Goal: Contribute content: Contribute content

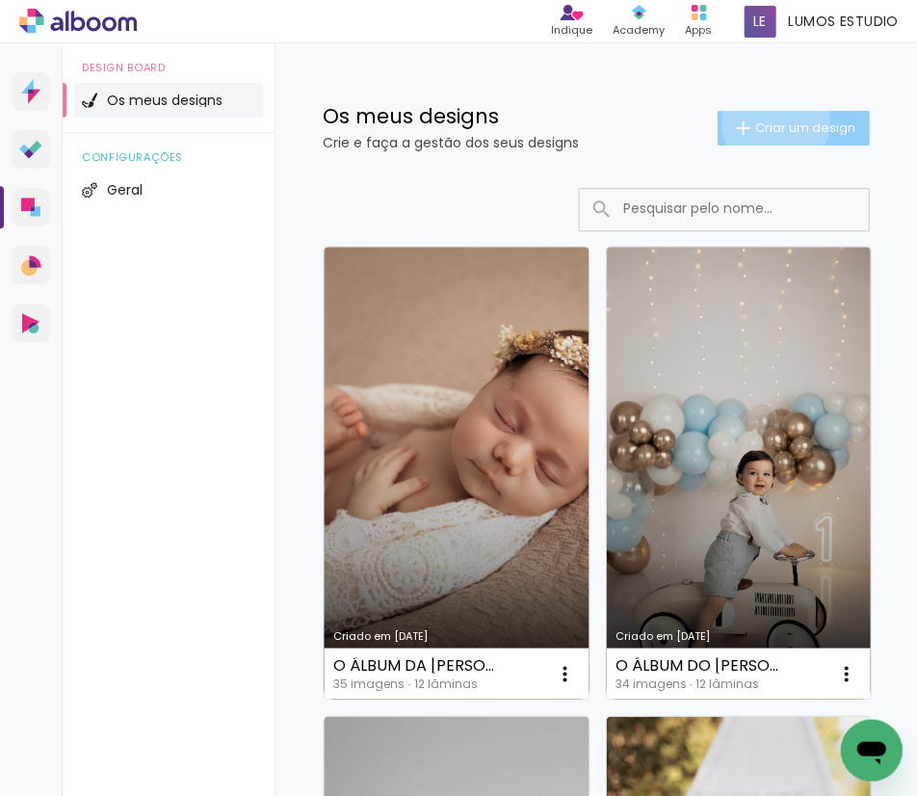
click at [759, 122] on span "Criar um design" at bounding box center [804, 127] width 100 height 13
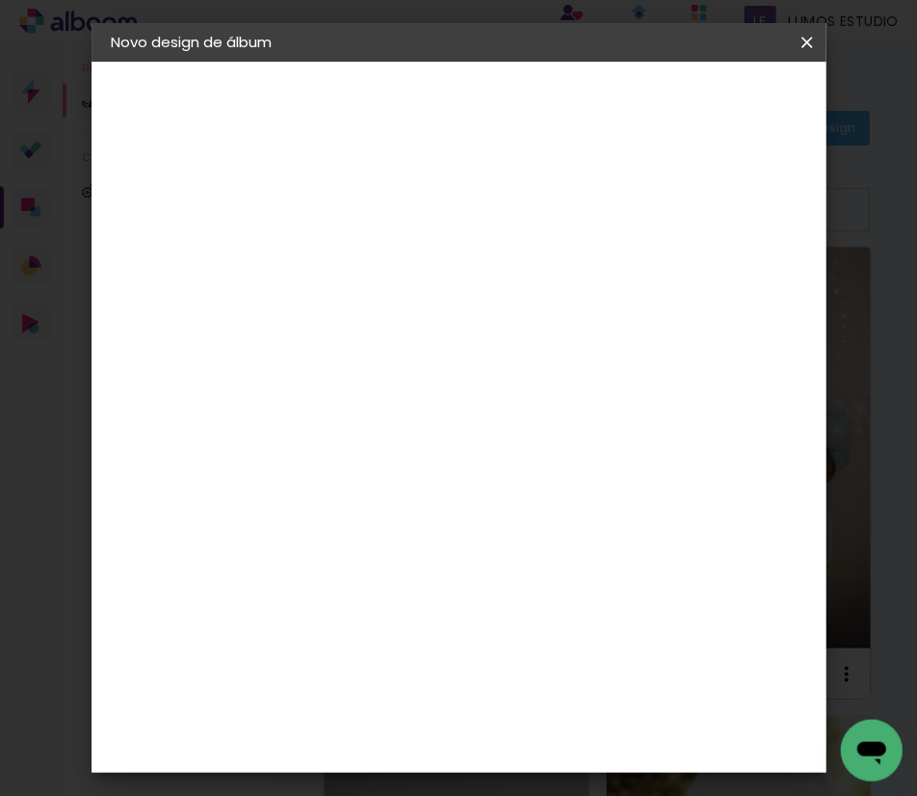
click at [426, 244] on input at bounding box center [426, 259] width 0 height 30
click at [426, 254] on input "MARGARIDA E MADALENA" at bounding box center [426, 259] width 0 height 30
click at [426, 258] on input "O ÁLBUM DA MARGARIDA E MADALENA" at bounding box center [426, 259] width 0 height 30
type input "O ÁLBUM DA [PERSON_NAME] E DA [PERSON_NAME]"
type paper-input "O ÁLBUM DA [PERSON_NAME] E DA [PERSON_NAME]"
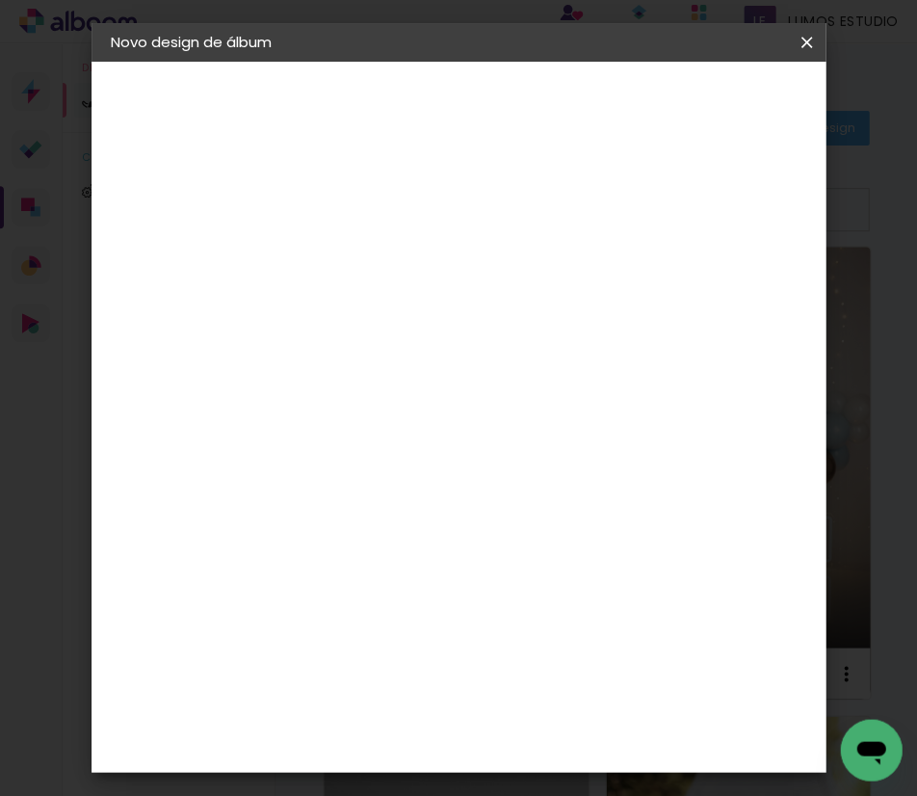
click at [0, 0] on slot "Avançar" at bounding box center [0, 0] width 0 height 0
click at [597, 291] on span at bounding box center [595, 296] width 4 height 15
click at [708, 114] on paper-button "Avançar" at bounding box center [661, 102] width 94 height 33
drag, startPoint x: 386, startPoint y: 419, endPoint x: 354, endPoint y: 415, distance: 32.0
click at [354, 415] on input "30" at bounding box center [366, 418] width 50 height 29
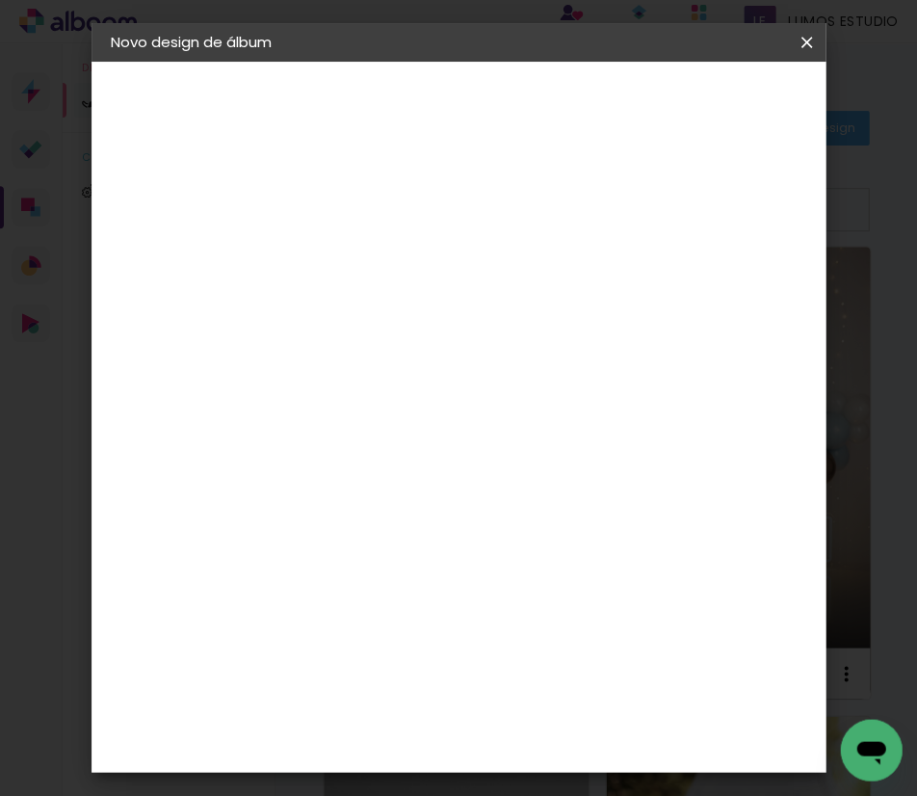
type input "25"
type paper-input "25"
click at [580, 520] on input "60" at bounding box center [566, 525] width 50 height 29
type input "50"
type paper-input "50"
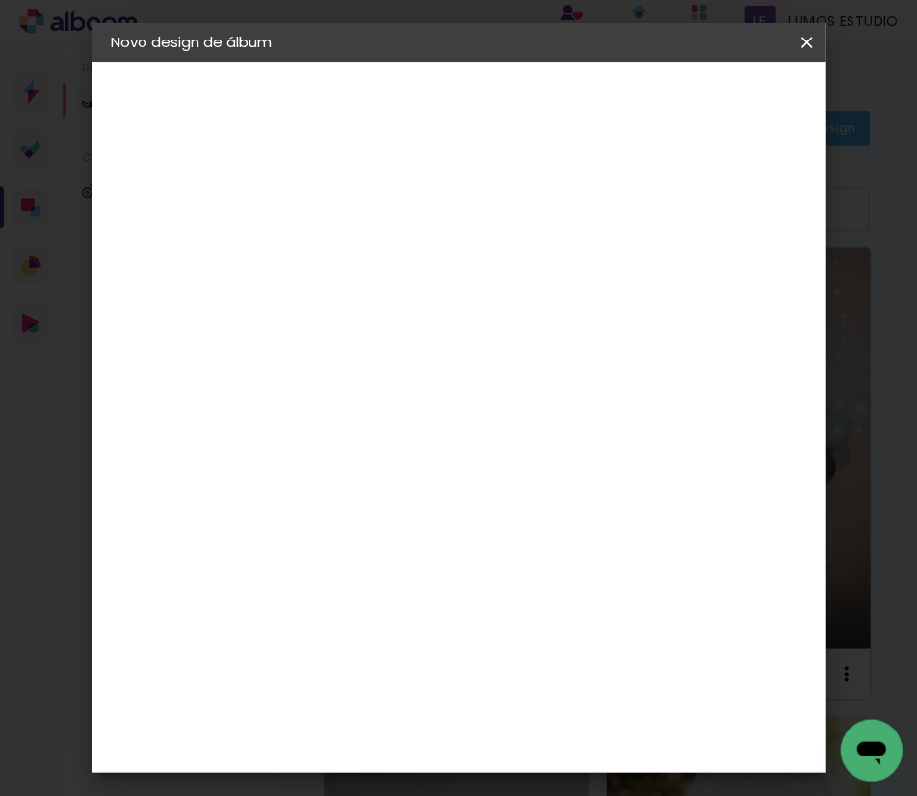
click at [687, 106] on span "Iniciar design" at bounding box center [665, 108] width 44 height 27
click at [687, 109] on span "Iniciar design" at bounding box center [665, 108] width 44 height 27
click at [687, 102] on span "Iniciar design" at bounding box center [665, 108] width 44 height 27
click at [735, 398] on div "25 cm cm cm mm A maioria dos laboratórios sugere 5mm de margem." at bounding box center [538, 321] width 393 height 154
click at [687, 108] on span "Iniciar design" at bounding box center [665, 108] width 44 height 27
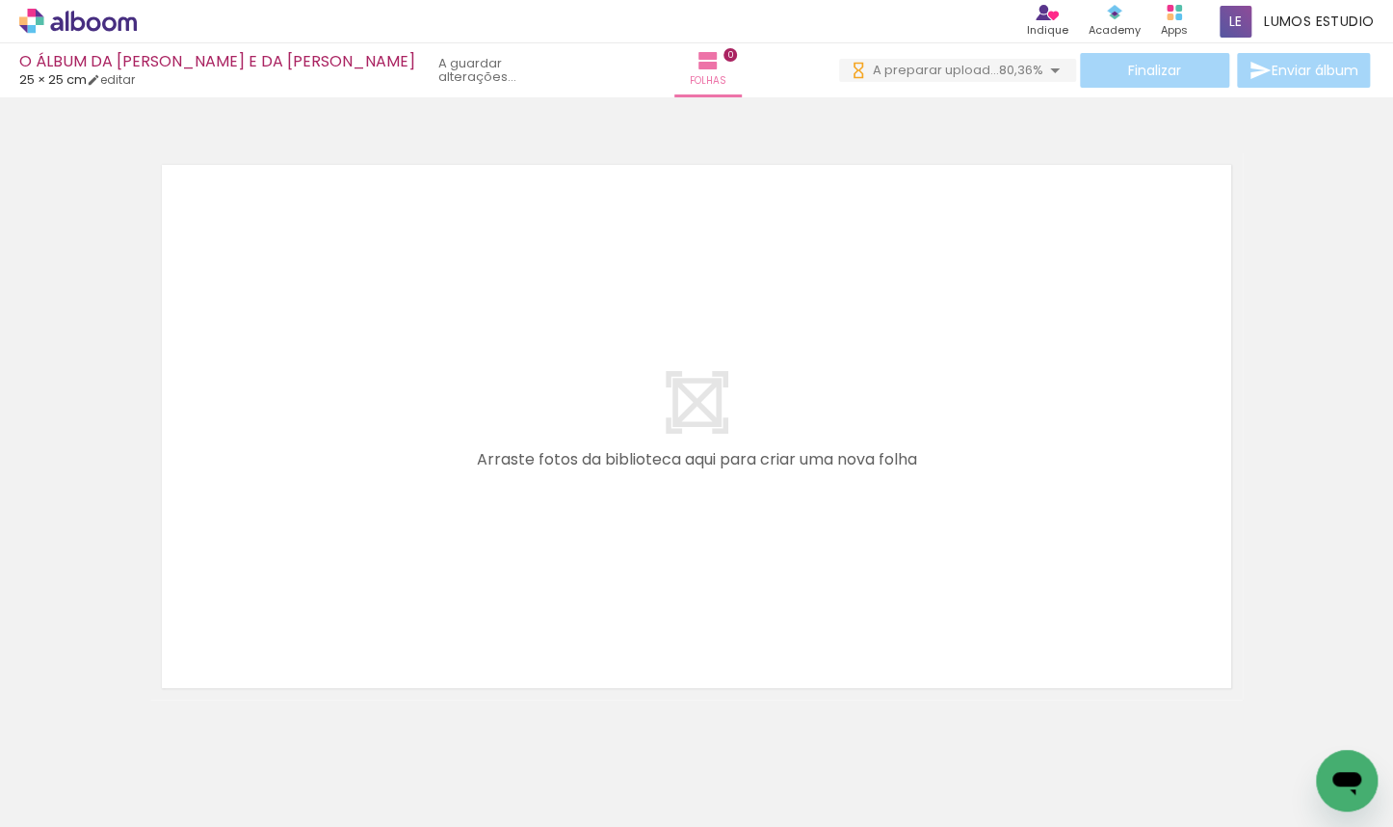
click at [236, 771] on div at bounding box center [192, 762] width 87 height 58
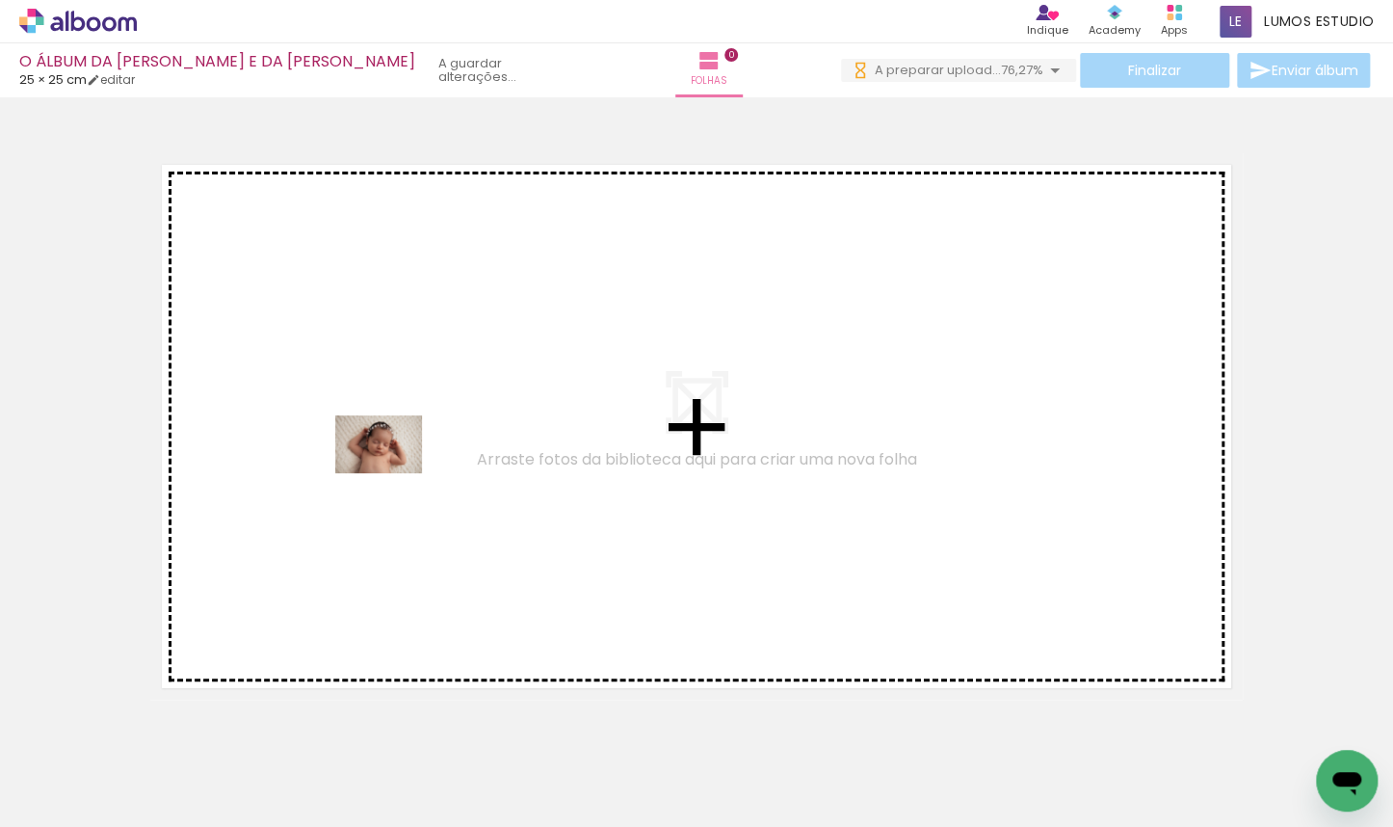
drag, startPoint x: 441, startPoint y: 746, endPoint x: 393, endPoint y: 473, distance: 276.8
click at [393, 473] on quentale-workspace at bounding box center [696, 413] width 1393 height 827
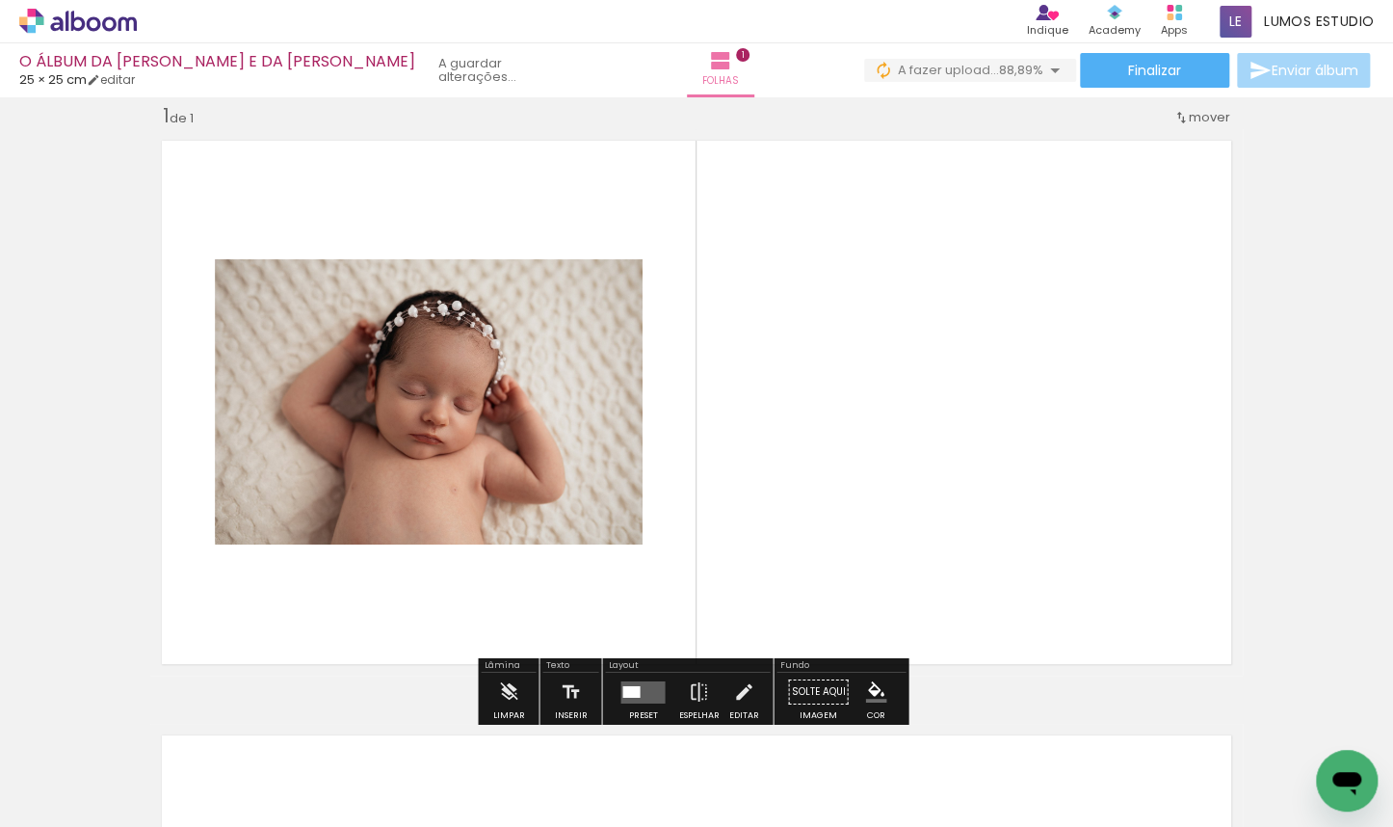
click at [636, 690] on quentale-layouter at bounding box center [642, 691] width 44 height 22
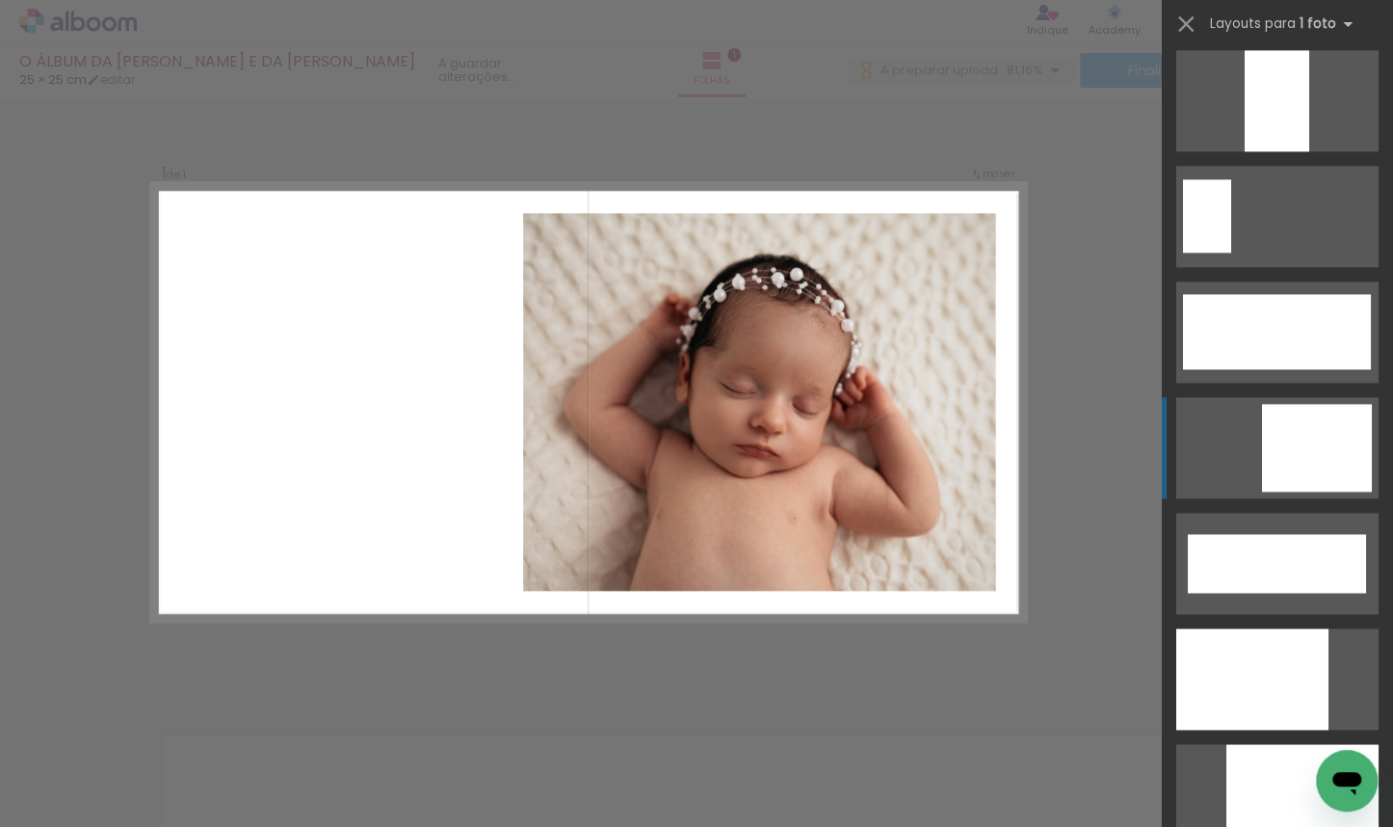
scroll to position [4896, 0]
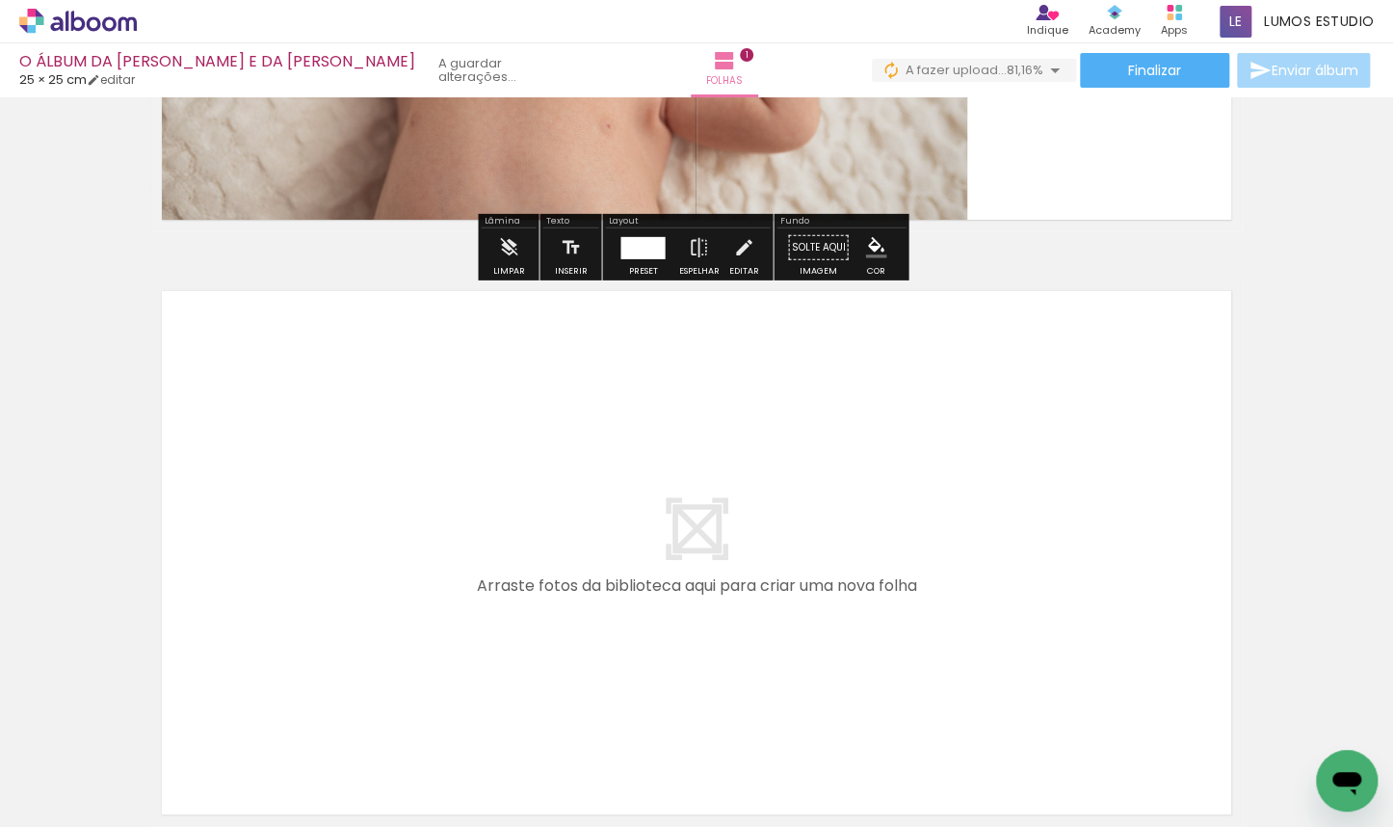
scroll to position [655, 0]
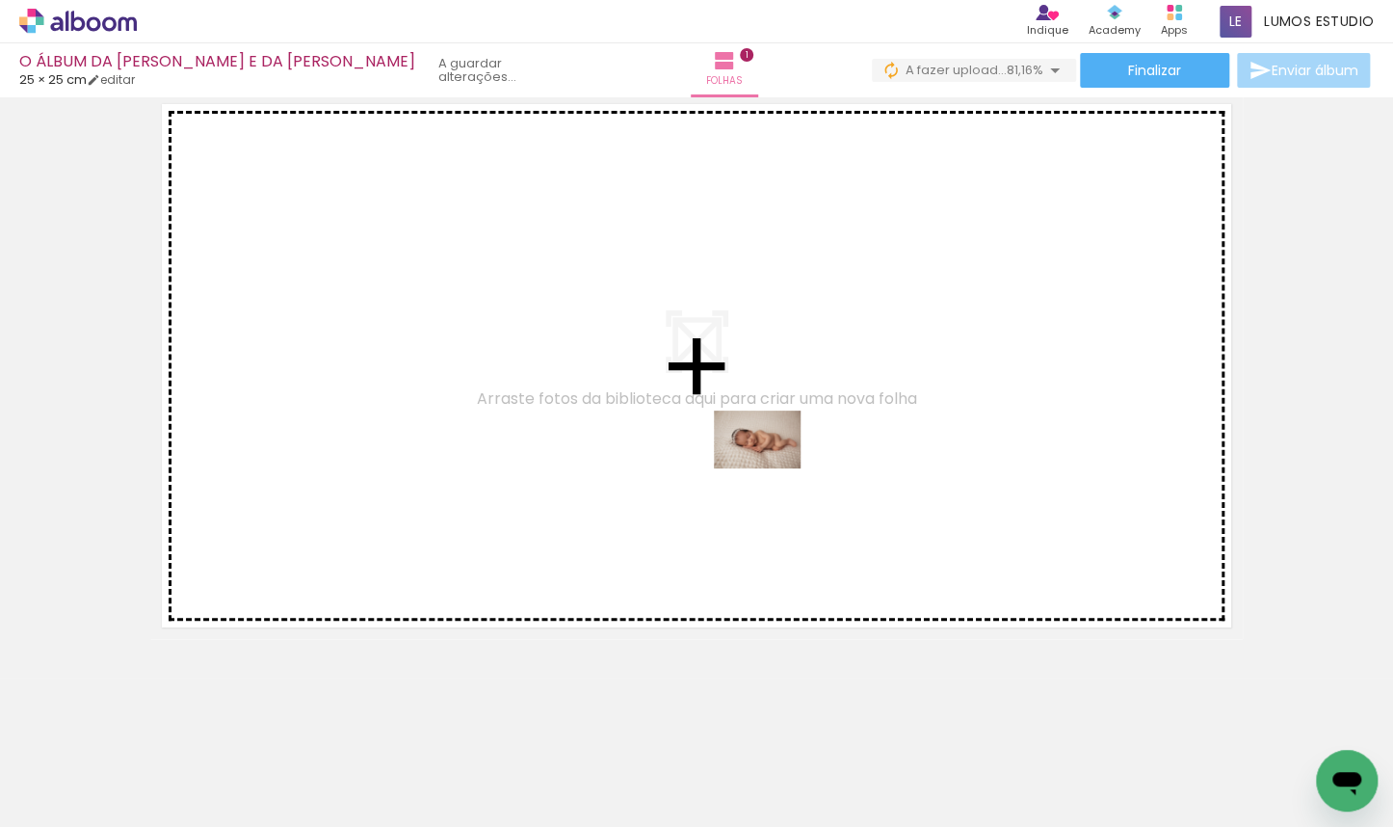
drag, startPoint x: 318, startPoint y: 778, endPoint x: 772, endPoint y: 467, distance: 550.2
click at [772, 467] on quentale-workspace at bounding box center [696, 413] width 1393 height 827
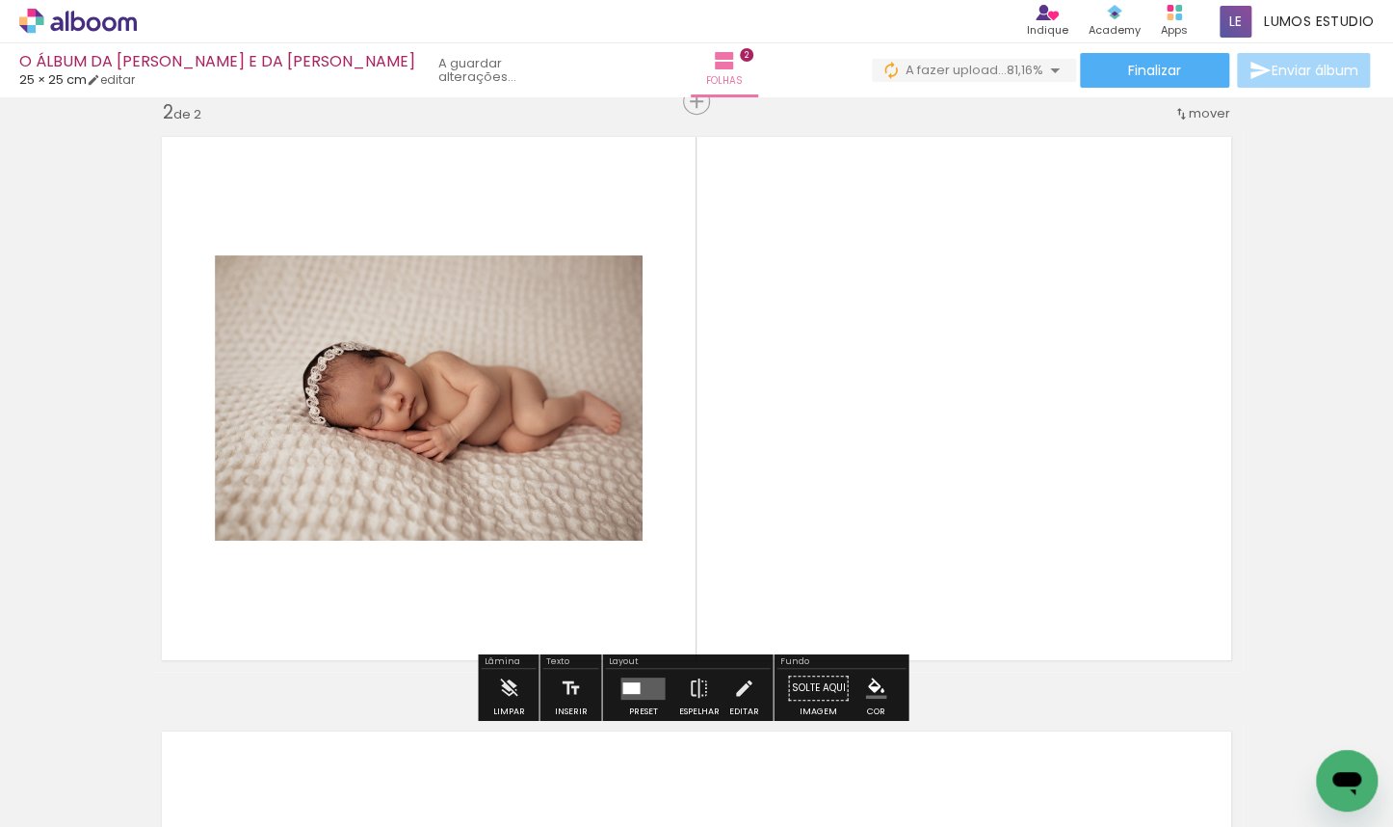
scroll to position [618, 0]
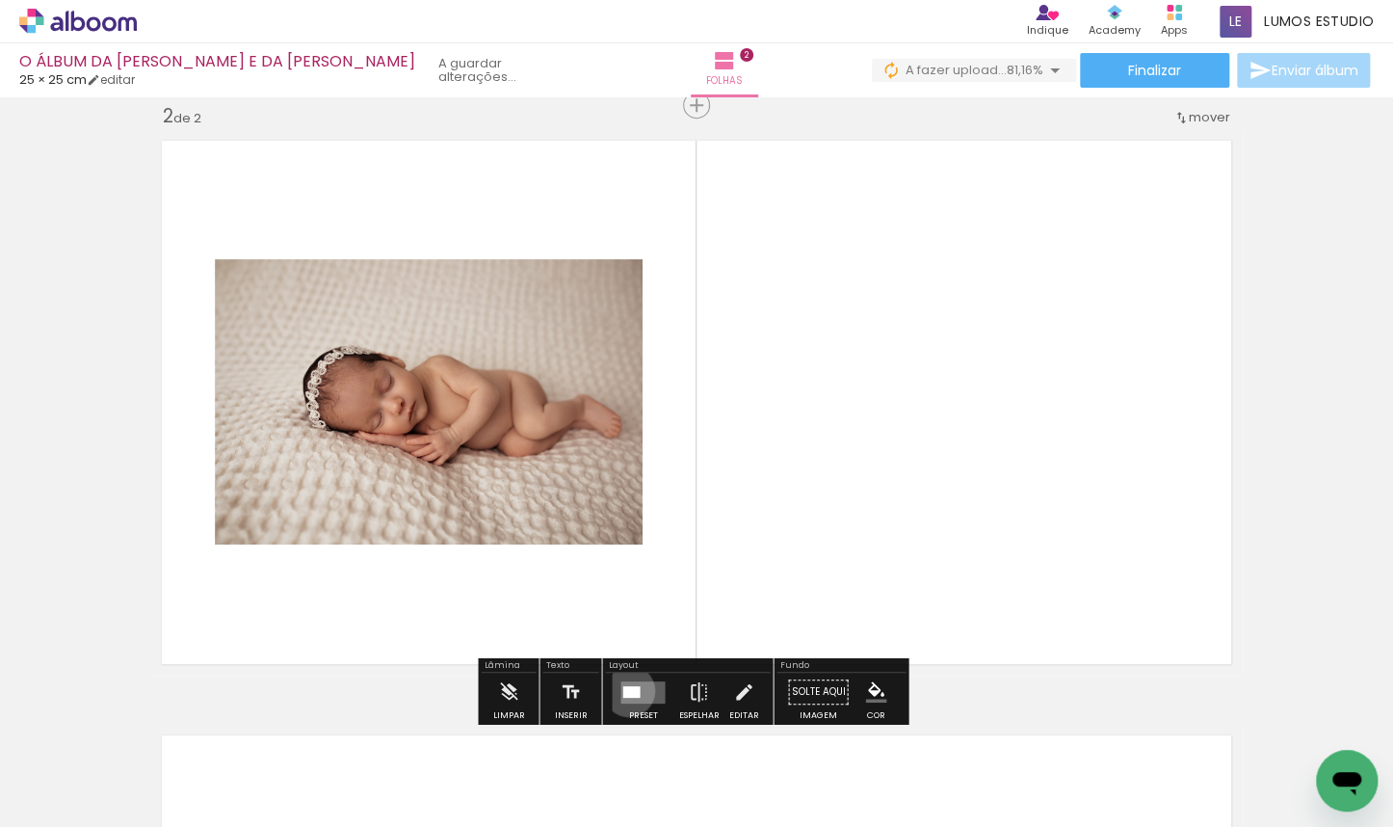
click at [624, 691] on div at bounding box center [630, 691] width 17 height 12
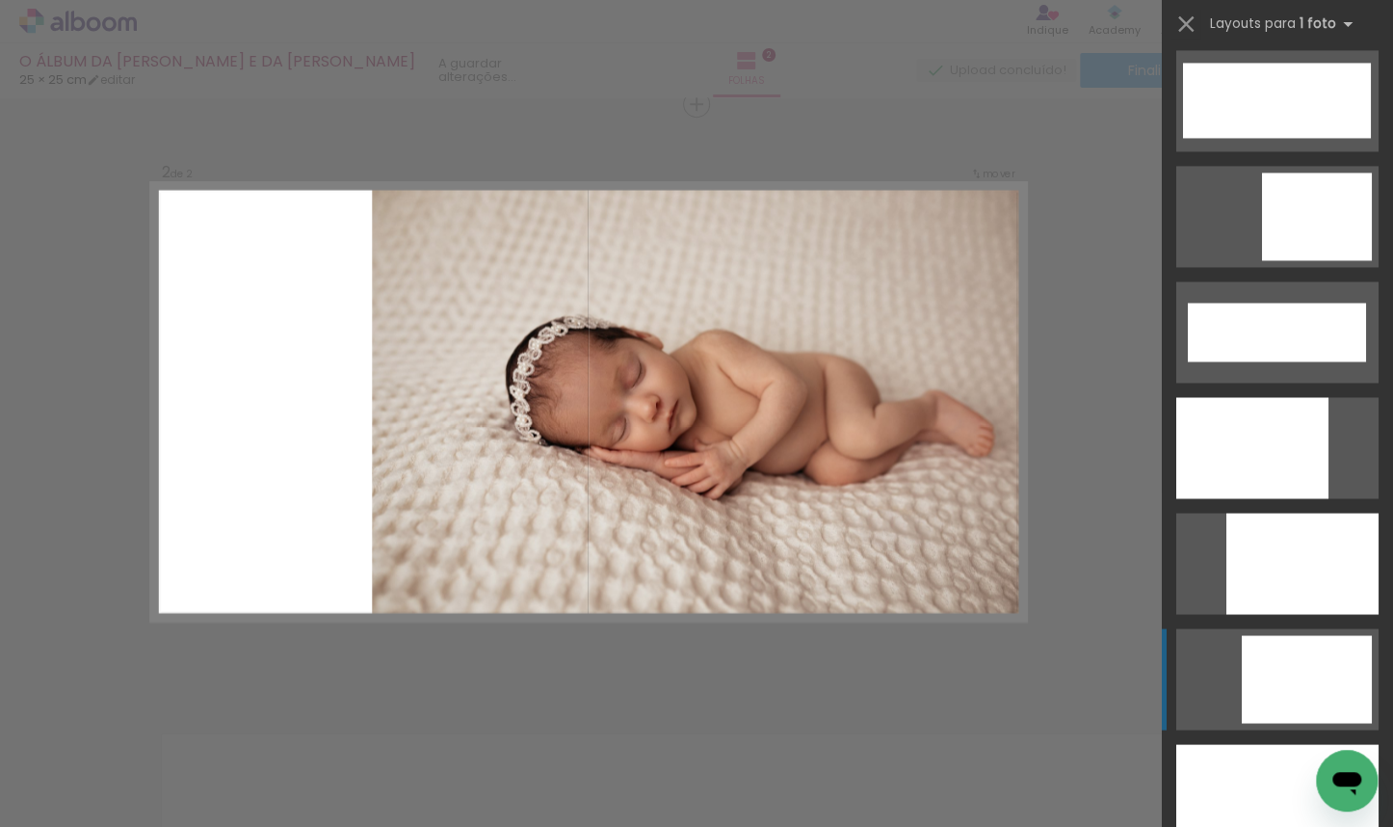
scroll to position [4867, 0]
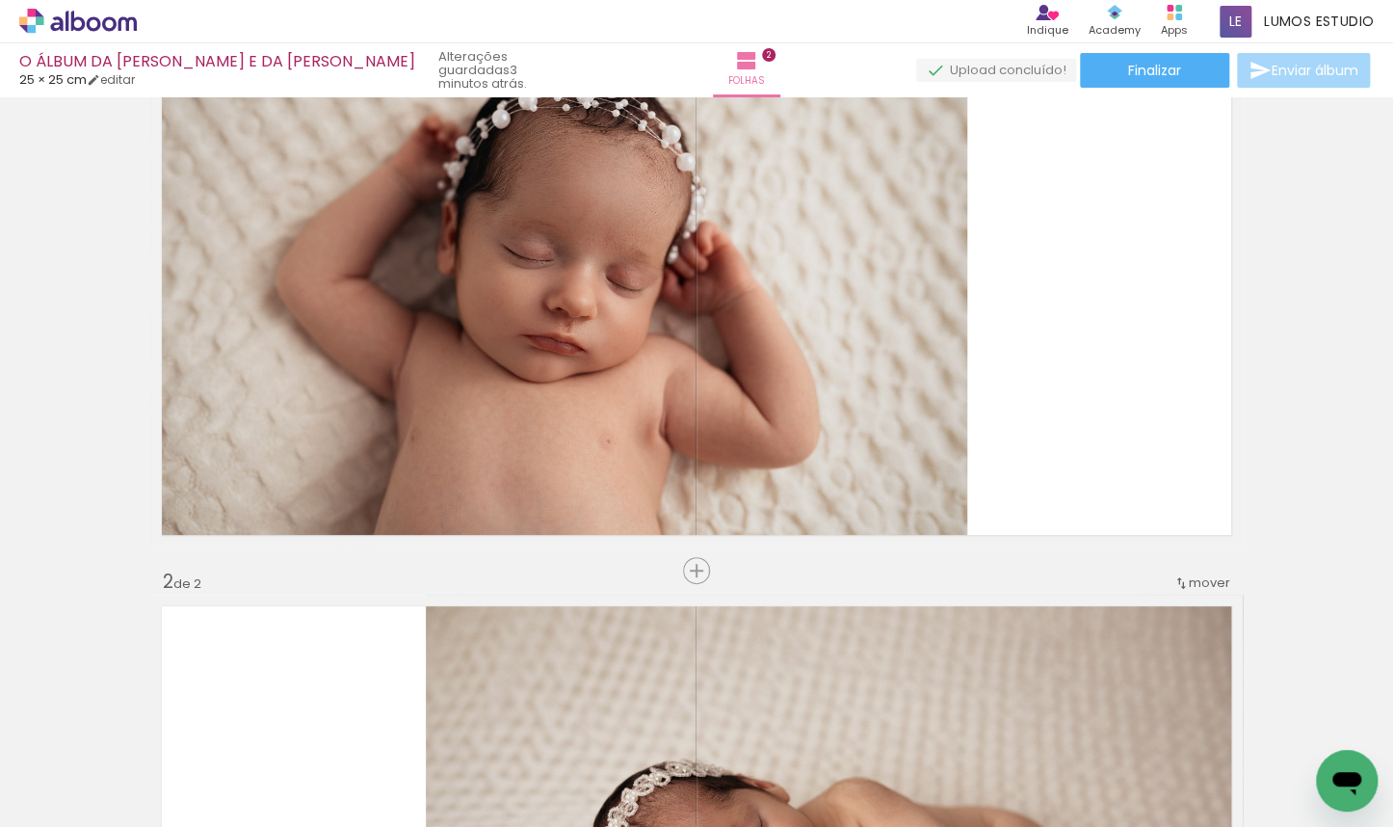
scroll to position [37, 0]
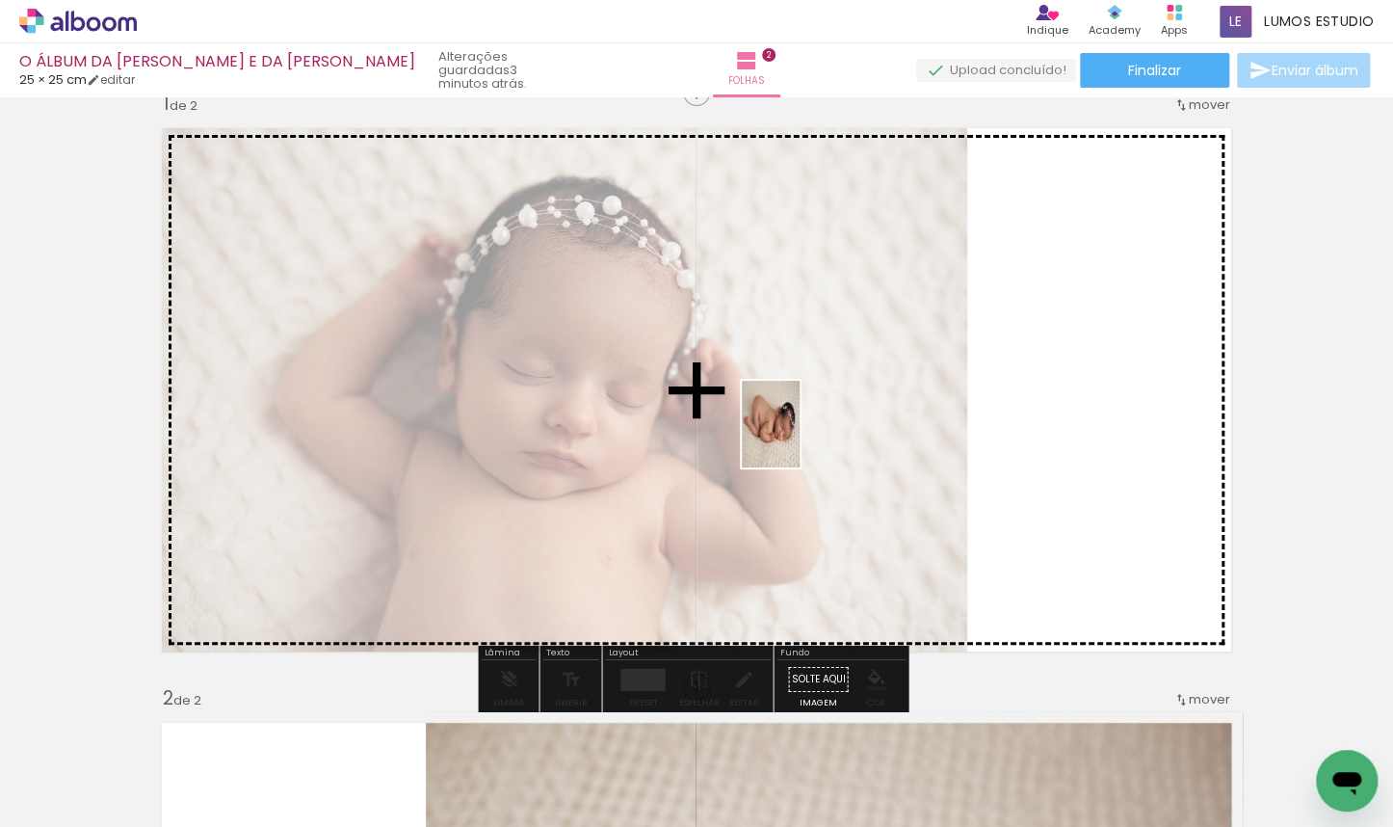
drag, startPoint x: 523, startPoint y: 747, endPoint x: 823, endPoint y: 417, distance: 445.3
click at [823, 417] on quentale-workspace at bounding box center [696, 413] width 1393 height 827
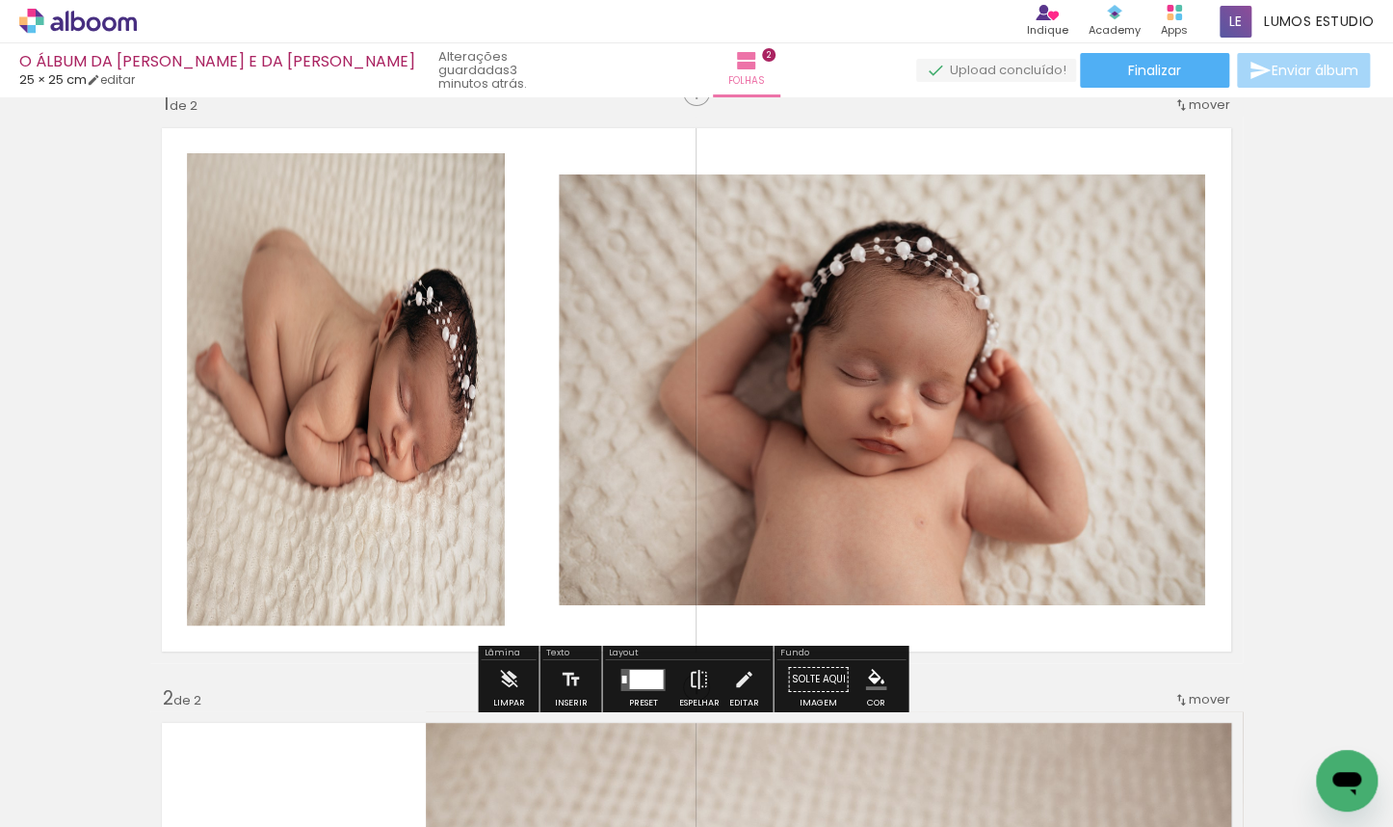
click at [690, 682] on iron-icon at bounding box center [698, 679] width 21 height 39
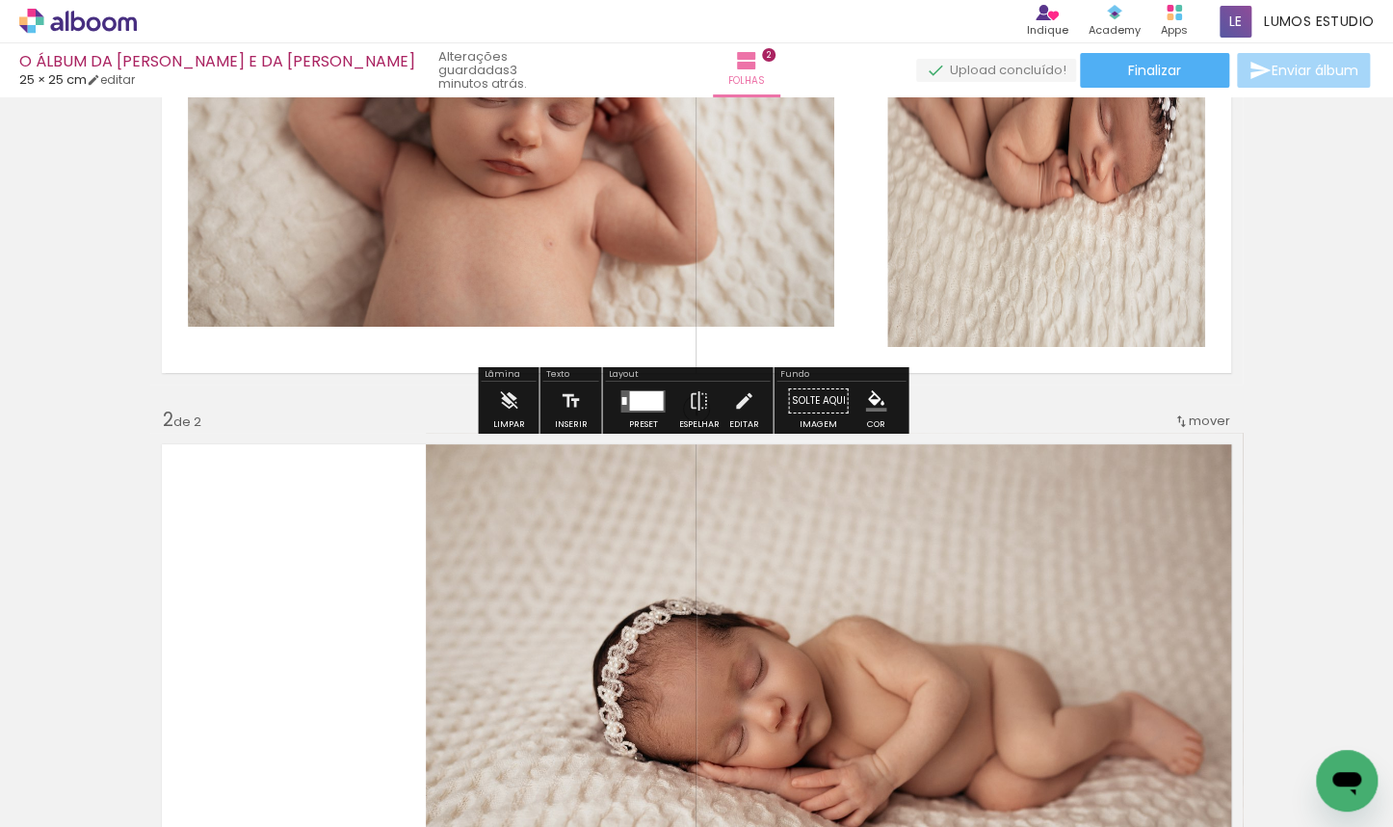
scroll to position [509, 0]
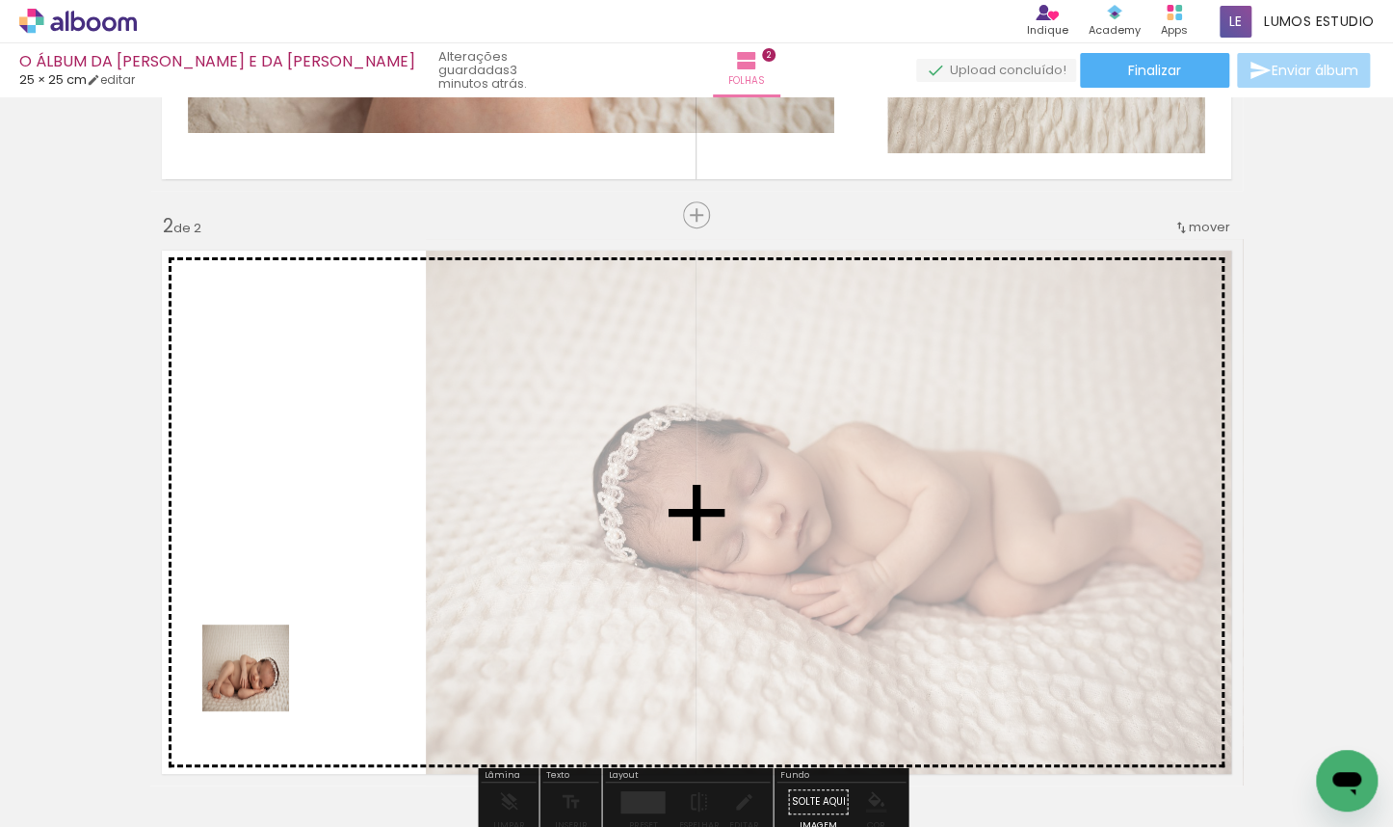
drag, startPoint x: 245, startPoint y: 713, endPoint x: 343, endPoint y: 509, distance: 226.6
click at [343, 509] on quentale-workspace at bounding box center [696, 413] width 1393 height 827
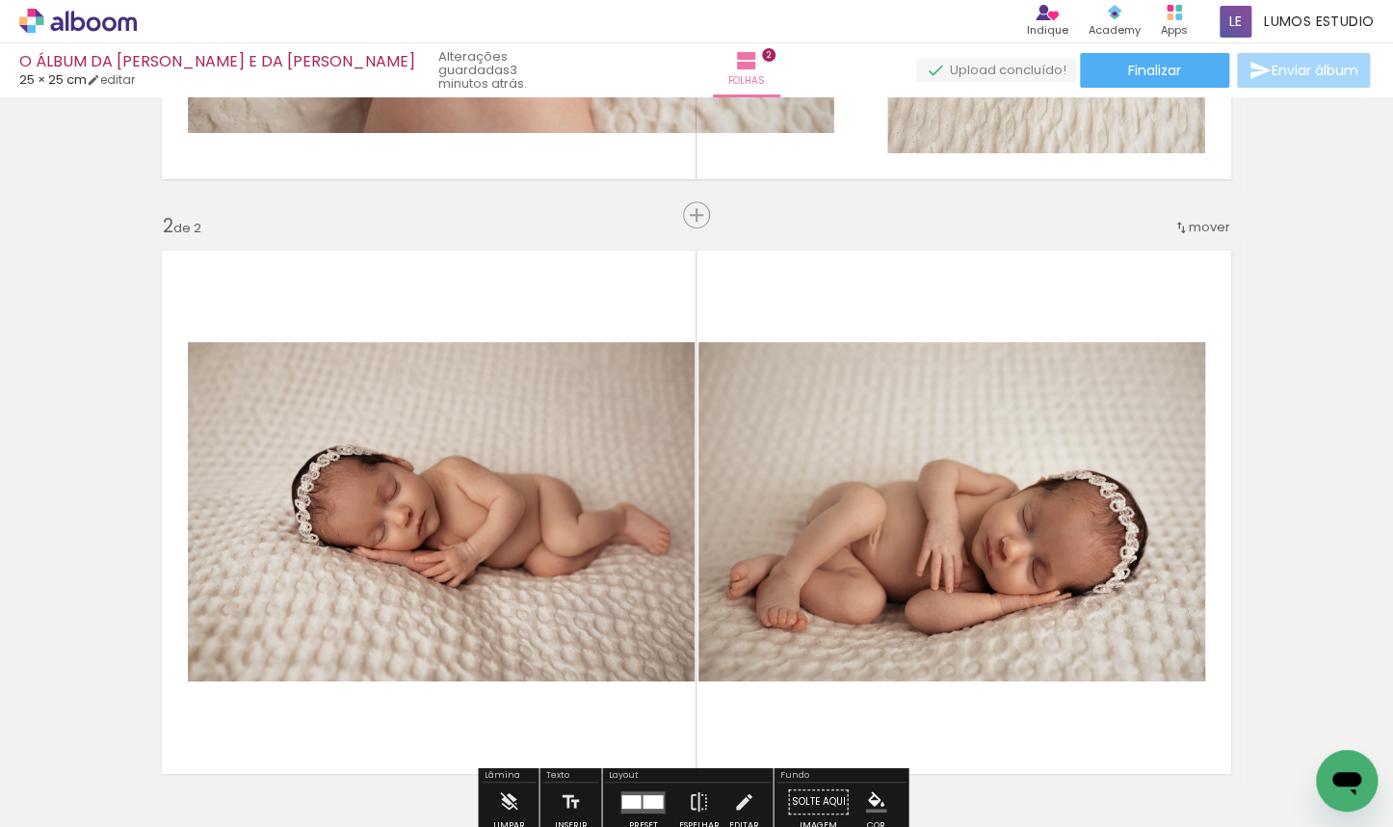
scroll to position [860, 0]
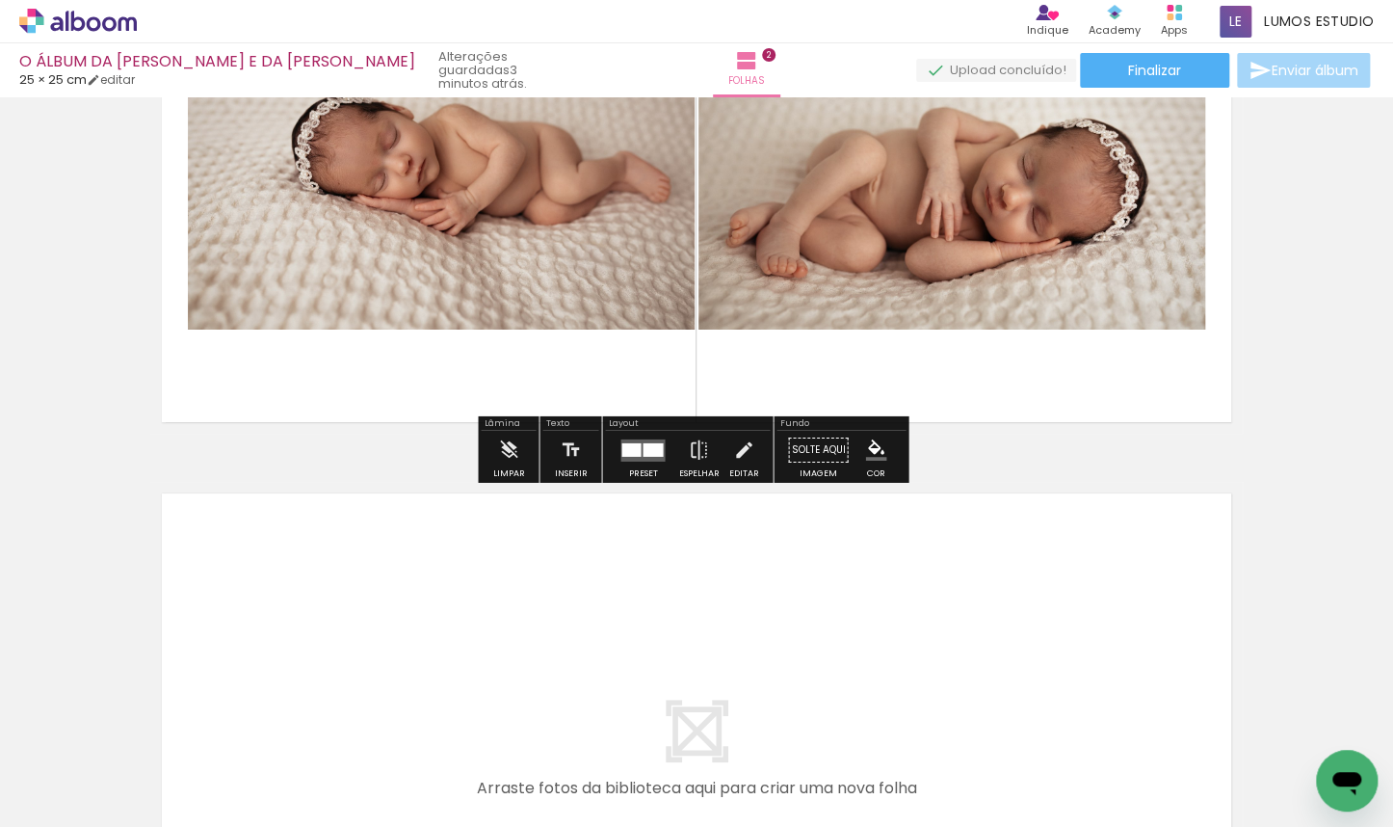
click at [630, 462] on div at bounding box center [643, 450] width 52 height 39
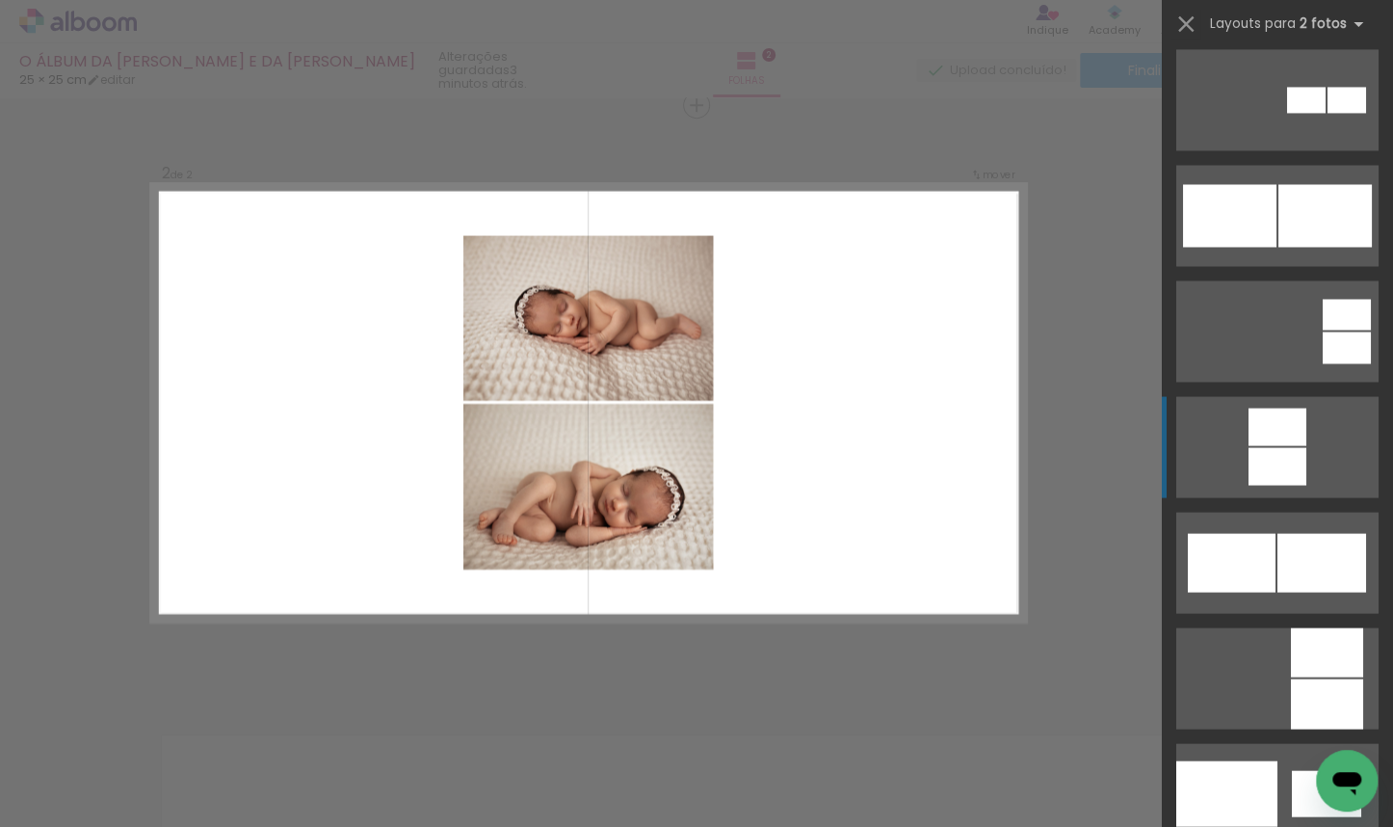
scroll to position [1972, 0]
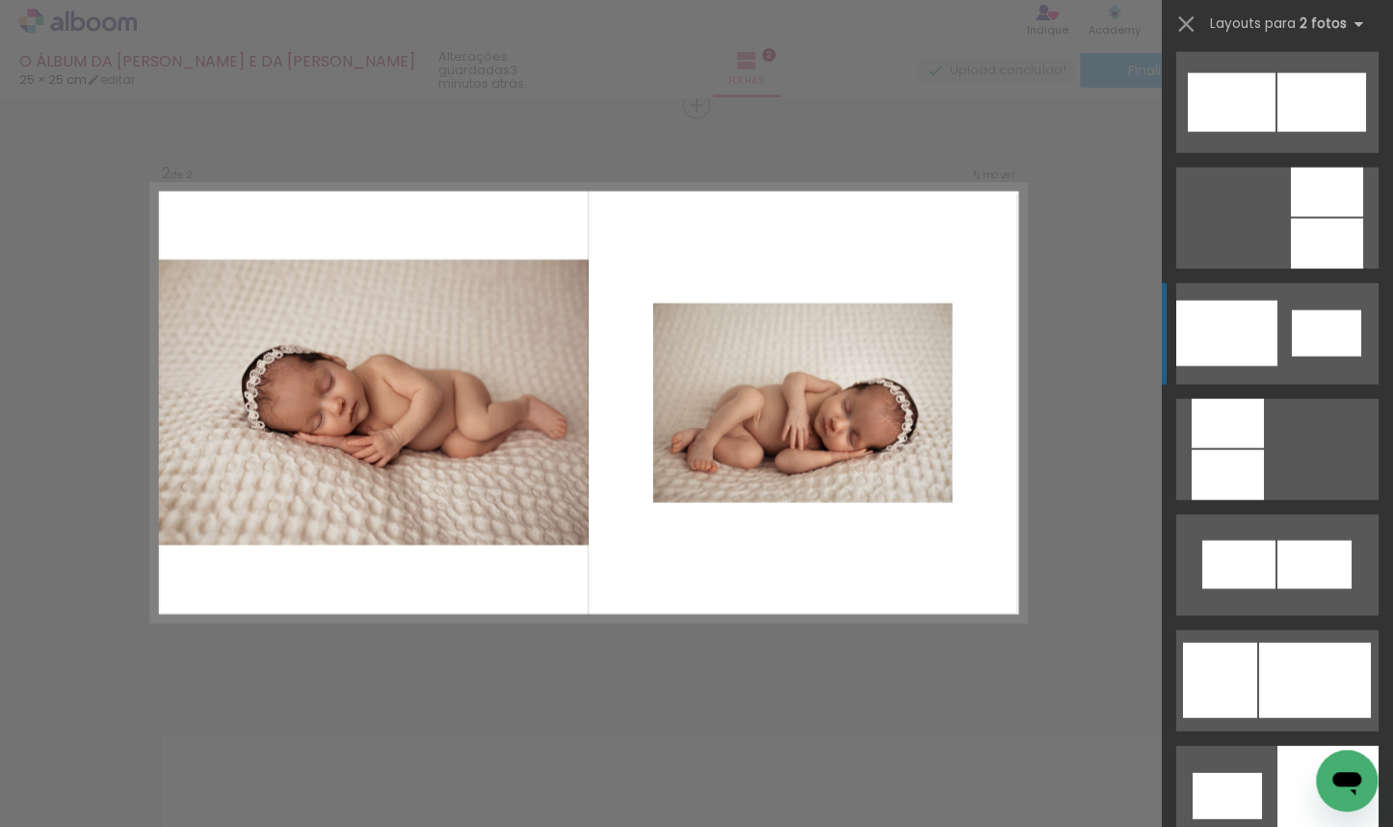
click at [916, 345] on div at bounding box center [1326, 333] width 69 height 46
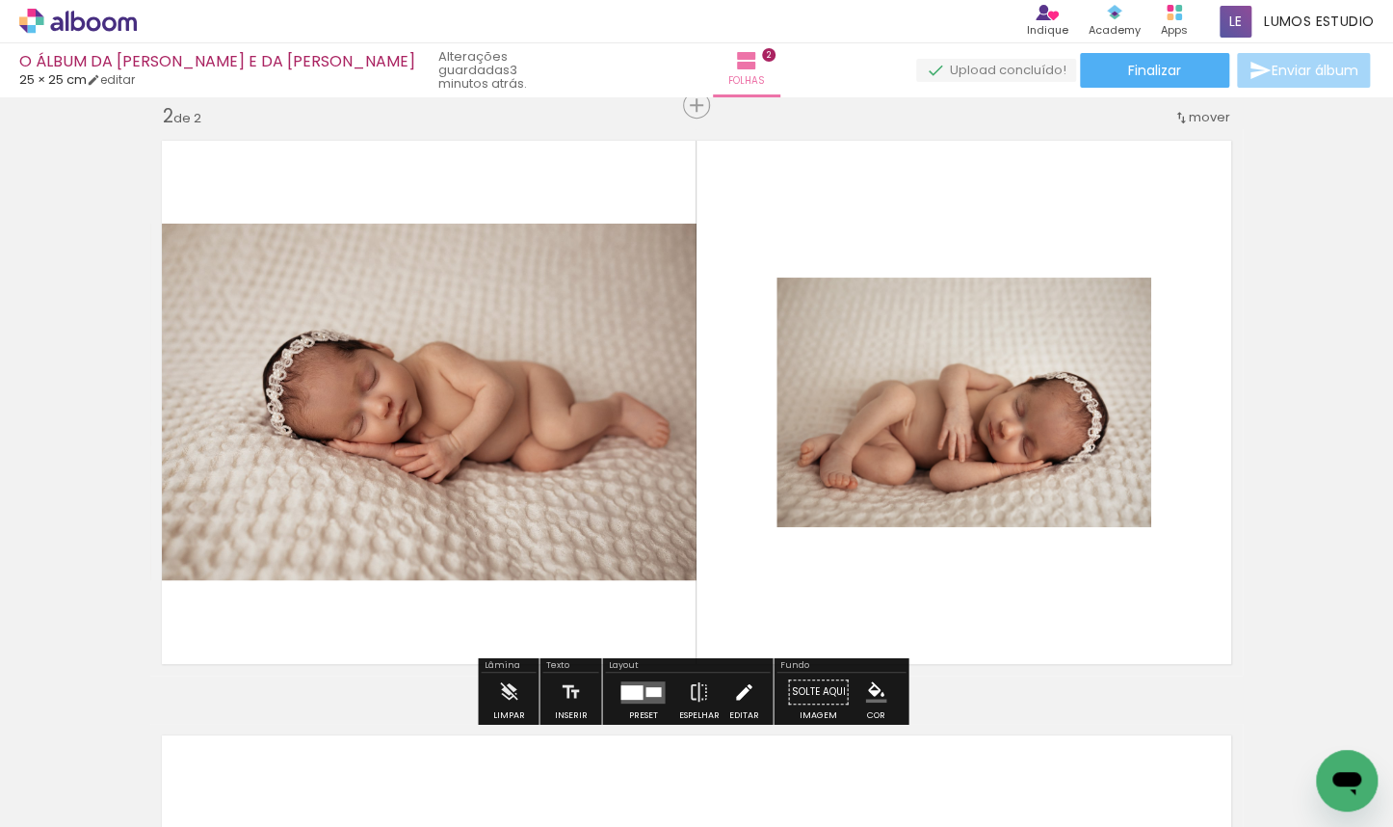
click at [744, 686] on iron-icon at bounding box center [743, 691] width 21 height 39
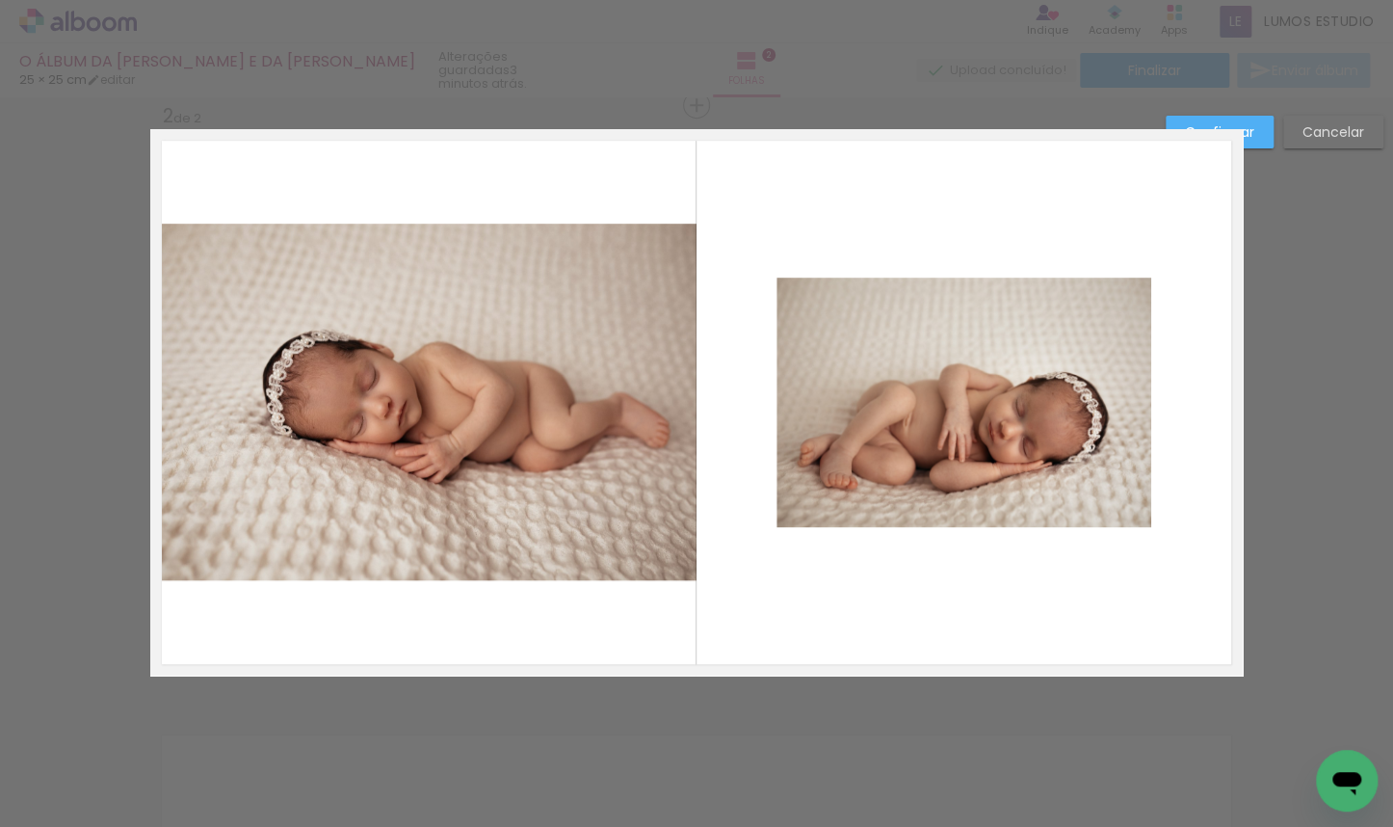
scroll to position [619, 0]
click at [0, 0] on slot "Cancelar" at bounding box center [0, 0] width 0 height 0
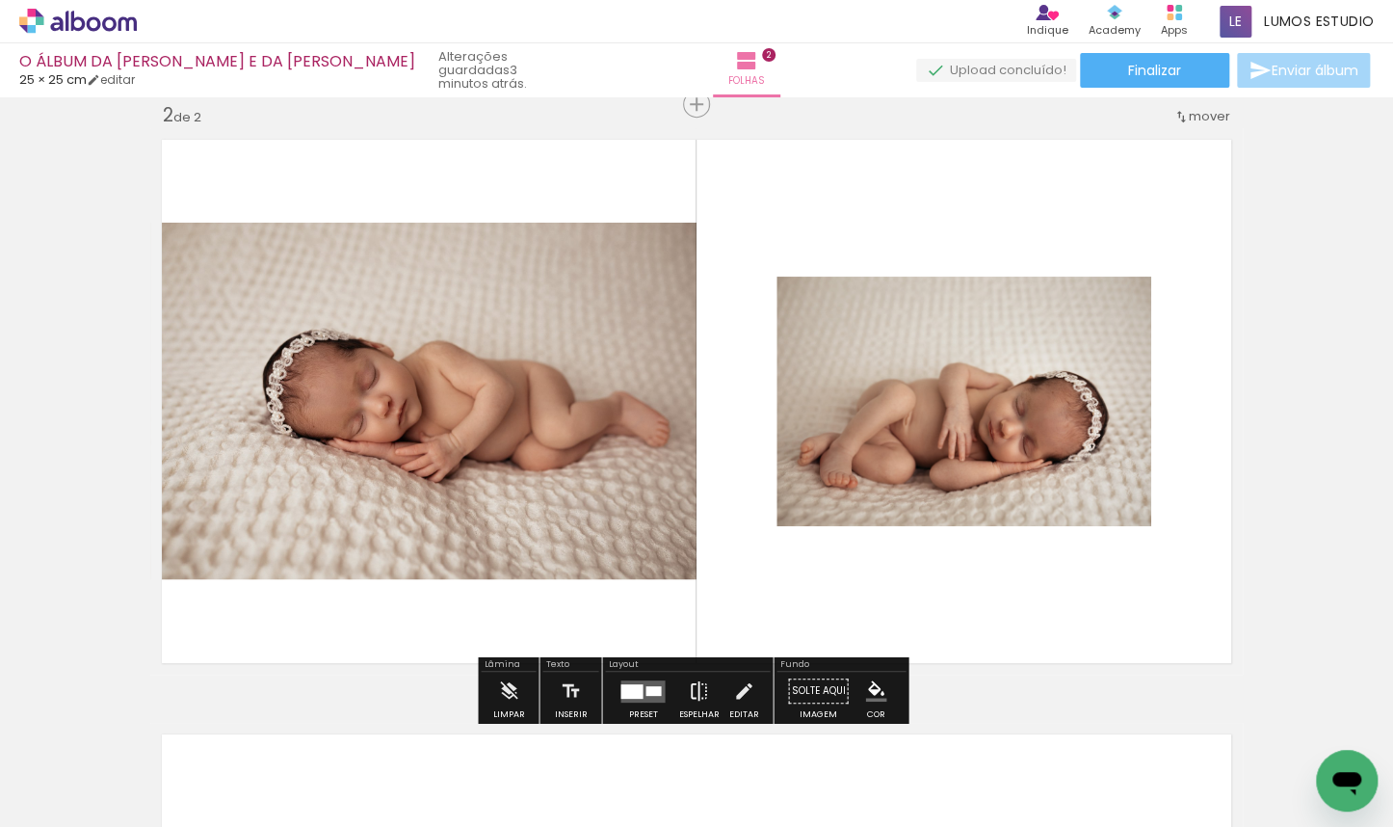
click at [699, 689] on iron-icon at bounding box center [698, 690] width 21 height 39
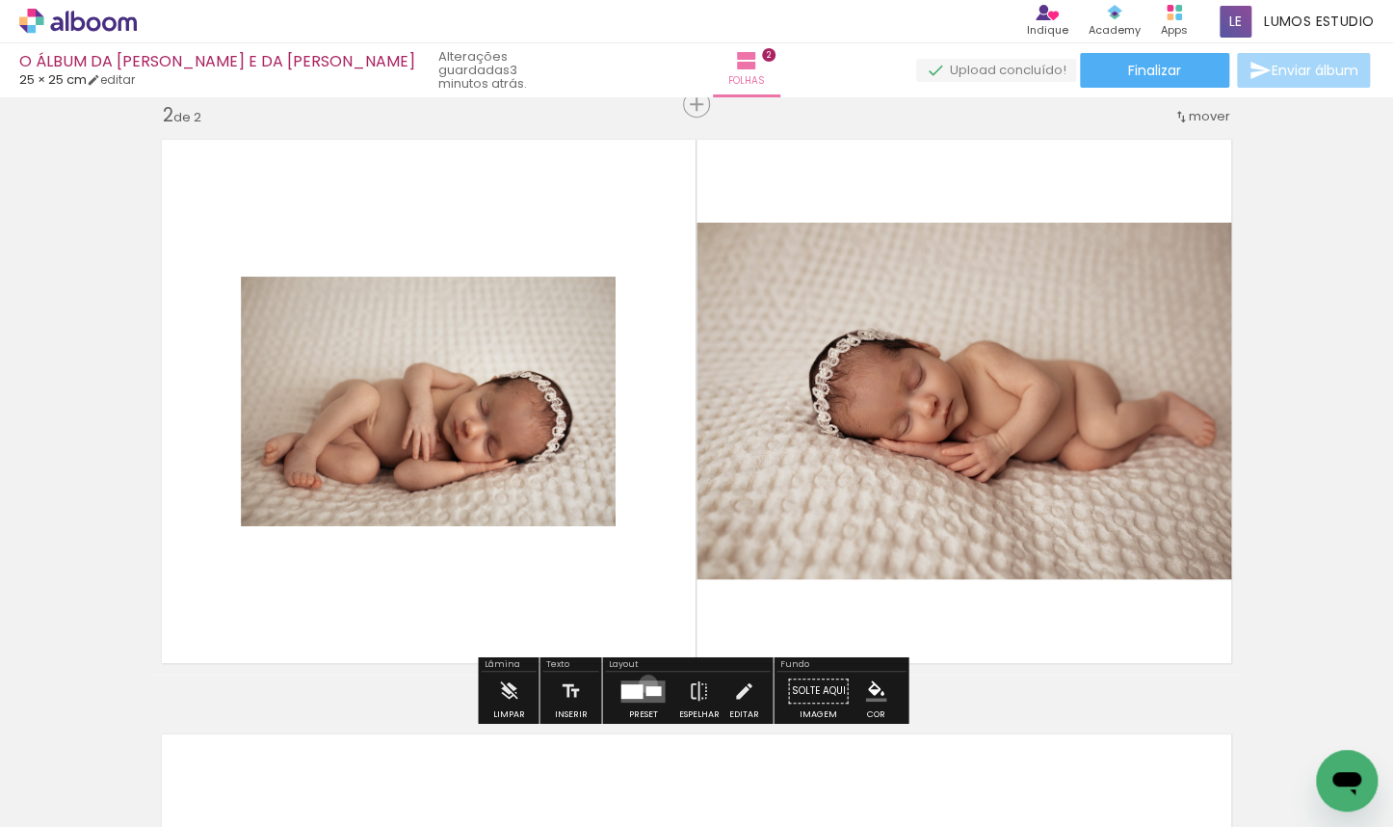
click at [643, 684] on quentale-layouter at bounding box center [642, 690] width 44 height 22
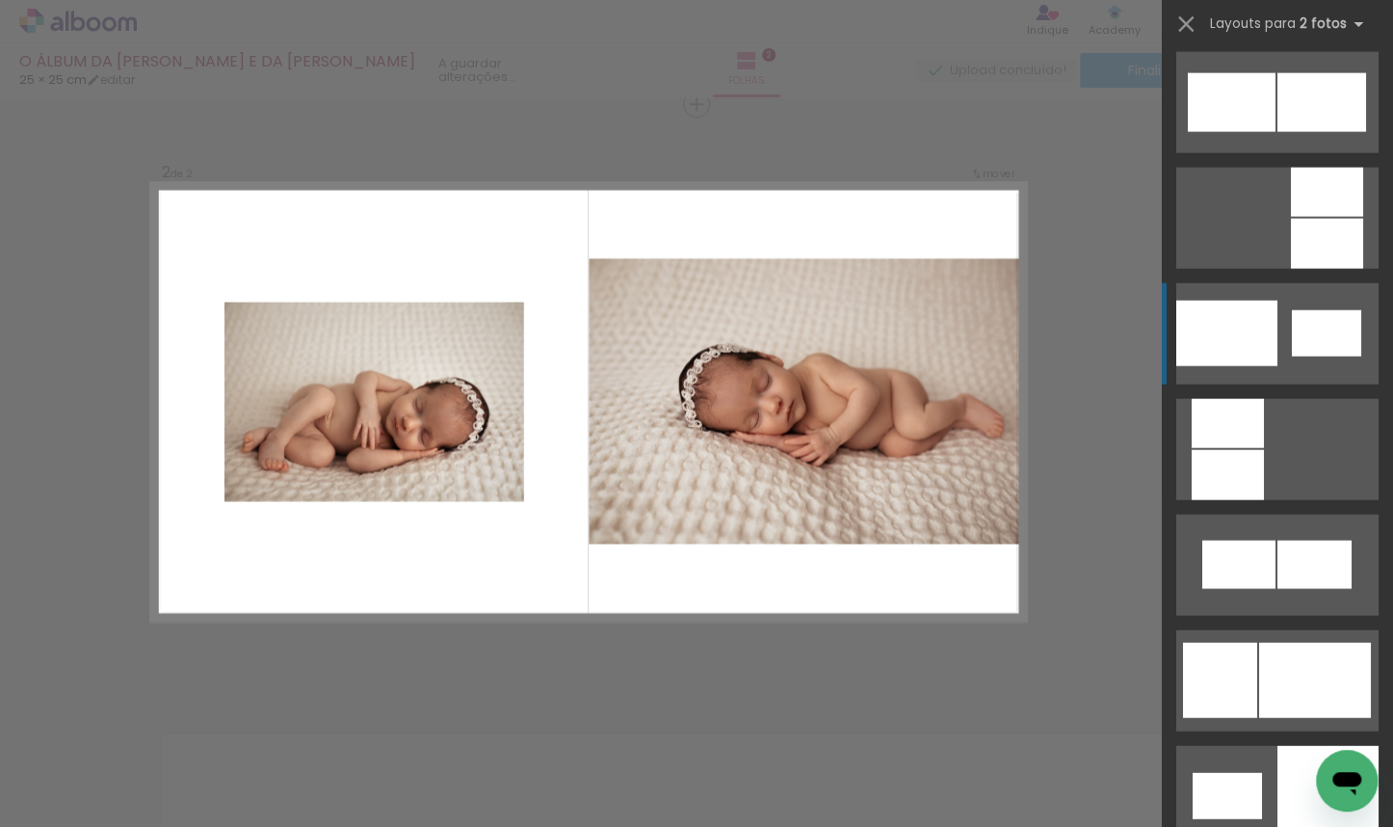
scroll to position [2196, 0]
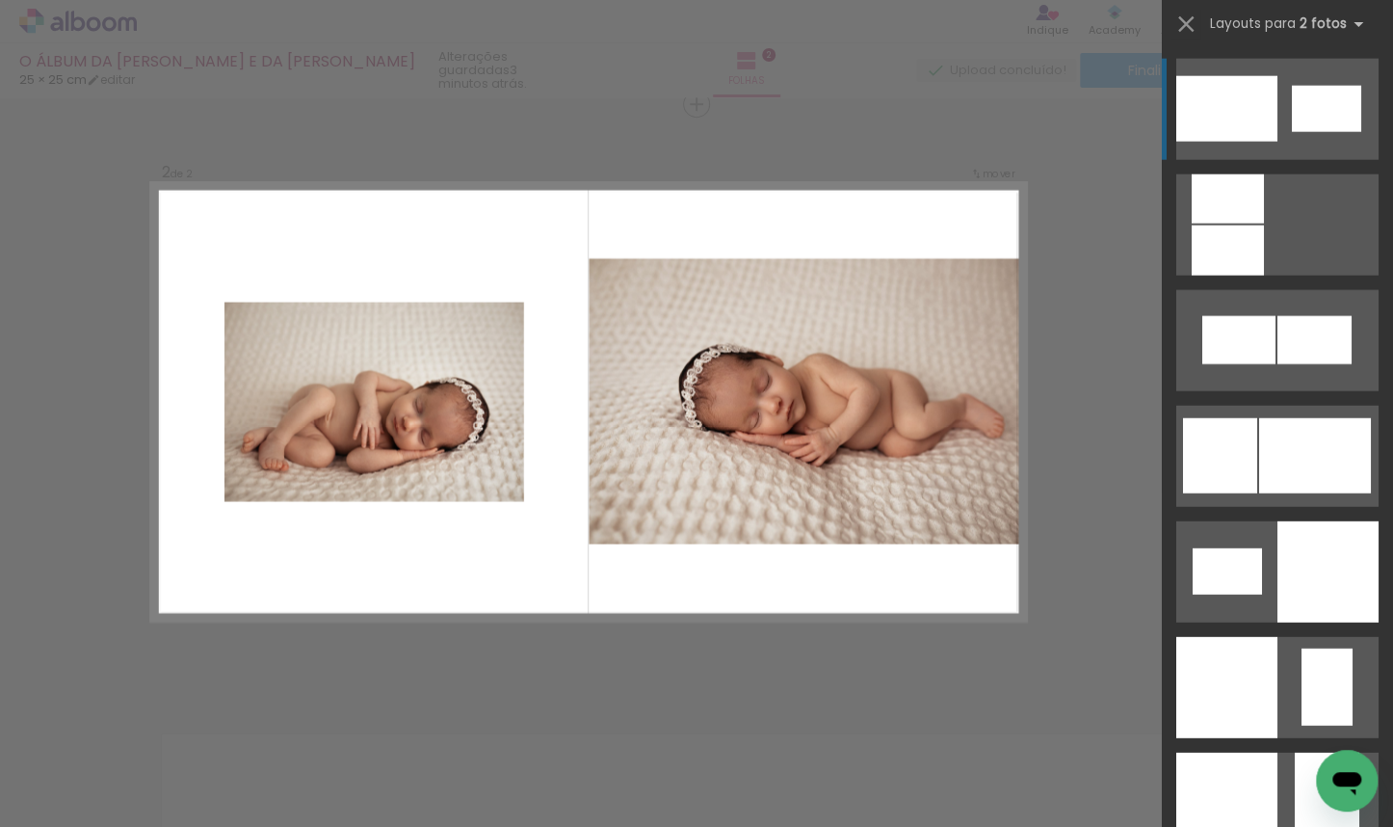
click at [421, 428] on quentale-photo at bounding box center [374, 401] width 300 height 199
click at [916, 17] on iron-icon at bounding box center [1185, 24] width 27 height 27
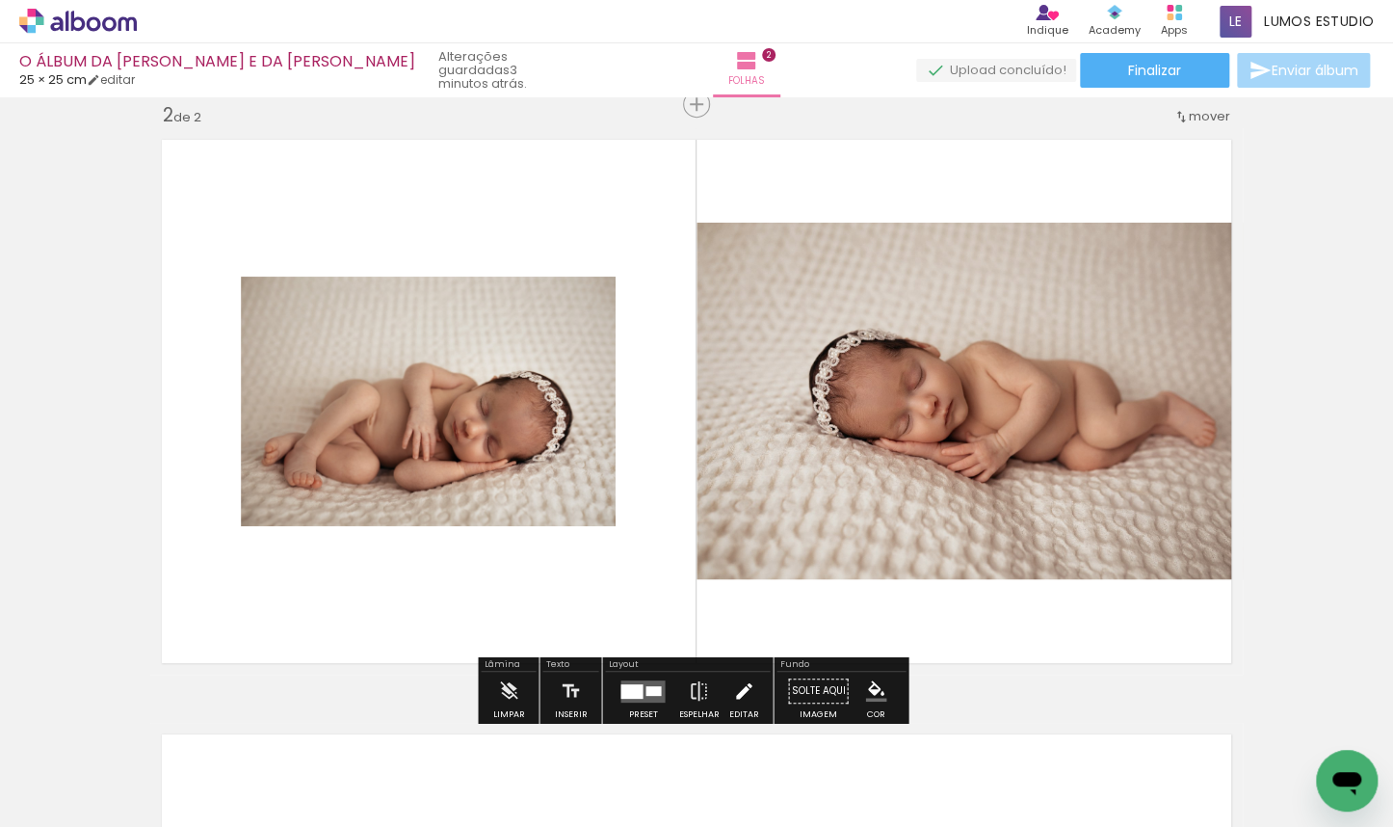
click at [733, 681] on iron-icon at bounding box center [743, 690] width 21 height 39
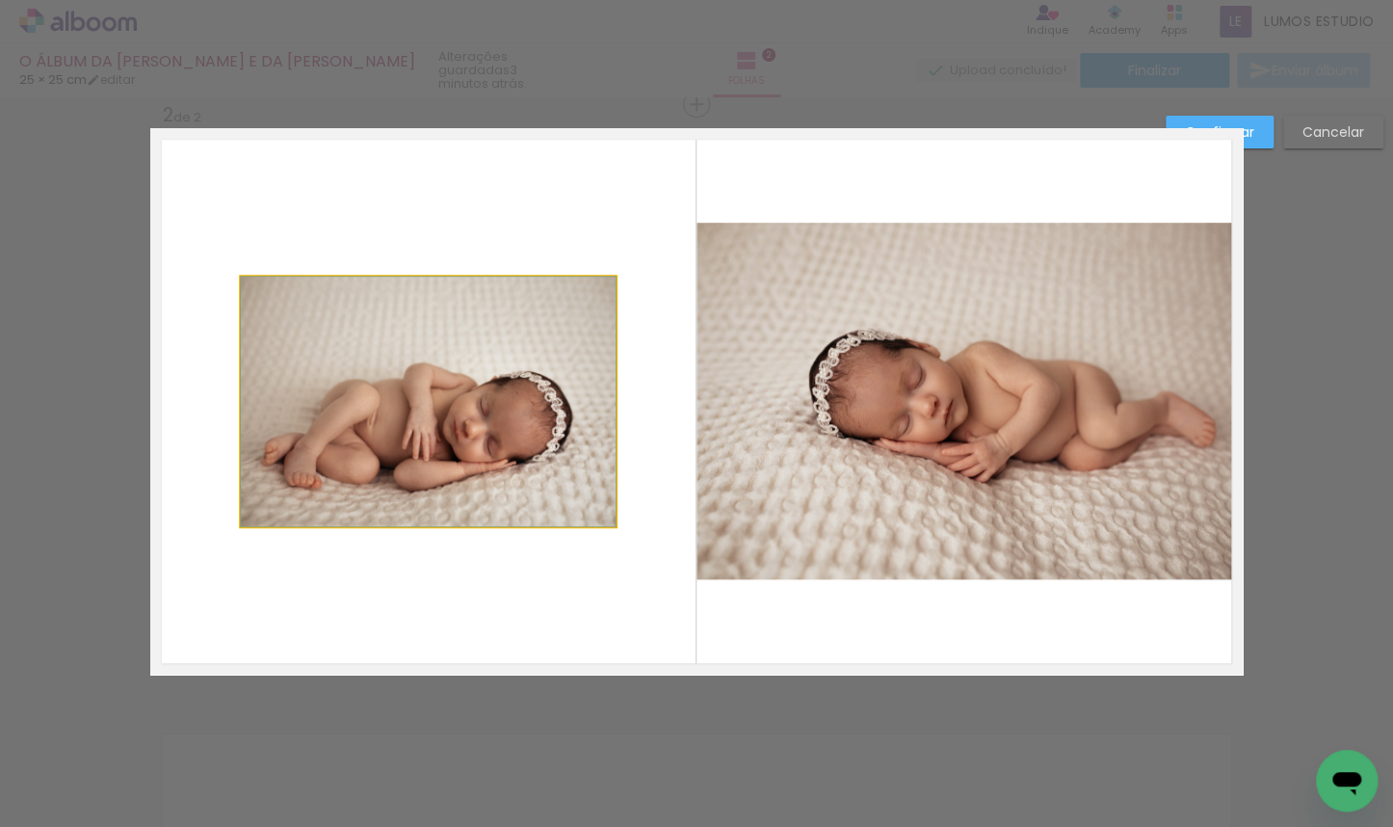
click at [495, 462] on quentale-photo at bounding box center [428, 400] width 375 height 249
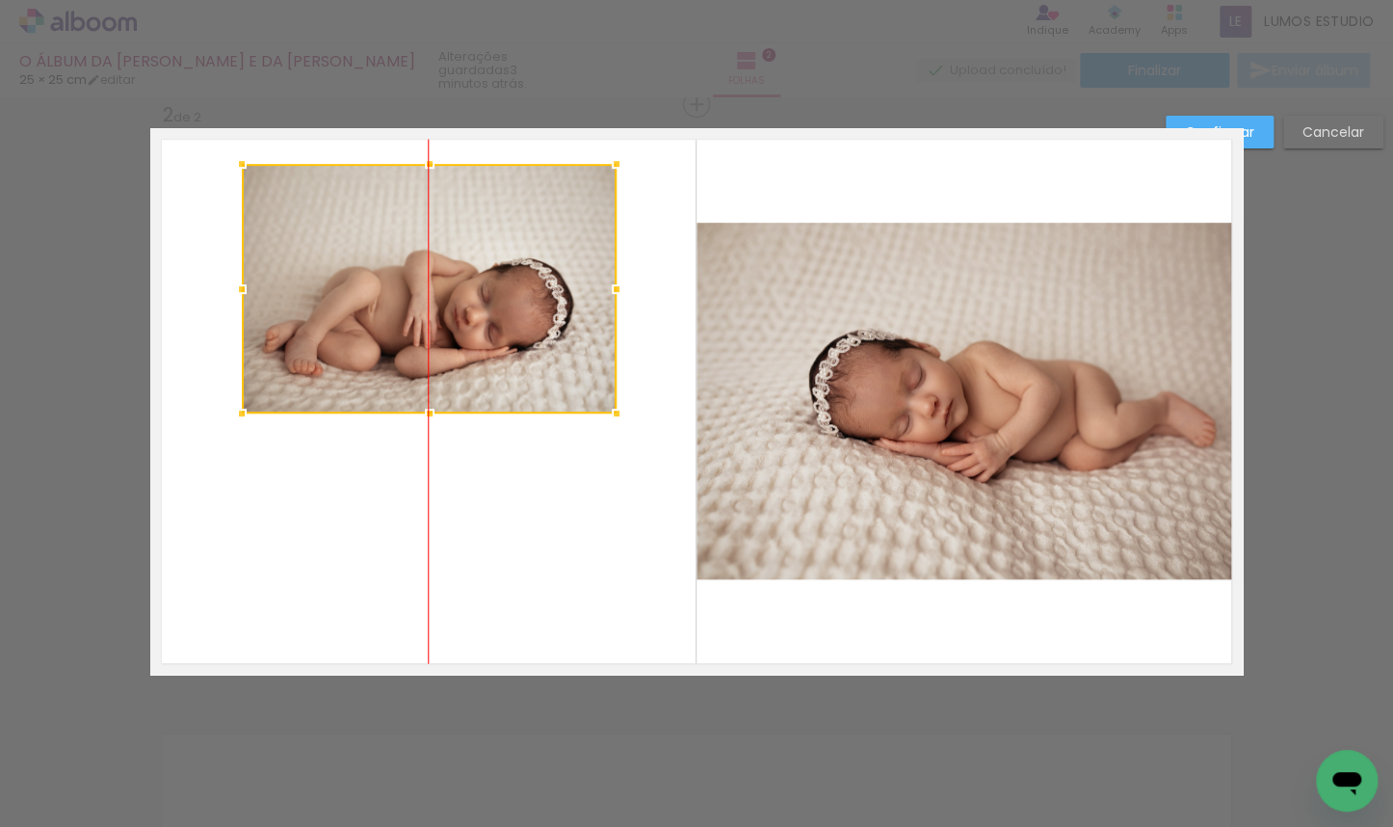
drag, startPoint x: 454, startPoint y: 433, endPoint x: 448, endPoint y: 320, distance: 112.9
click at [448, 320] on div at bounding box center [429, 288] width 375 height 249
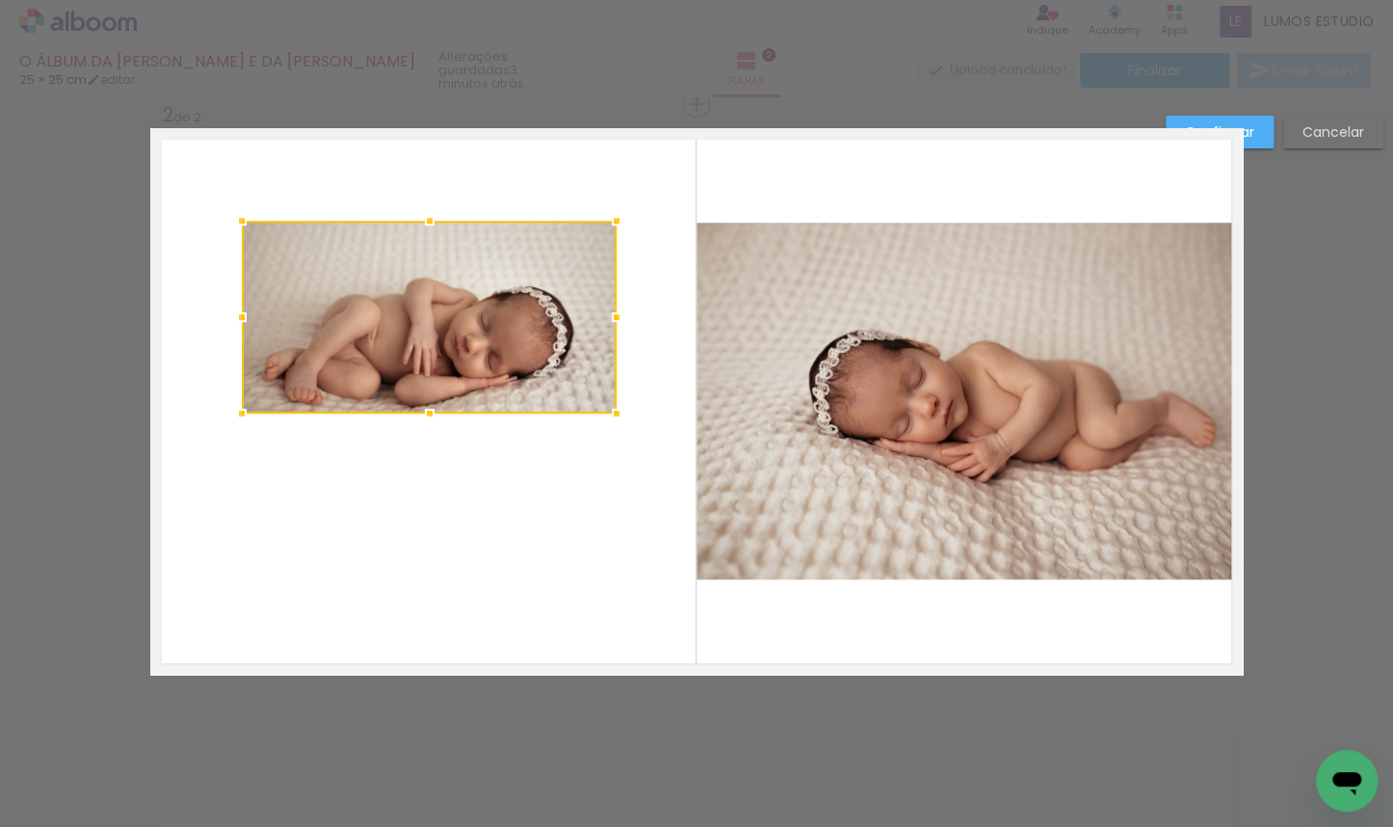
drag, startPoint x: 427, startPoint y: 162, endPoint x: 423, endPoint y: 219, distance: 57.0
click at [423, 219] on div at bounding box center [429, 220] width 39 height 39
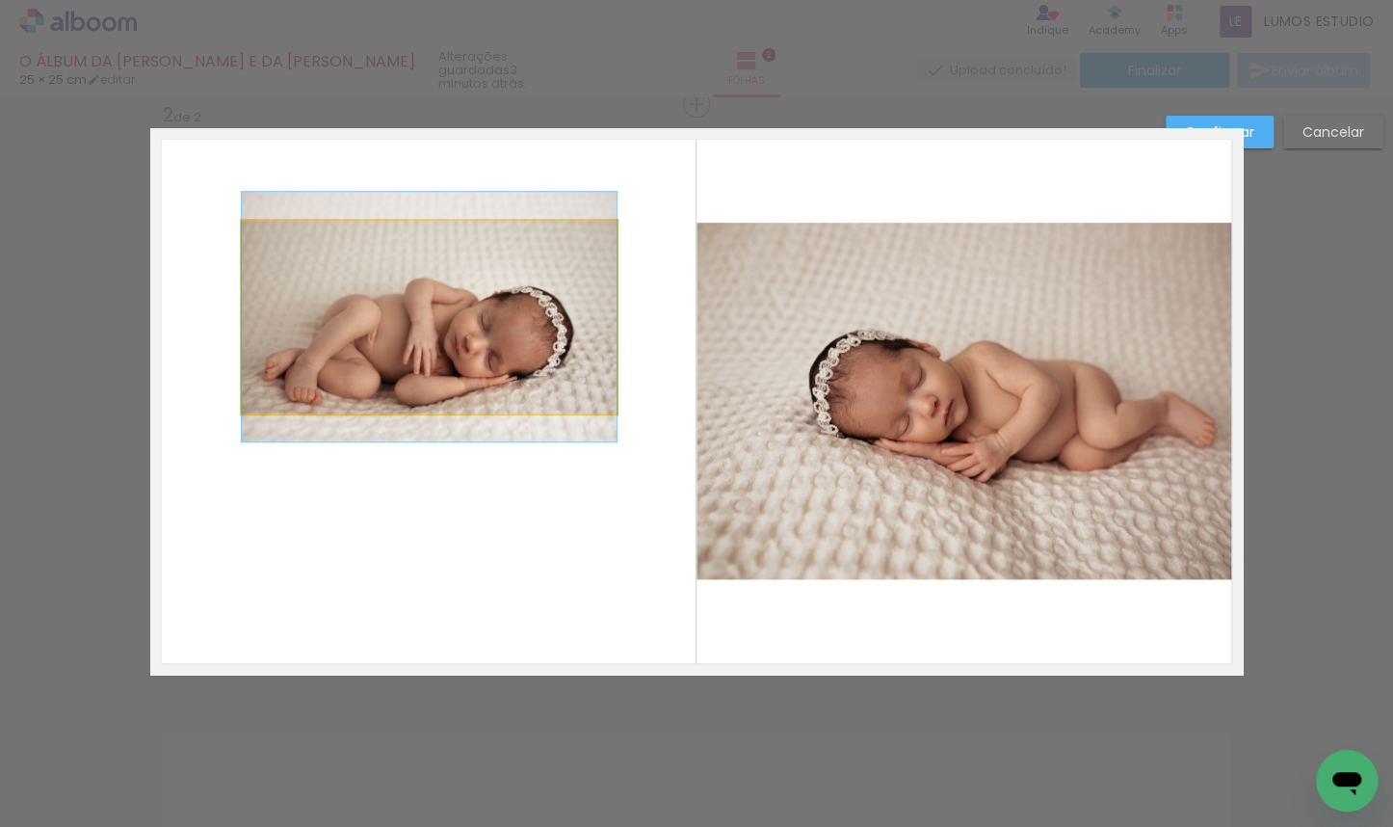
click at [422, 288] on quentale-photo at bounding box center [429, 317] width 375 height 193
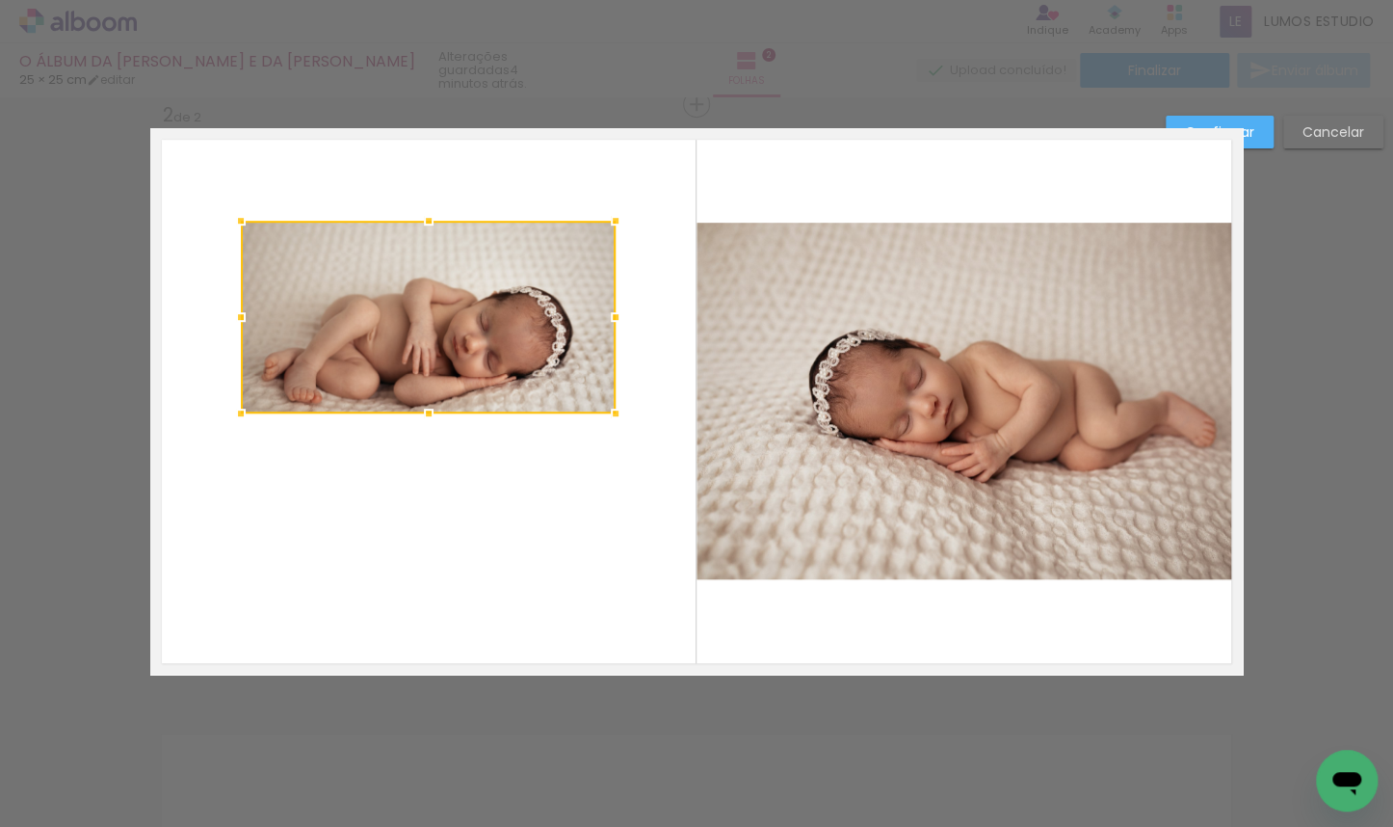
click at [428, 320] on div at bounding box center [428, 317] width 375 height 193
click at [916, 131] on paper-button "Confirmar" at bounding box center [1220, 132] width 108 height 33
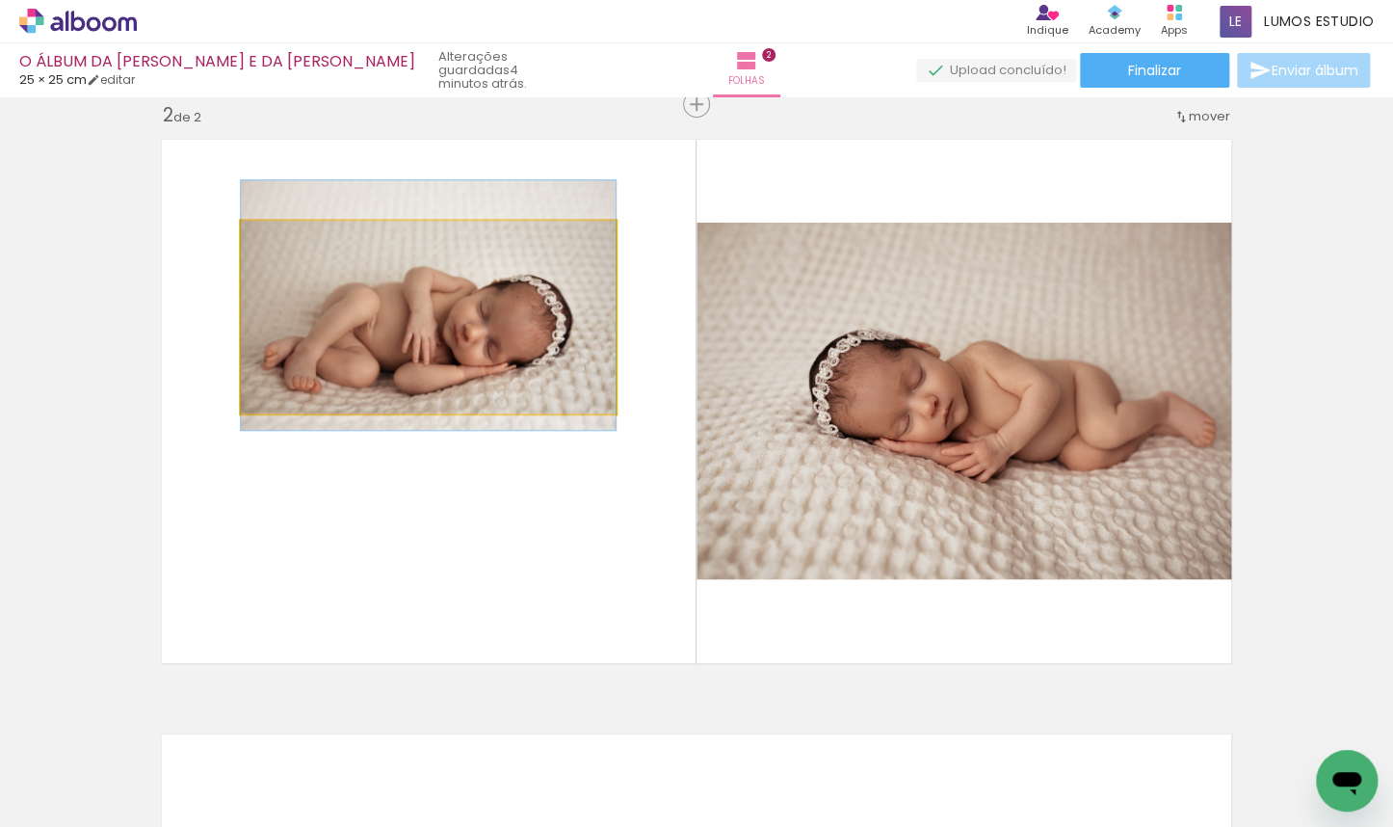
drag, startPoint x: 477, startPoint y: 308, endPoint x: 473, endPoint y: 297, distance: 12.2
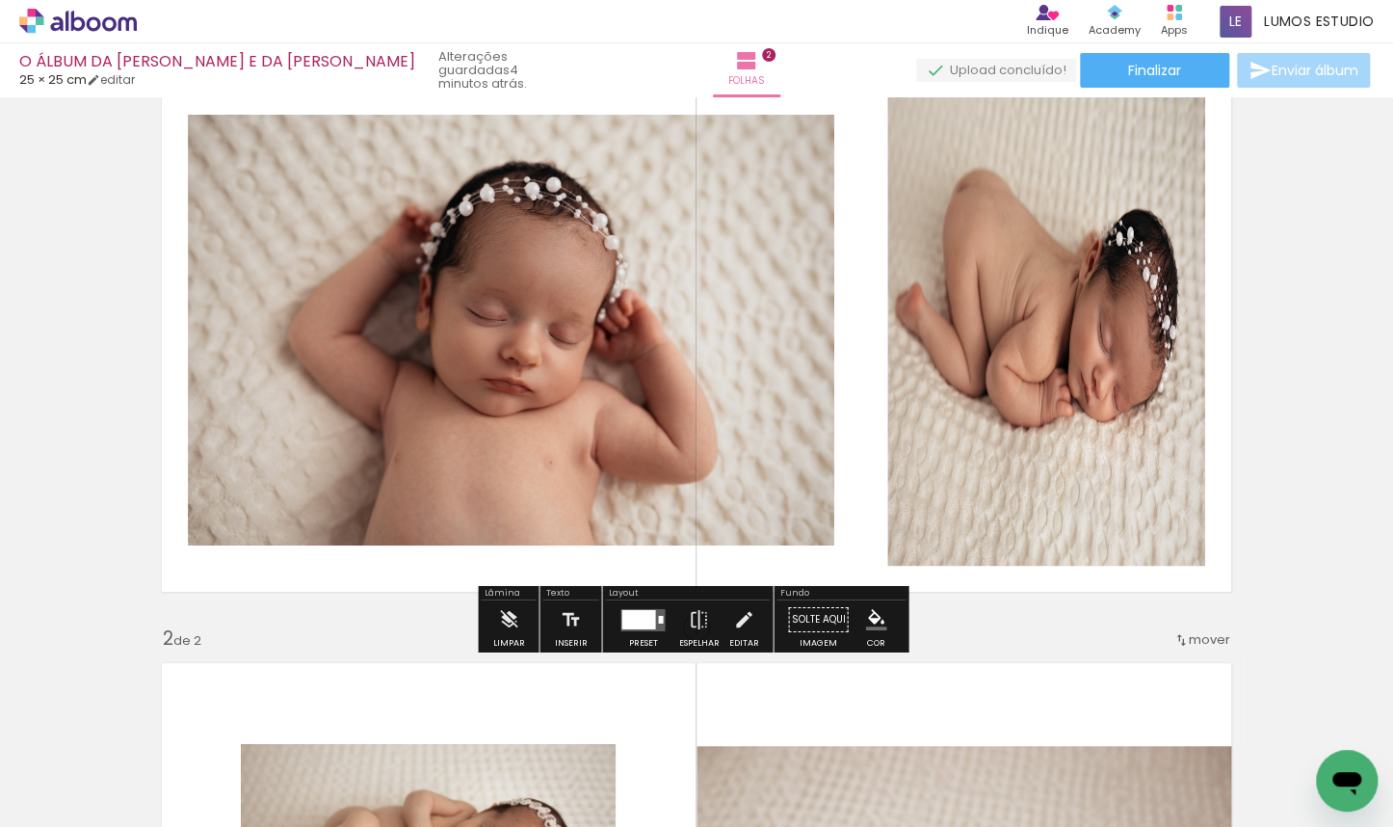
scroll to position [41, 0]
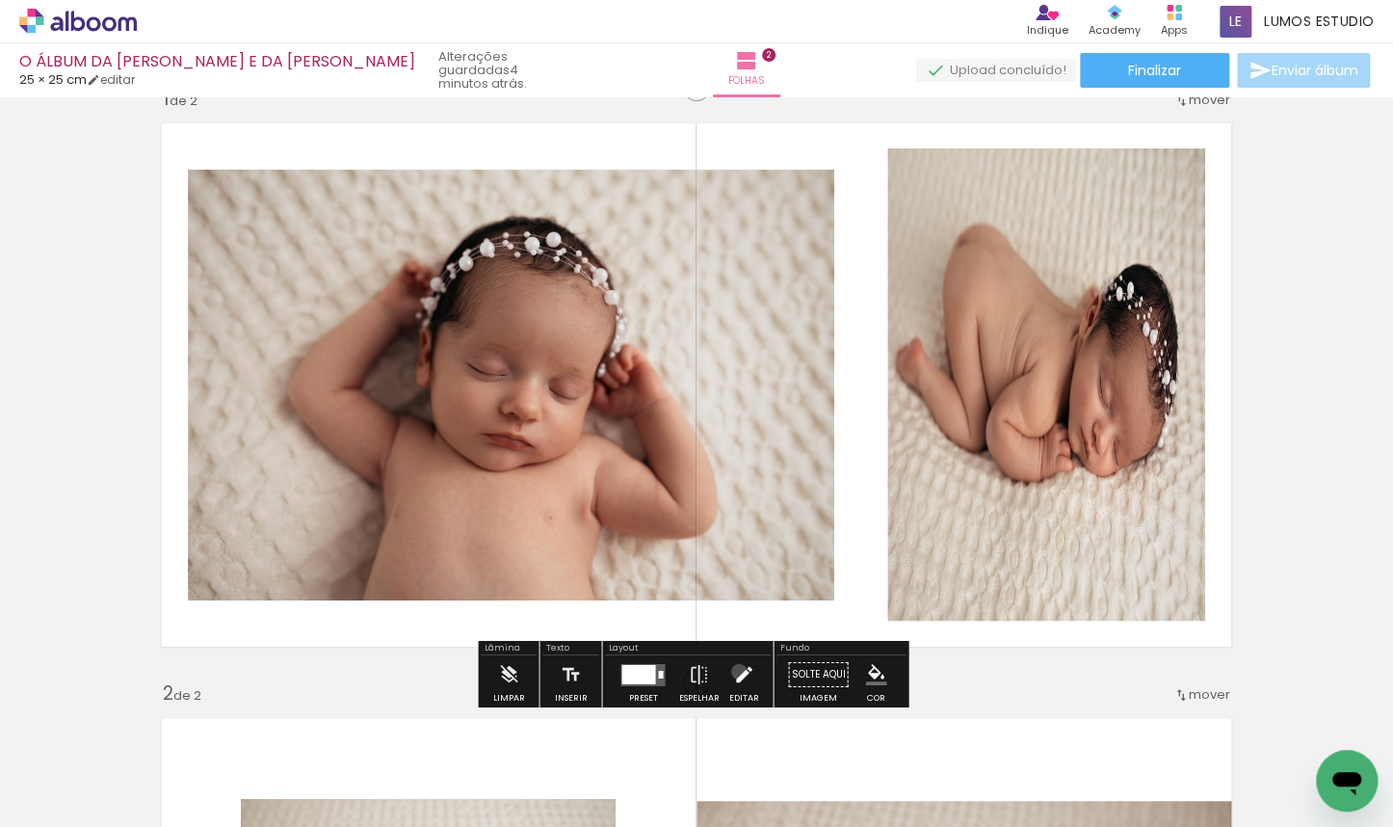
click at [734, 671] on iron-icon at bounding box center [743, 674] width 21 height 39
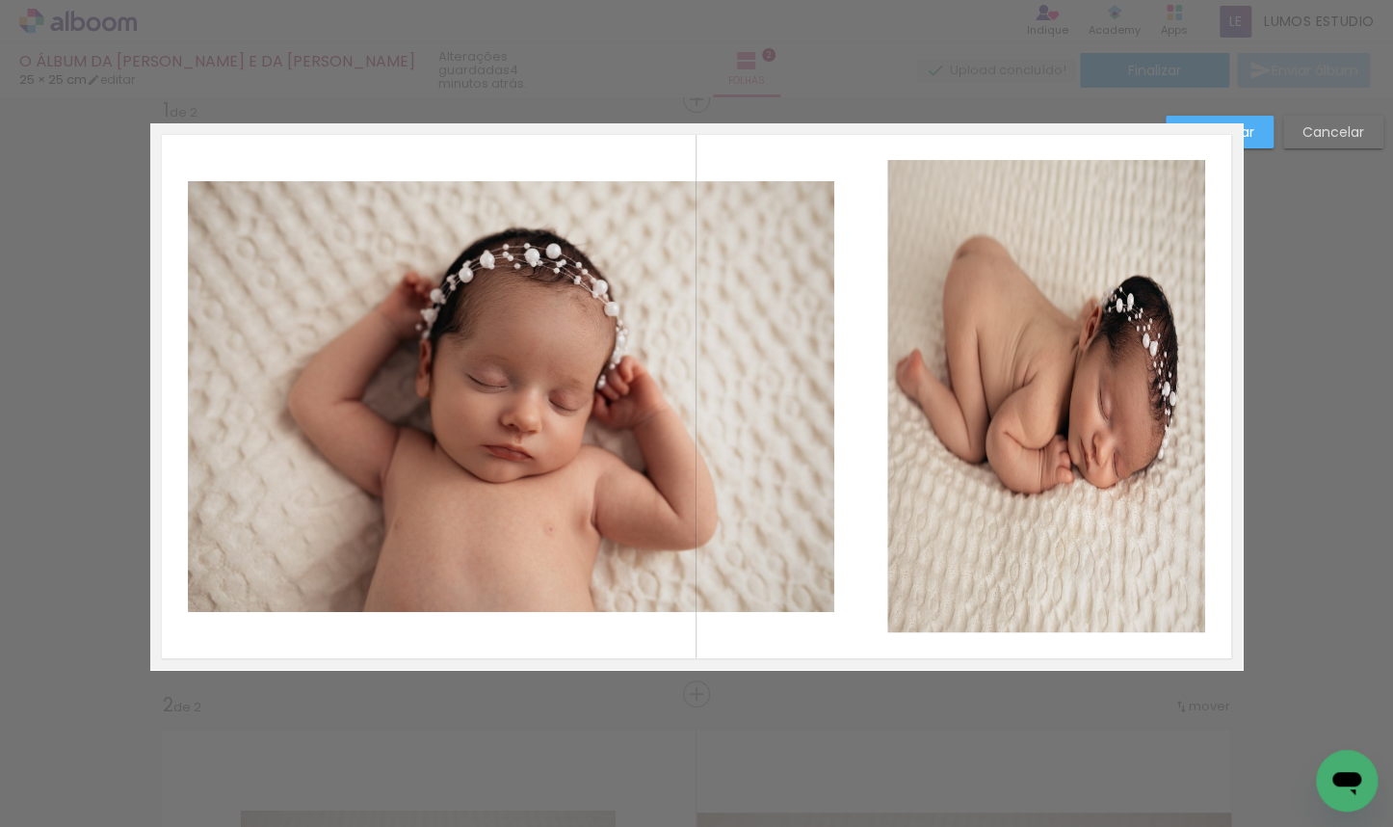
scroll to position [25, 0]
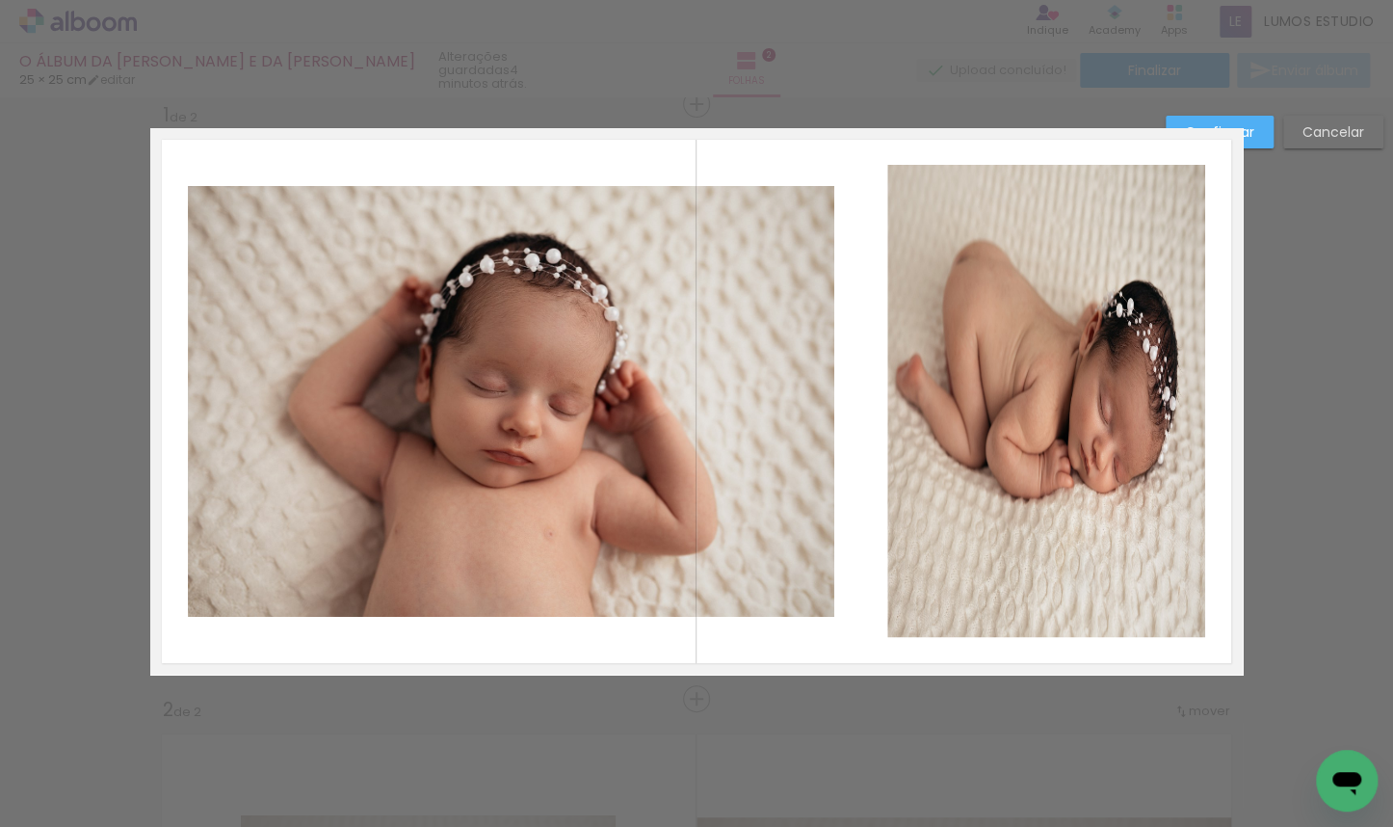
click at [782, 447] on quentale-photo at bounding box center [511, 401] width 646 height 431
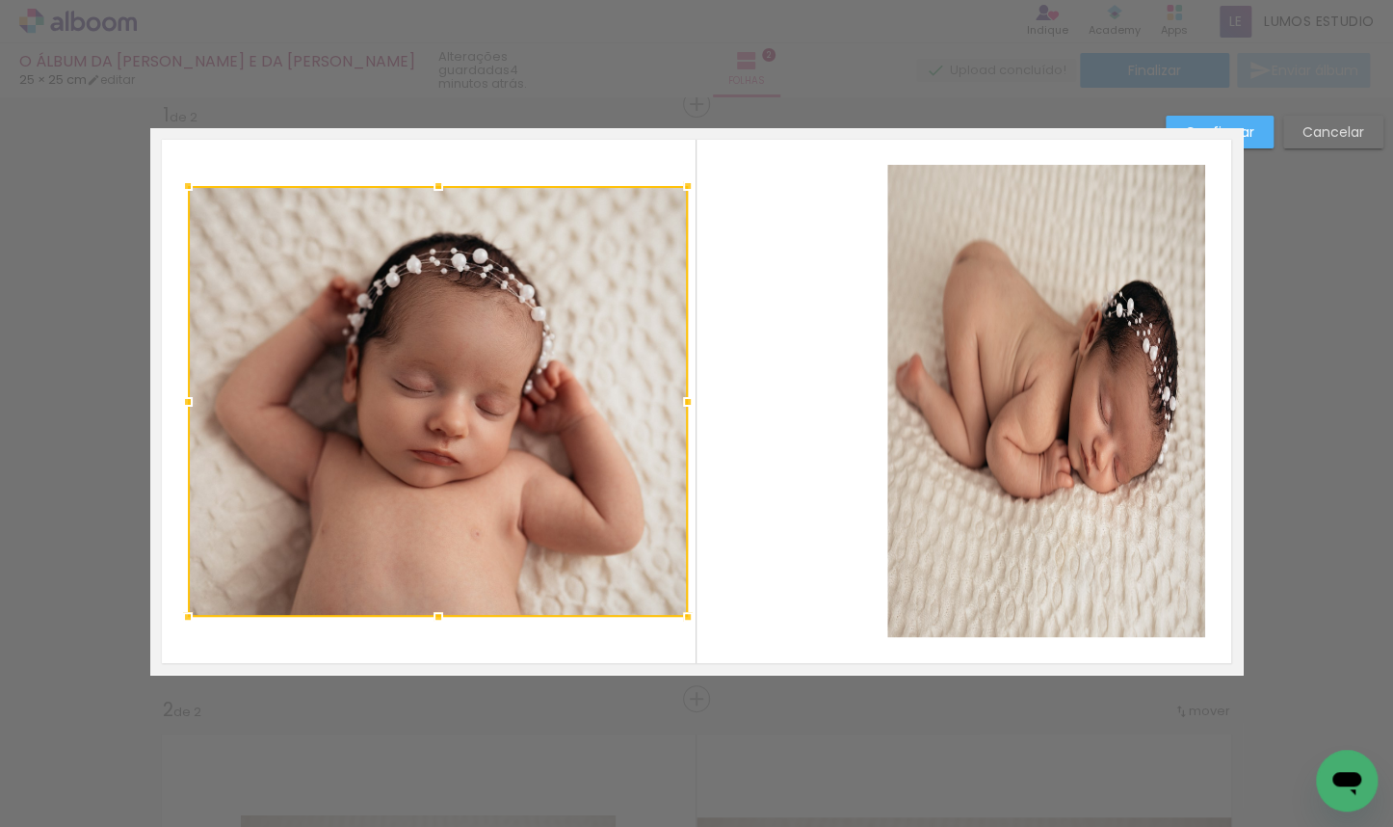
drag, startPoint x: 828, startPoint y: 402, endPoint x: 682, endPoint y: 414, distance: 147.0
click at [682, 414] on div at bounding box center [688, 401] width 39 height 39
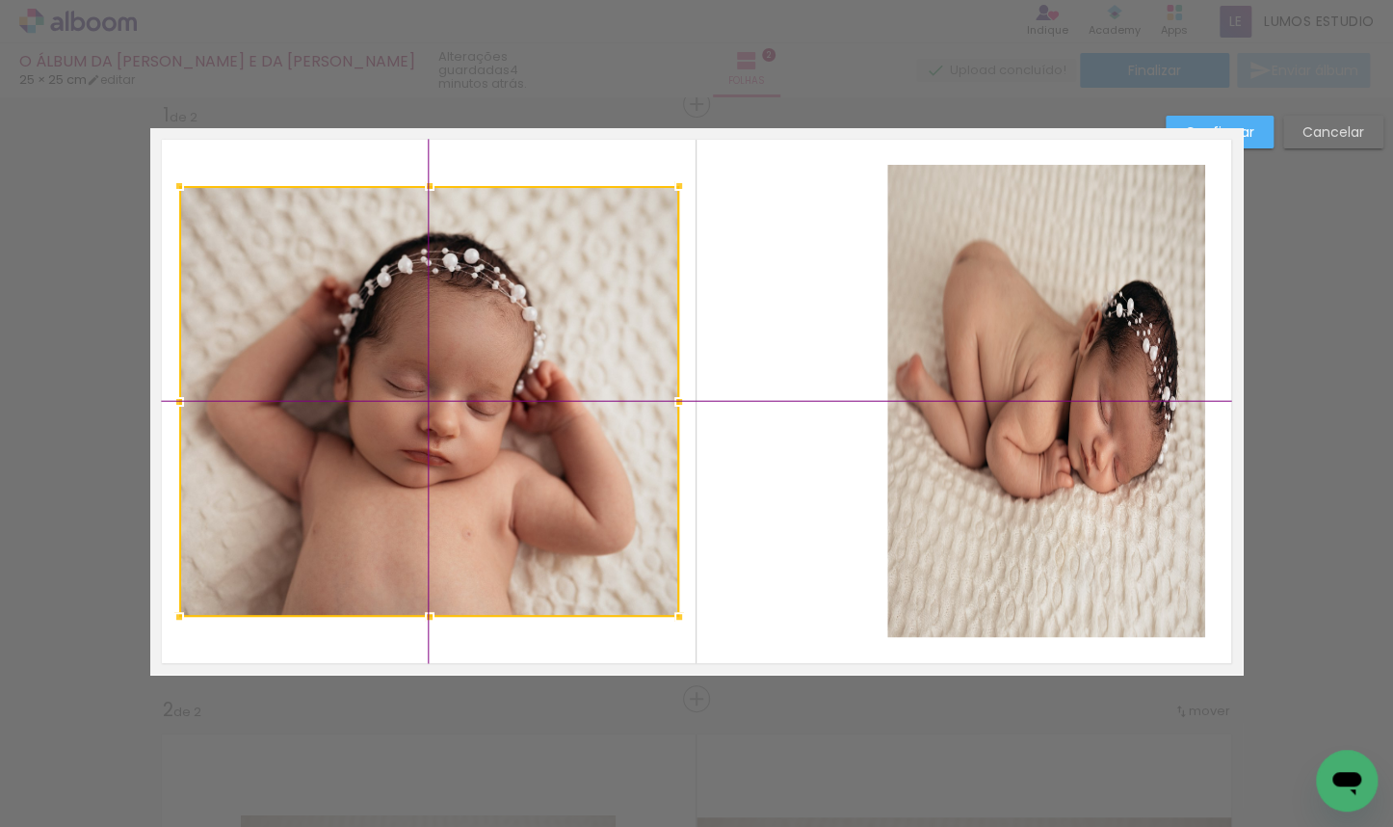
drag, startPoint x: 447, startPoint y: 385, endPoint x: 435, endPoint y: 392, distance: 13.4
click at [435, 392] on div at bounding box center [429, 401] width 500 height 431
click at [916, 344] on quentale-photo at bounding box center [1046, 401] width 318 height 472
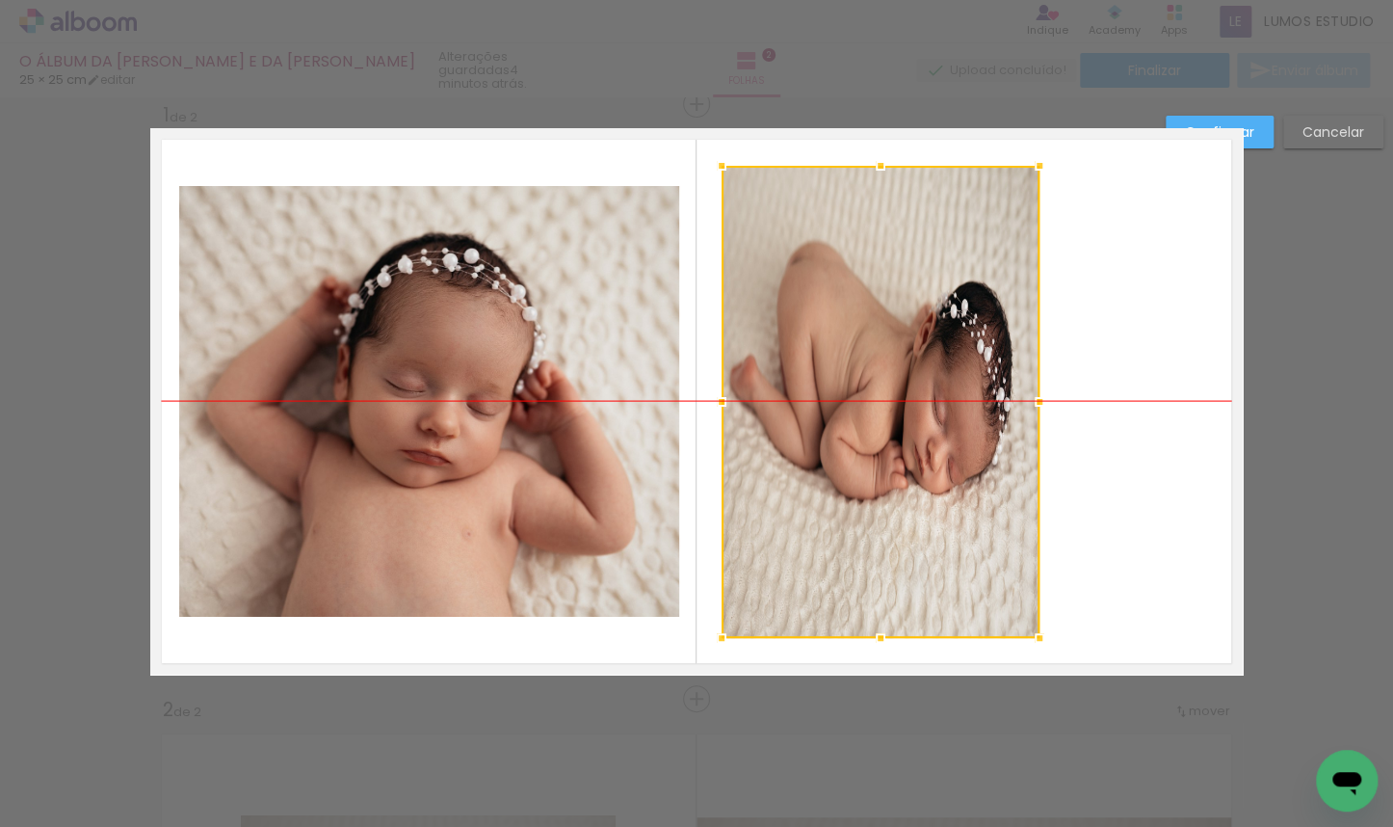
drag, startPoint x: 1050, startPoint y: 378, endPoint x: 884, endPoint y: 374, distance: 165.7
click at [884, 374] on div at bounding box center [881, 402] width 318 height 472
click at [916, 339] on div at bounding box center [881, 402] width 318 height 472
click at [916, 139] on paper-button "Confirmar" at bounding box center [1220, 132] width 108 height 33
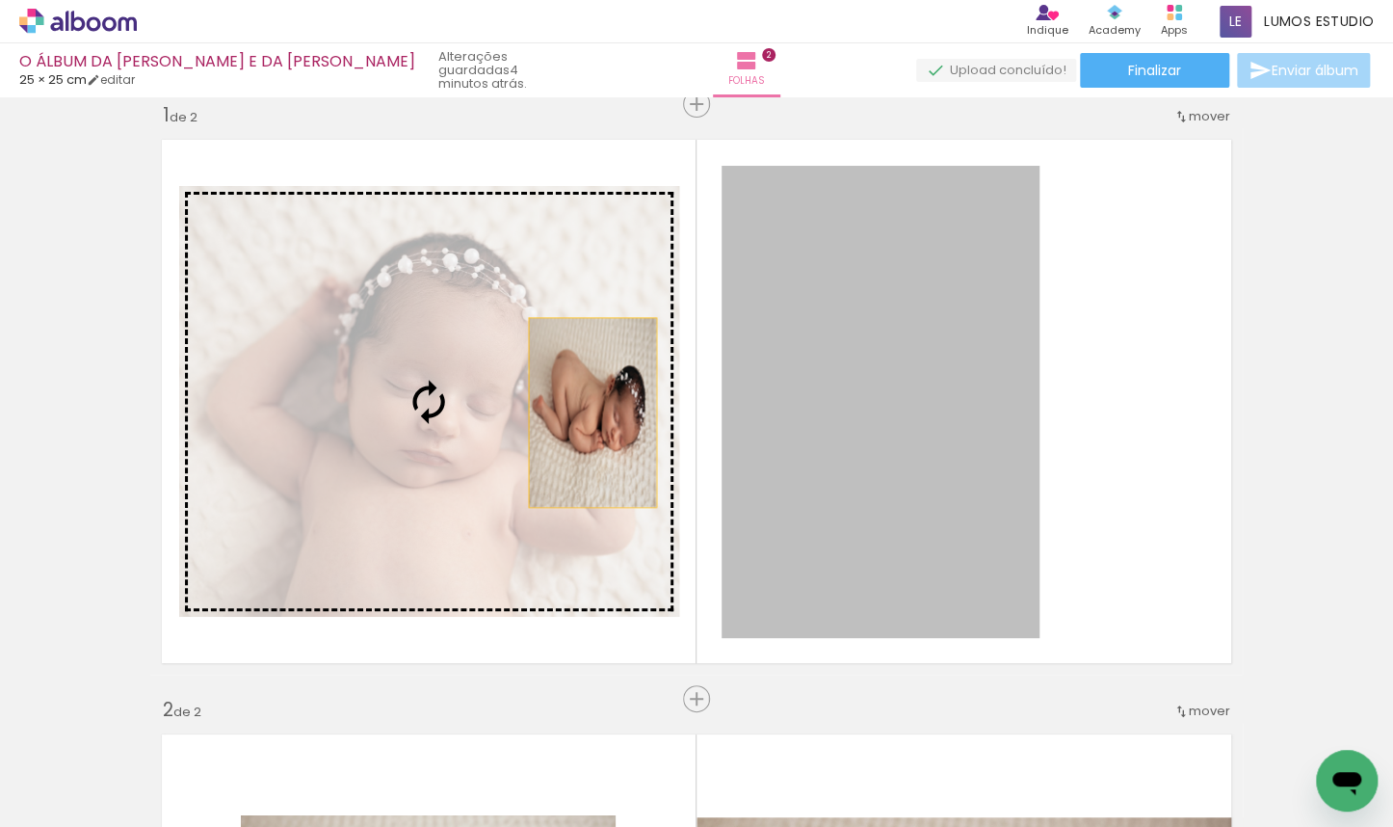
drag, startPoint x: 934, startPoint y: 346, endPoint x: 587, endPoint y: 412, distance: 354.0
click at [0, 0] on slot at bounding box center [0, 0] width 0 height 0
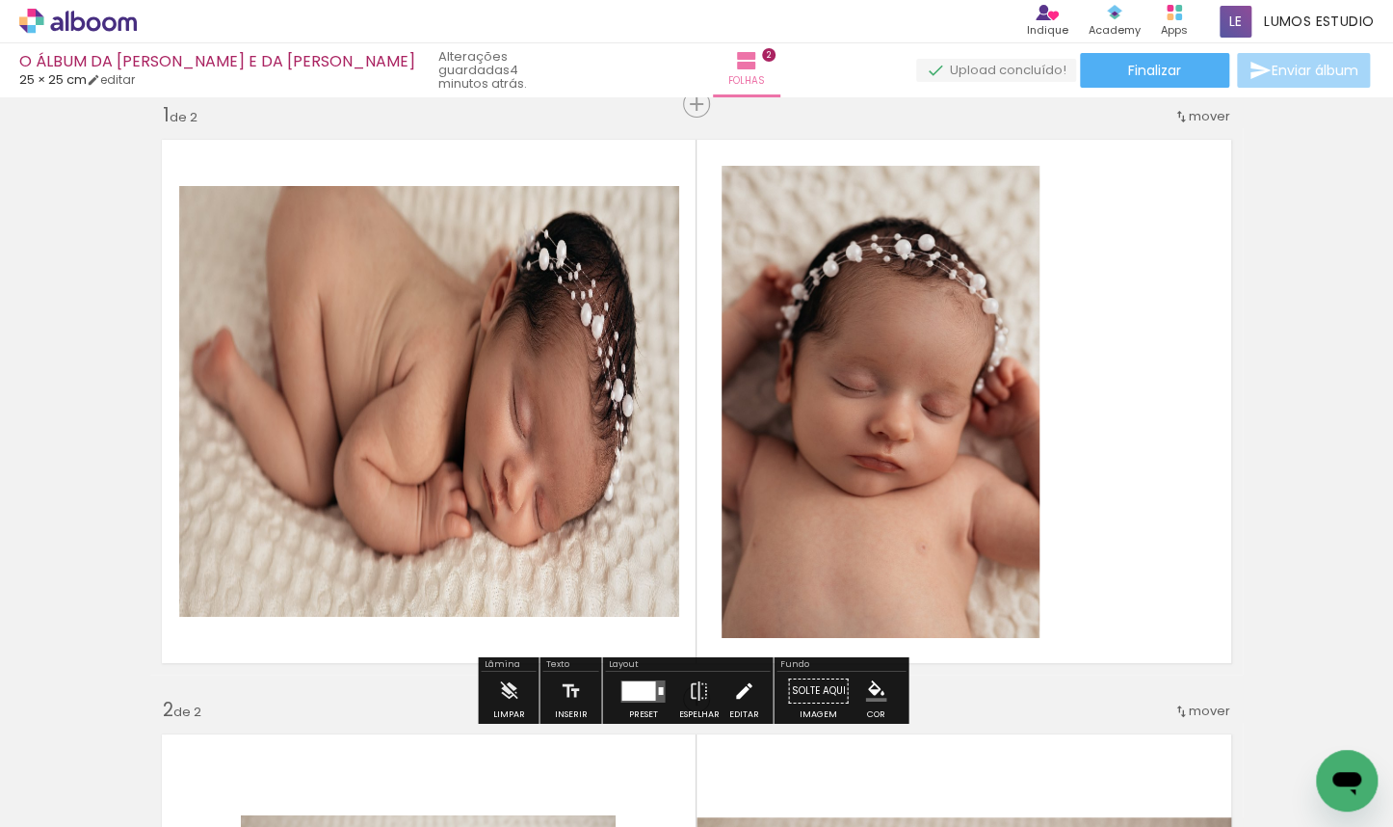
click at [736, 698] on iron-icon at bounding box center [743, 690] width 21 height 39
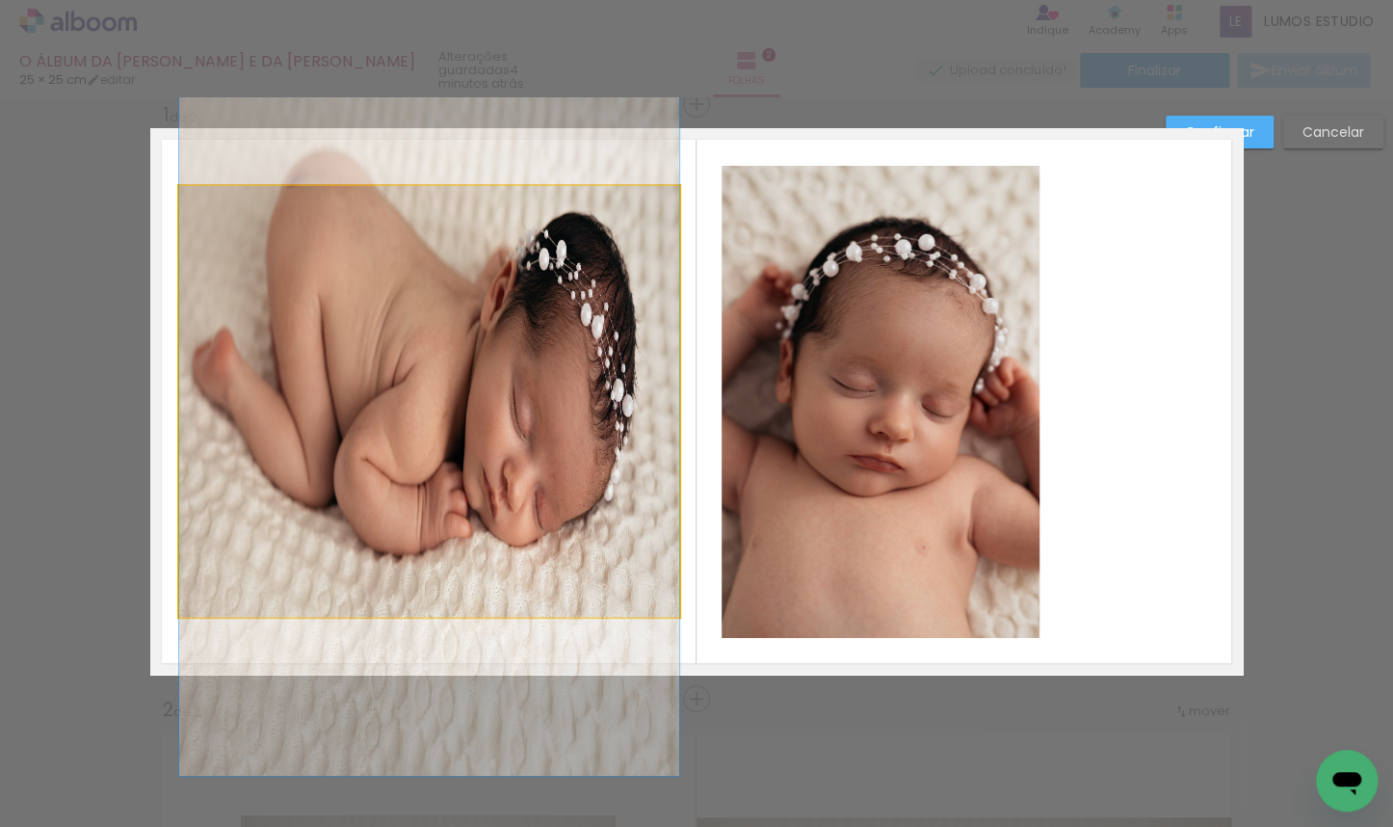
click at [512, 466] on quentale-photo at bounding box center [429, 401] width 500 height 431
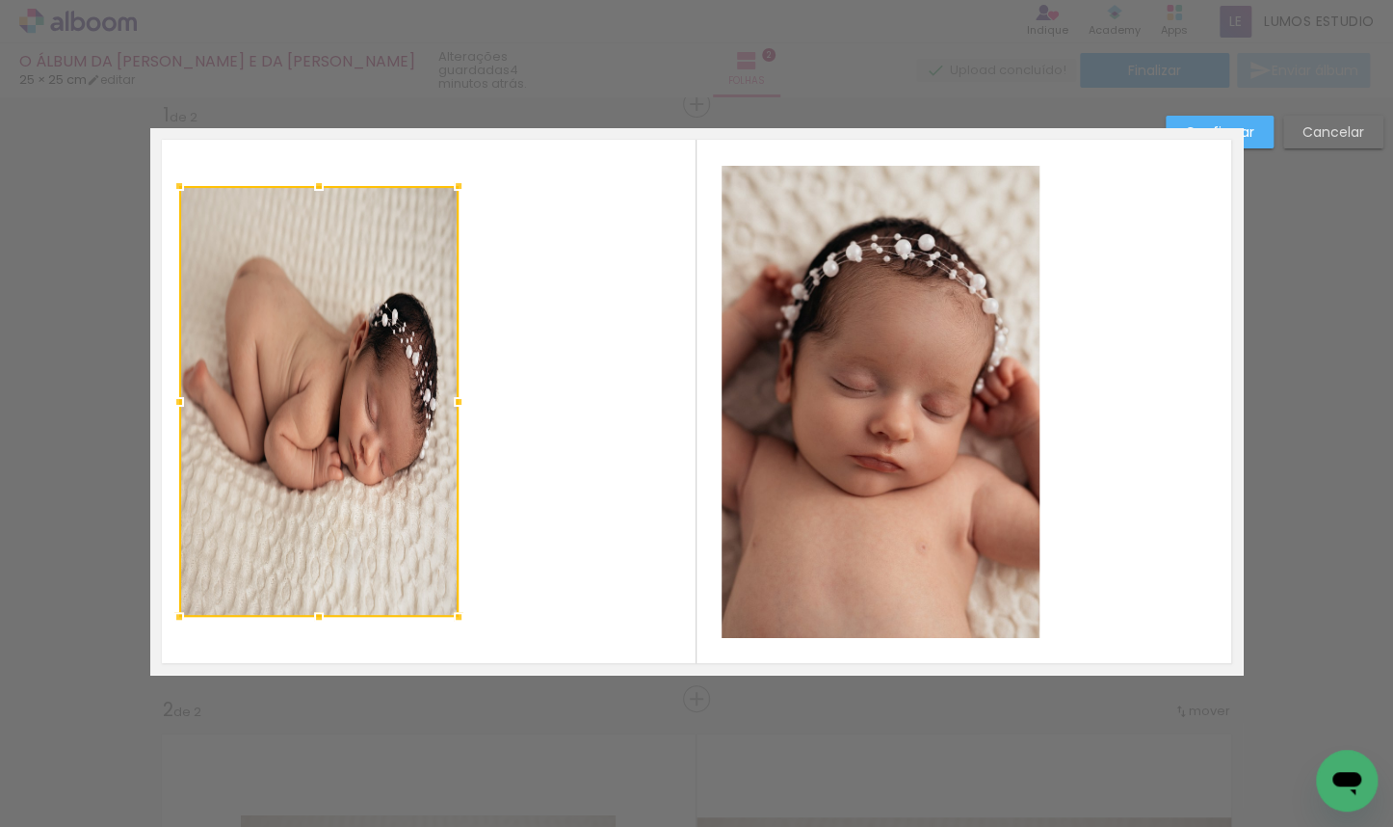
drag, startPoint x: 670, startPoint y: 404, endPoint x: 450, endPoint y: 440, distance: 223.6
click at [450, 440] on div at bounding box center [318, 401] width 279 height 431
click at [365, 383] on div at bounding box center [318, 401] width 279 height 431
click at [0, 0] on slot "Confirmar" at bounding box center [0, 0] width 0 height 0
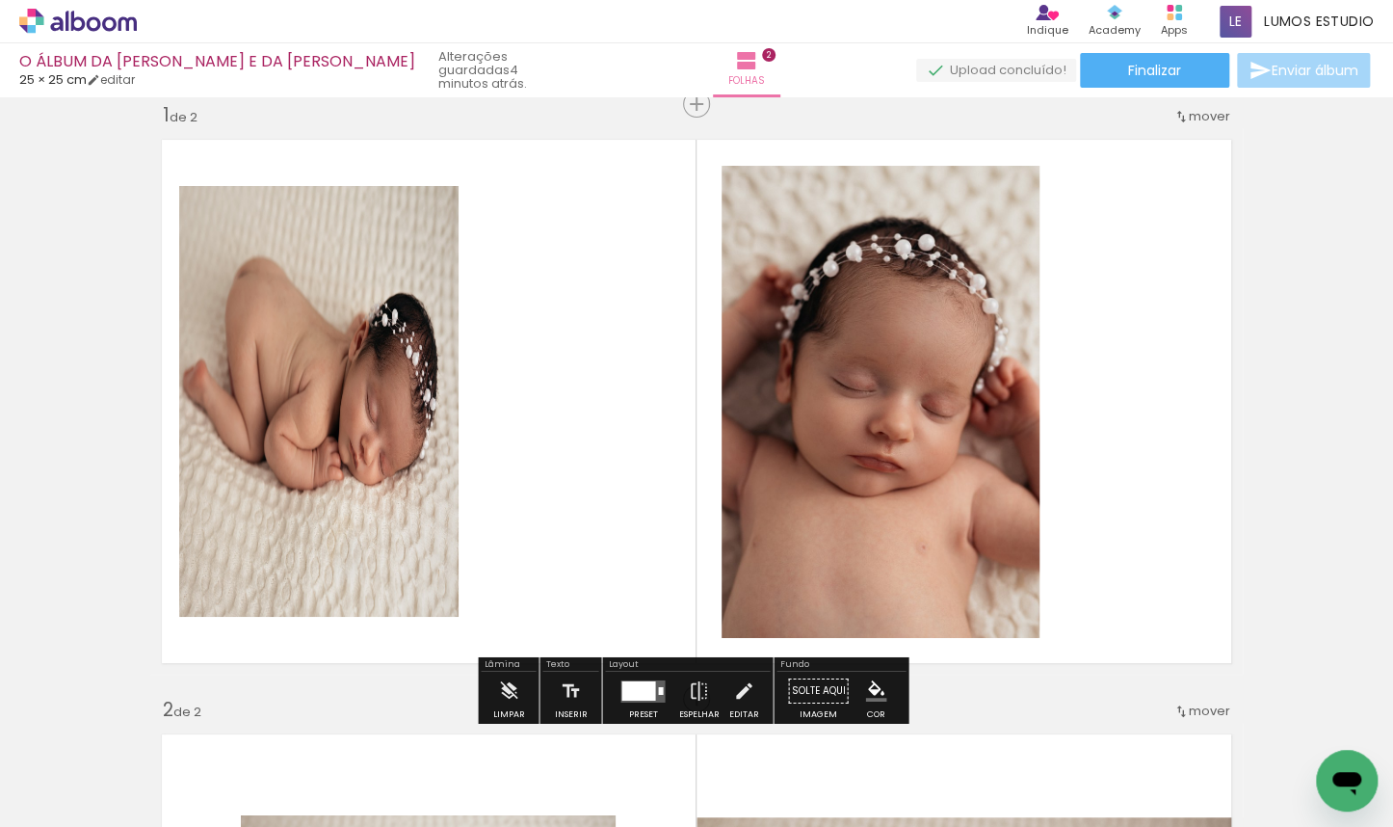
click at [345, 366] on quentale-photo at bounding box center [318, 401] width 279 height 431
click at [362, 292] on quentale-photo at bounding box center [318, 401] width 279 height 431
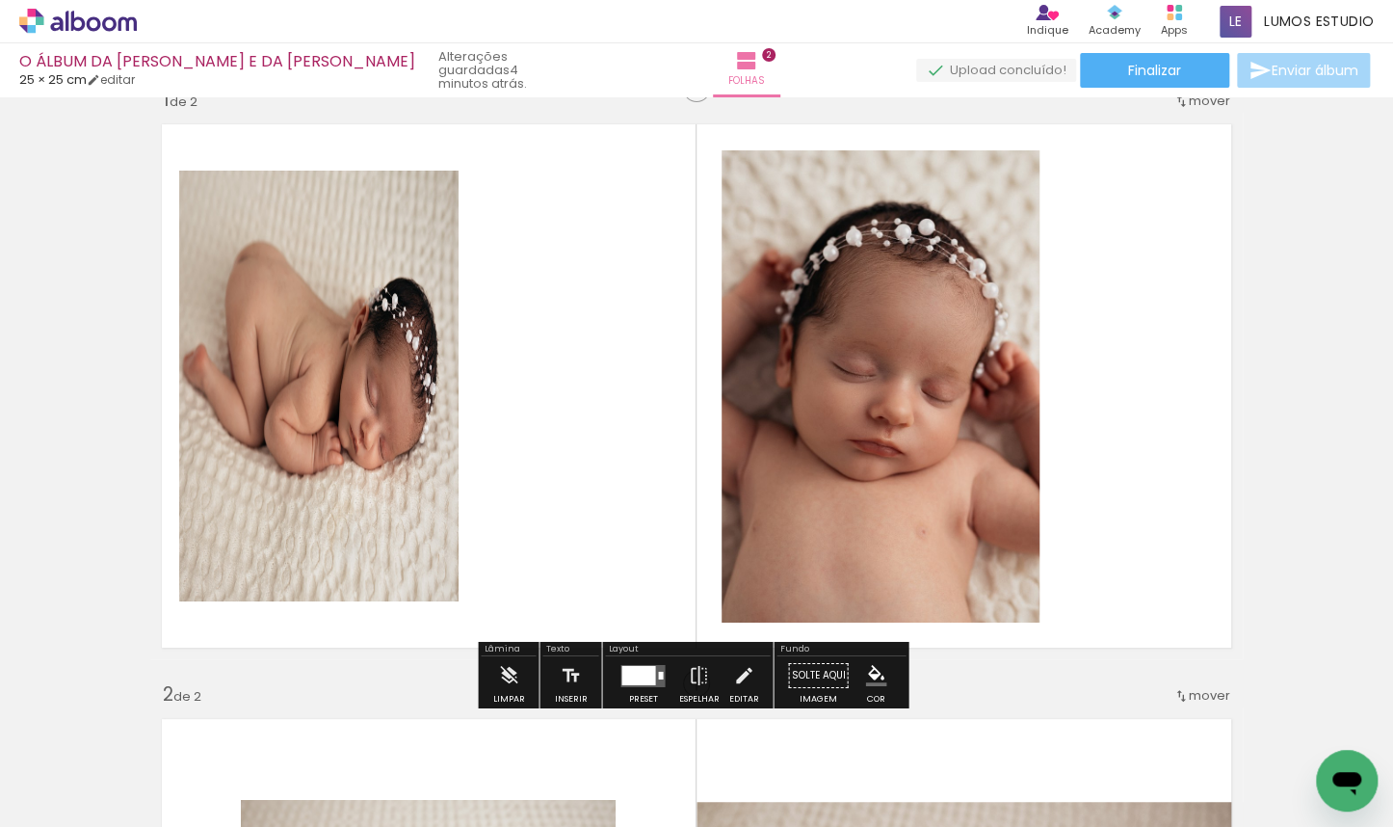
scroll to position [52, 0]
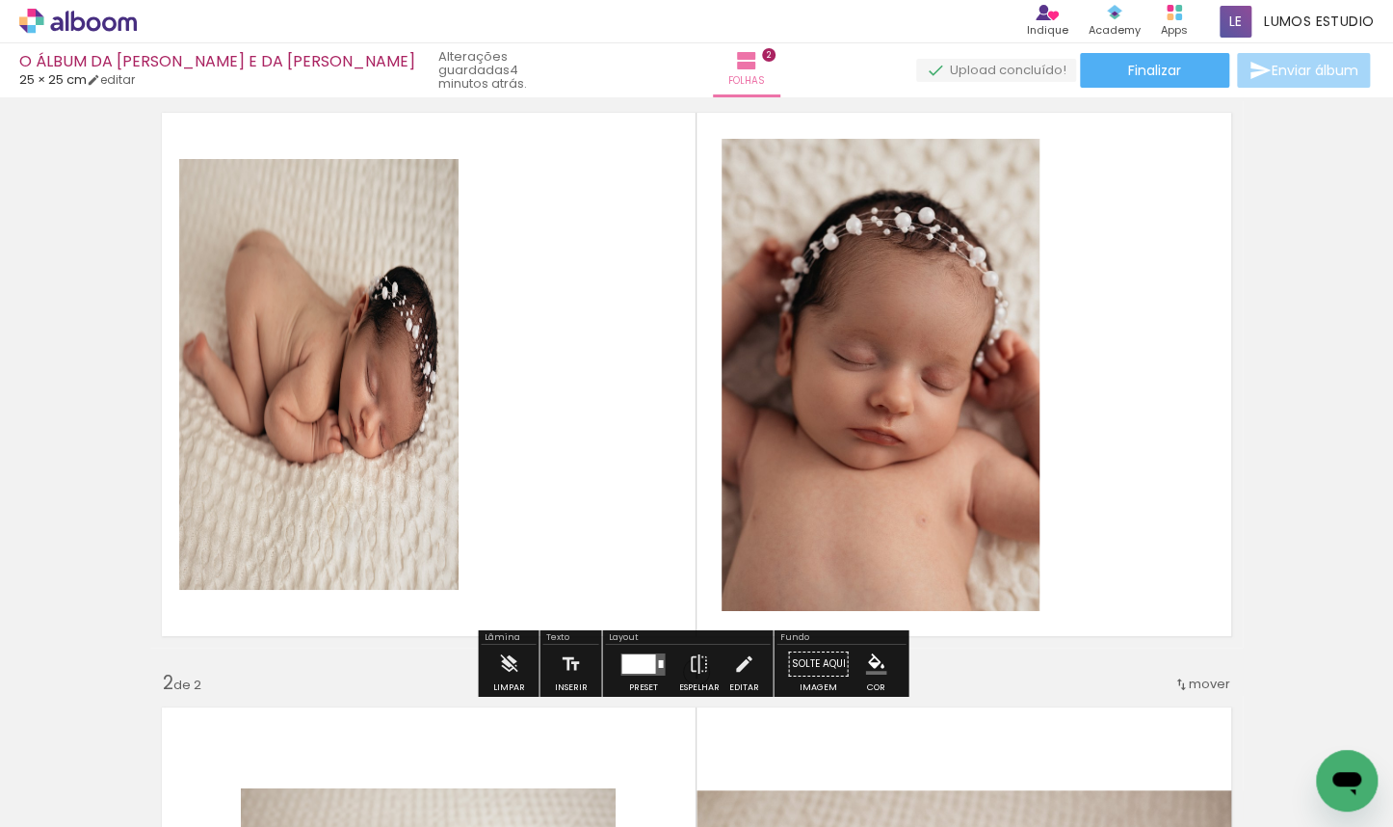
click at [344, 276] on quentale-photo at bounding box center [318, 374] width 279 height 431
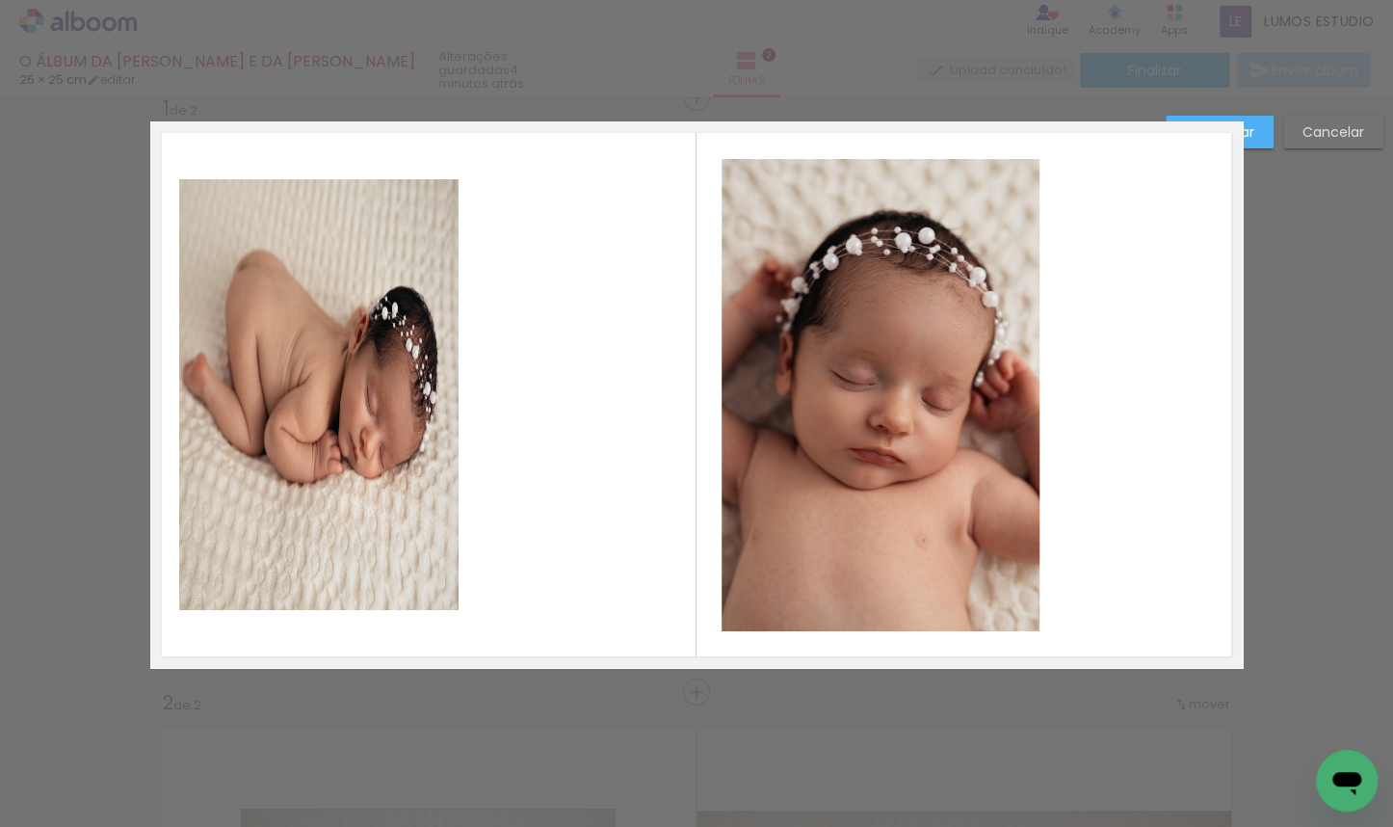
scroll to position [25, 0]
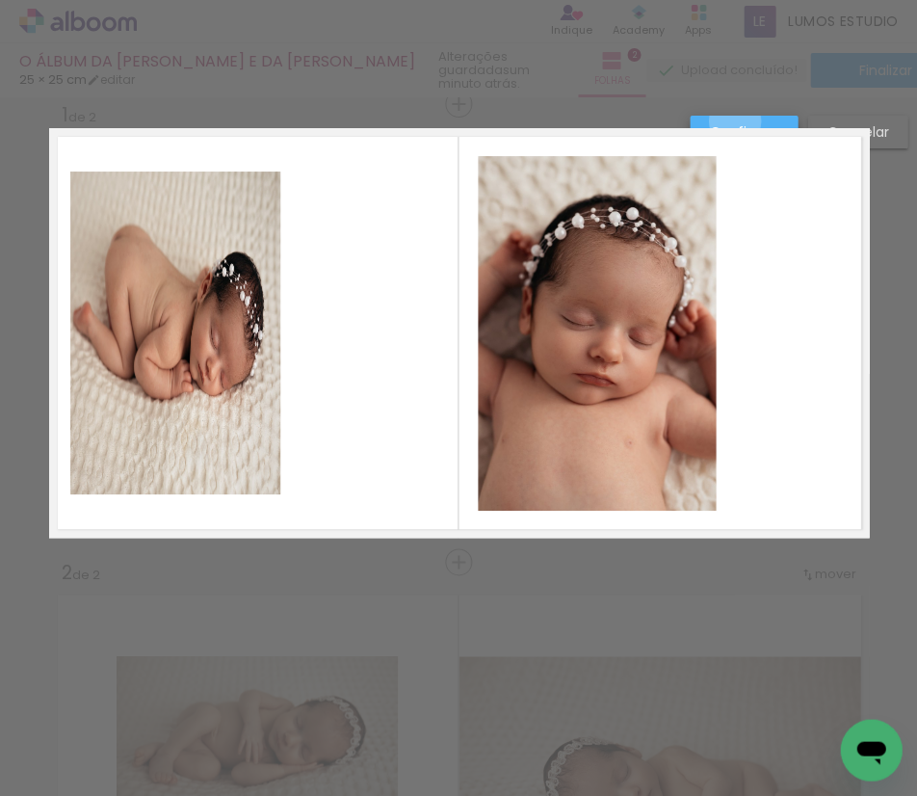
click at [0, 0] on slot "Confirmar" at bounding box center [0, 0] width 0 height 0
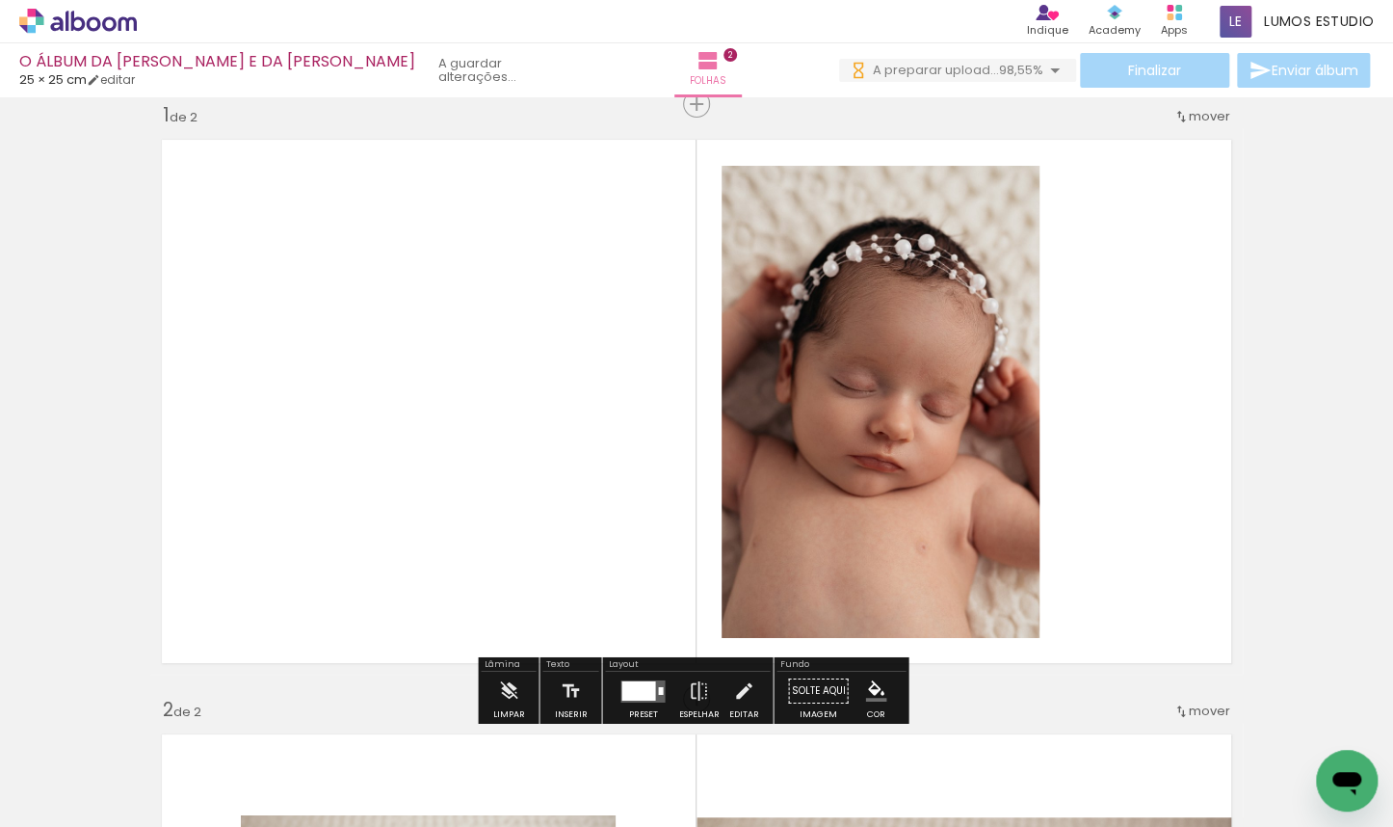
drag, startPoint x: 740, startPoint y: 689, endPoint x: 764, endPoint y: 640, distance: 54.7
click at [740, 689] on iron-icon at bounding box center [743, 690] width 21 height 39
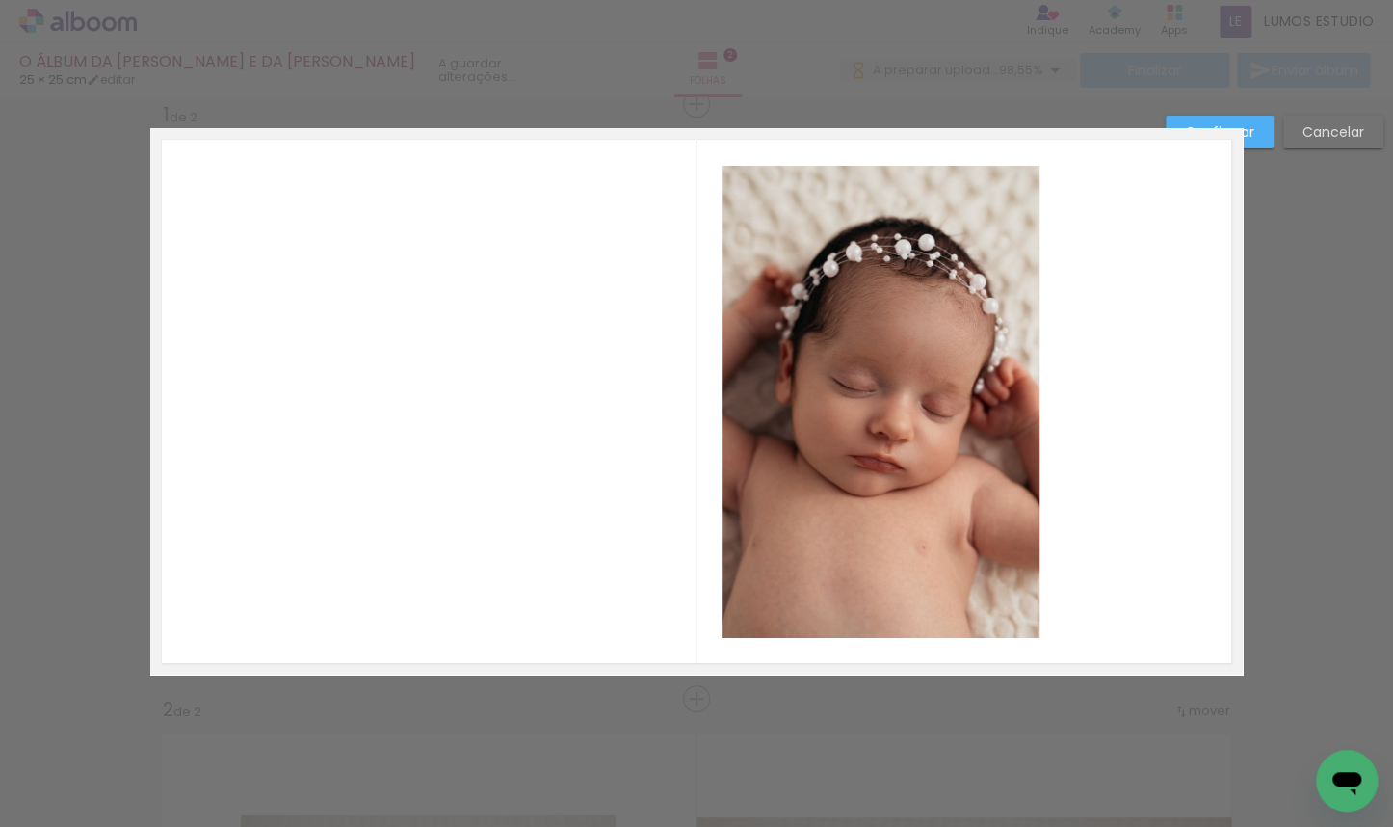
click at [908, 476] on quentale-photo at bounding box center [881, 402] width 318 height 472
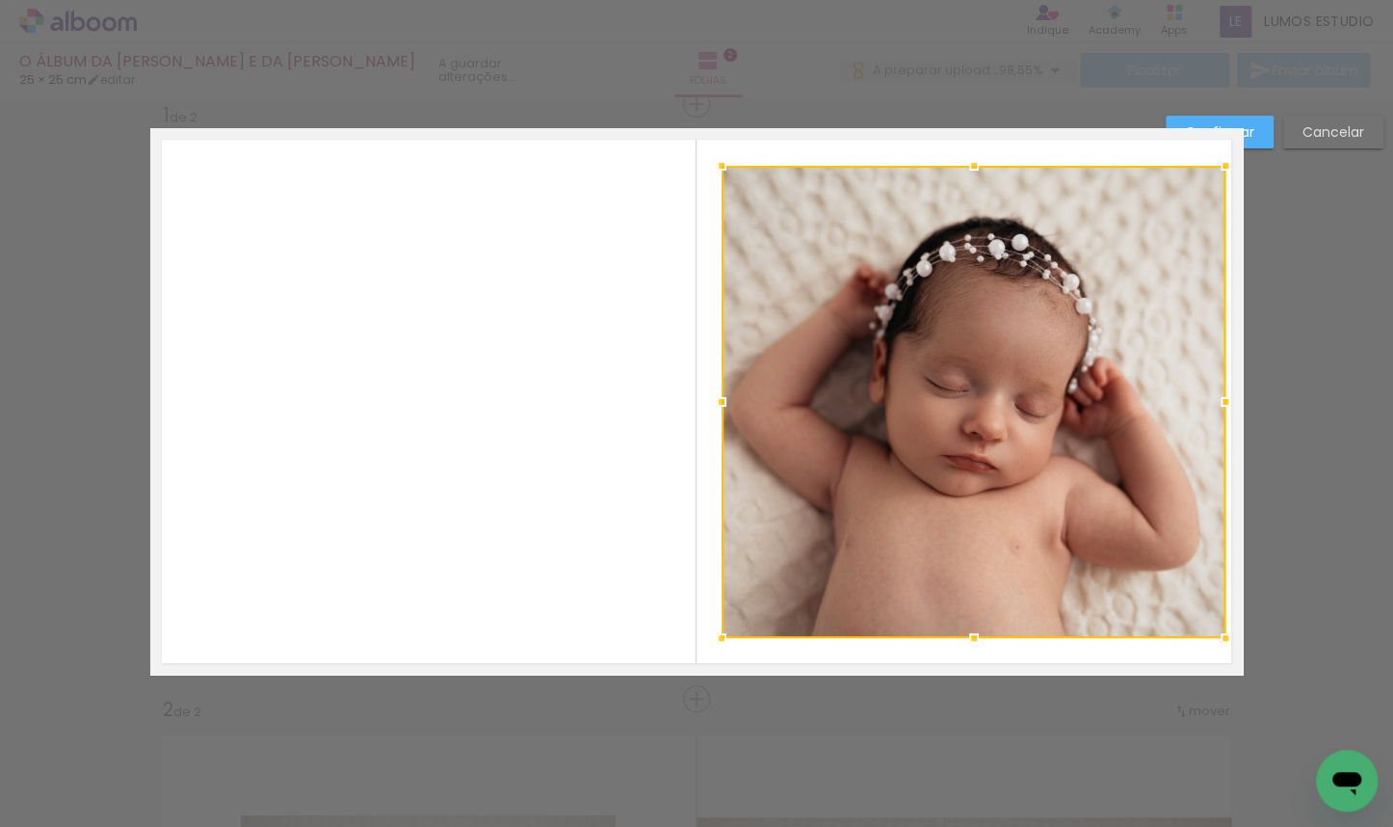
drag, startPoint x: 1036, startPoint y: 401, endPoint x: 1221, endPoint y: 385, distance: 186.6
click at [916, 385] on div at bounding box center [1225, 401] width 39 height 39
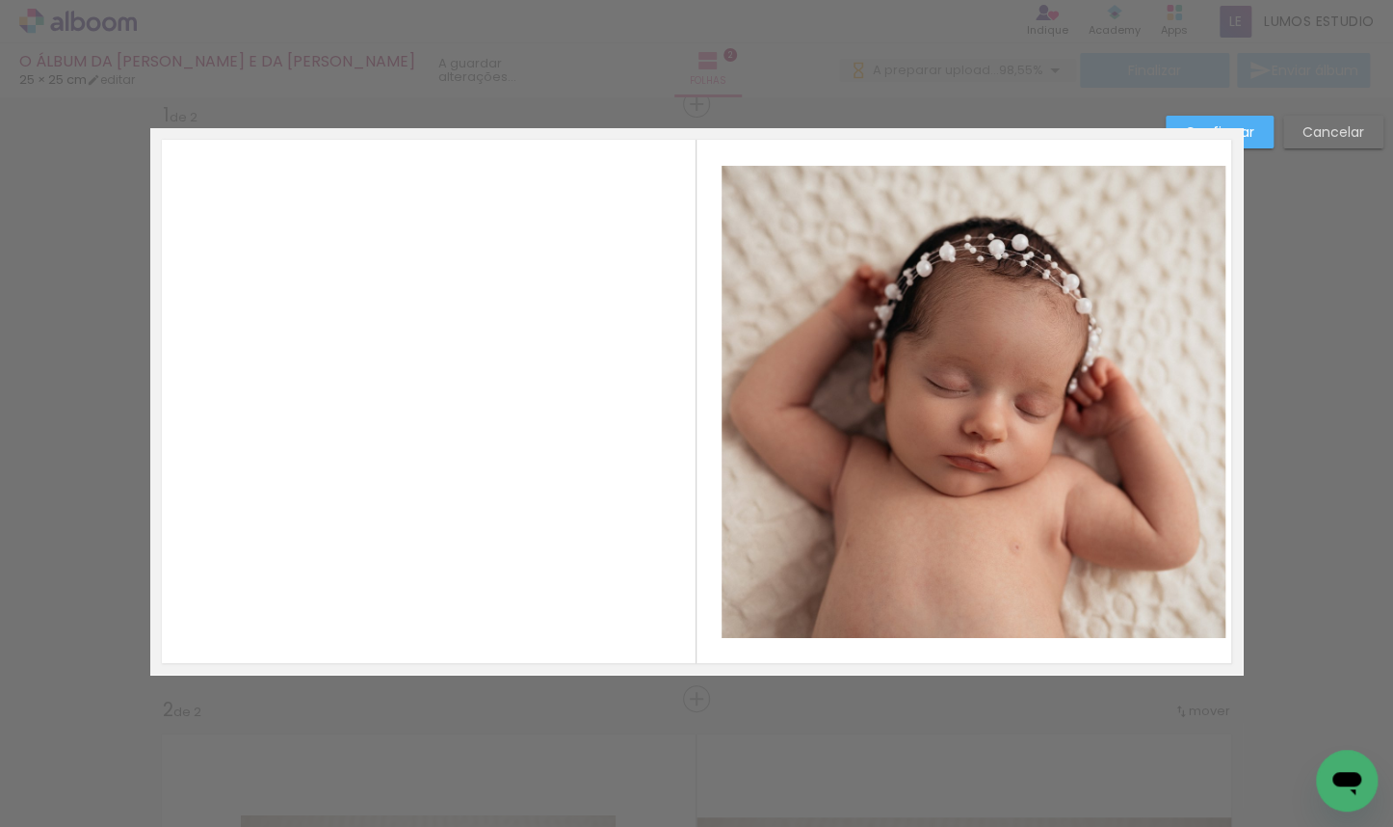
click at [282, 381] on quentale-photo at bounding box center [318, 401] width 279 height 431
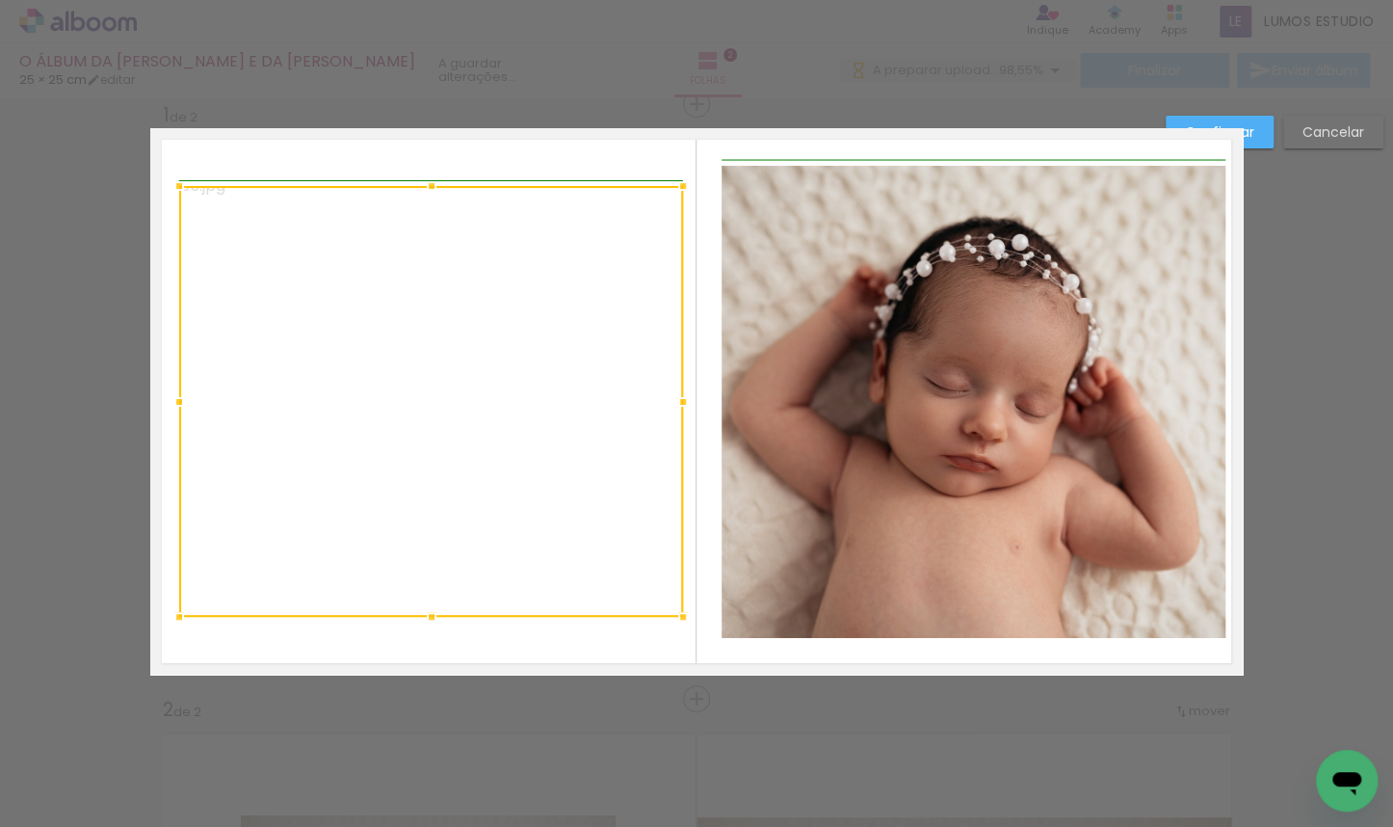
drag, startPoint x: 455, startPoint y: 401, endPoint x: 679, endPoint y: 400, distance: 224.5
click at [679, 400] on div at bounding box center [683, 401] width 39 height 39
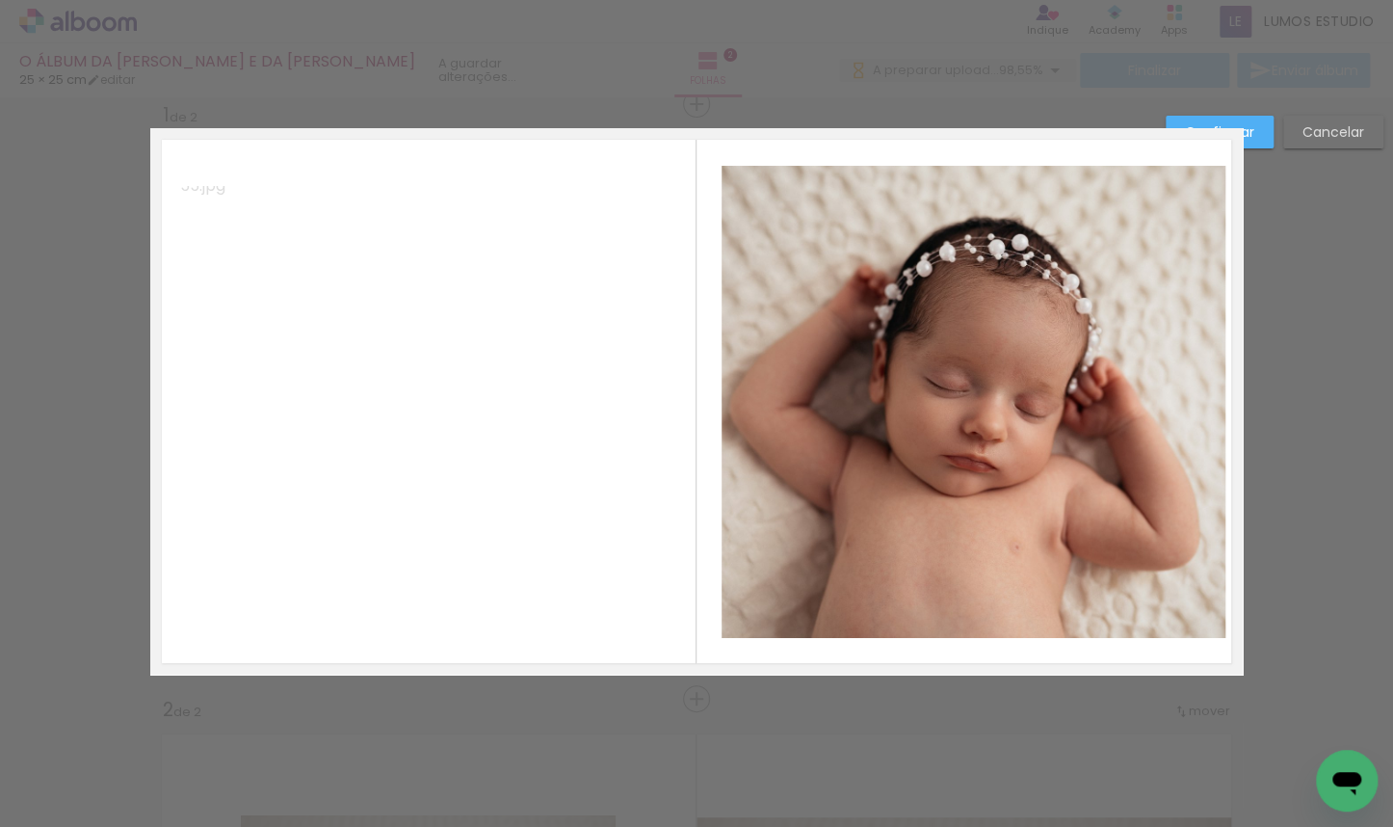
click at [653, 403] on quentale-photo at bounding box center [431, 401] width 504 height 431
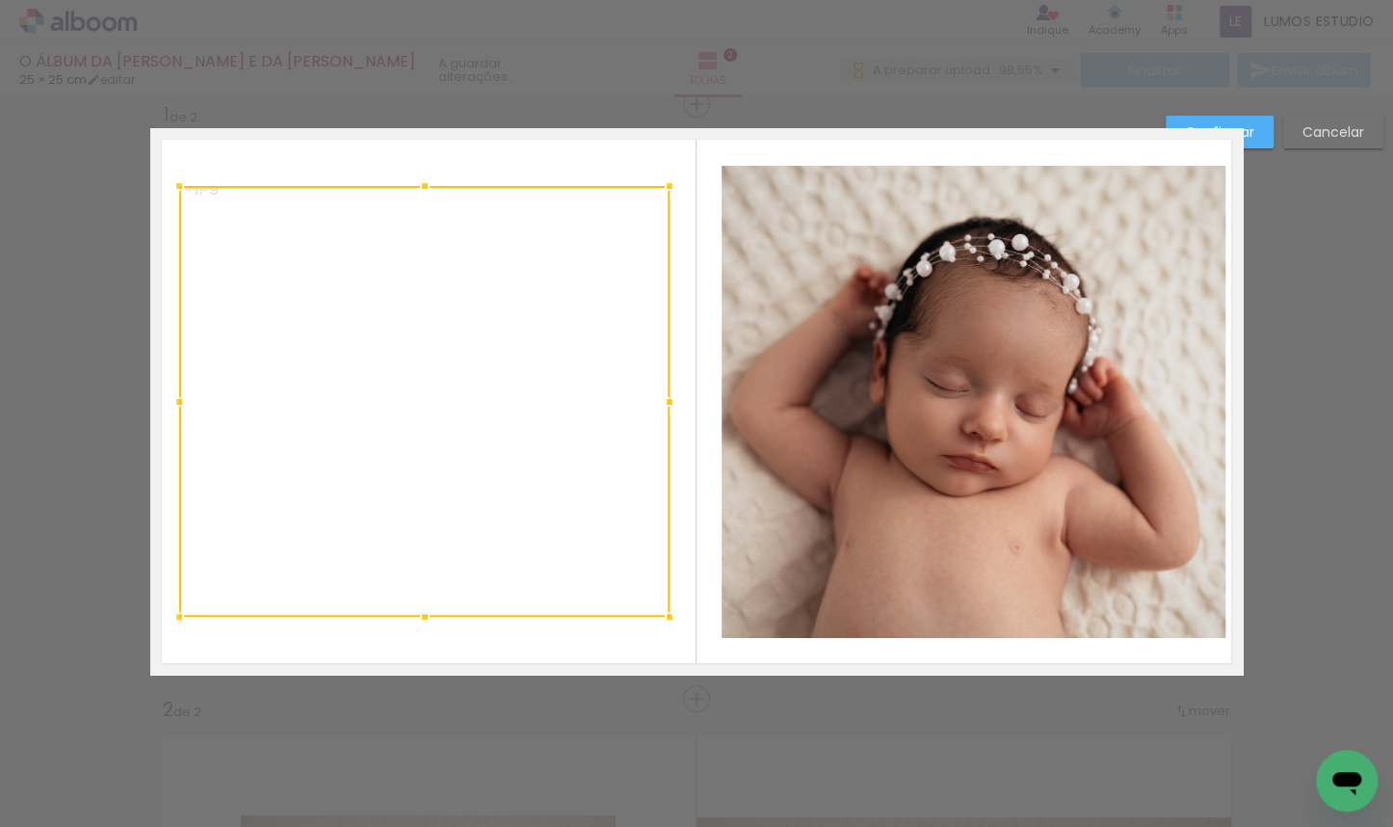
drag, startPoint x: 674, startPoint y: 397, endPoint x: 662, endPoint y: 398, distance: 12.6
click at [662, 398] on div at bounding box center [669, 401] width 39 height 39
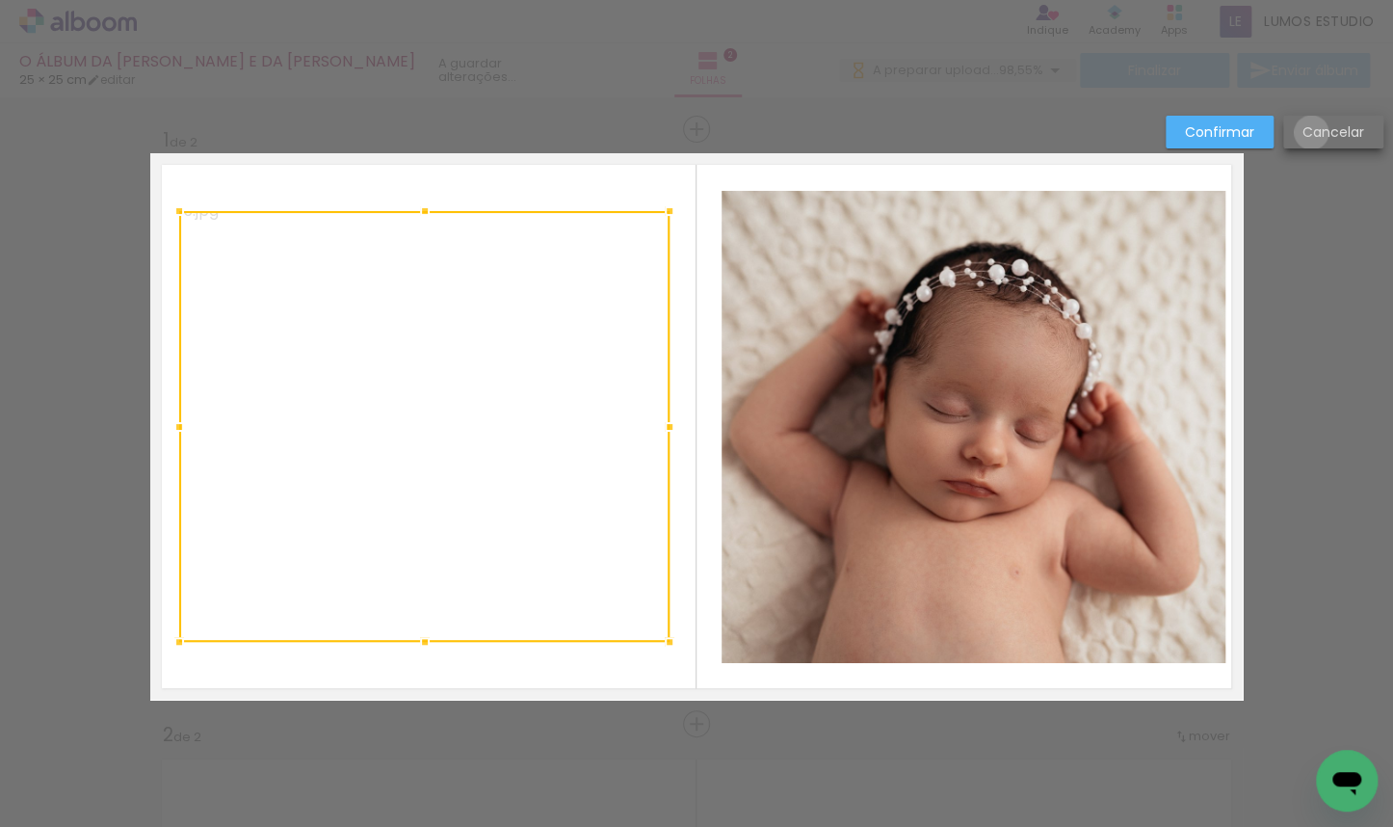
click at [0, 0] on slot "Cancelar" at bounding box center [0, 0] width 0 height 0
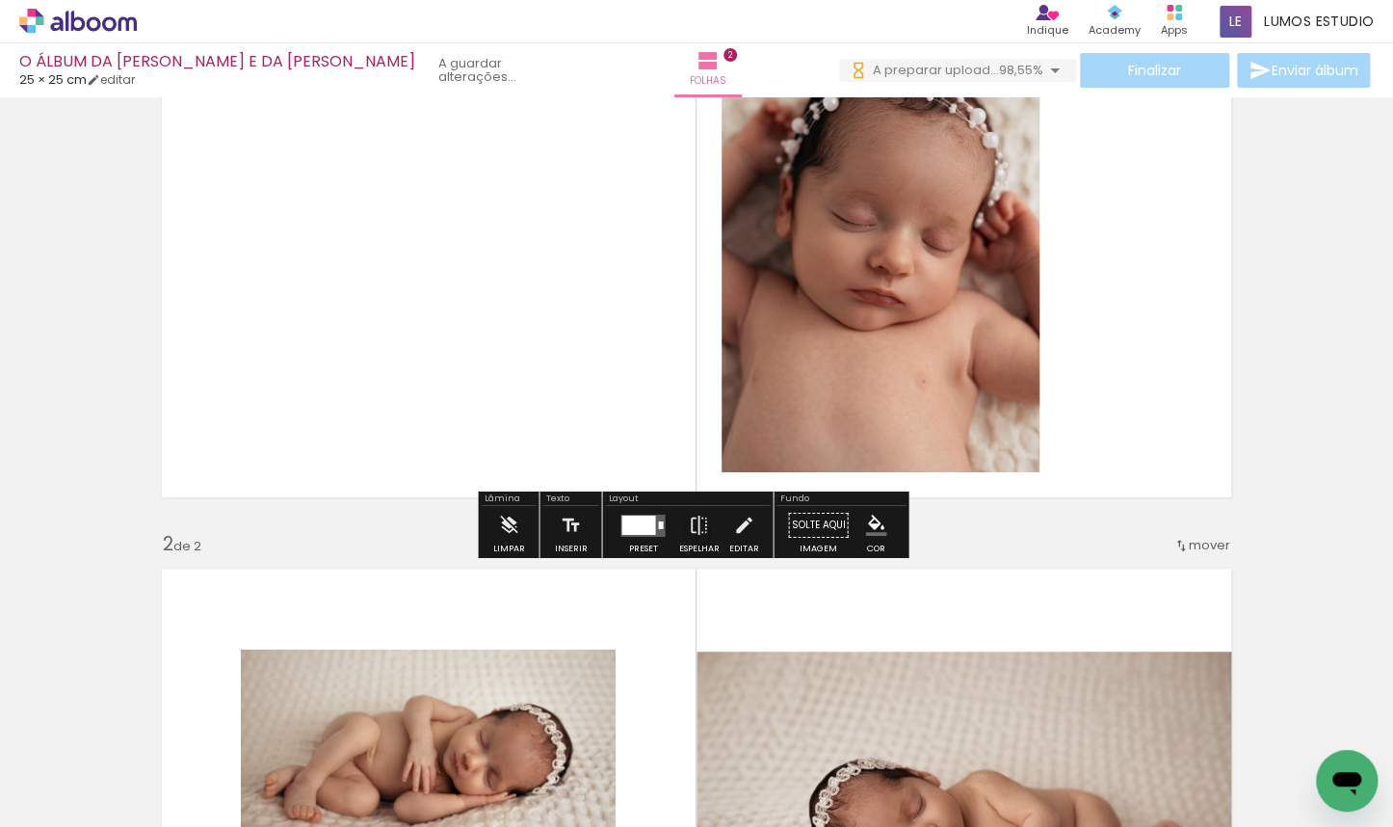
scroll to position [453, 0]
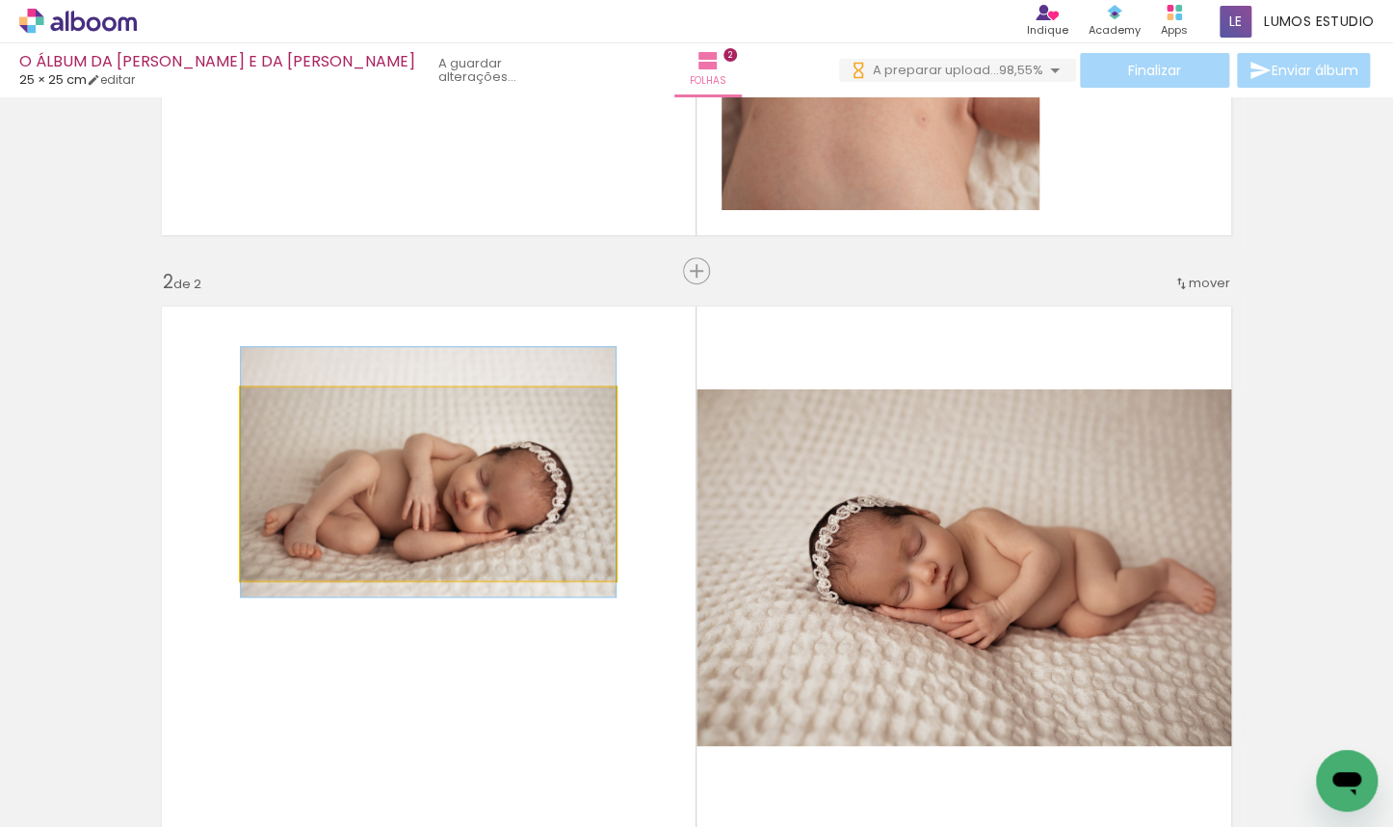
click at [481, 486] on quentale-photo at bounding box center [428, 483] width 375 height 193
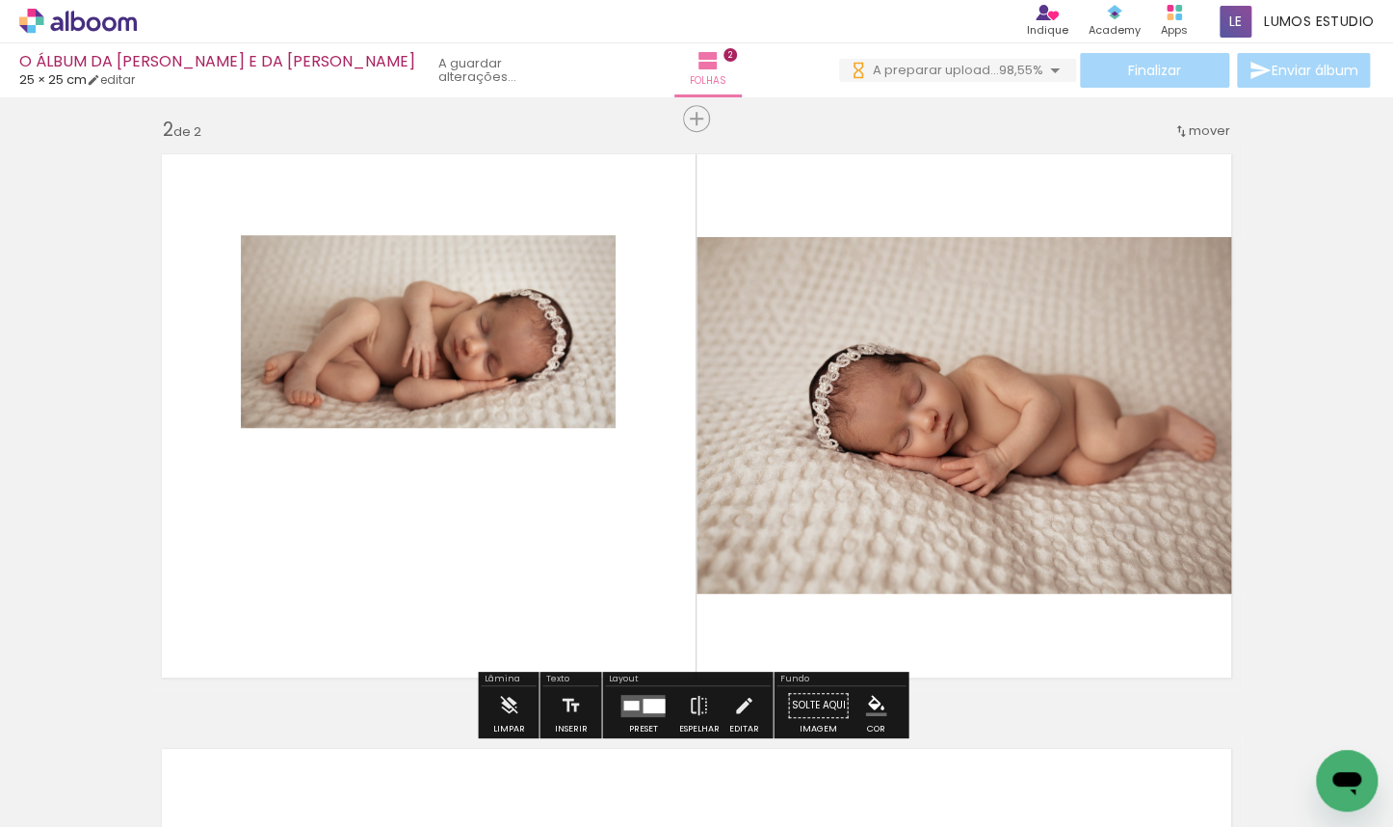
scroll to position [617, 0]
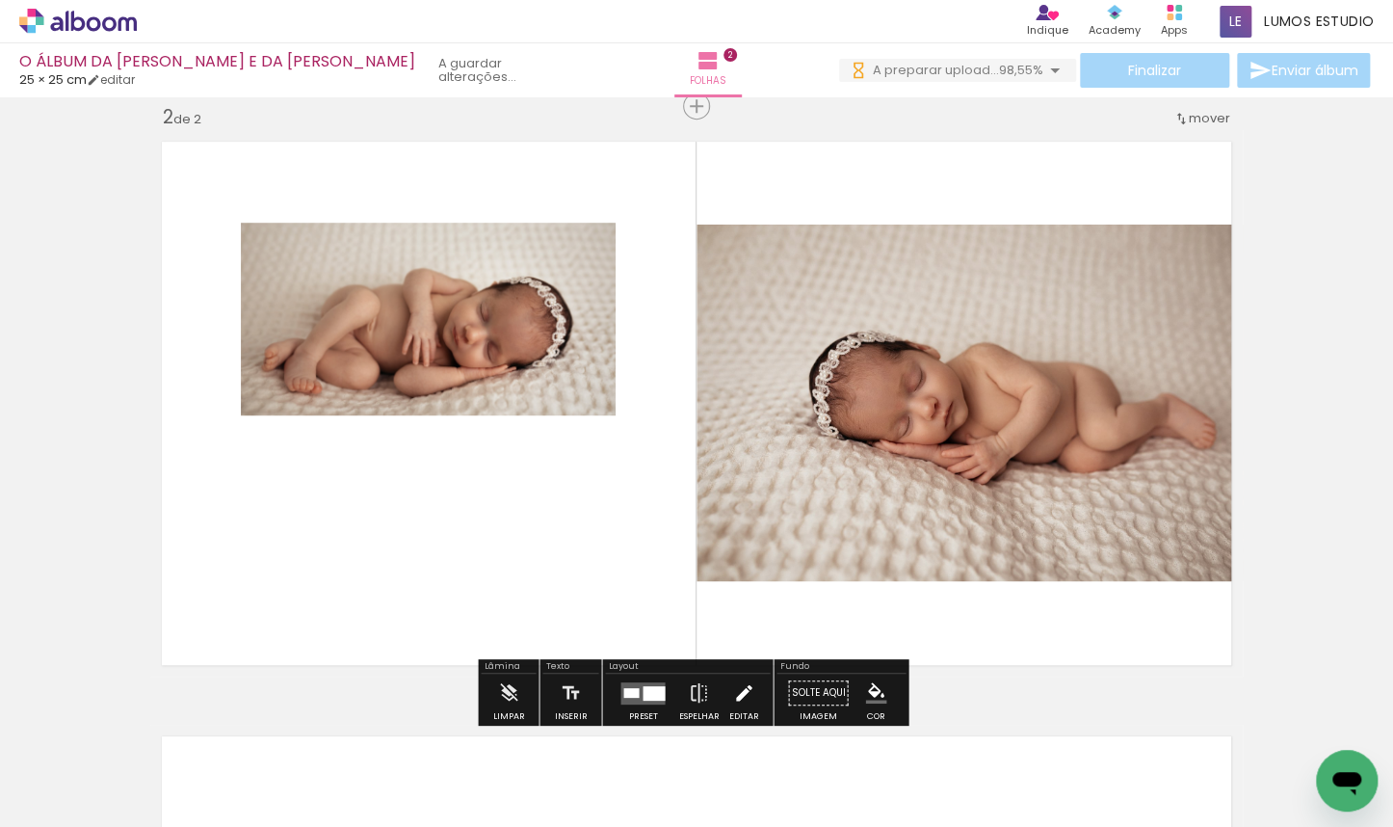
click at [744, 679] on iron-icon at bounding box center [743, 692] width 21 height 39
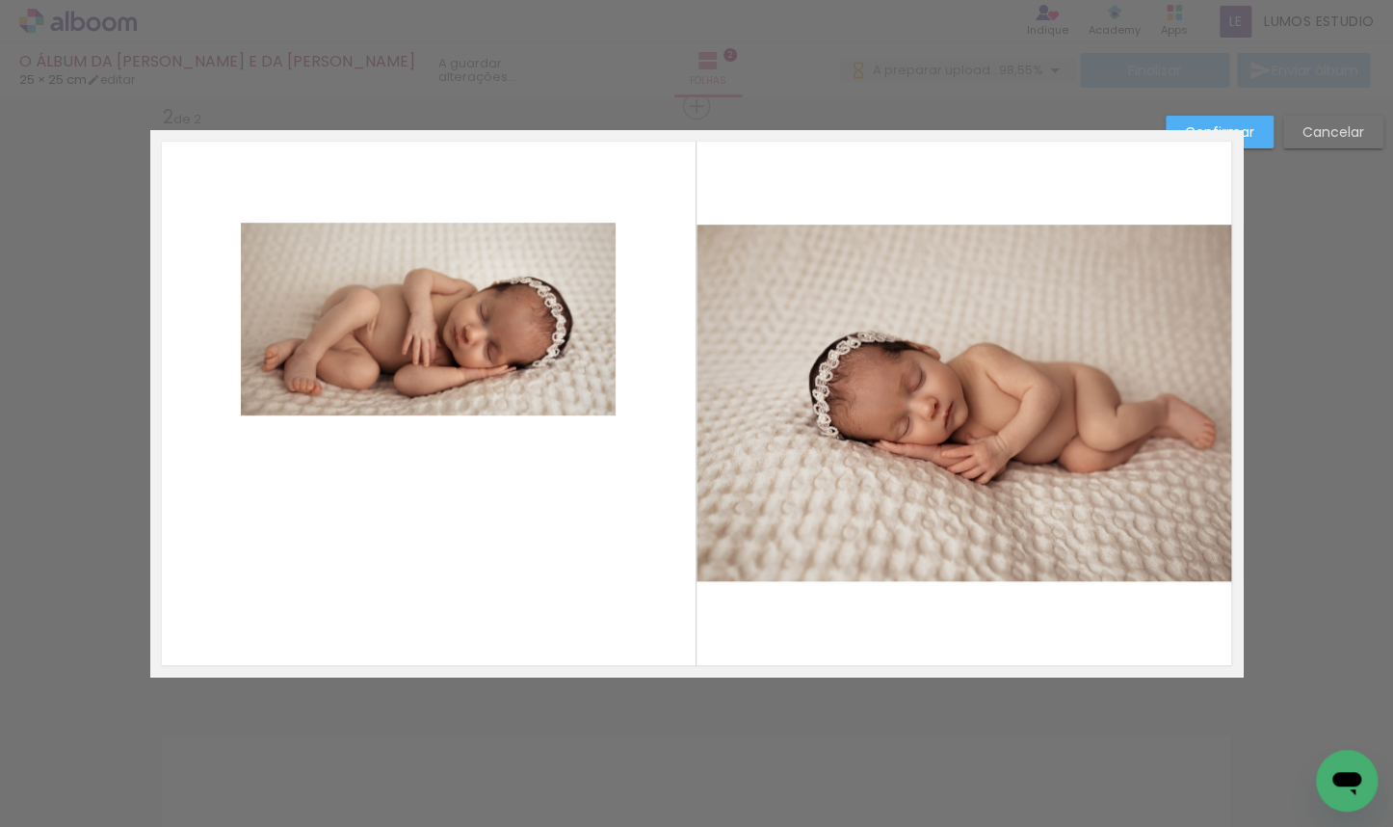
scroll to position [618, 0]
click at [417, 370] on quentale-photo at bounding box center [428, 318] width 375 height 193
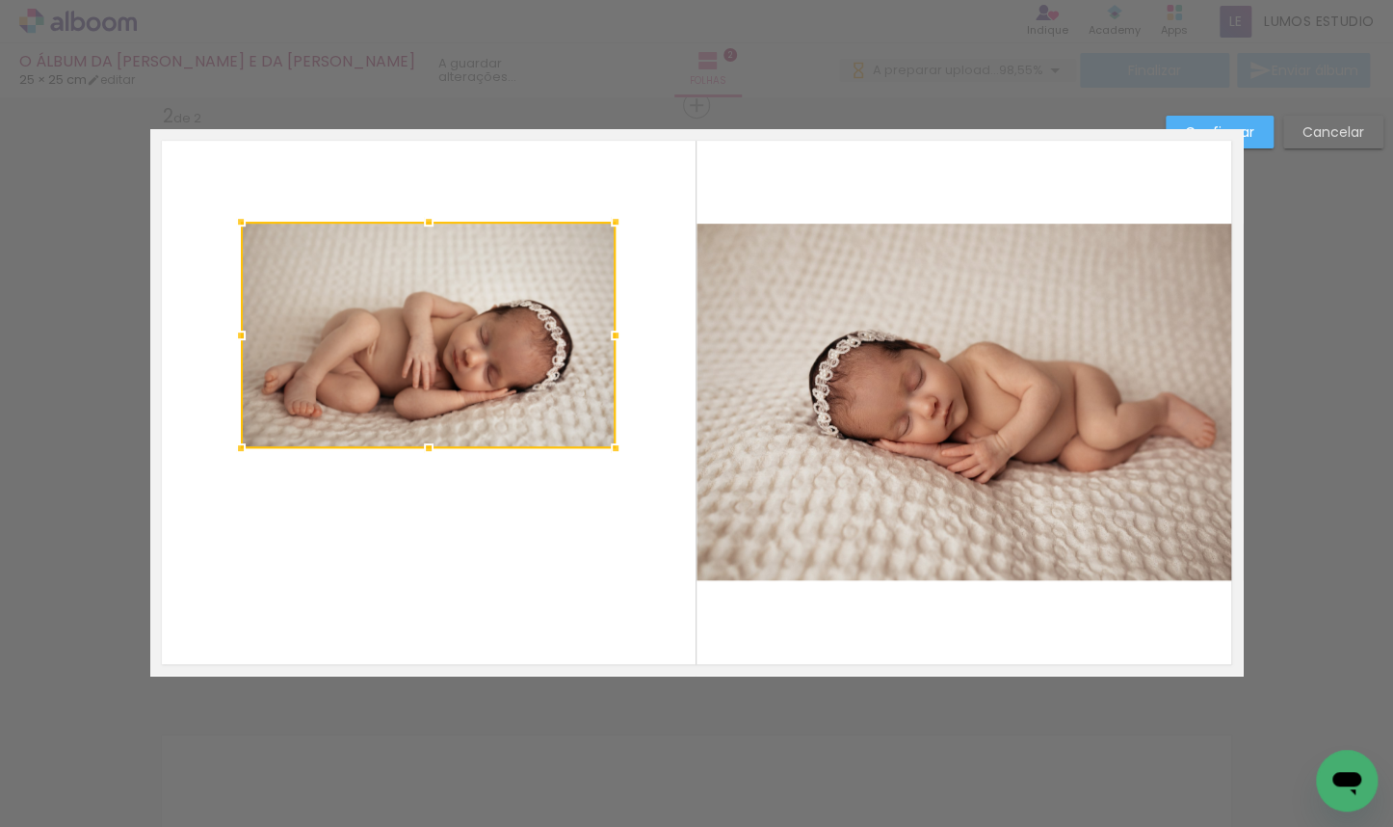
drag, startPoint x: 421, startPoint y: 416, endPoint x: 651, endPoint y: 375, distance: 233.9
click at [421, 450] on div at bounding box center [428, 448] width 39 height 39
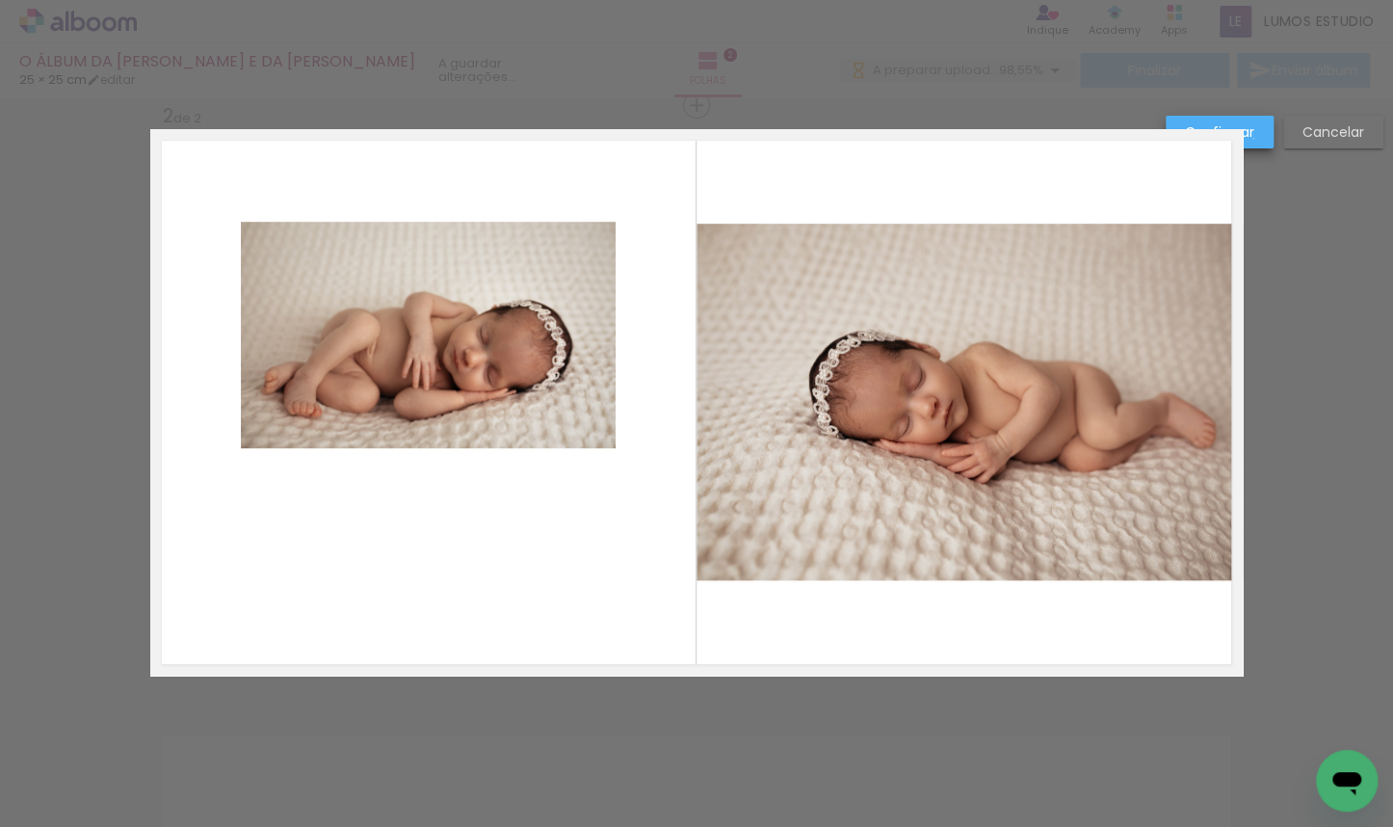
click at [916, 139] on paper-button "Confirmar" at bounding box center [1220, 132] width 108 height 33
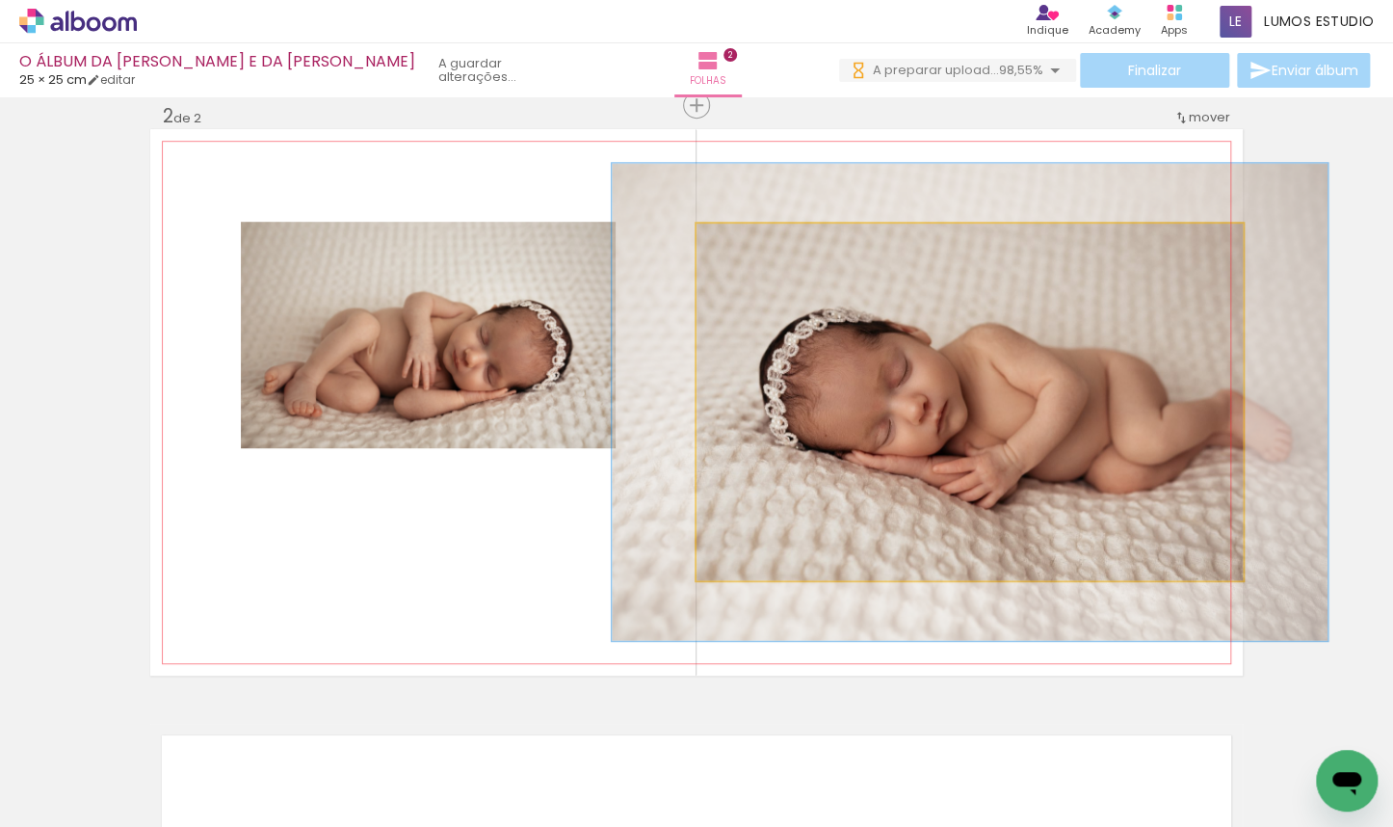
drag, startPoint x: 738, startPoint y: 243, endPoint x: 762, endPoint y: 241, distance: 24.2
click at [762, 241] on div at bounding box center [762, 243] width 17 height 17
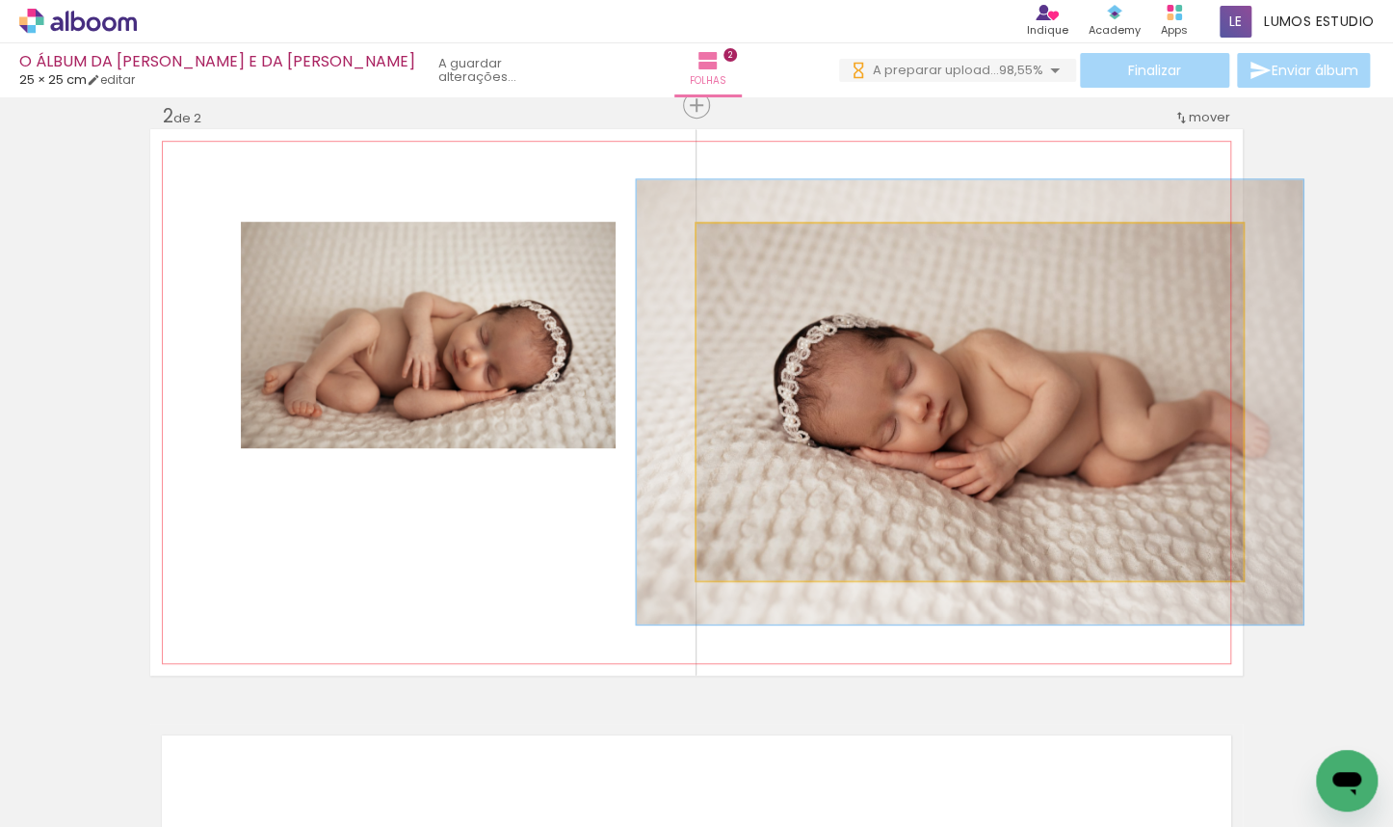
drag, startPoint x: 757, startPoint y: 244, endPoint x: 748, endPoint y: 243, distance: 9.7
type paper-slider "122"
click at [749, 243] on div at bounding box center [757, 243] width 17 height 17
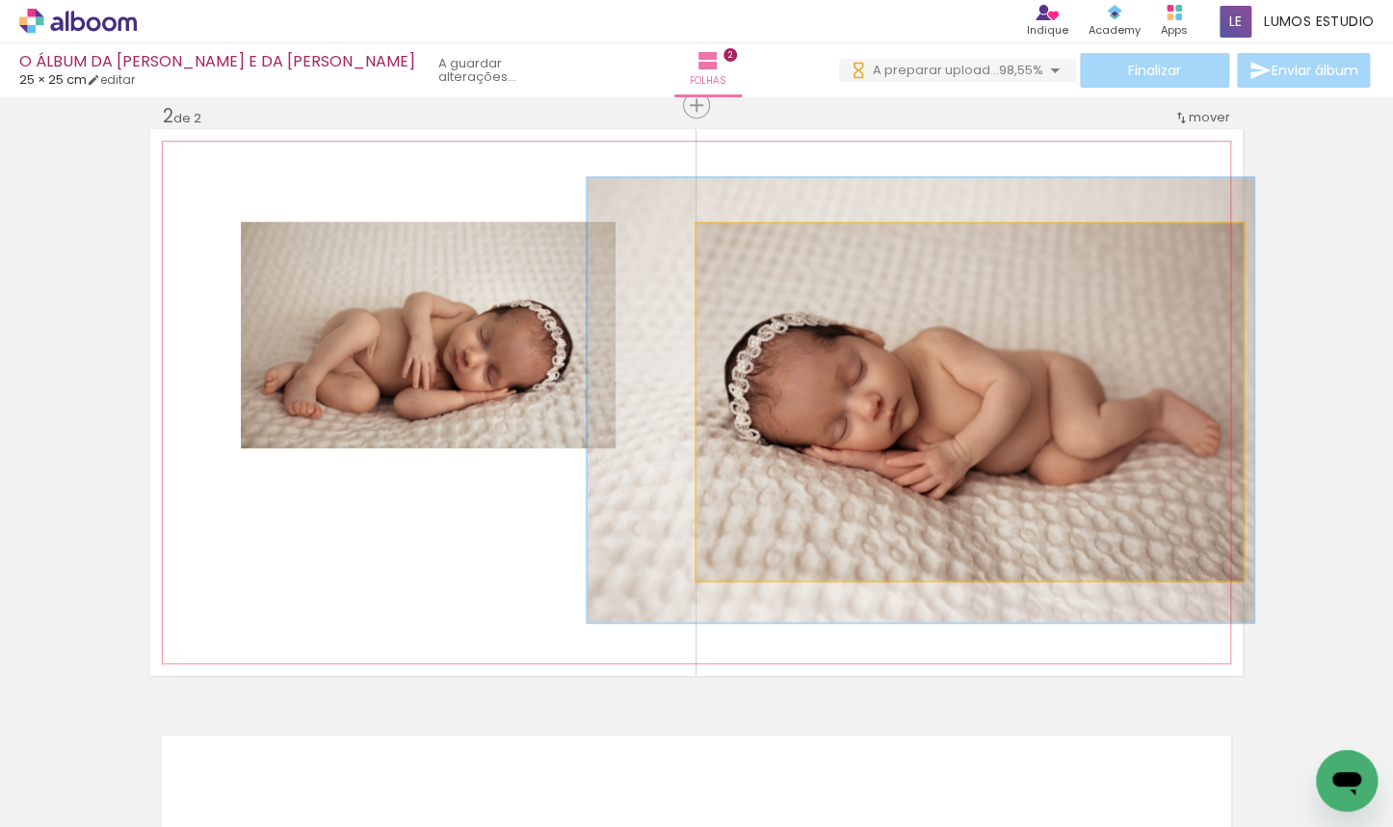
drag, startPoint x: 831, startPoint y: 381, endPoint x: 782, endPoint y: 380, distance: 49.2
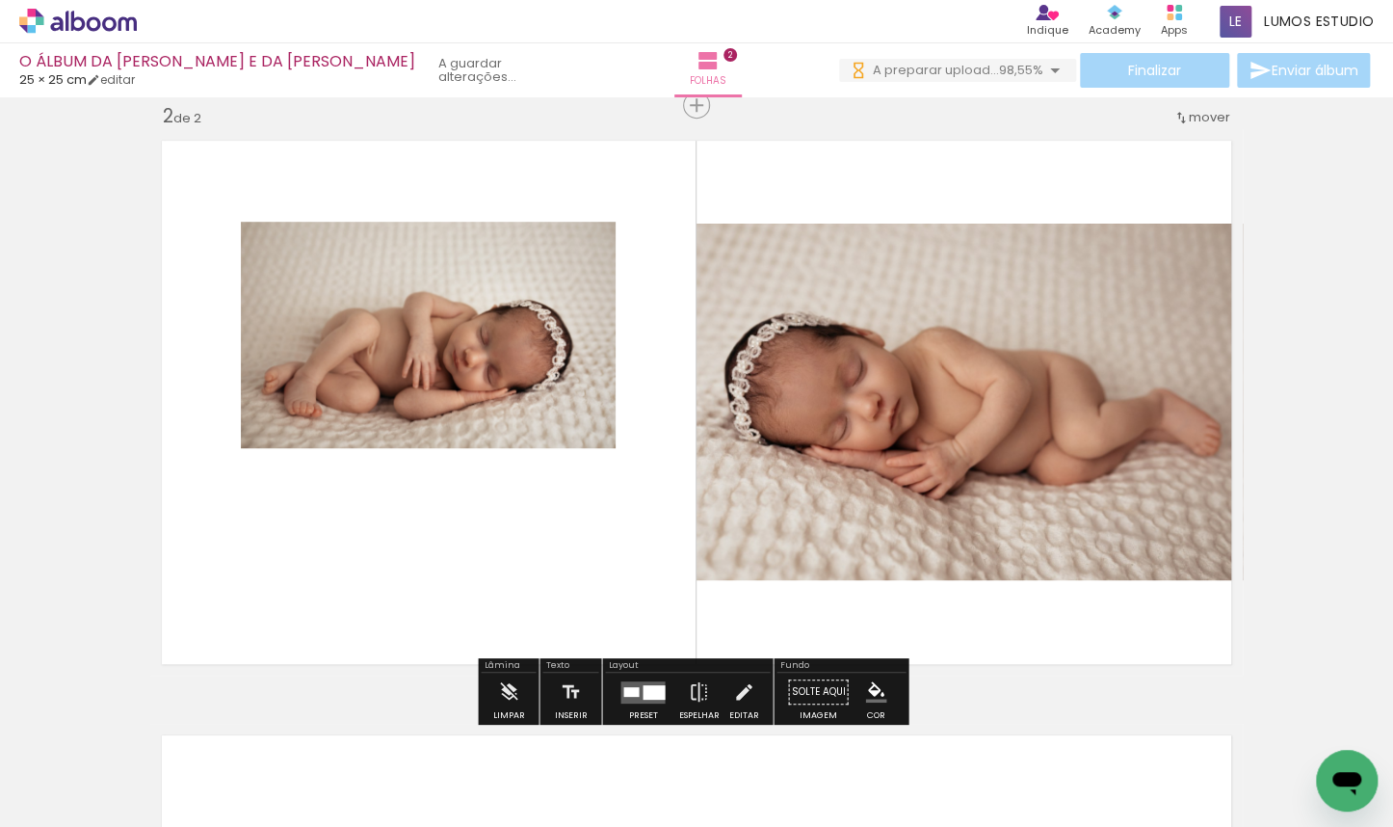
scroll to position [616, 0]
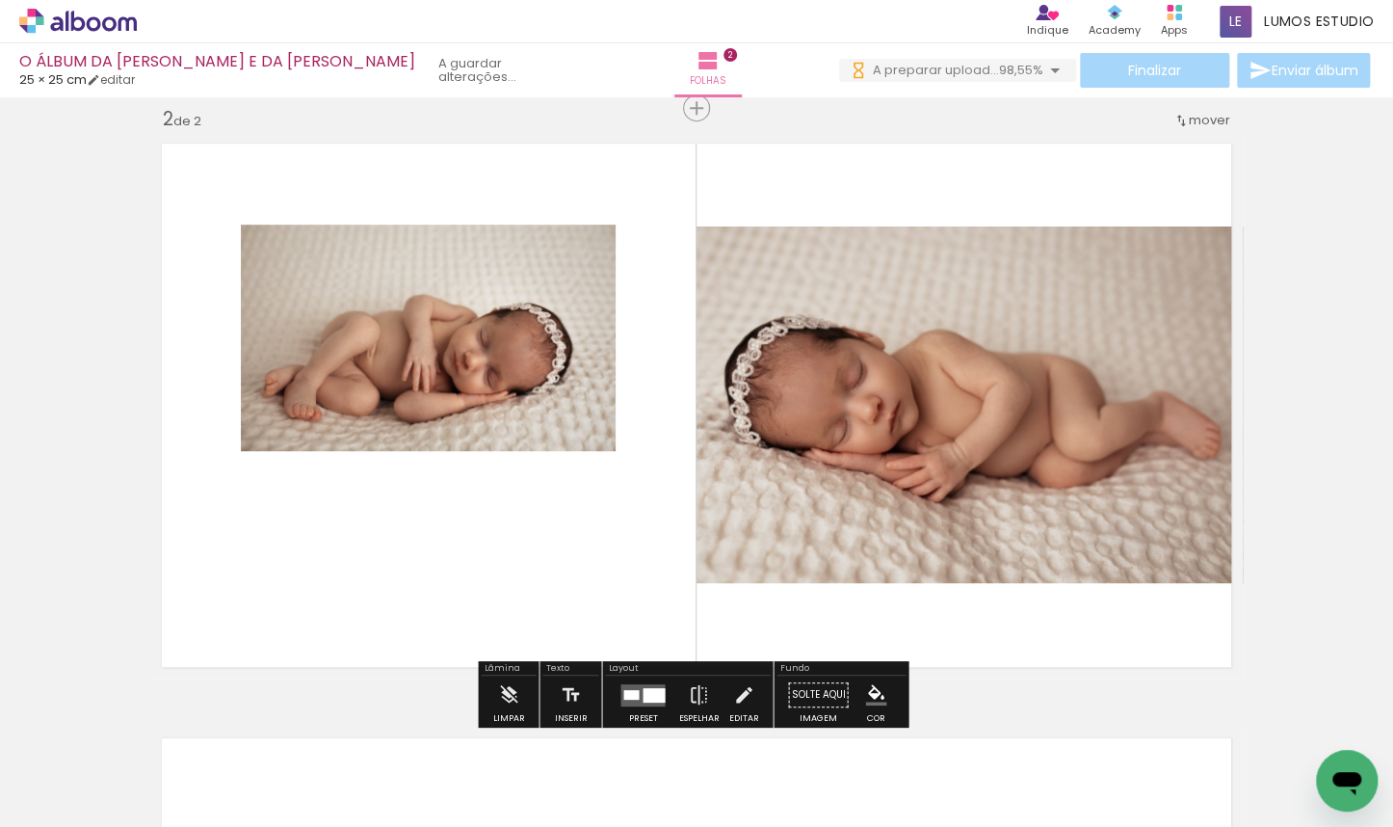
click at [0, 0] on slot "P&B" at bounding box center [0, 0] width 0 height 0
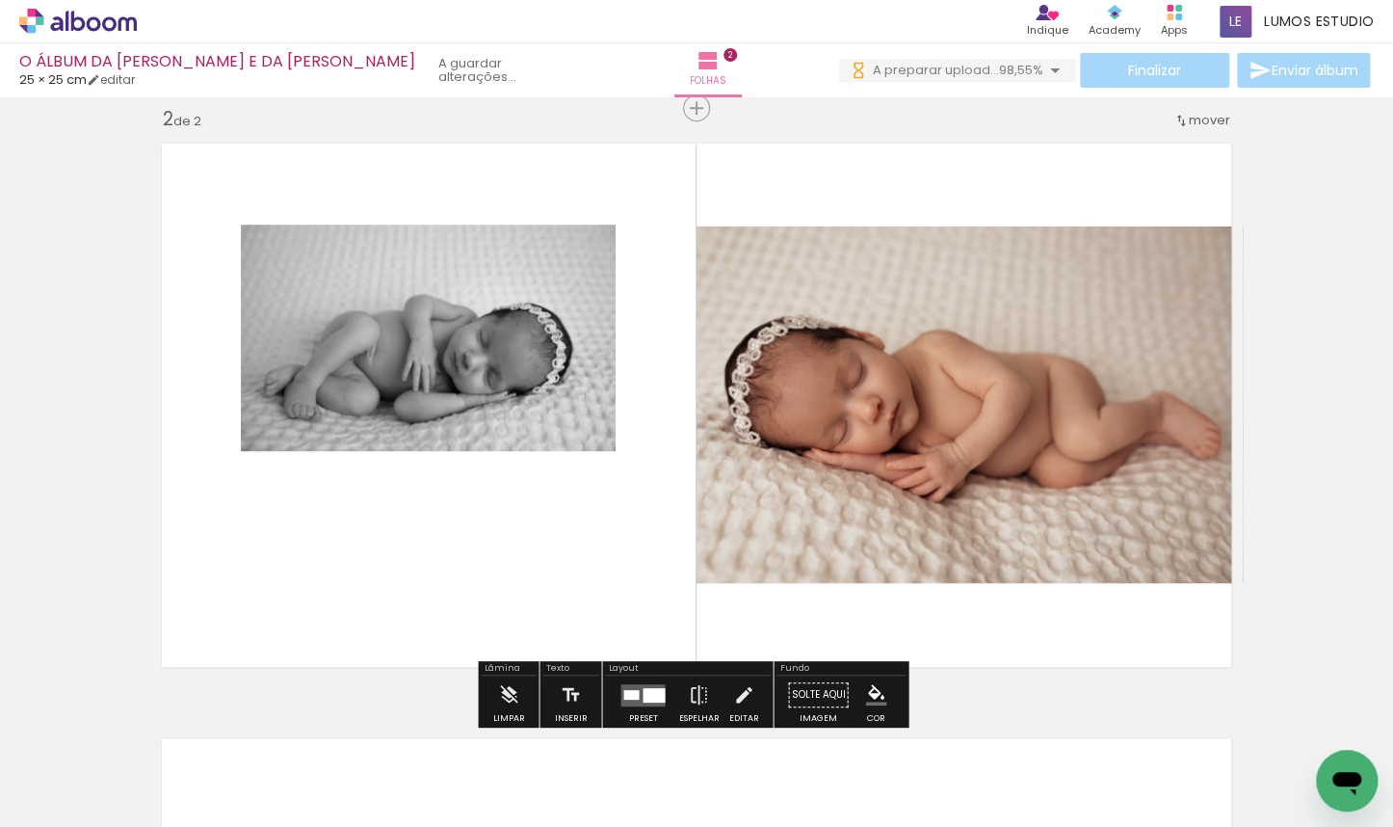
click at [0, 0] on slot "P&B" at bounding box center [0, 0] width 0 height 0
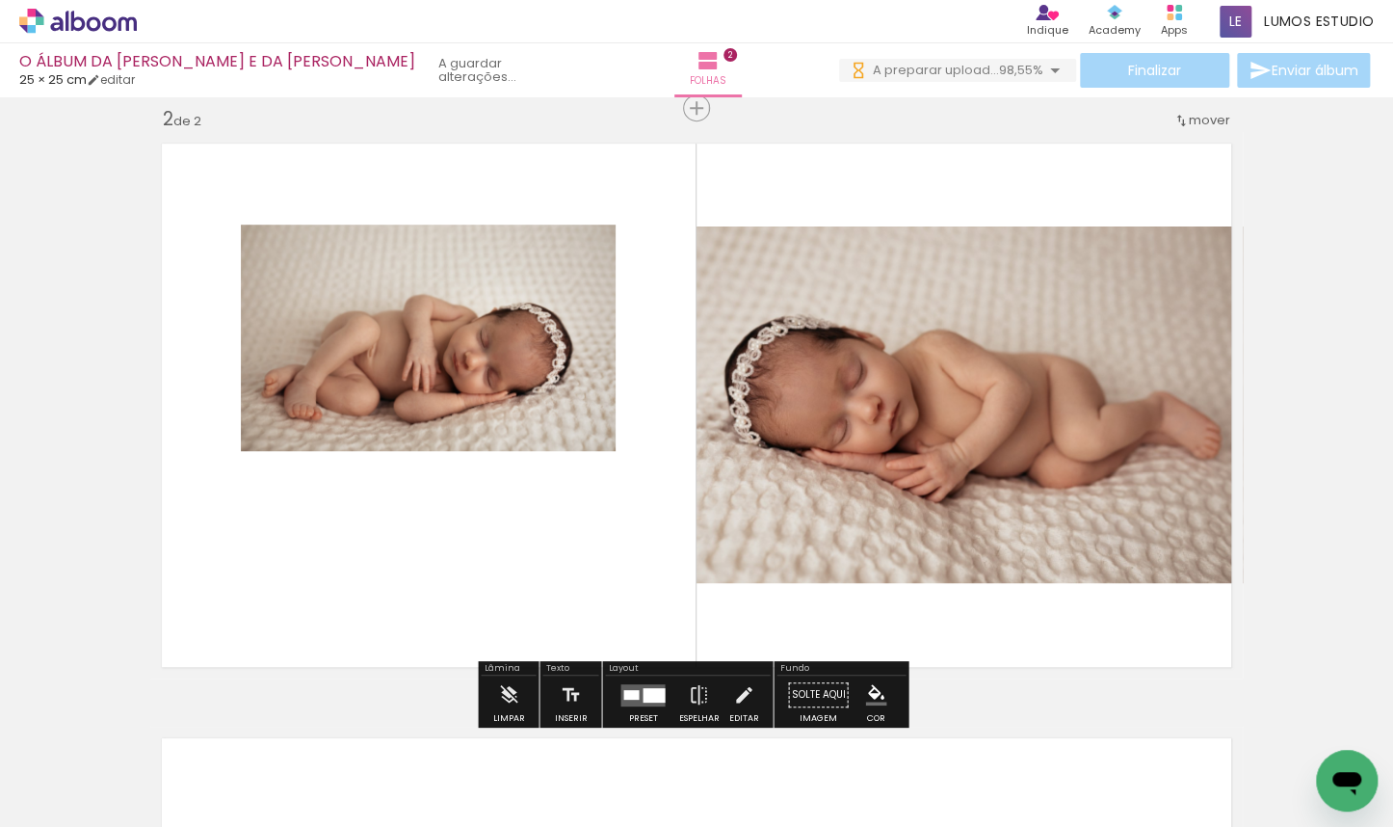
scroll to position [613, 0]
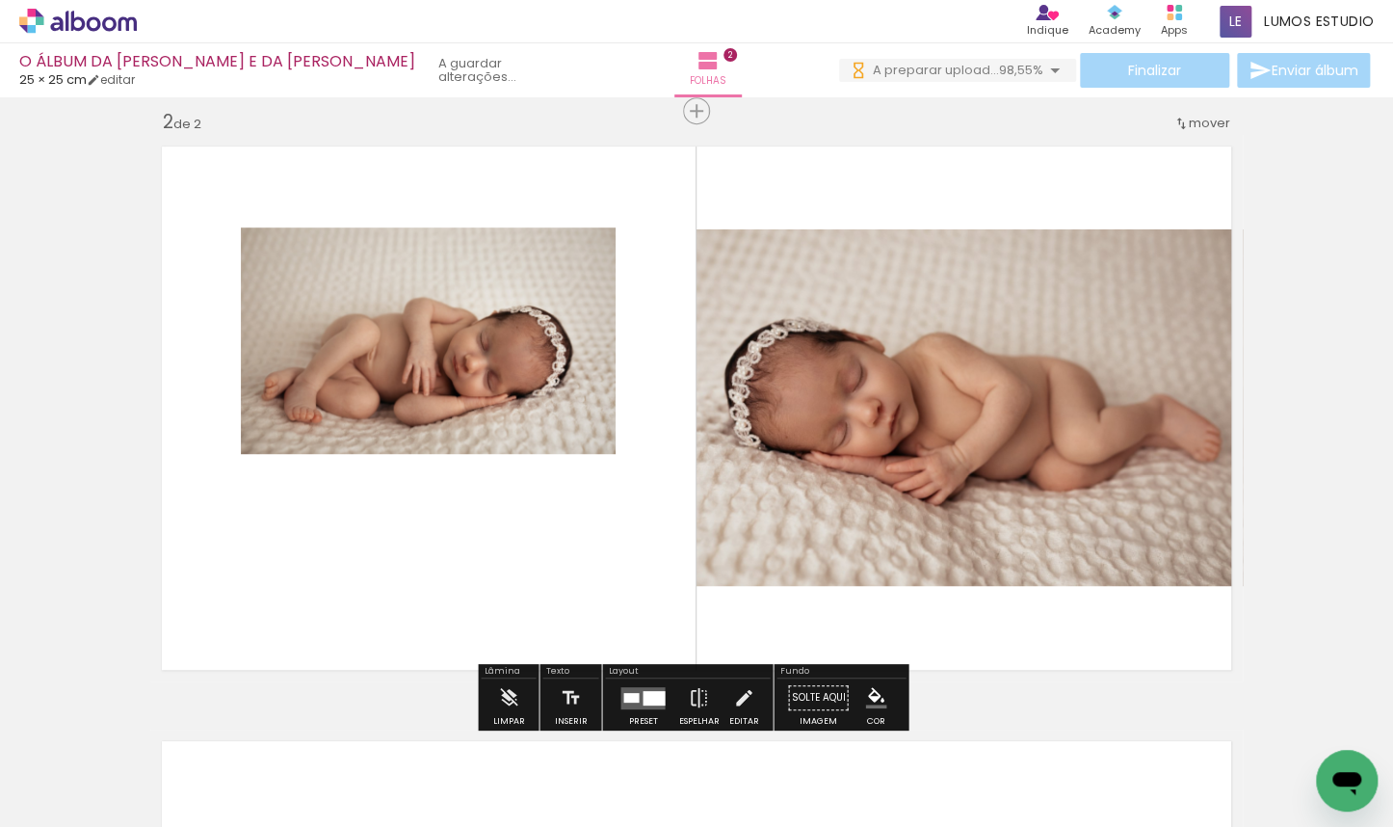
click at [0, 0] on slot "P&B" at bounding box center [0, 0] width 0 height 0
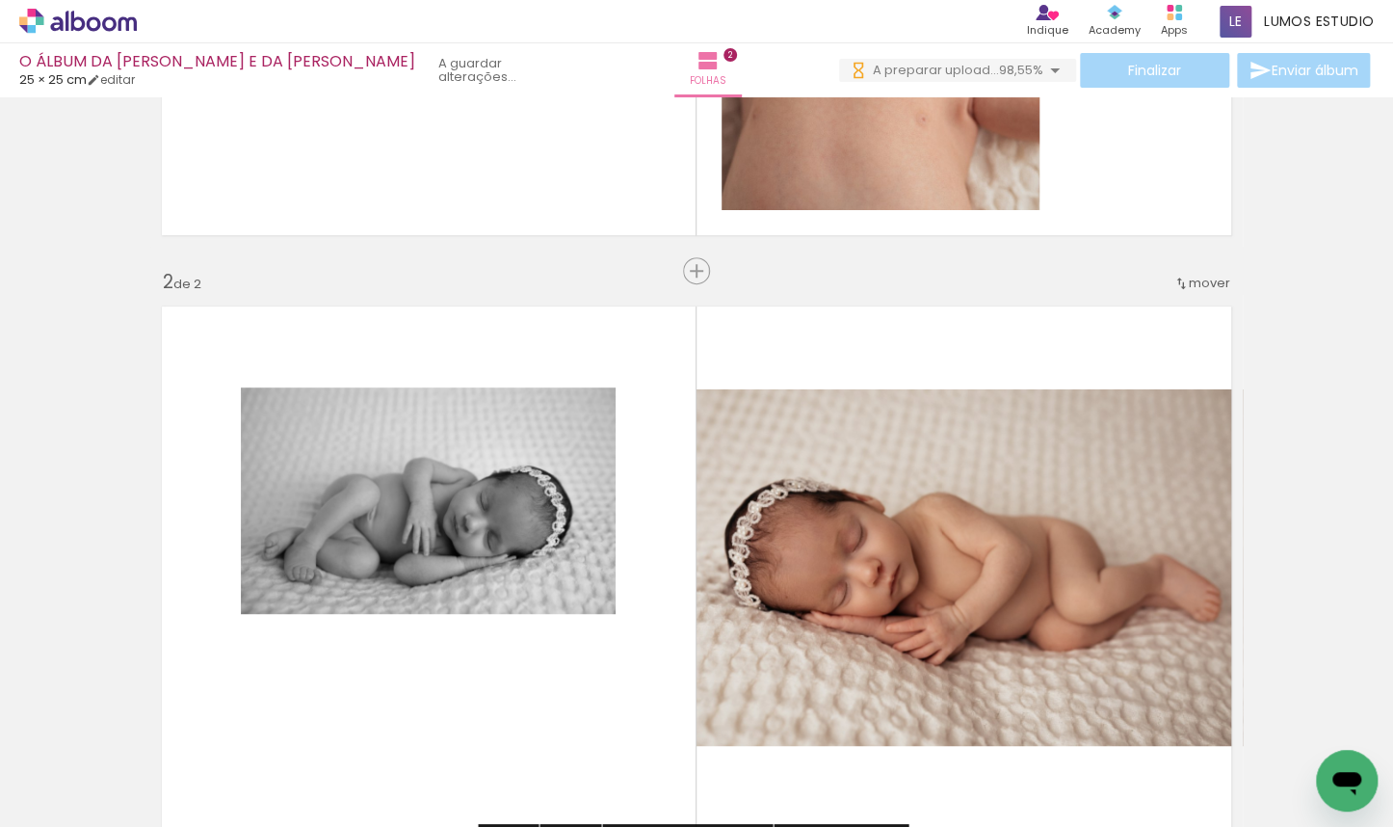
scroll to position [5, 0]
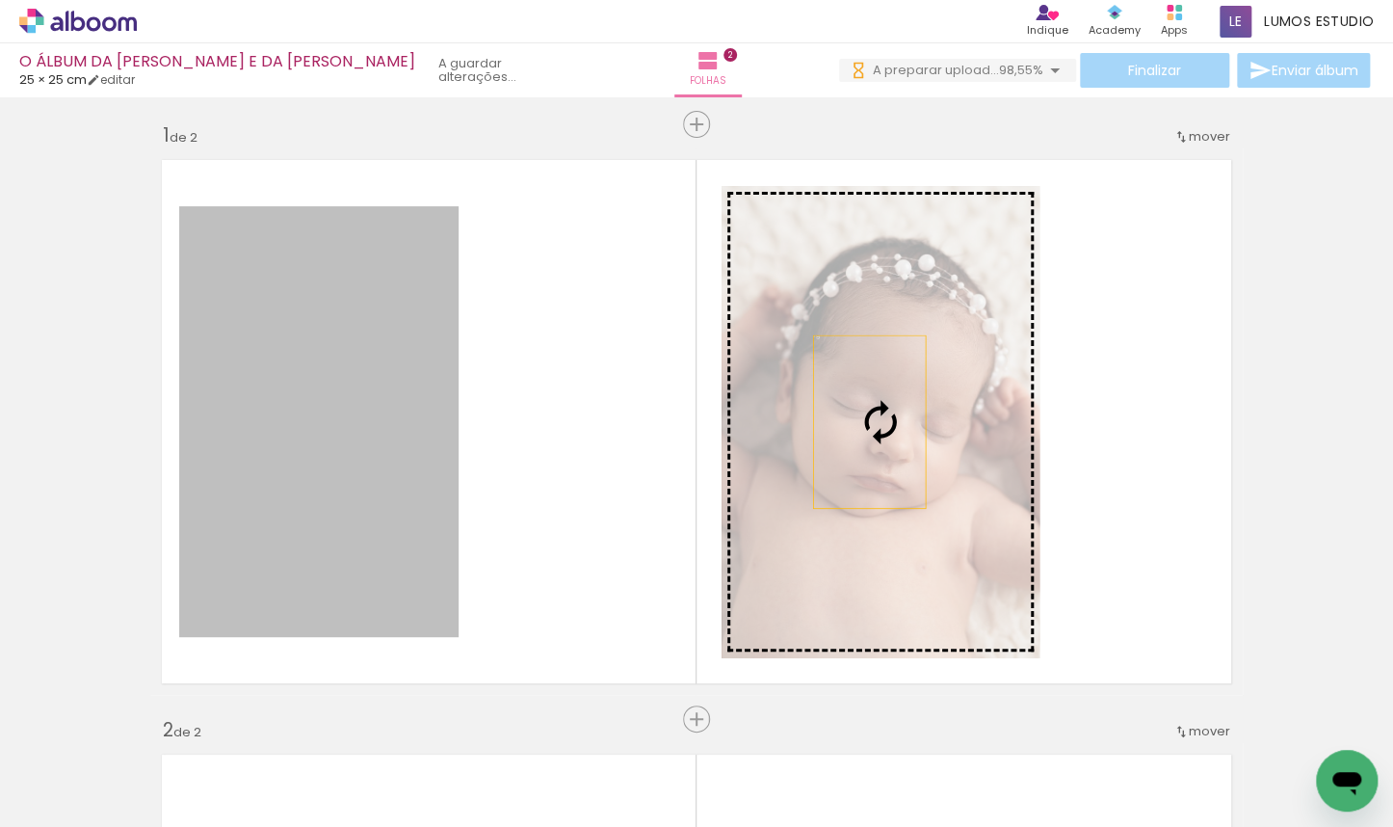
drag, startPoint x: 385, startPoint y: 439, endPoint x: 863, endPoint y: 422, distance: 478.1
click at [0, 0] on slot at bounding box center [0, 0] width 0 height 0
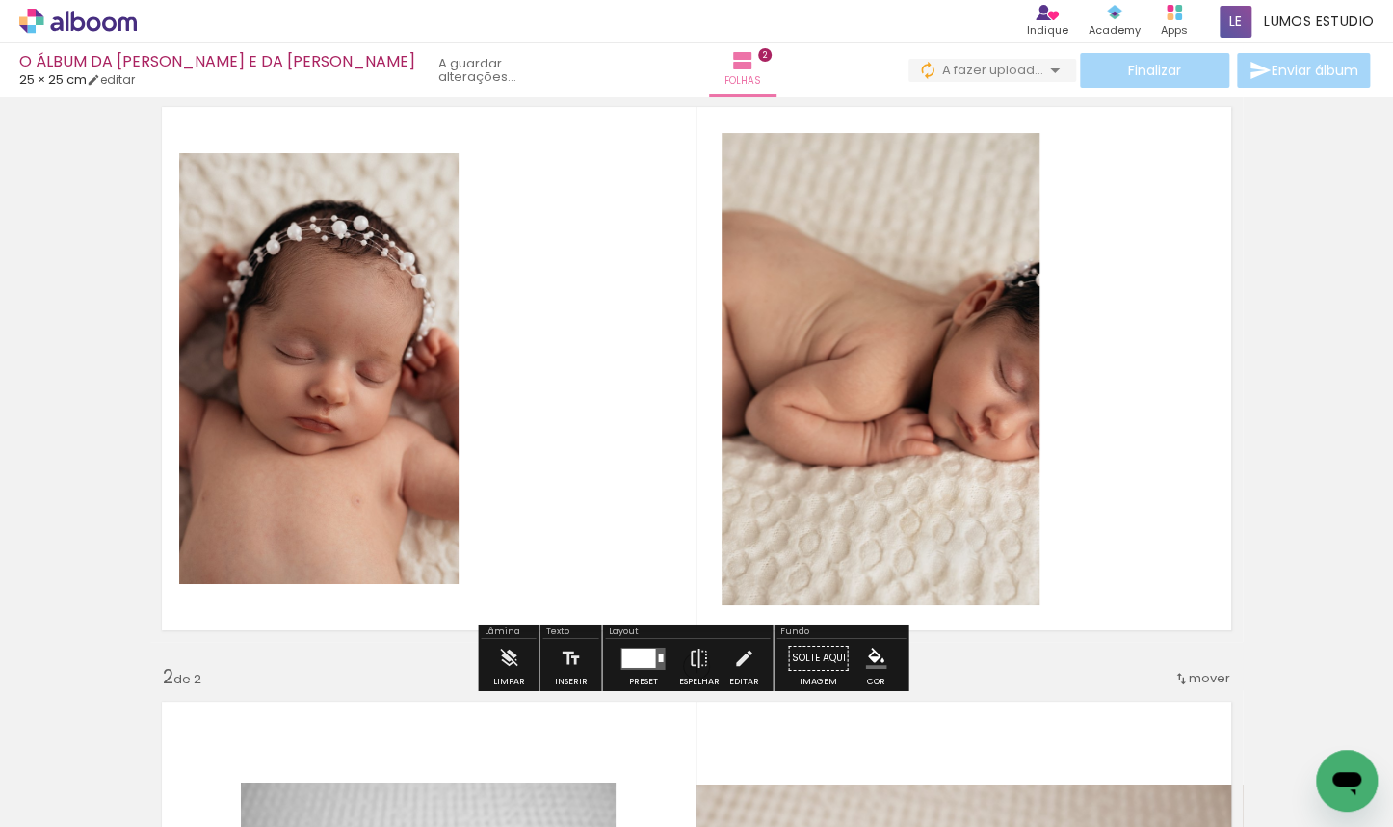
scroll to position [96, 0]
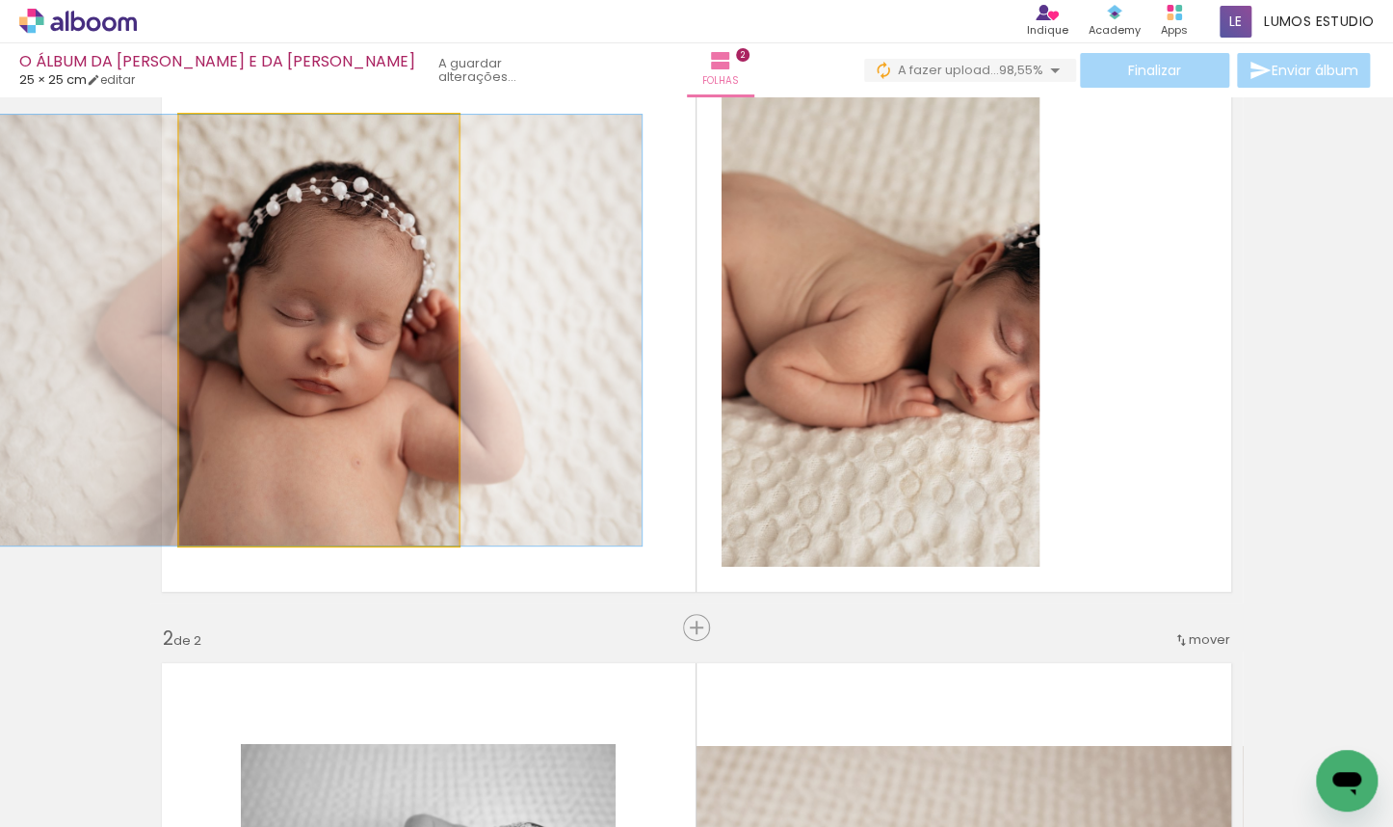
click at [381, 358] on quentale-photo at bounding box center [318, 330] width 279 height 431
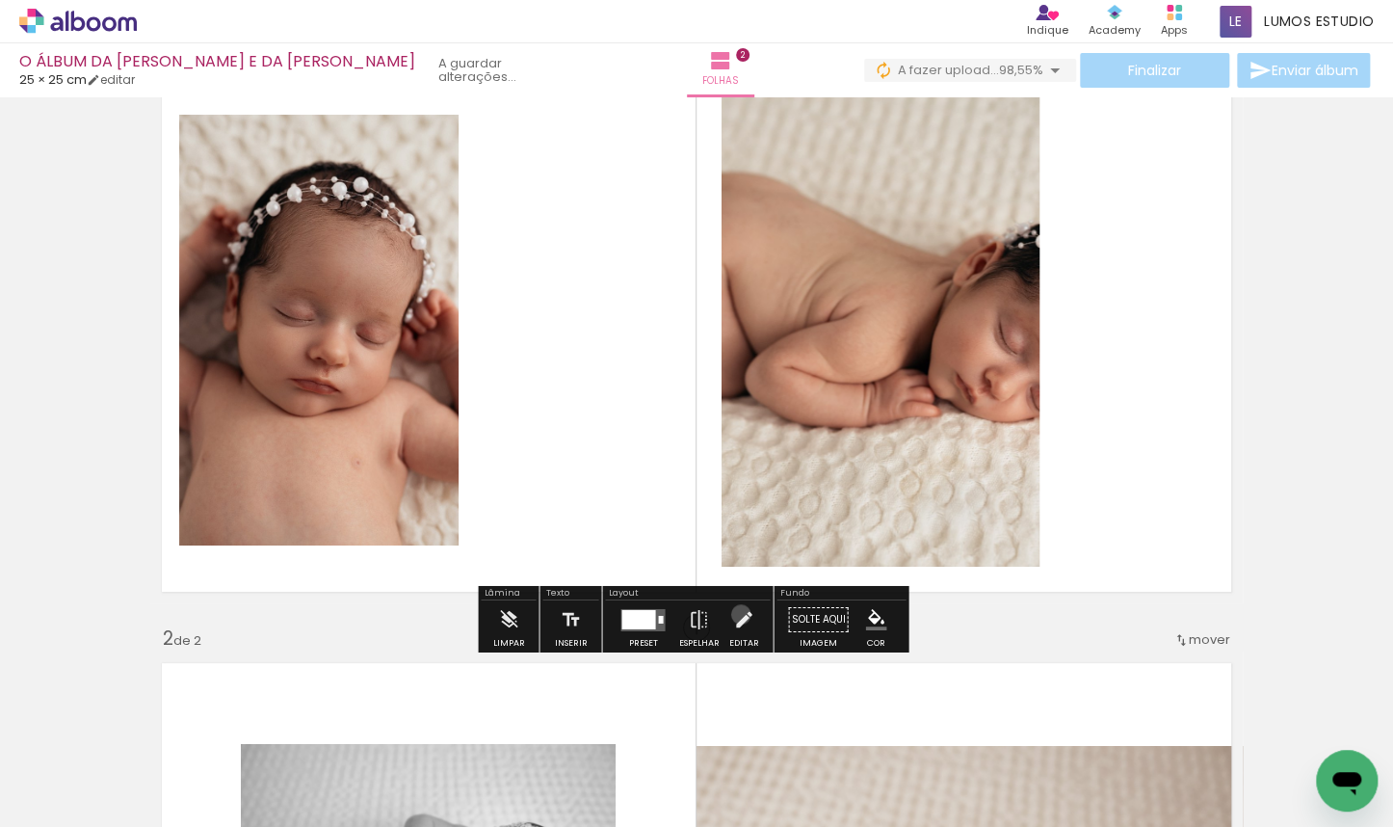
drag, startPoint x: 736, startPoint y: 614, endPoint x: 585, endPoint y: 510, distance: 183.6
click at [736, 614] on iron-icon at bounding box center [743, 619] width 21 height 39
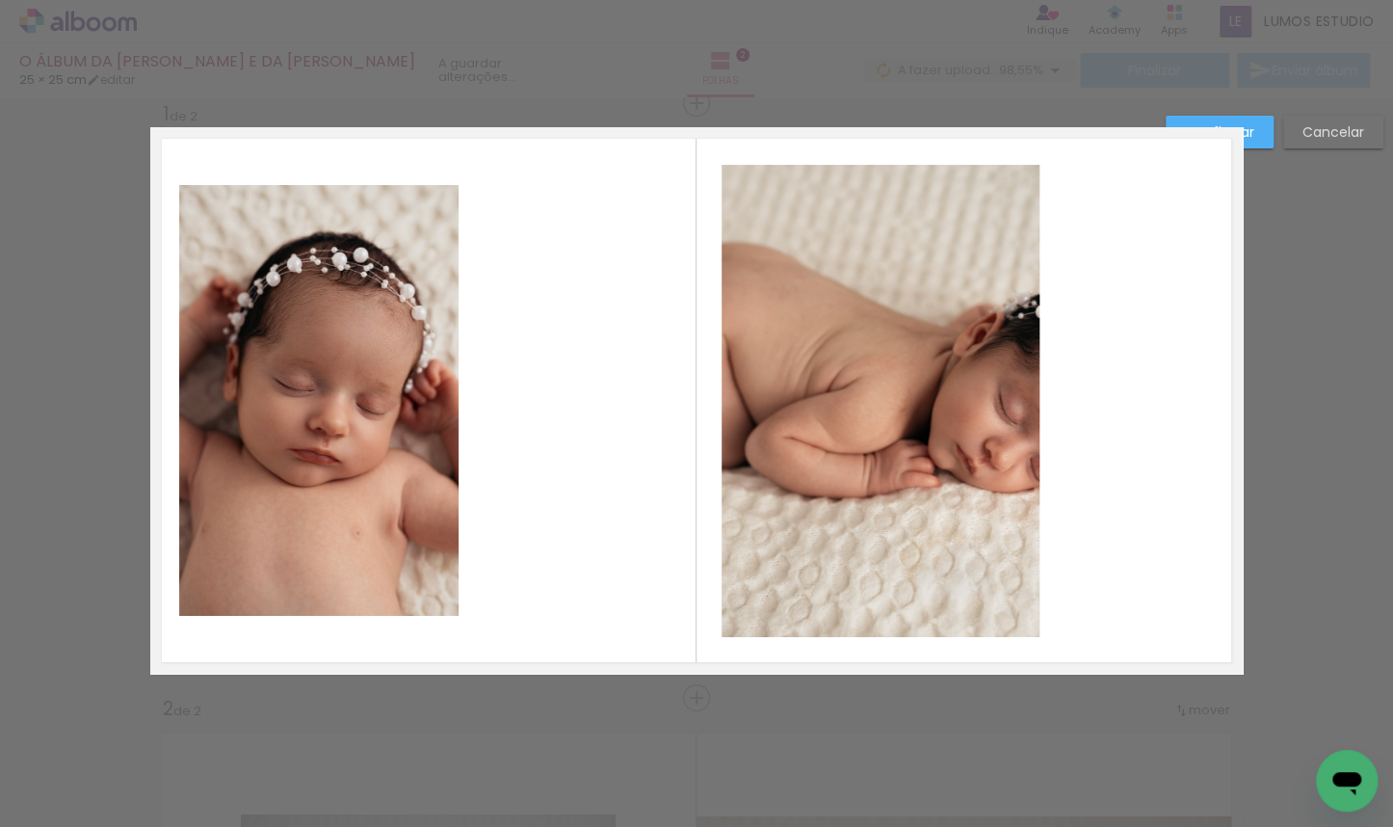
click at [420, 382] on quentale-photo at bounding box center [318, 400] width 279 height 431
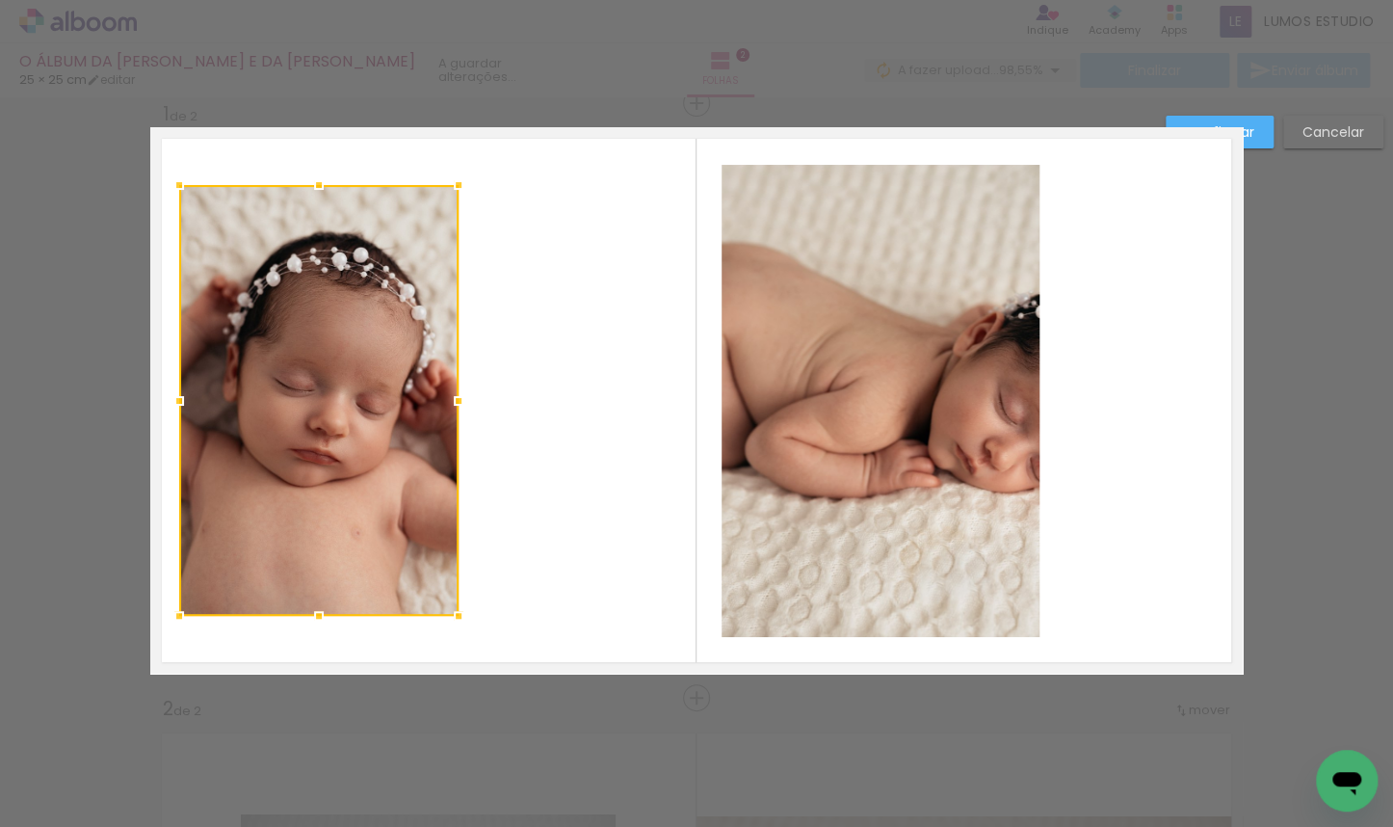
scroll to position [24, 0]
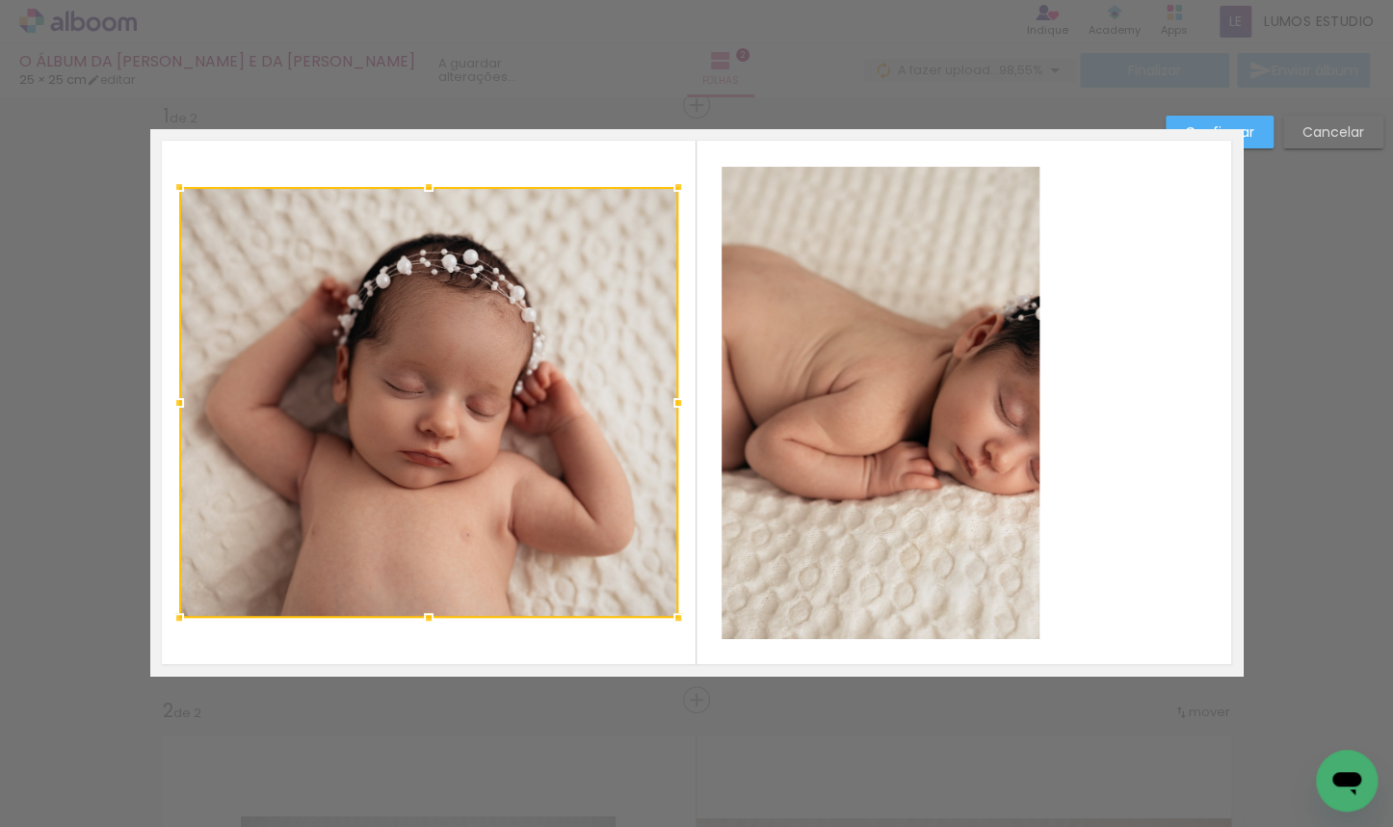
drag, startPoint x: 458, startPoint y: 405, endPoint x: 674, endPoint y: 410, distance: 216.8
click at [674, 410] on div at bounding box center [678, 402] width 39 height 39
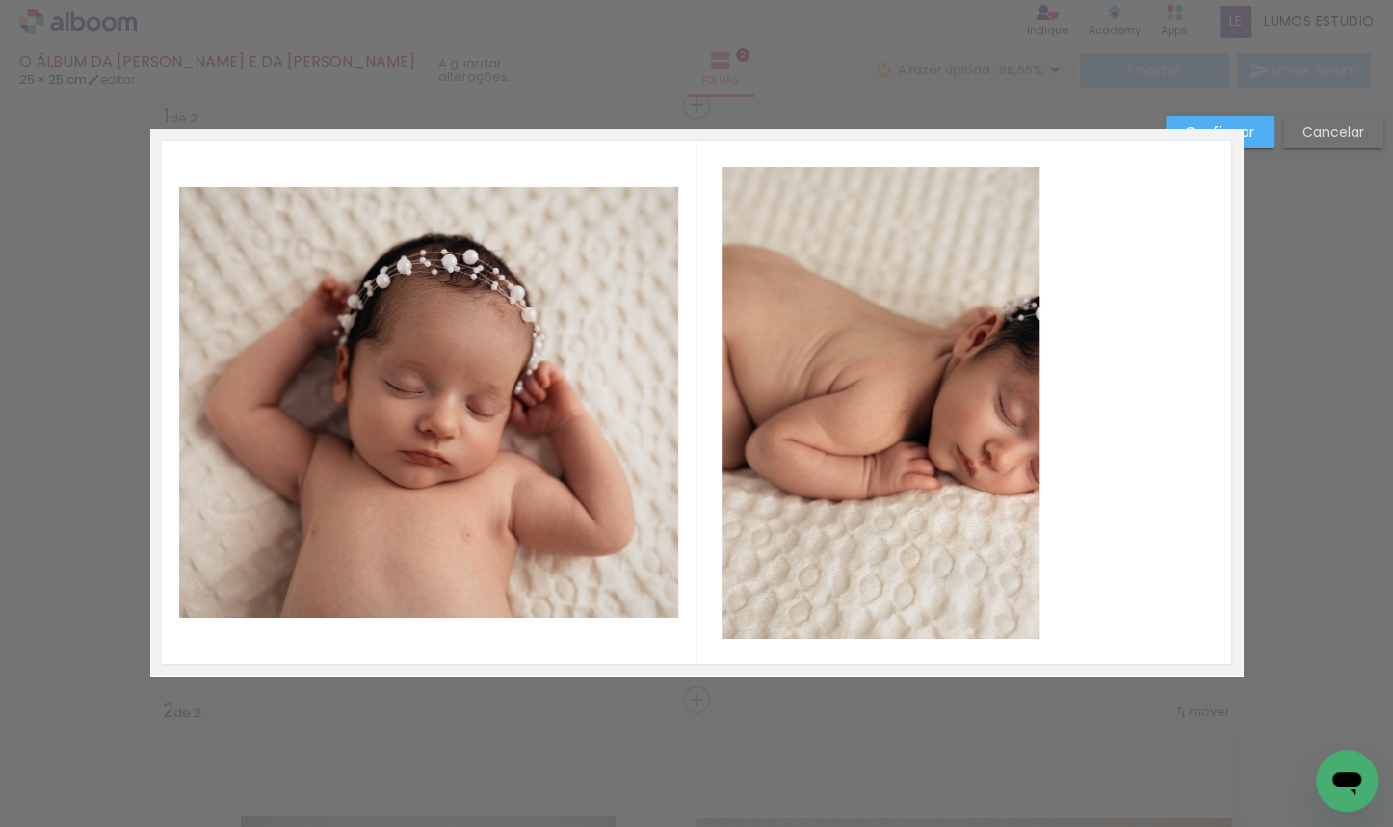
click at [828, 393] on quentale-photo at bounding box center [881, 403] width 318 height 472
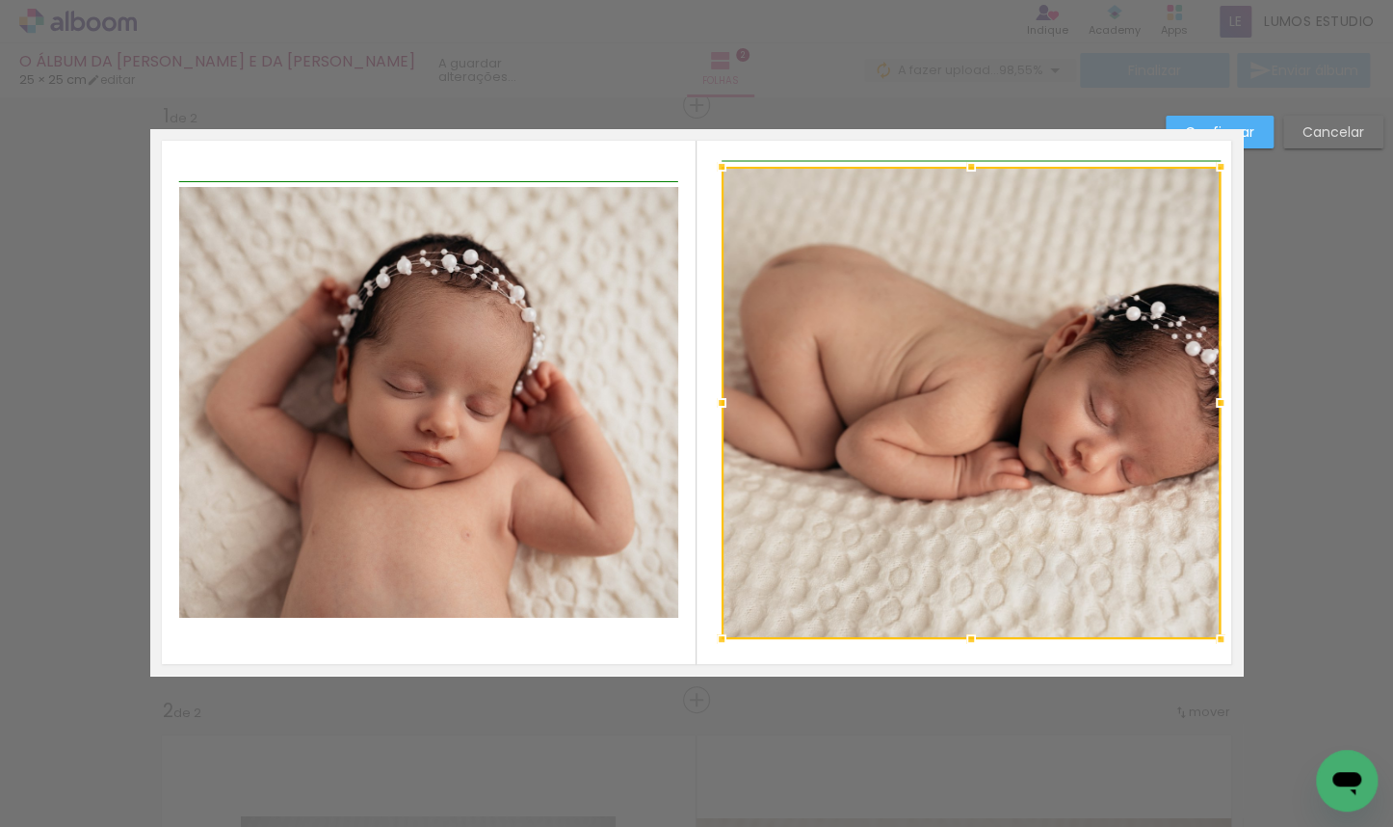
drag, startPoint x: 1070, startPoint y: 401, endPoint x: 1207, endPoint y: 402, distance: 136.8
click at [916, 402] on div at bounding box center [1220, 402] width 39 height 39
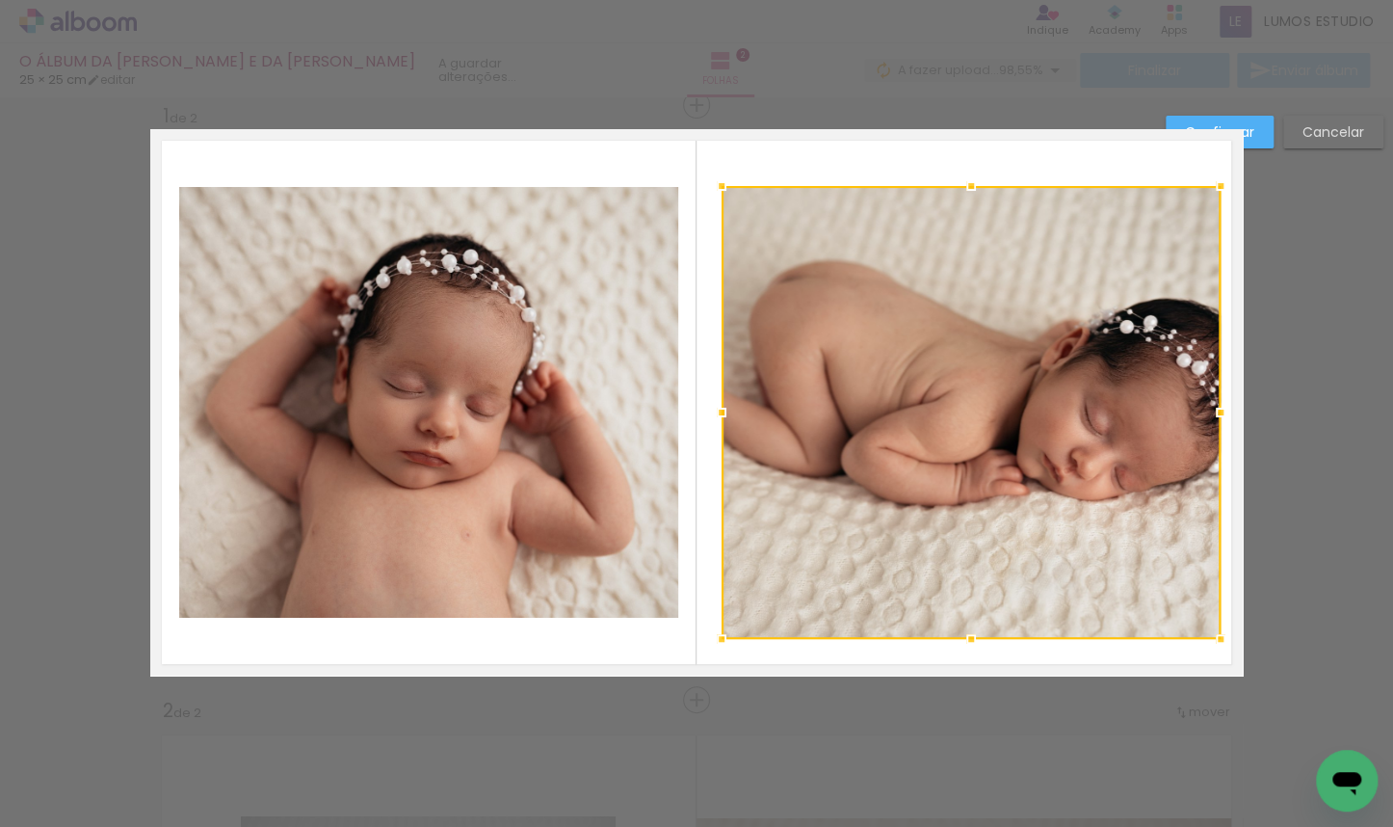
drag, startPoint x: 967, startPoint y: 170, endPoint x: 959, endPoint y: 189, distance: 20.8
click at [916, 189] on div at bounding box center [971, 186] width 39 height 39
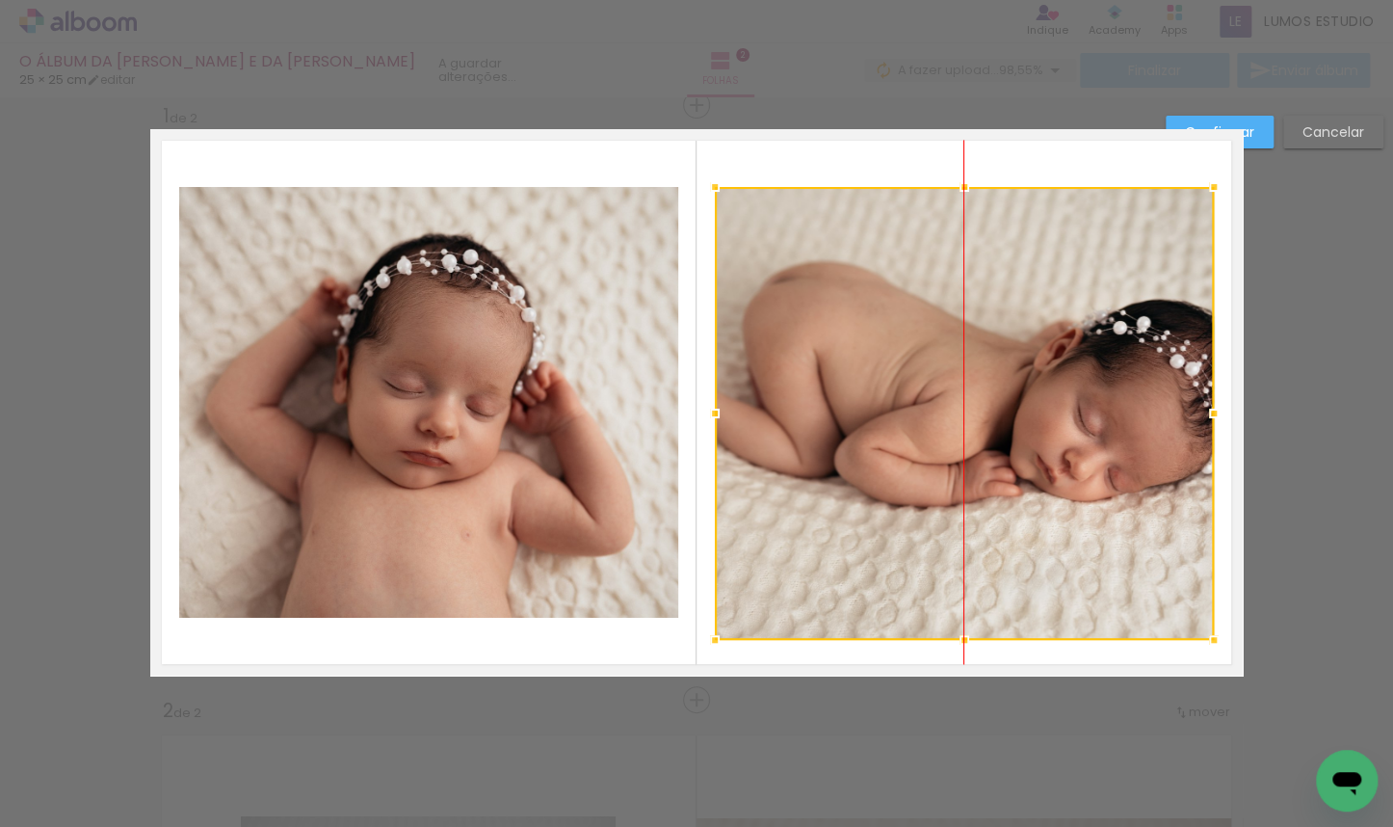
click at [916, 297] on div at bounding box center [964, 413] width 499 height 453
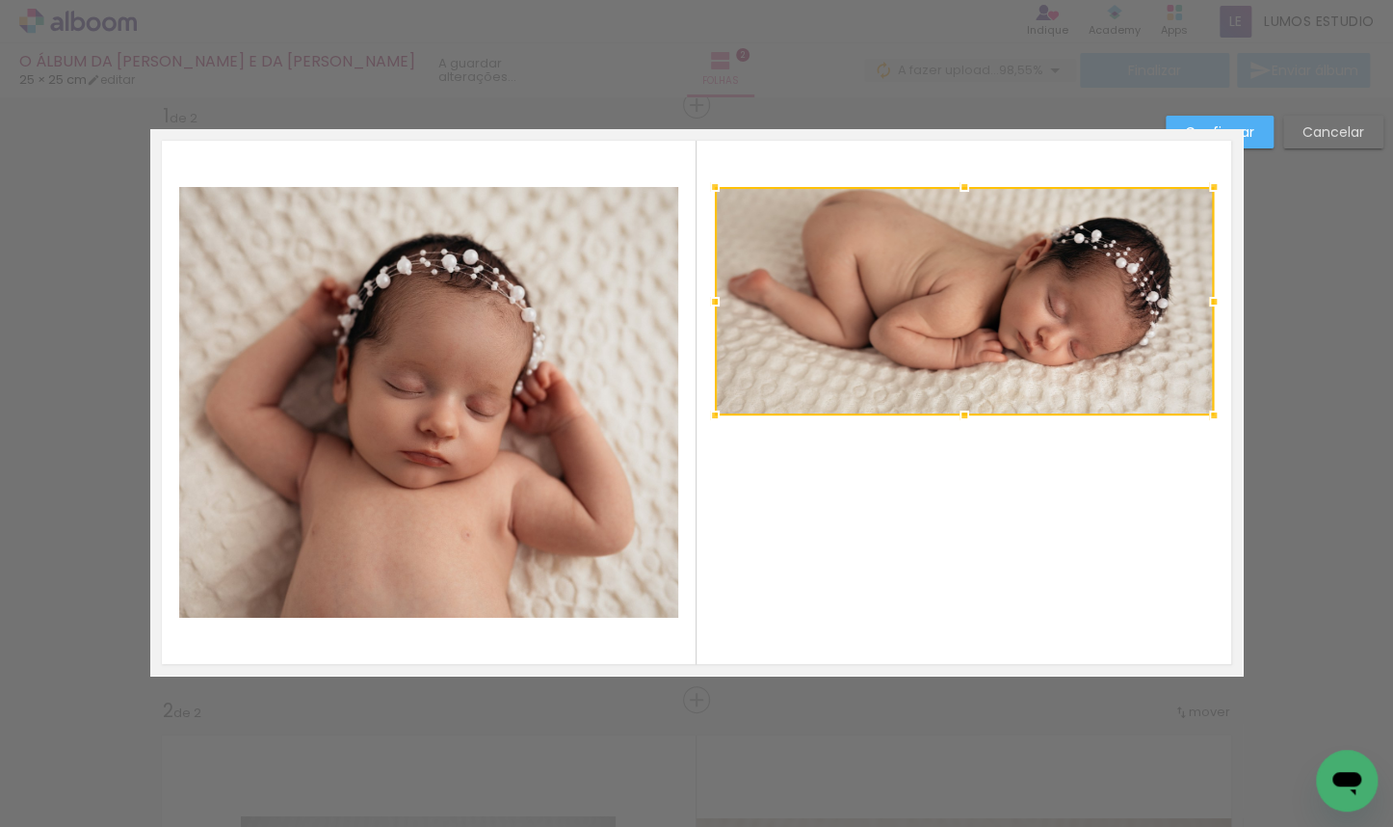
drag, startPoint x: 957, startPoint y: 633, endPoint x: 918, endPoint y: 408, distance: 227.7
click at [916, 408] on div at bounding box center [964, 301] width 499 height 228
click at [0, 0] on slot "Confirmar" at bounding box center [0, 0] width 0 height 0
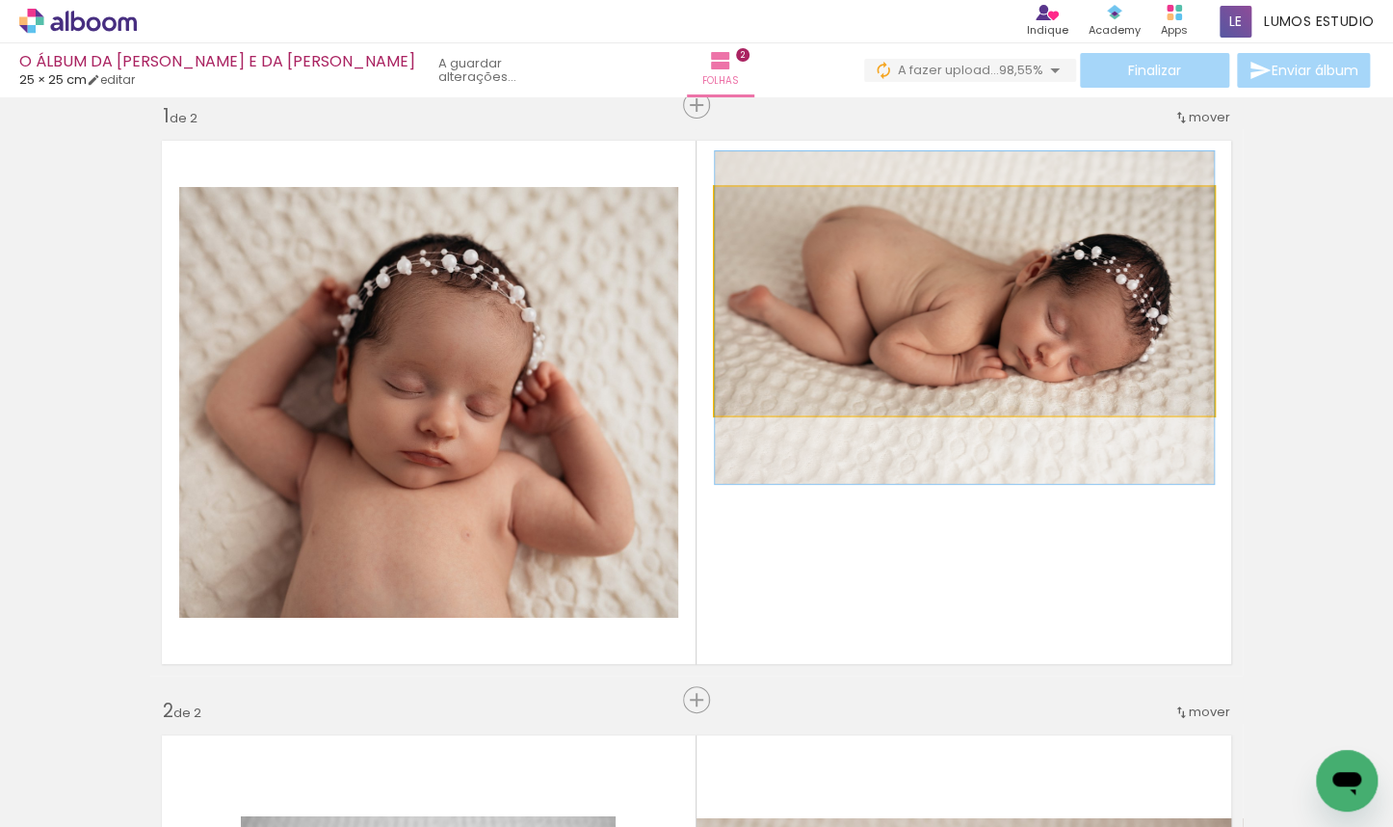
drag, startPoint x: 1006, startPoint y: 278, endPoint x: 1007, endPoint y: 295, distance: 16.4
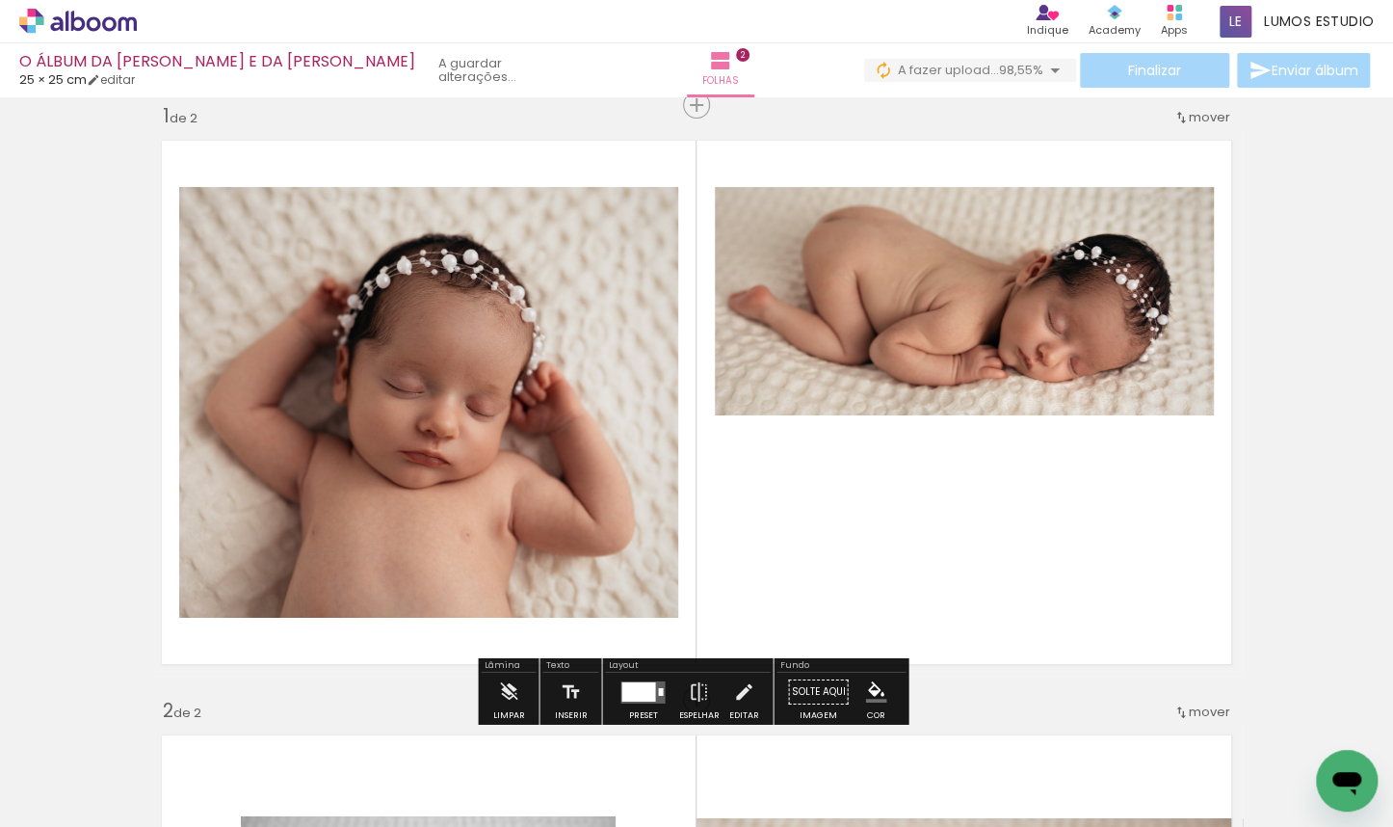
click at [0, 0] on slot "P&B" at bounding box center [0, 0] width 0 height 0
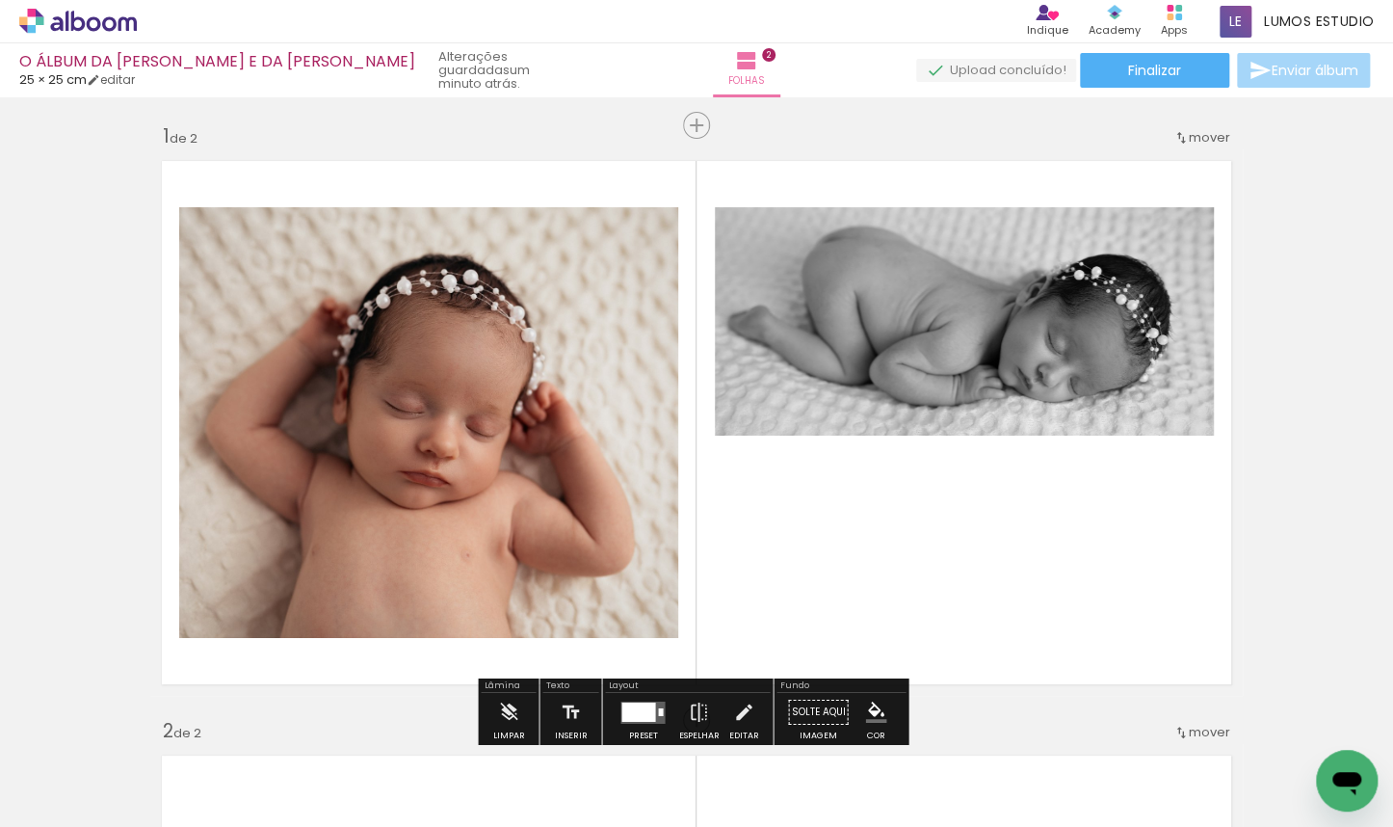
scroll to position [55, 0]
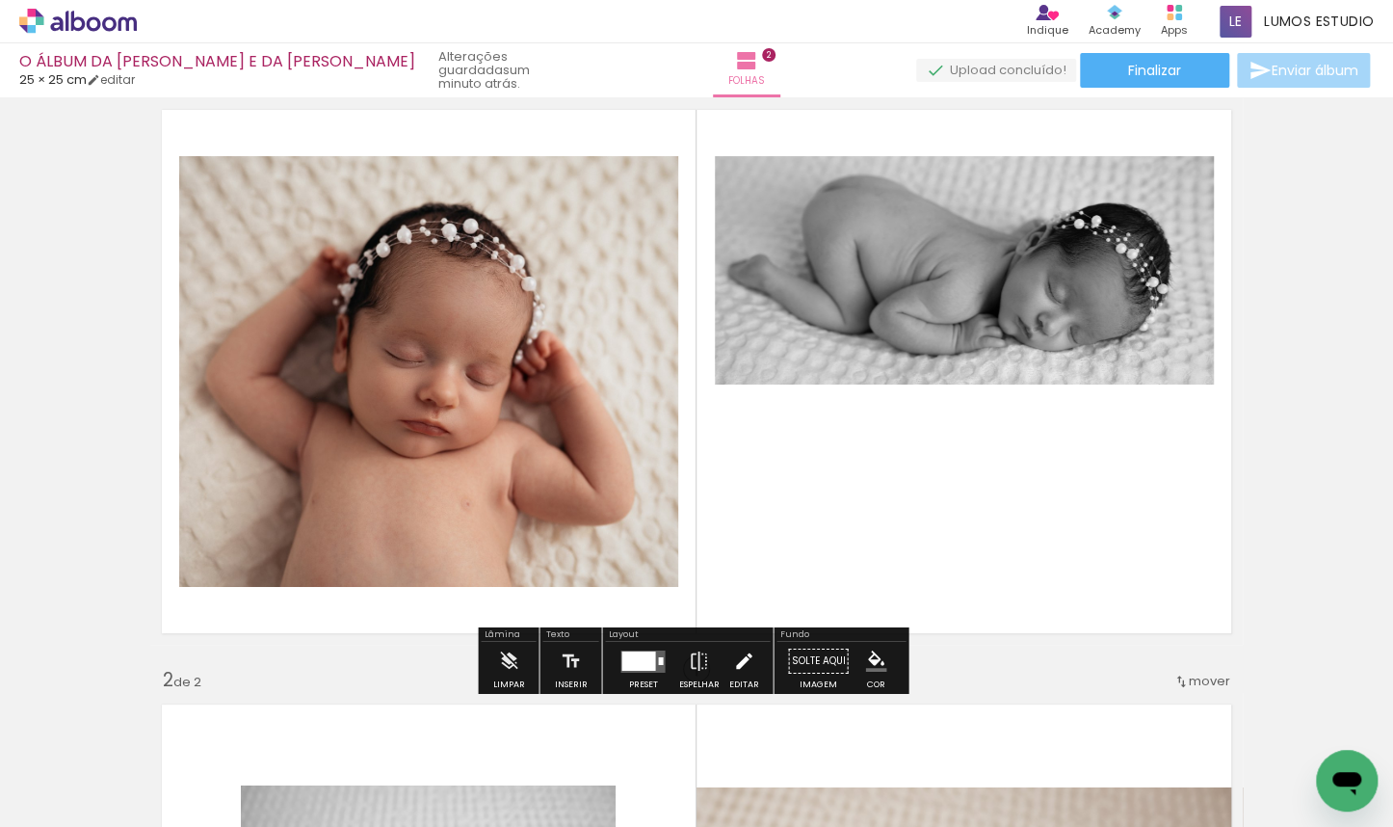
click at [744, 656] on iron-icon at bounding box center [743, 661] width 21 height 39
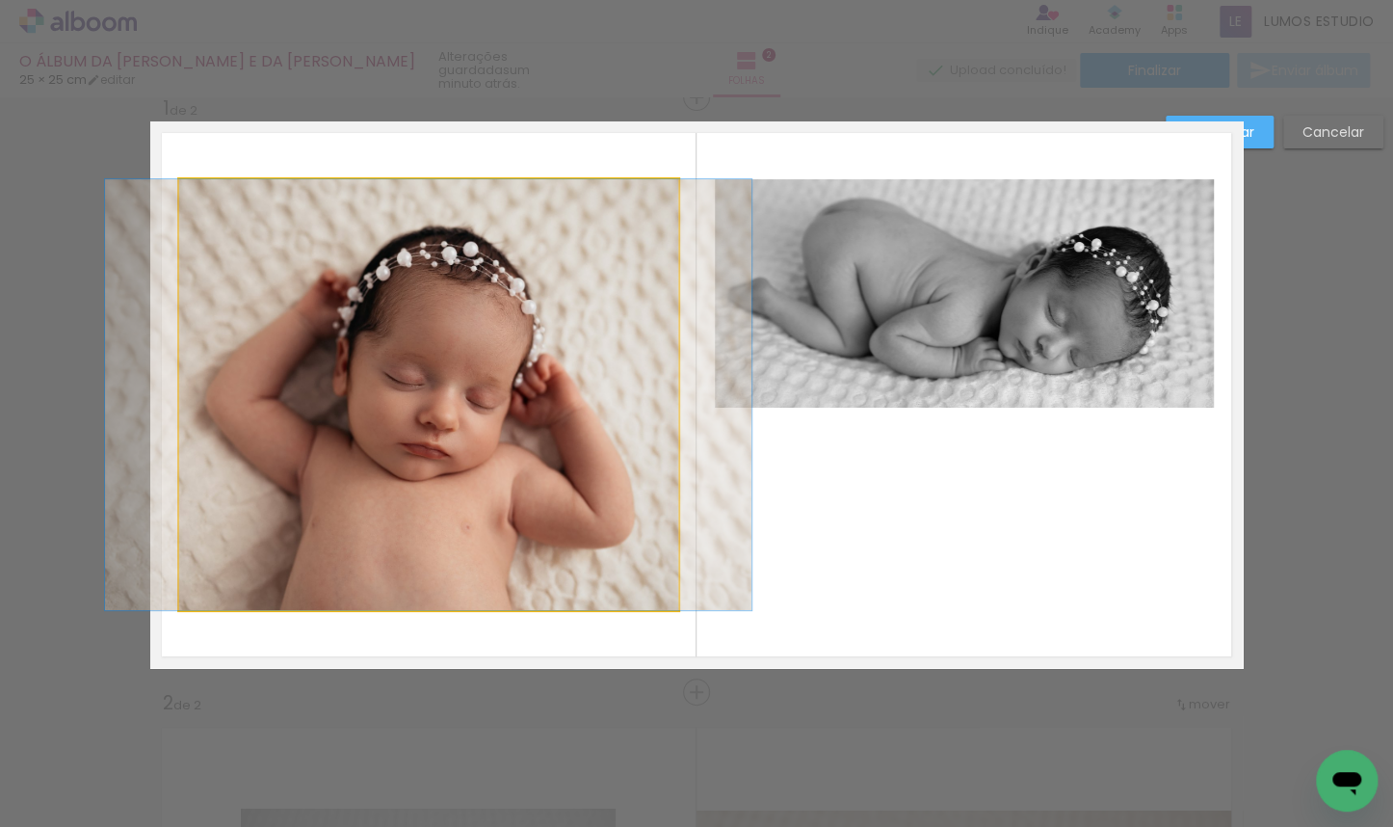
scroll to position [24, 0]
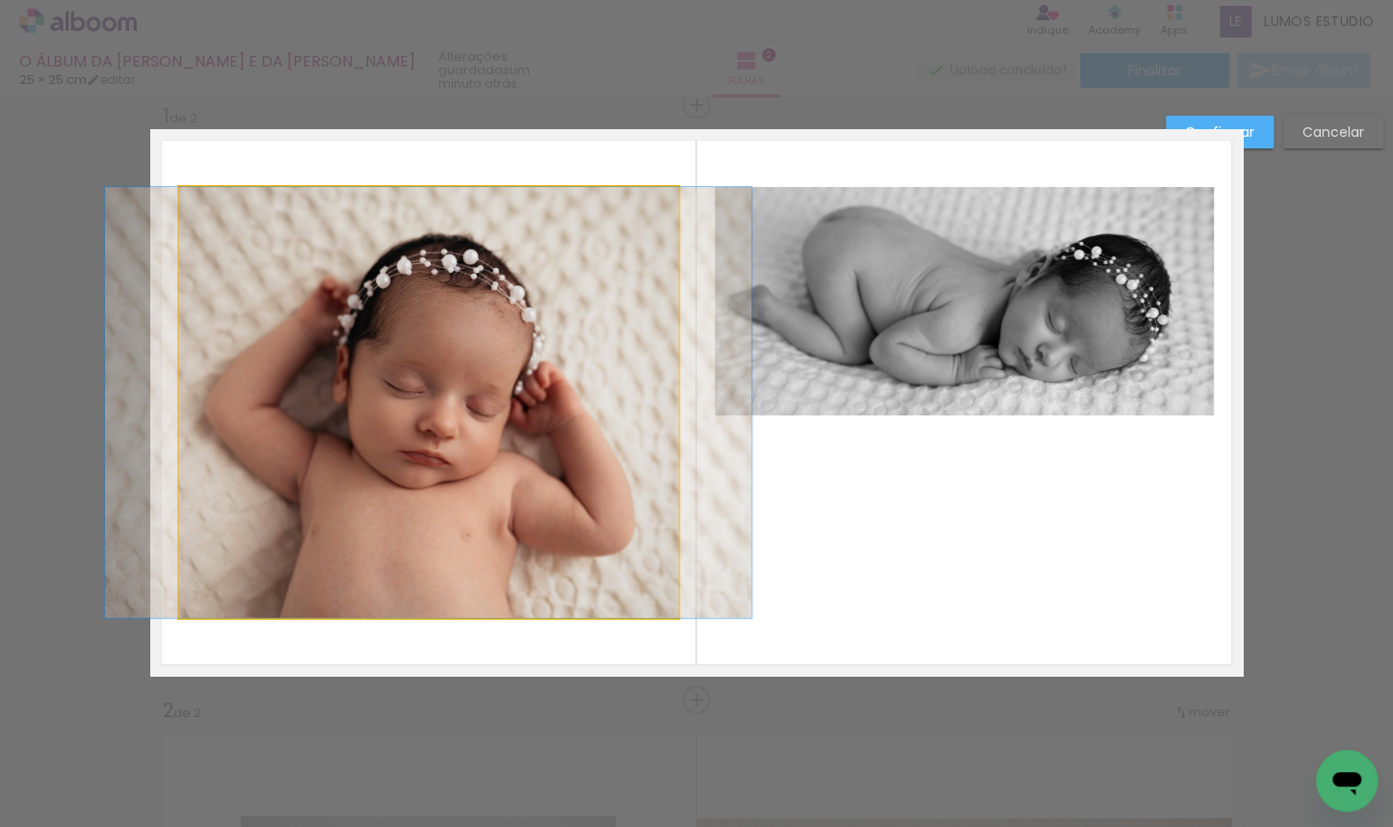
click at [460, 445] on quentale-photo at bounding box center [428, 402] width 499 height 431
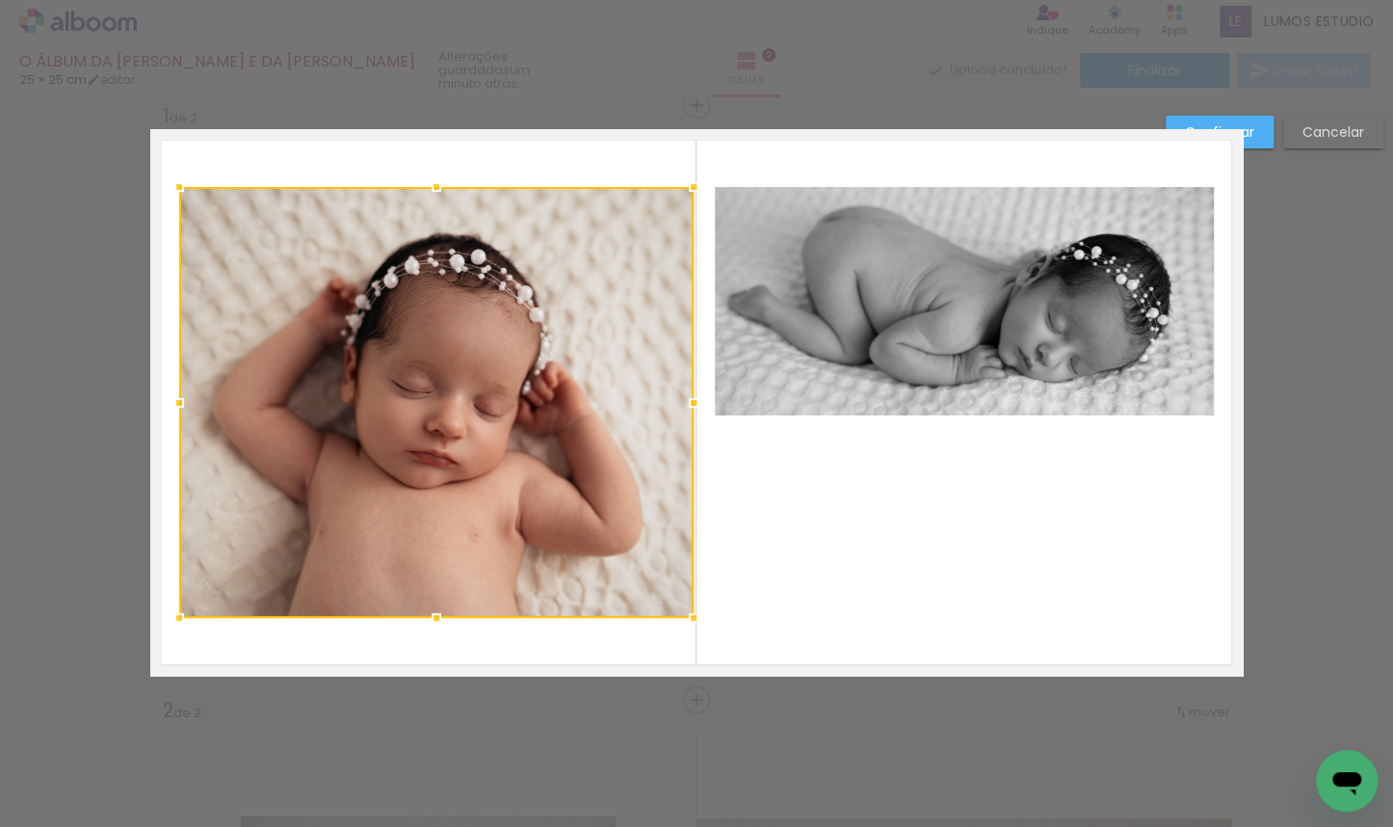
drag, startPoint x: 669, startPoint y: 399, endPoint x: 685, endPoint y: 400, distance: 15.4
click at [685, 400] on div at bounding box center [693, 402] width 39 height 39
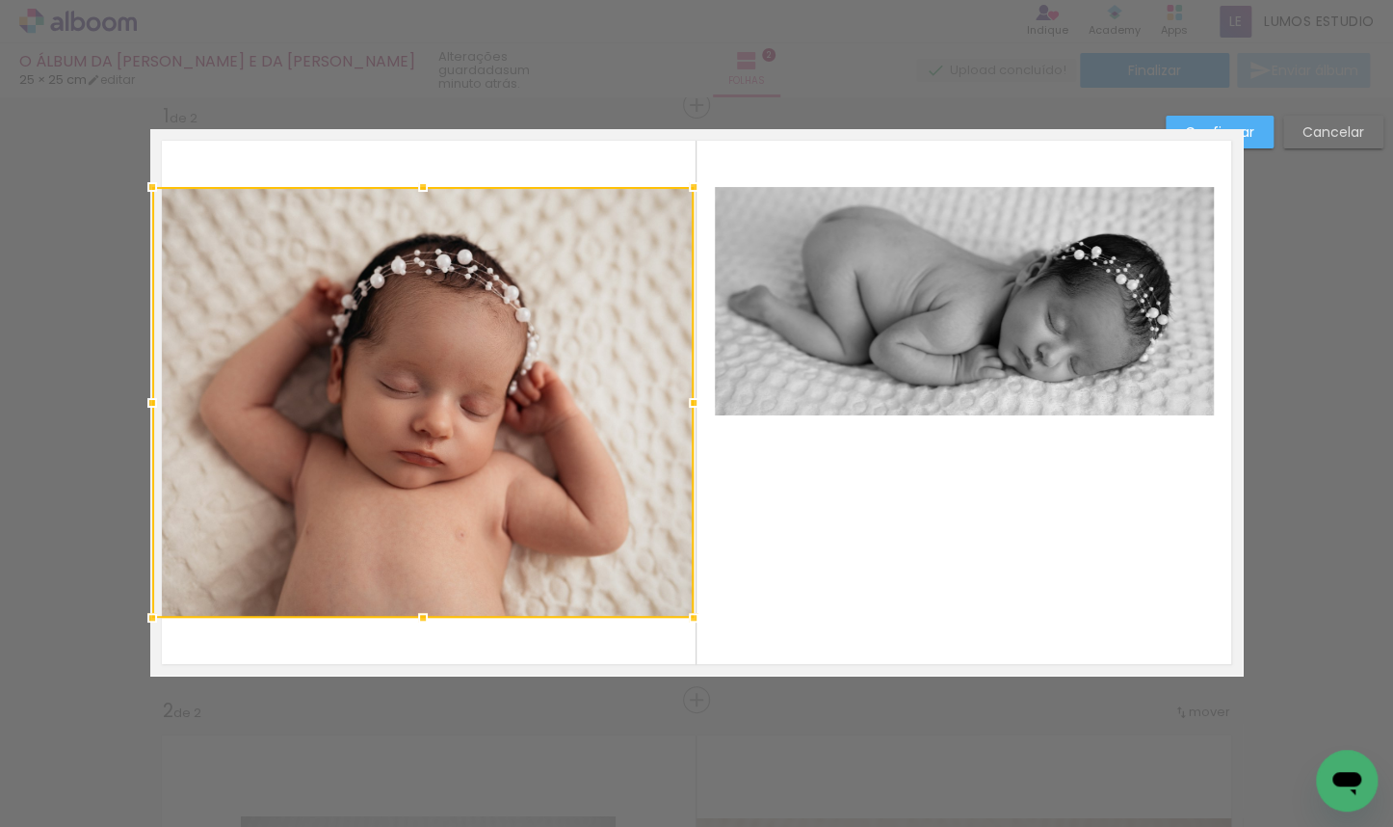
drag, startPoint x: 171, startPoint y: 403, endPoint x: 154, endPoint y: 405, distance: 16.5
click at [154, 405] on div at bounding box center [152, 402] width 39 height 39
click at [678, 405] on div at bounding box center [697, 402] width 39 height 39
click at [0, 0] on slot "Confirmar" at bounding box center [0, 0] width 0 height 0
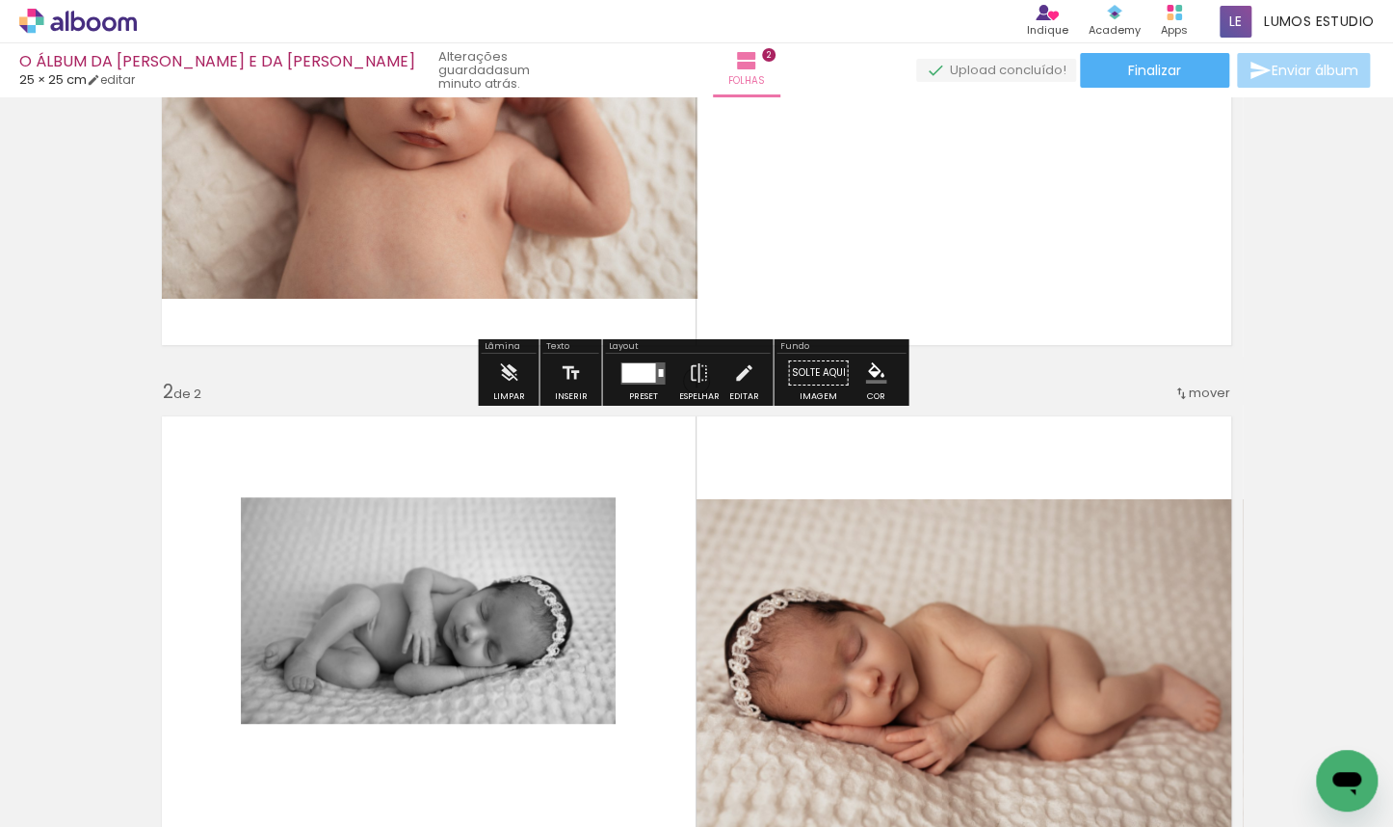
scroll to position [605, 0]
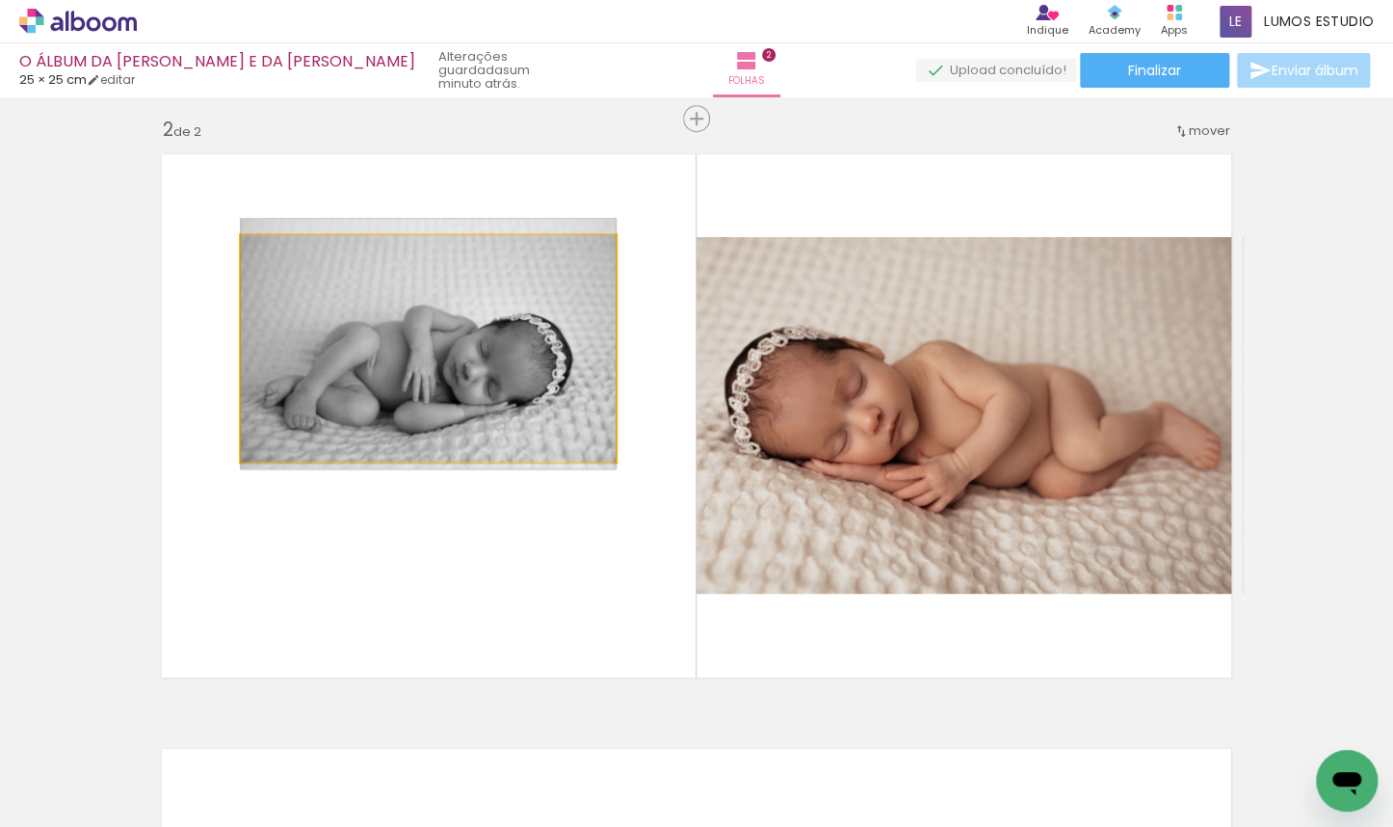
click at [543, 362] on quentale-photo at bounding box center [428, 348] width 375 height 226
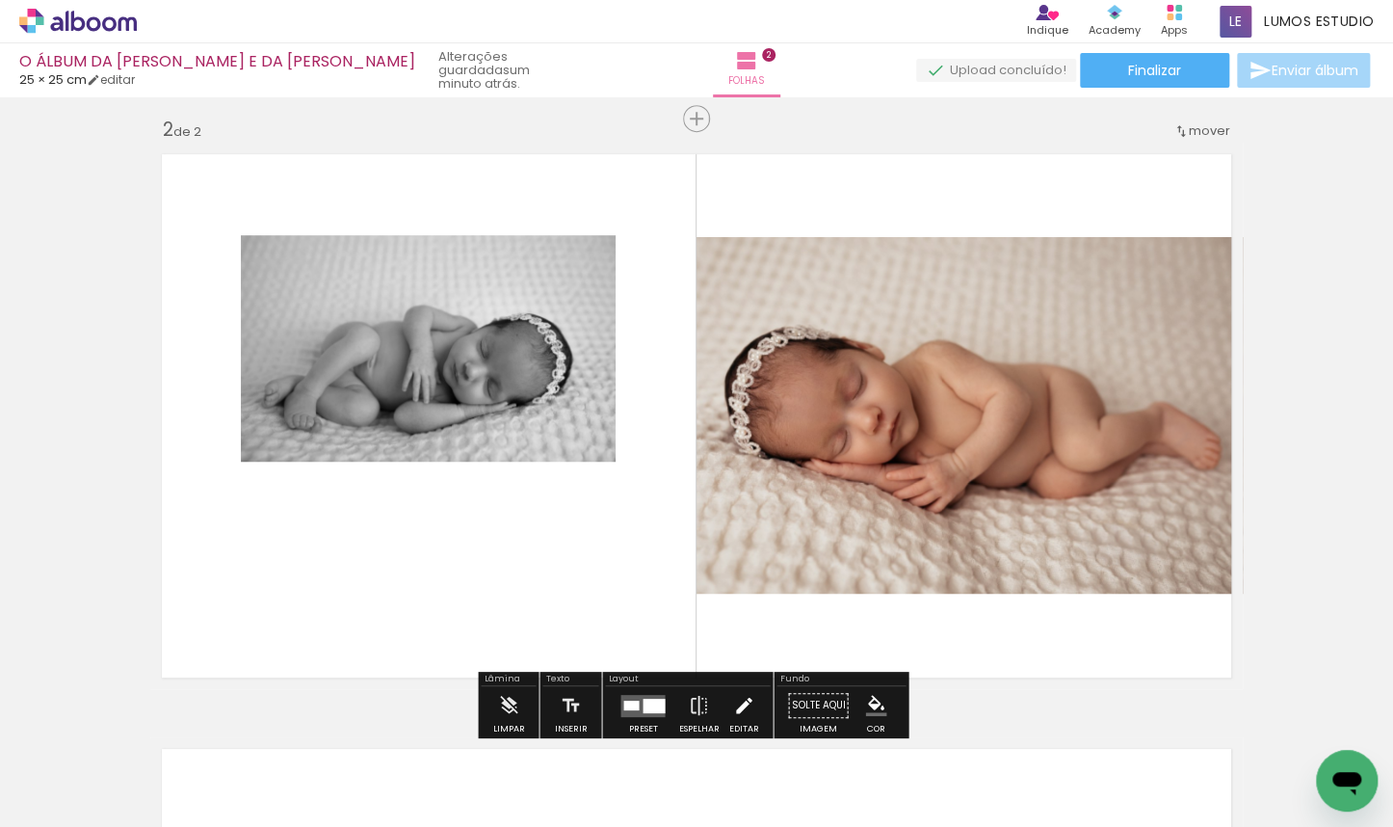
click at [738, 701] on iron-icon at bounding box center [743, 705] width 21 height 39
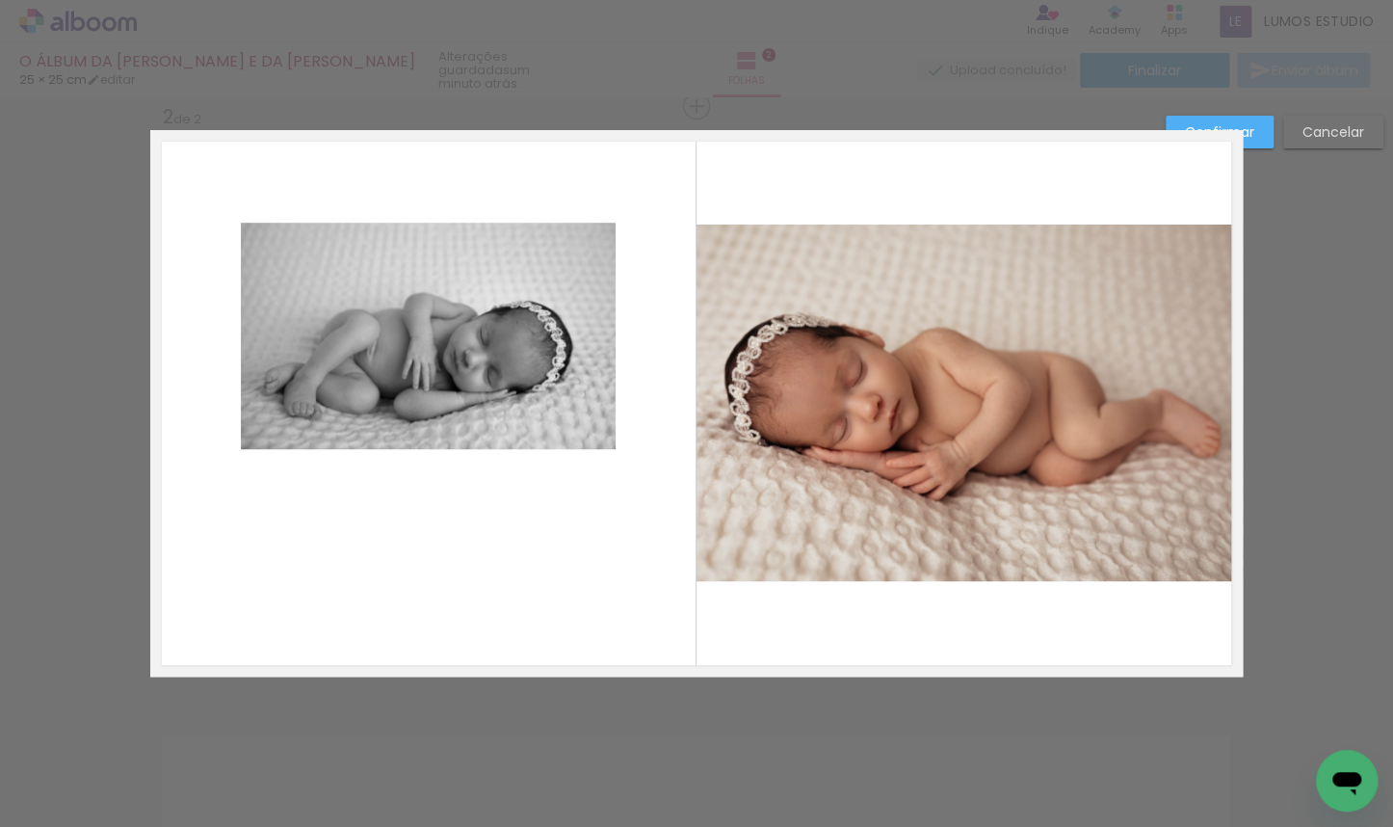
scroll to position [619, 0]
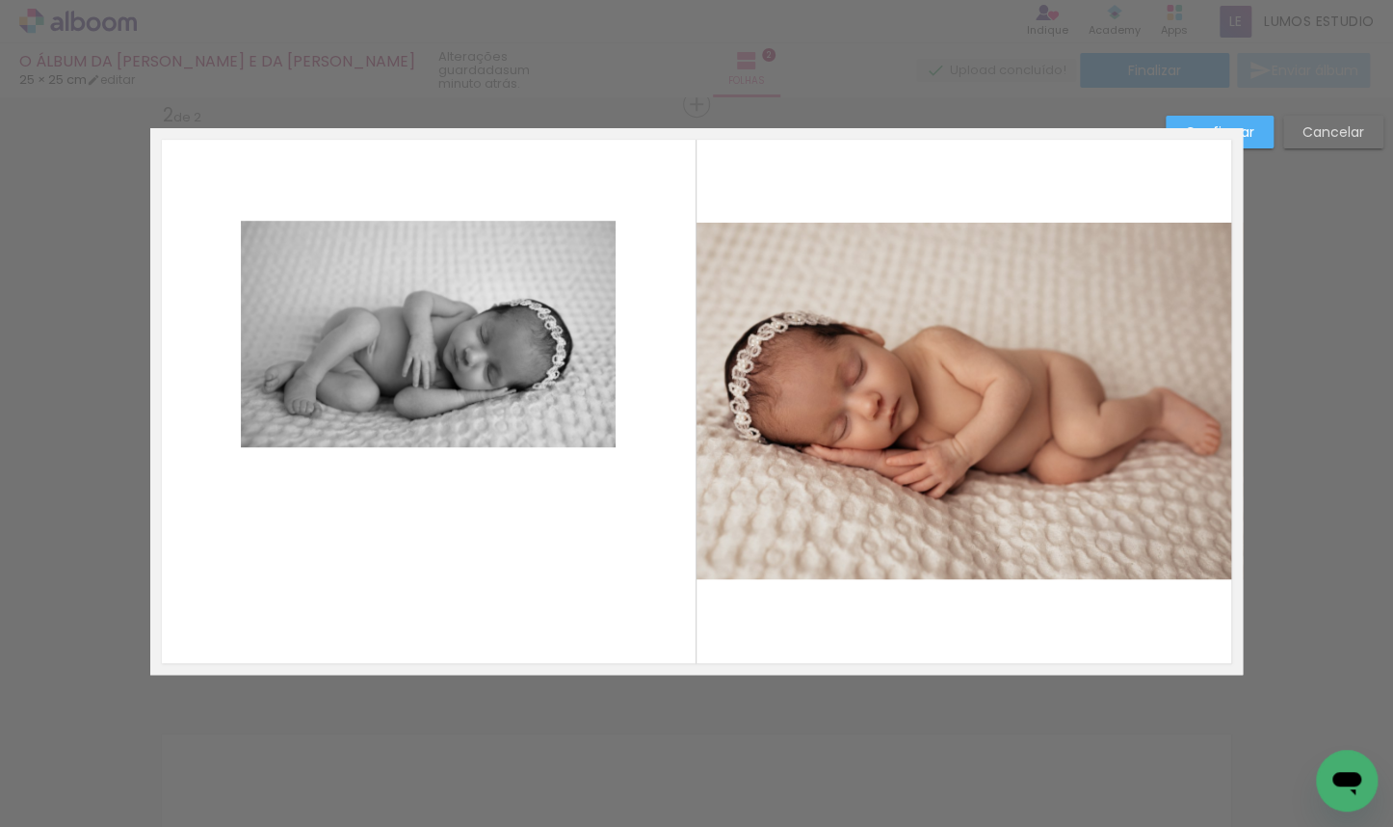
click at [449, 427] on quentale-photo at bounding box center [428, 334] width 375 height 226
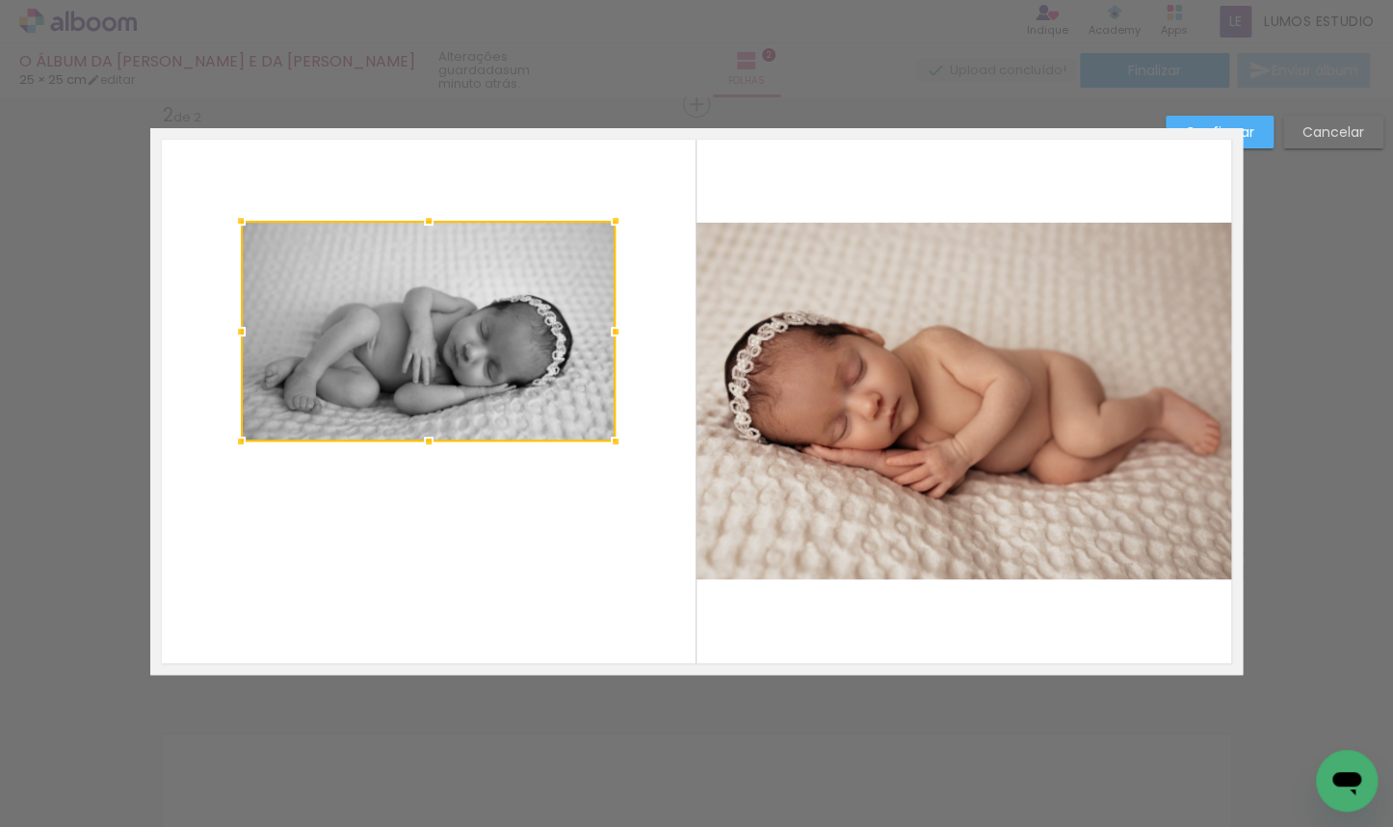
click at [420, 440] on div at bounding box center [428, 441] width 39 height 39
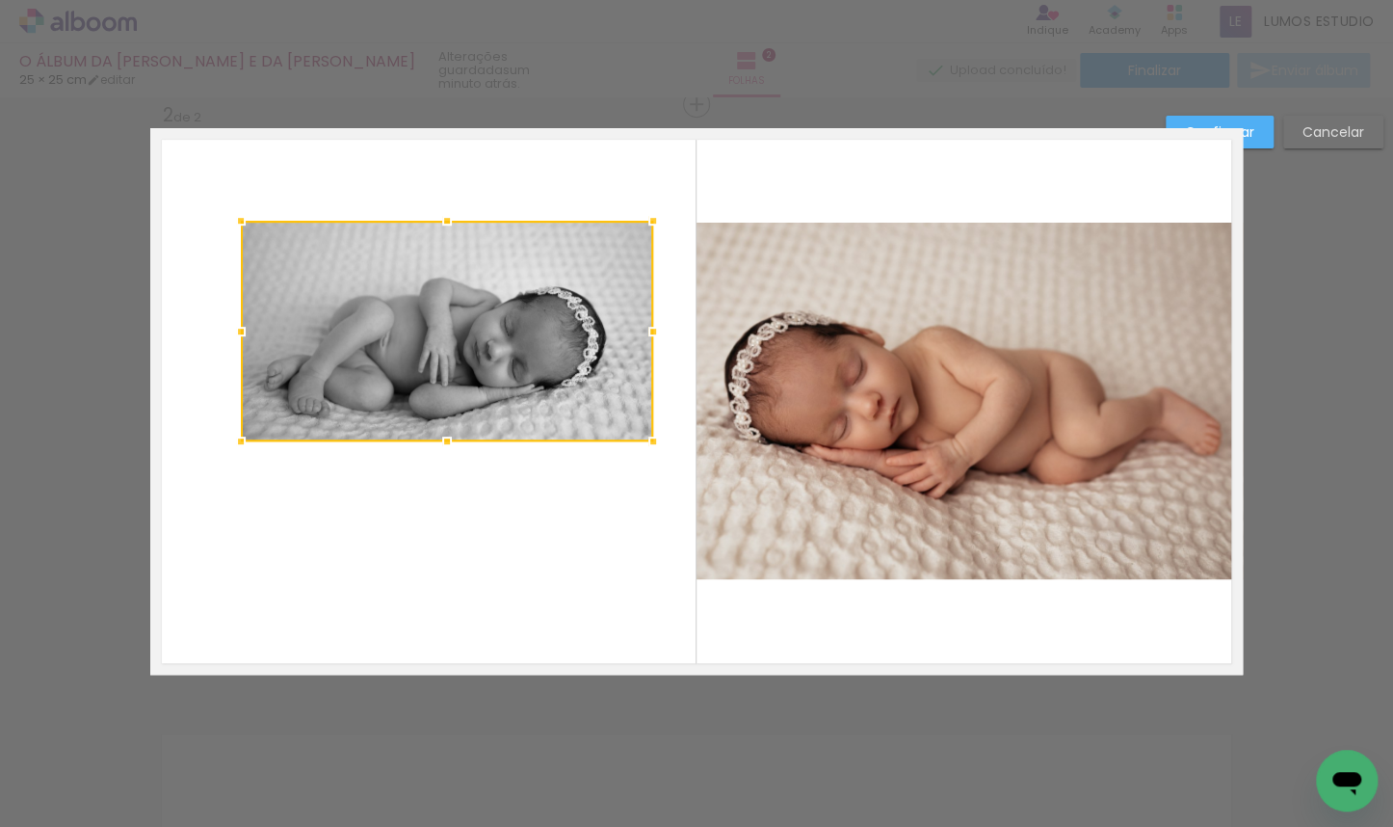
drag, startPoint x: 607, startPoint y: 330, endPoint x: 644, endPoint y: 330, distance: 37.6
click at [644, 330] on div at bounding box center [653, 331] width 39 height 39
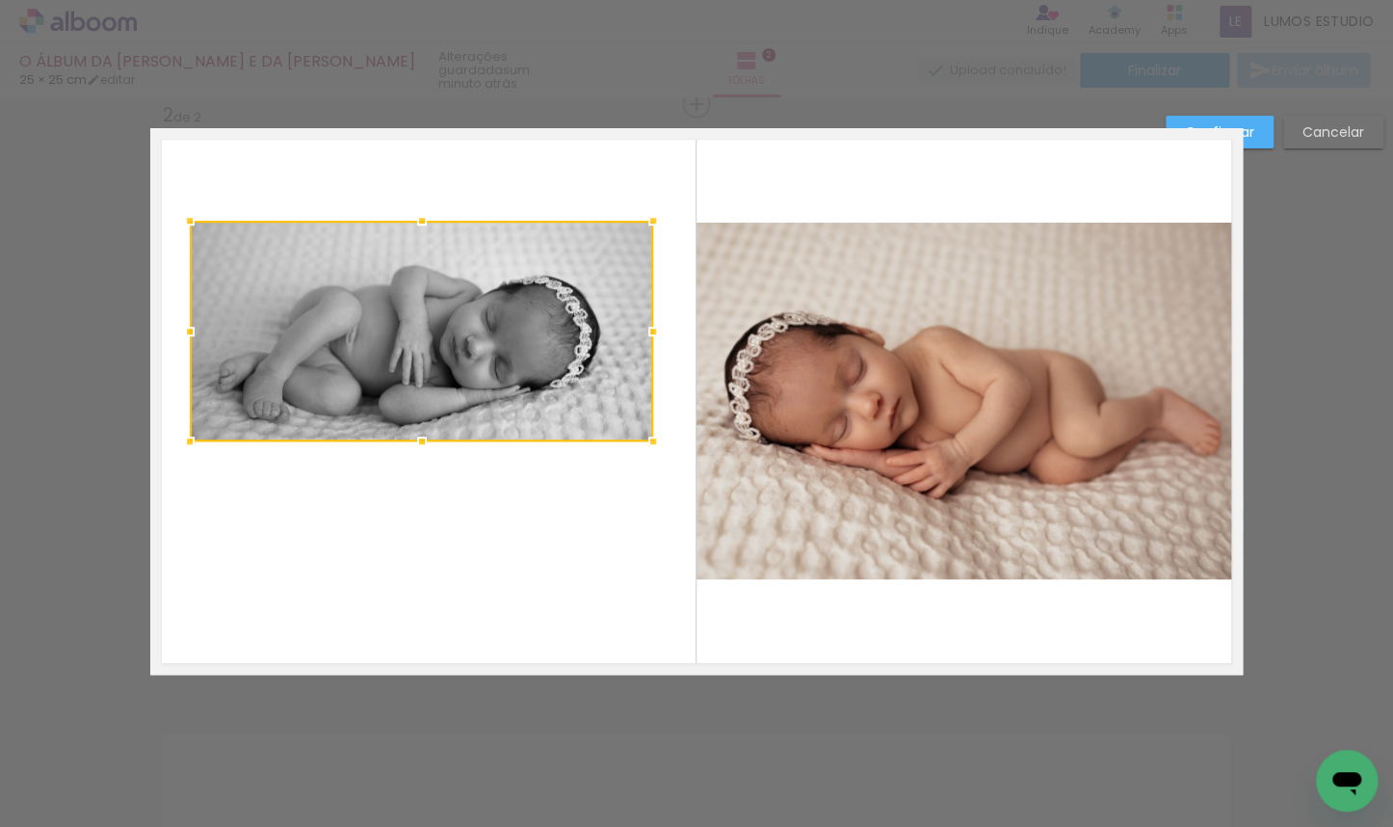
drag, startPoint x: 232, startPoint y: 331, endPoint x: 181, endPoint y: 334, distance: 51.1
click at [181, 334] on div at bounding box center [190, 331] width 39 height 39
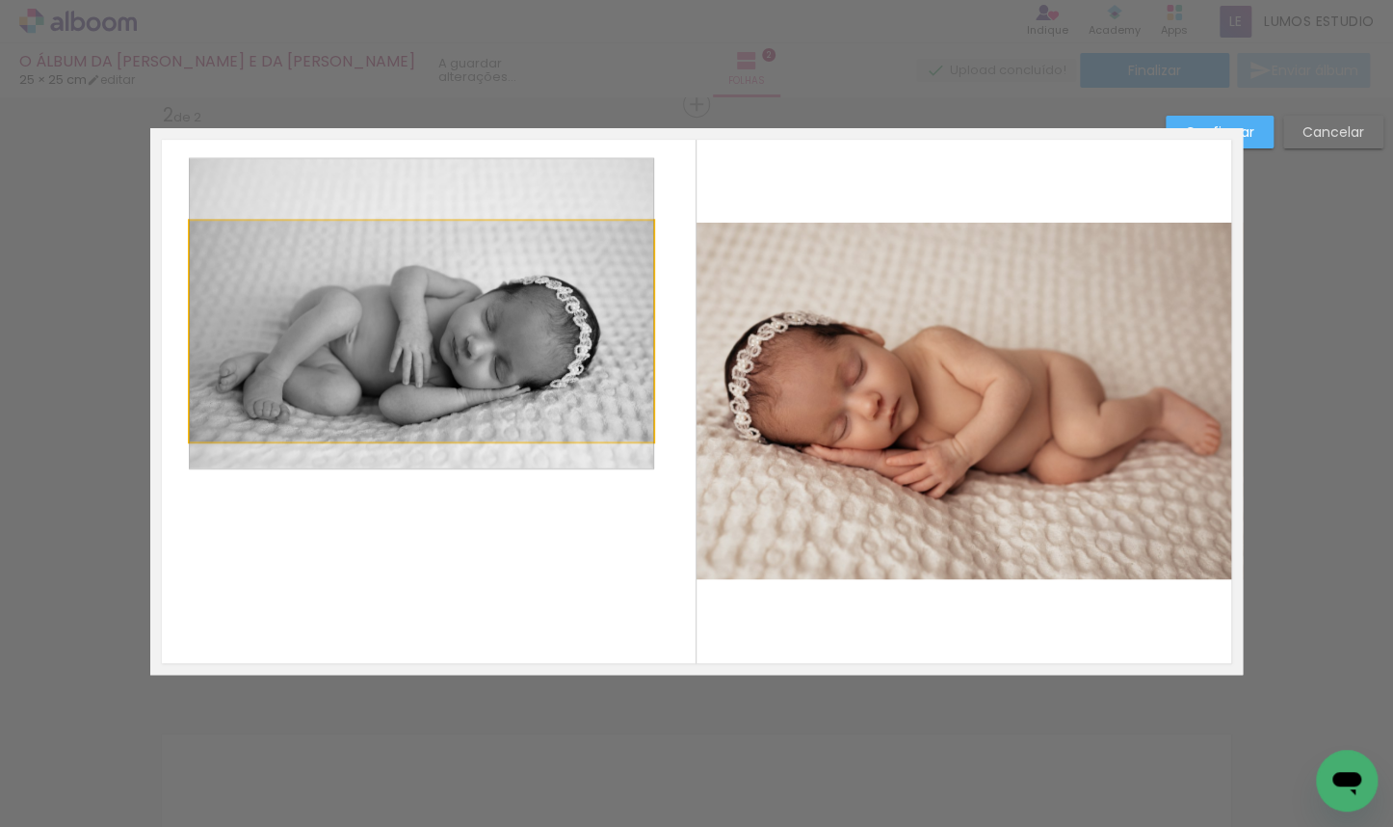
click at [412, 349] on quentale-photo at bounding box center [421, 331] width 463 height 221
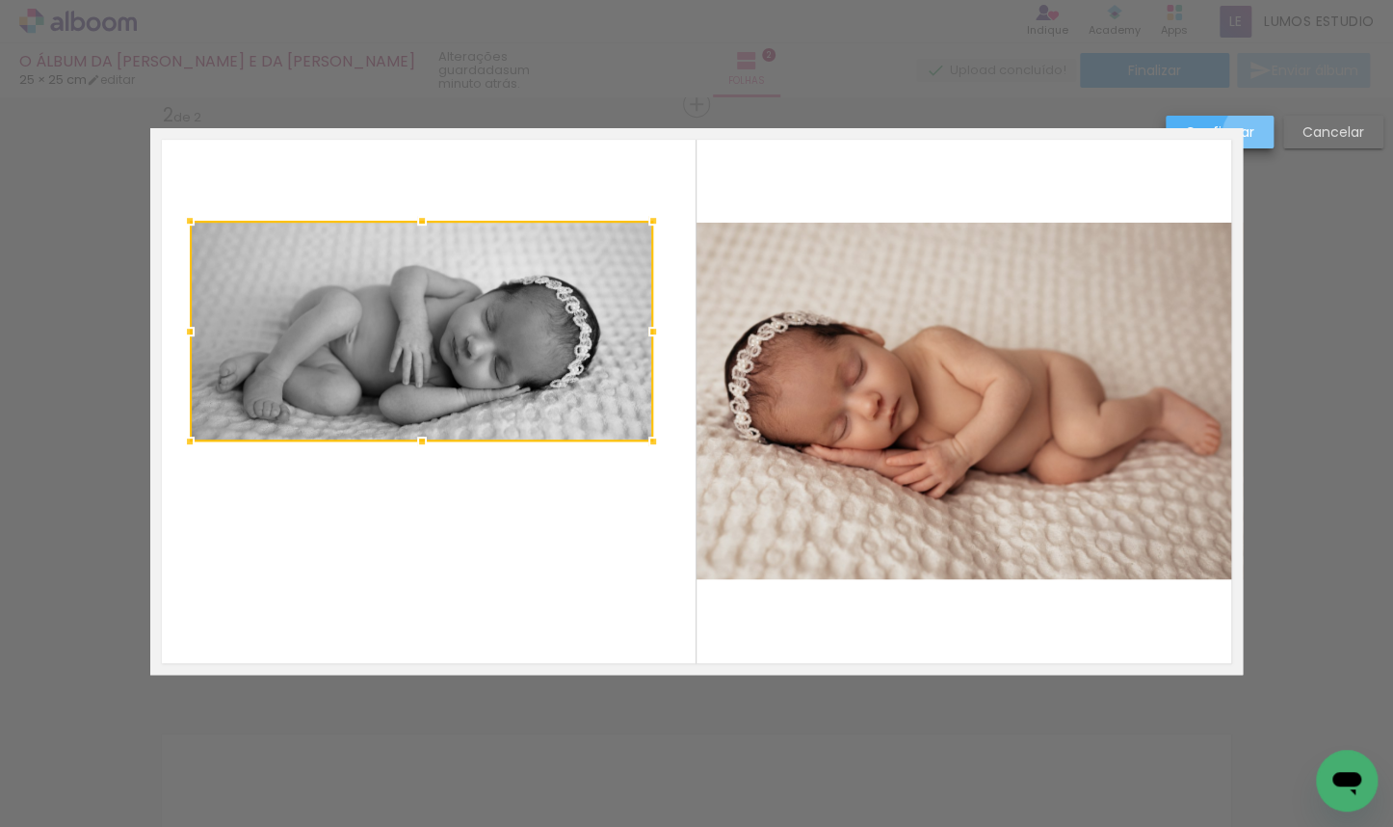
click at [916, 137] on paper-button "Confirmar" at bounding box center [1220, 132] width 108 height 33
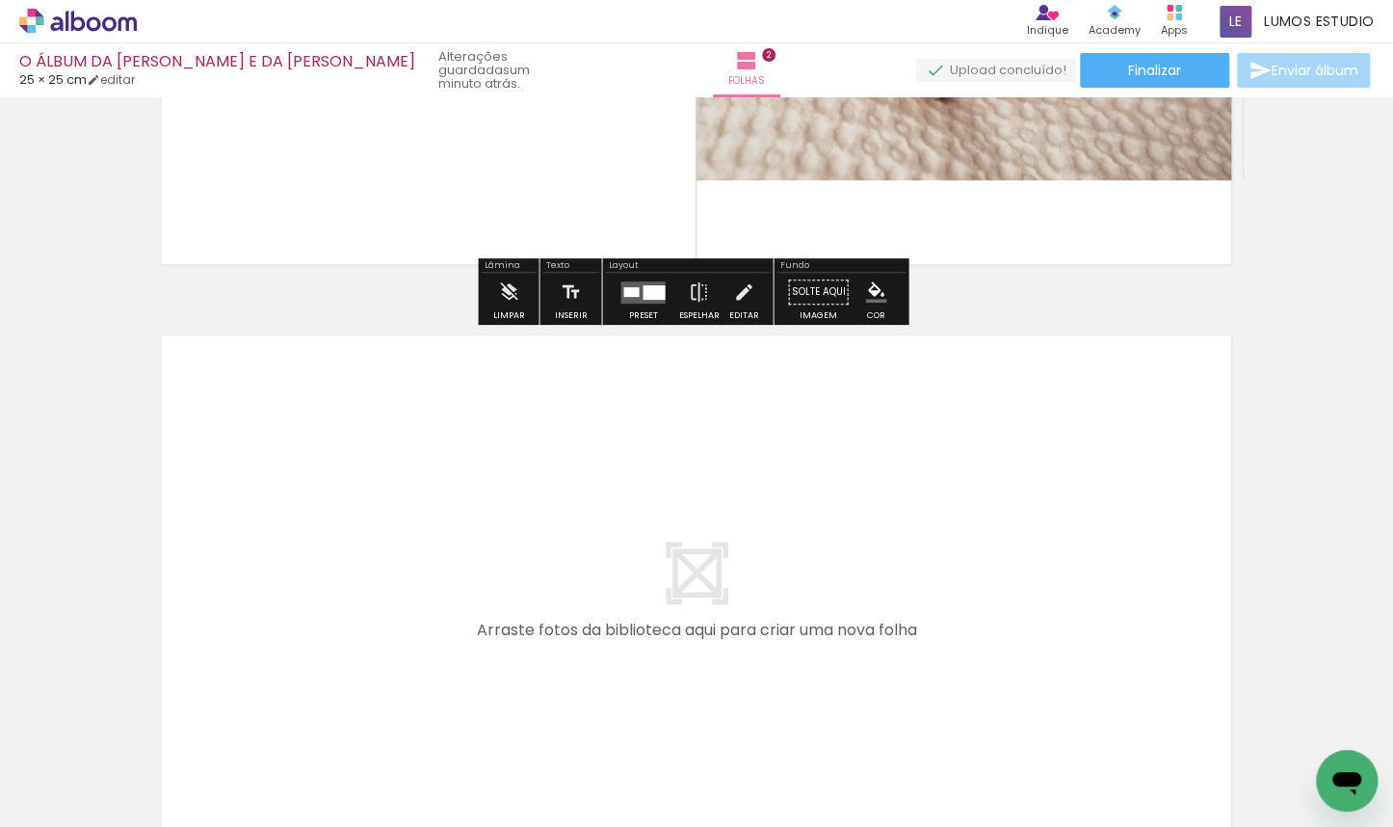
scroll to position [1064, 0]
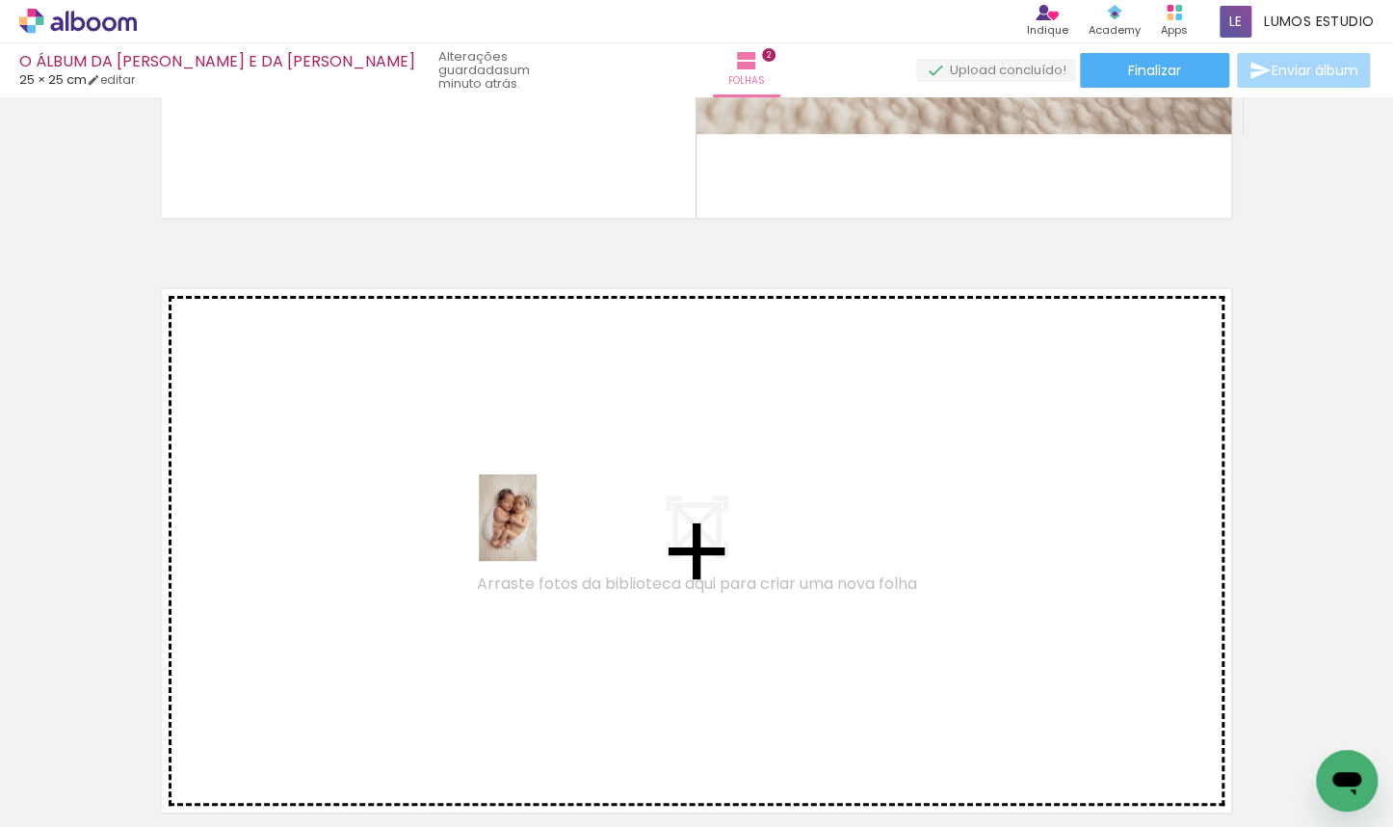
drag, startPoint x: 749, startPoint y: 765, endPoint x: 537, endPoint y: 532, distance: 315.7
click at [537, 532] on quentale-workspace at bounding box center [696, 413] width 1393 height 827
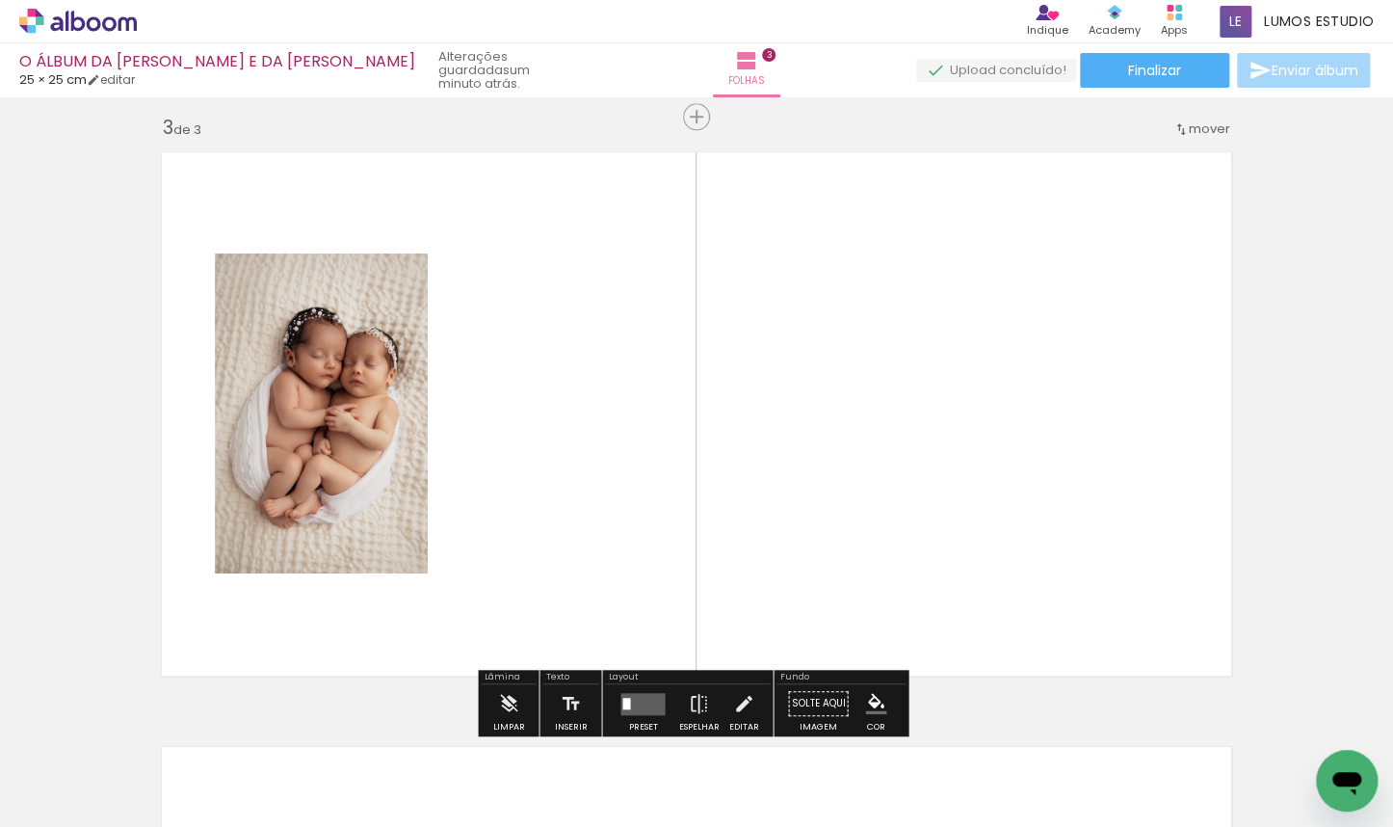
scroll to position [1213, 0]
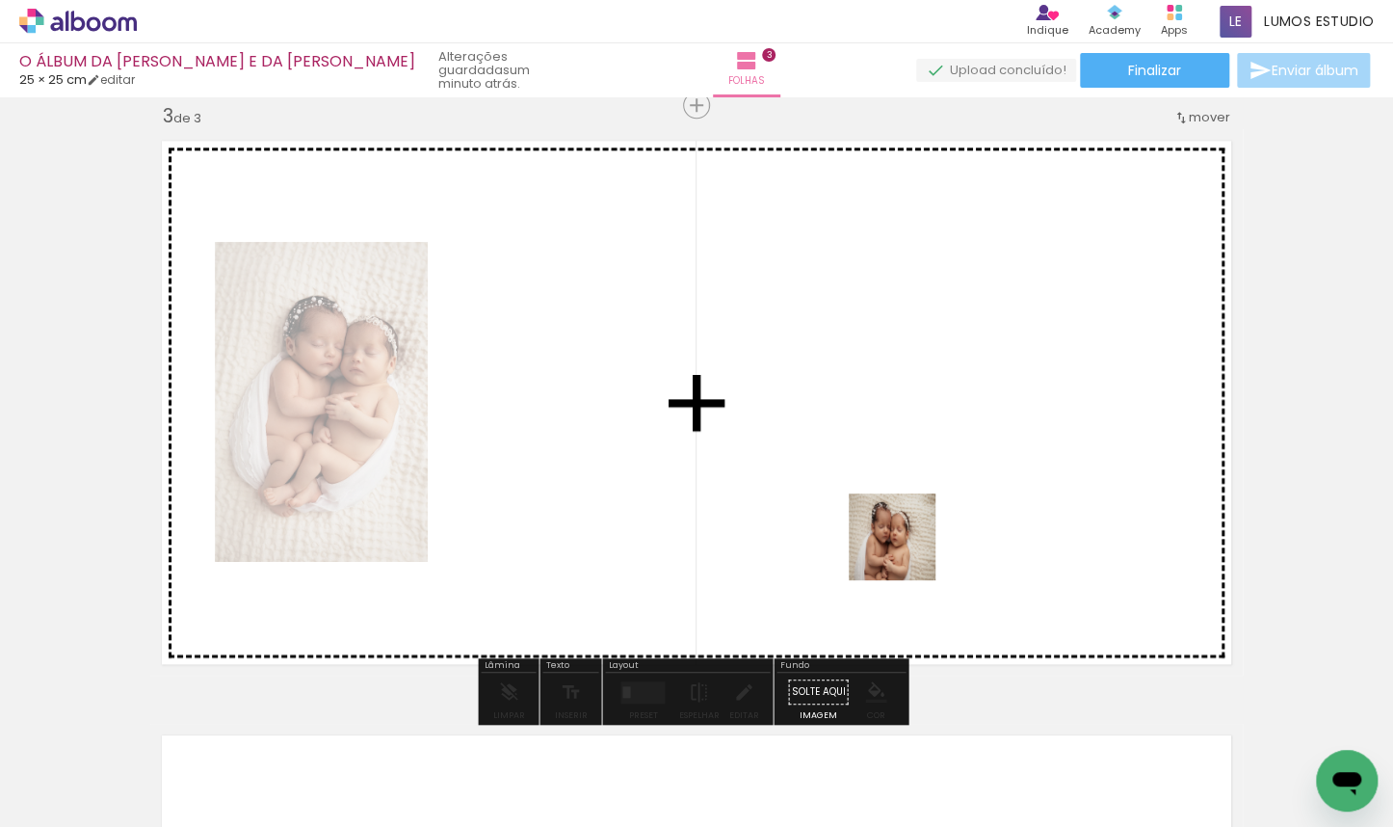
drag, startPoint x: 958, startPoint y: 772, endPoint x: 883, endPoint y: 506, distance: 276.3
click at [883, 506] on quentale-workspace at bounding box center [696, 413] width 1393 height 827
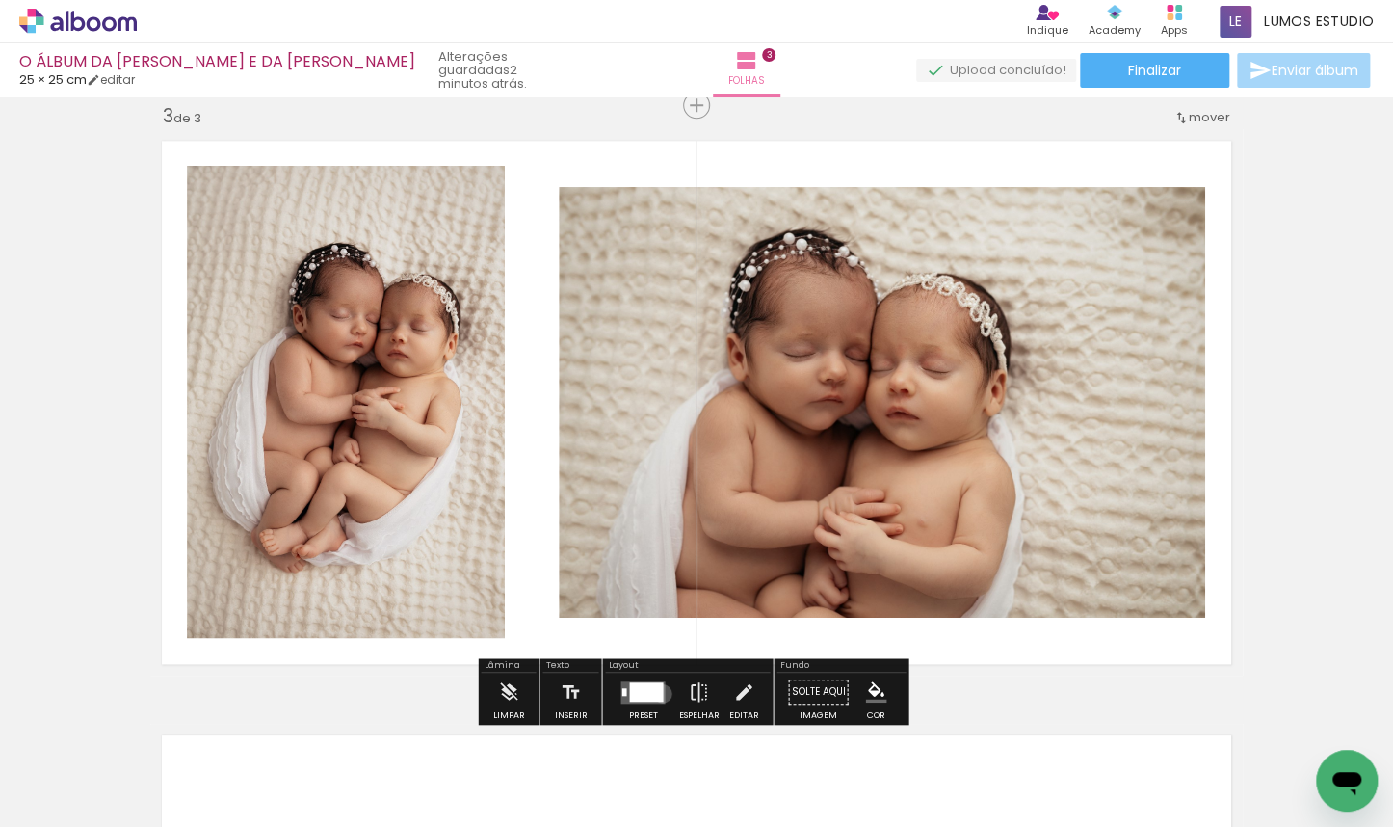
click at [658, 694] on div at bounding box center [646, 690] width 34 height 19
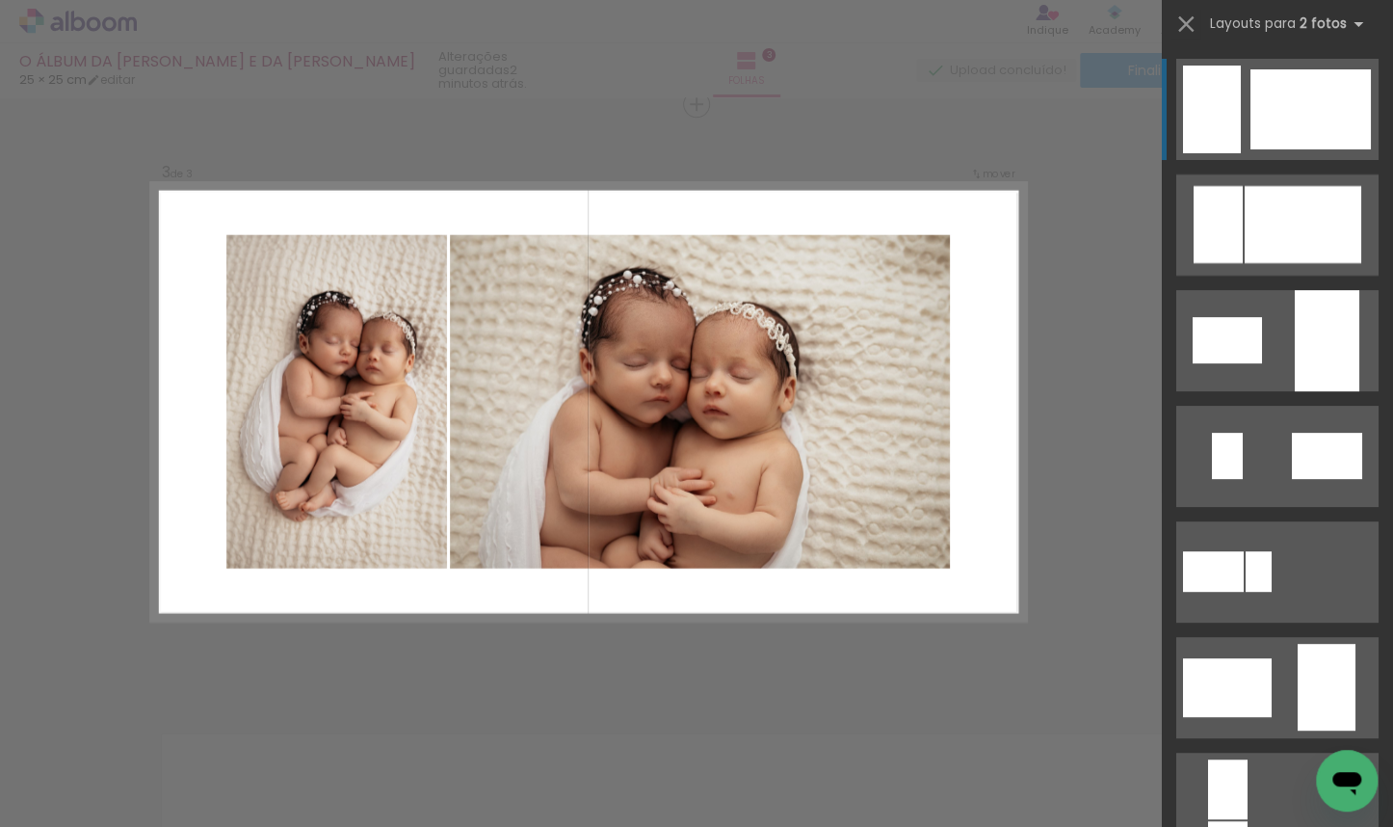
scroll to position [349, 0]
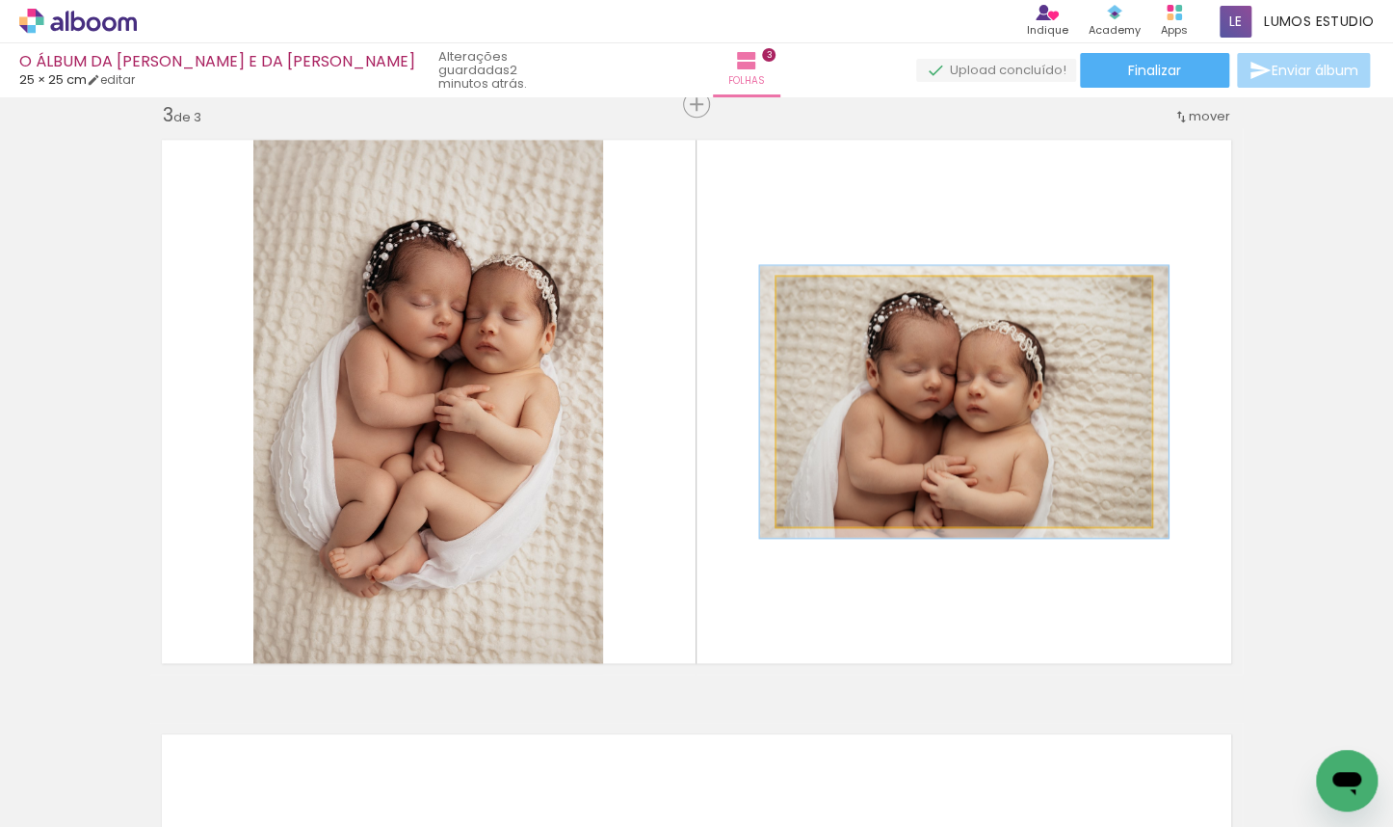
type paper-slider "109"
click at [827, 302] on div at bounding box center [827, 296] width 31 height 31
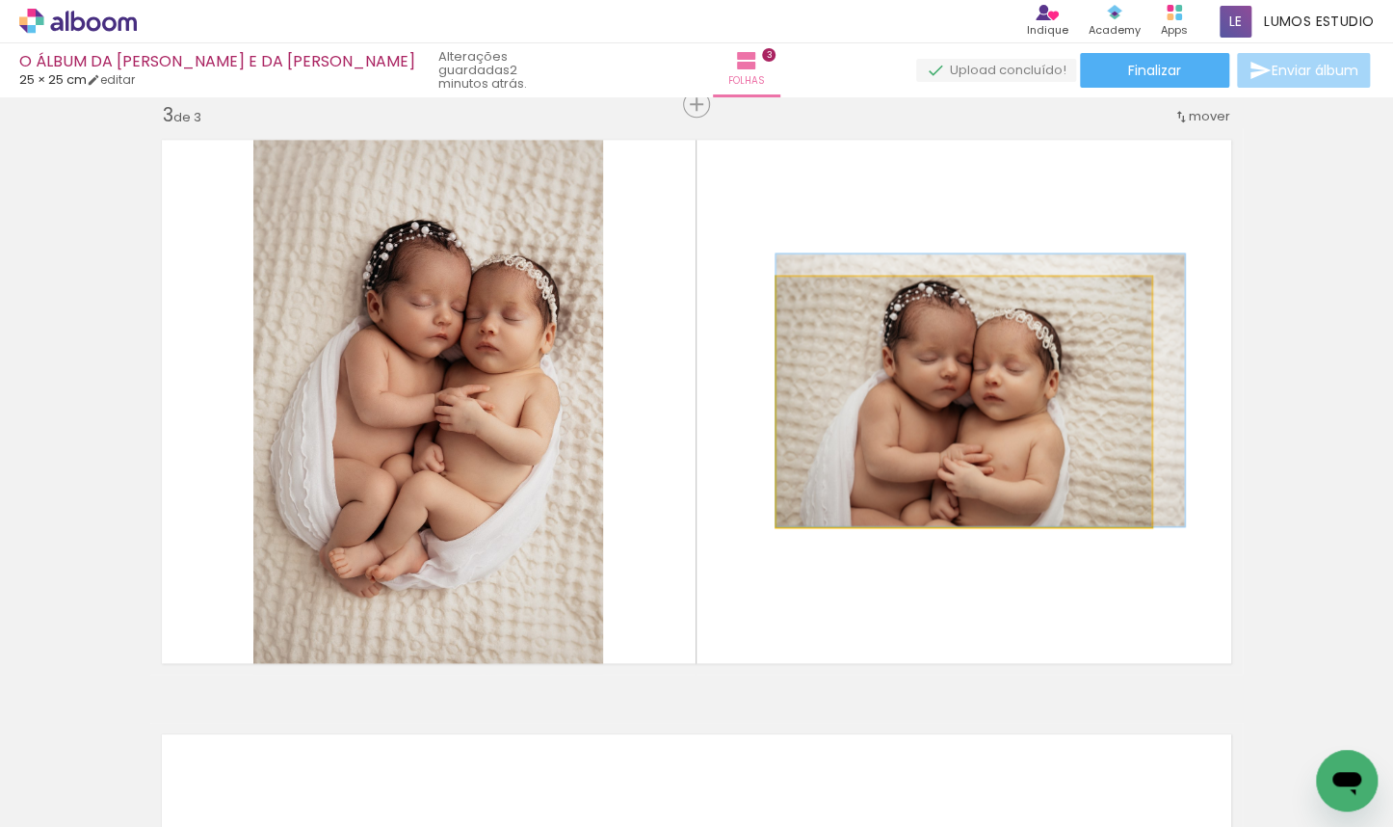
drag, startPoint x: 917, startPoint y: 440, endPoint x: 943, endPoint y: 431, distance: 27.7
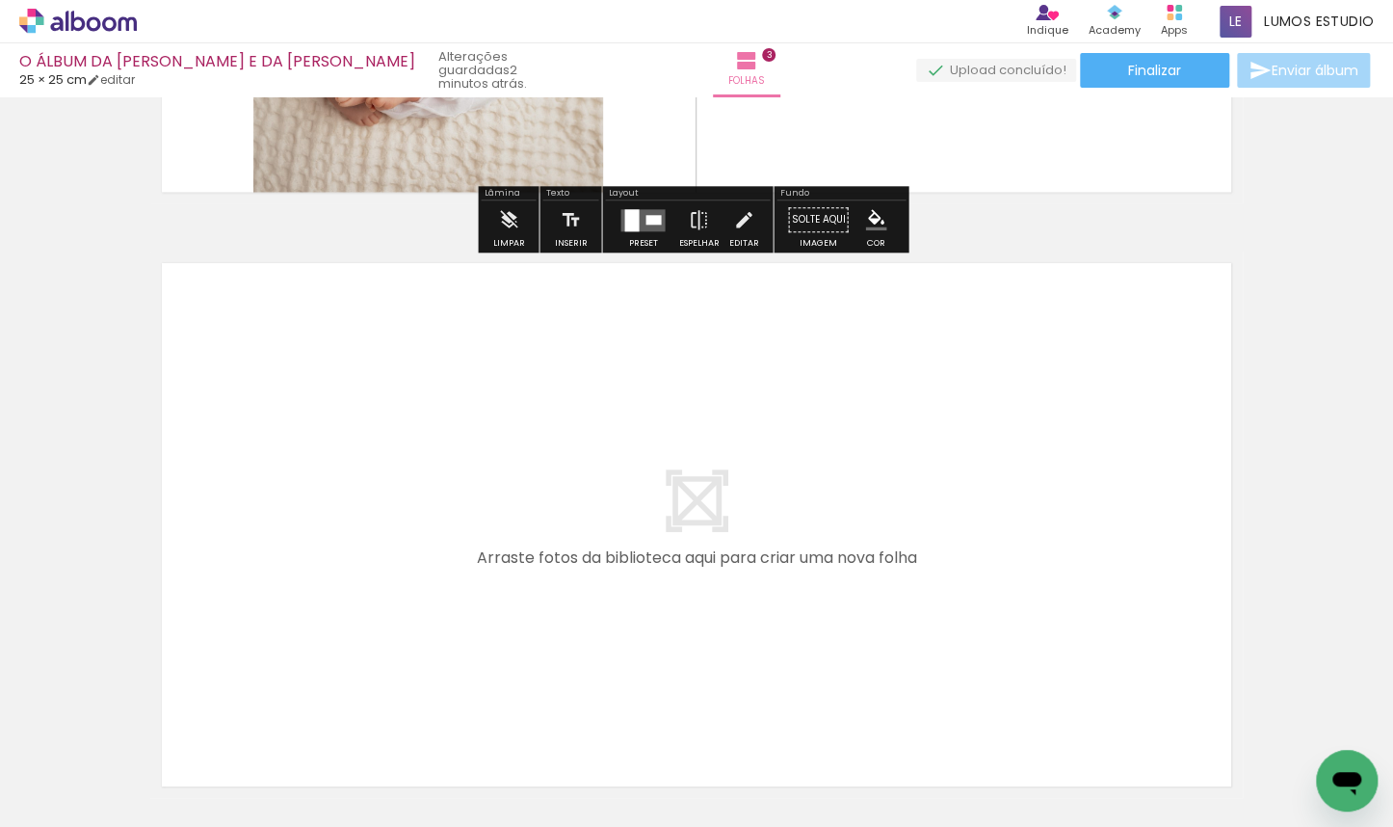
scroll to position [1845, 0]
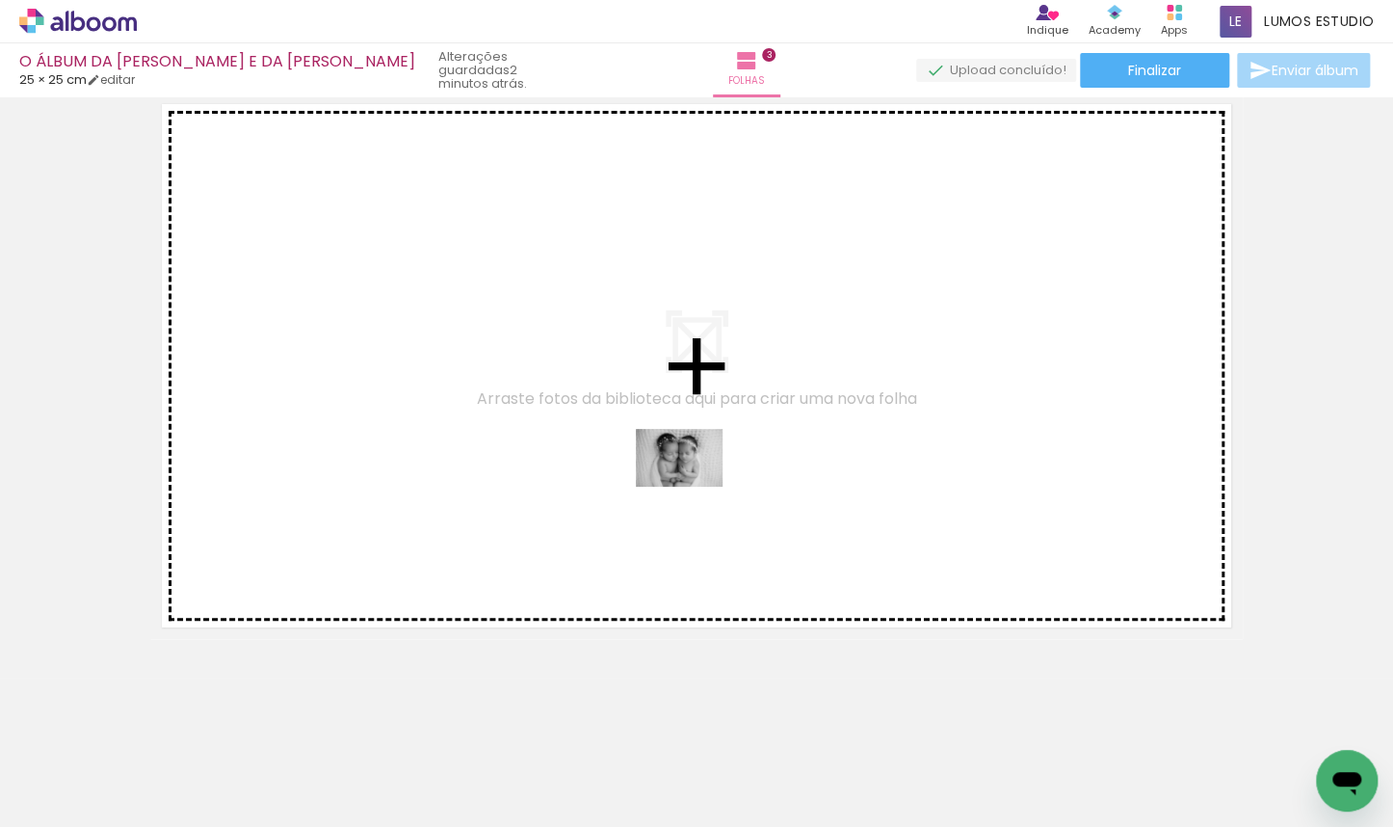
drag, startPoint x: 1060, startPoint y: 782, endPoint x: 694, endPoint y: 486, distance: 470.6
click at [694, 486] on quentale-workspace at bounding box center [696, 413] width 1393 height 827
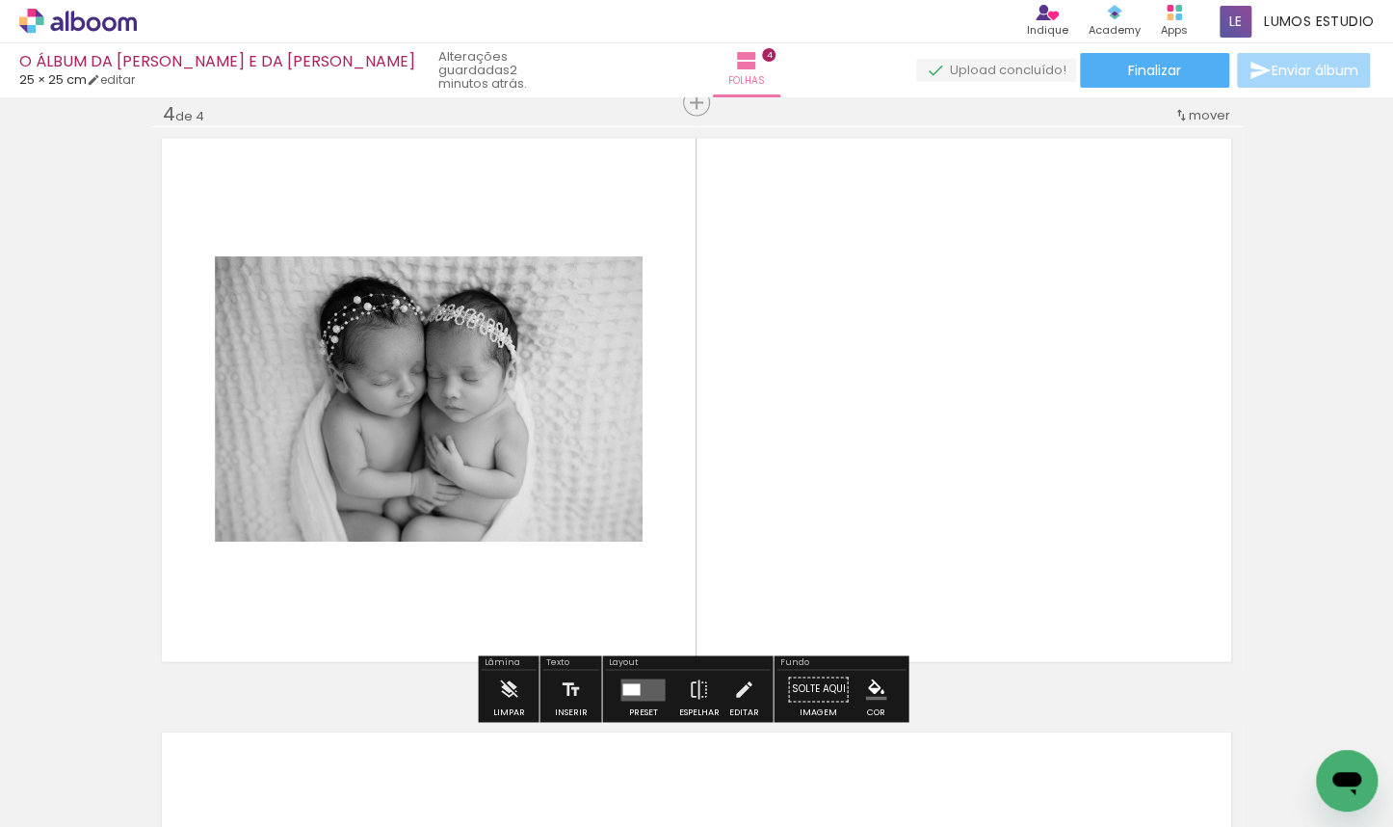
scroll to position [1808, 0]
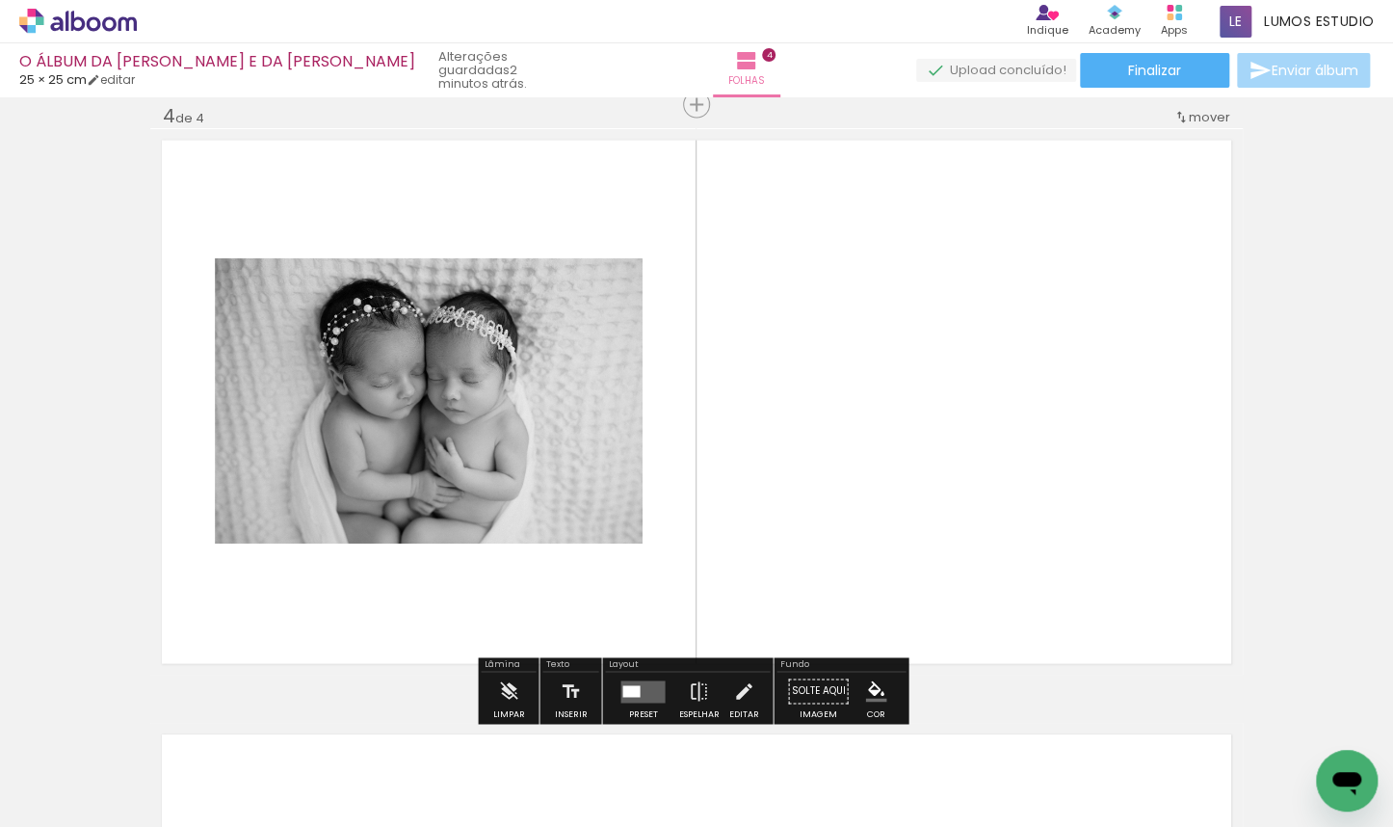
click at [651, 682] on quentale-layouter at bounding box center [642, 690] width 44 height 22
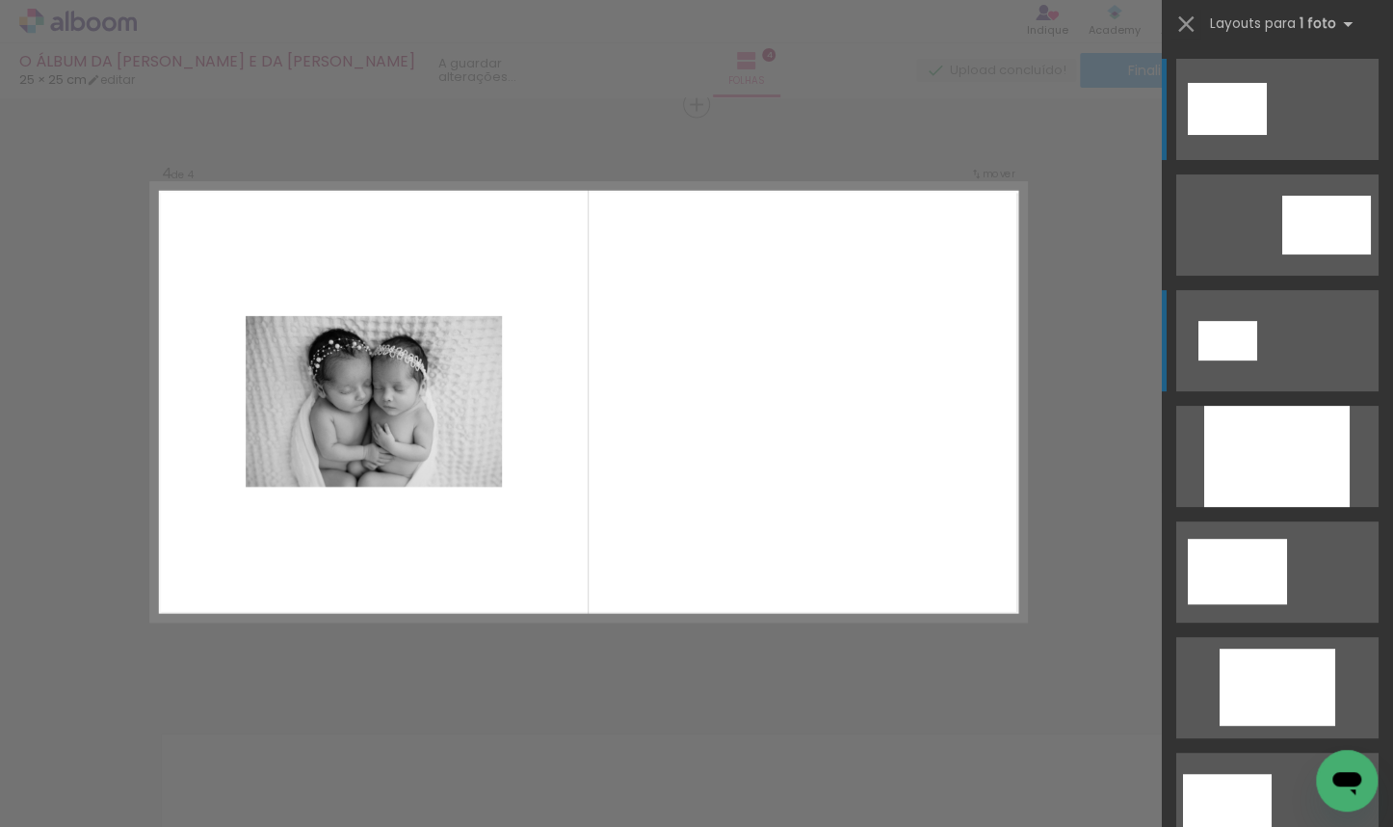
scroll to position [1807, 0]
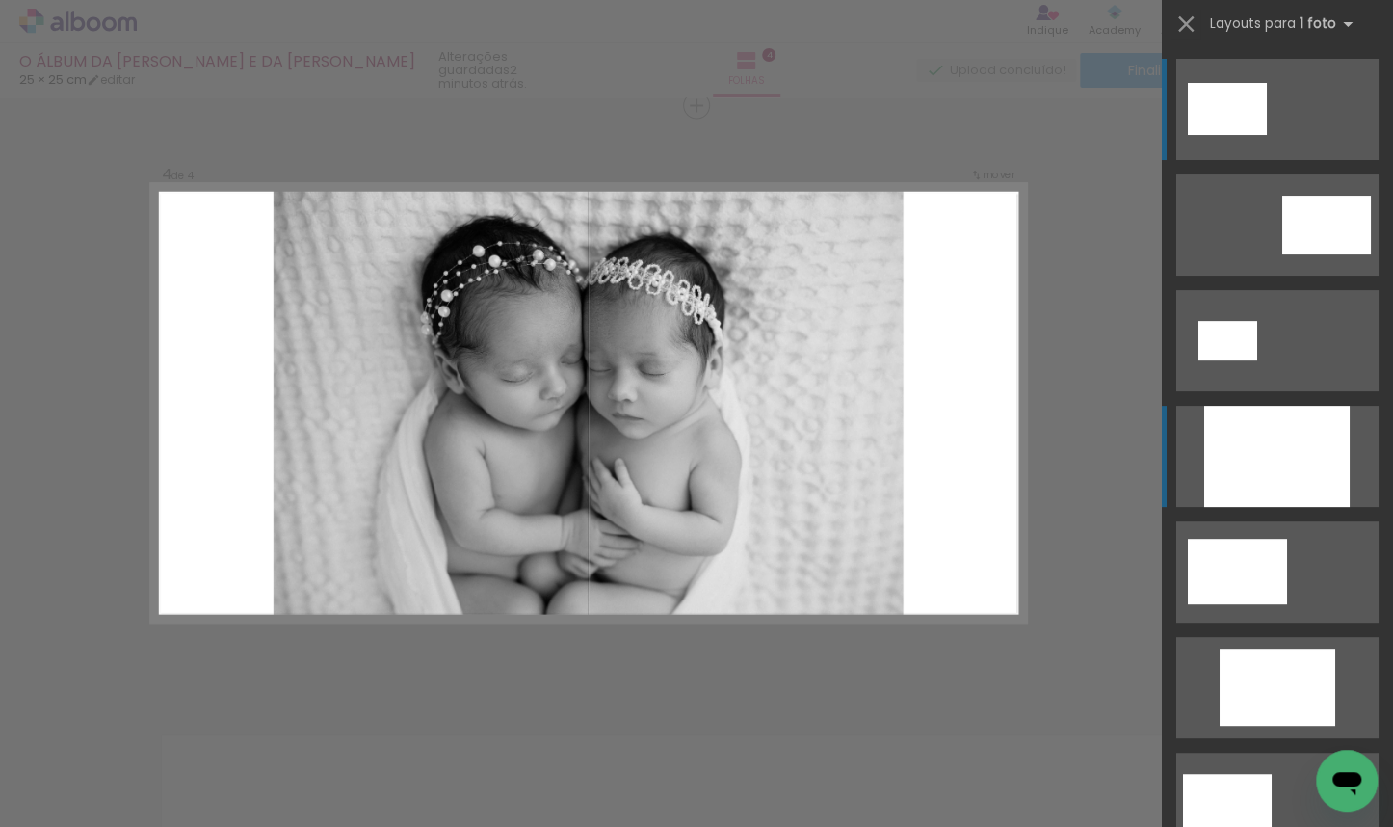
click at [916, 464] on div at bounding box center [1276, 456] width 145 height 101
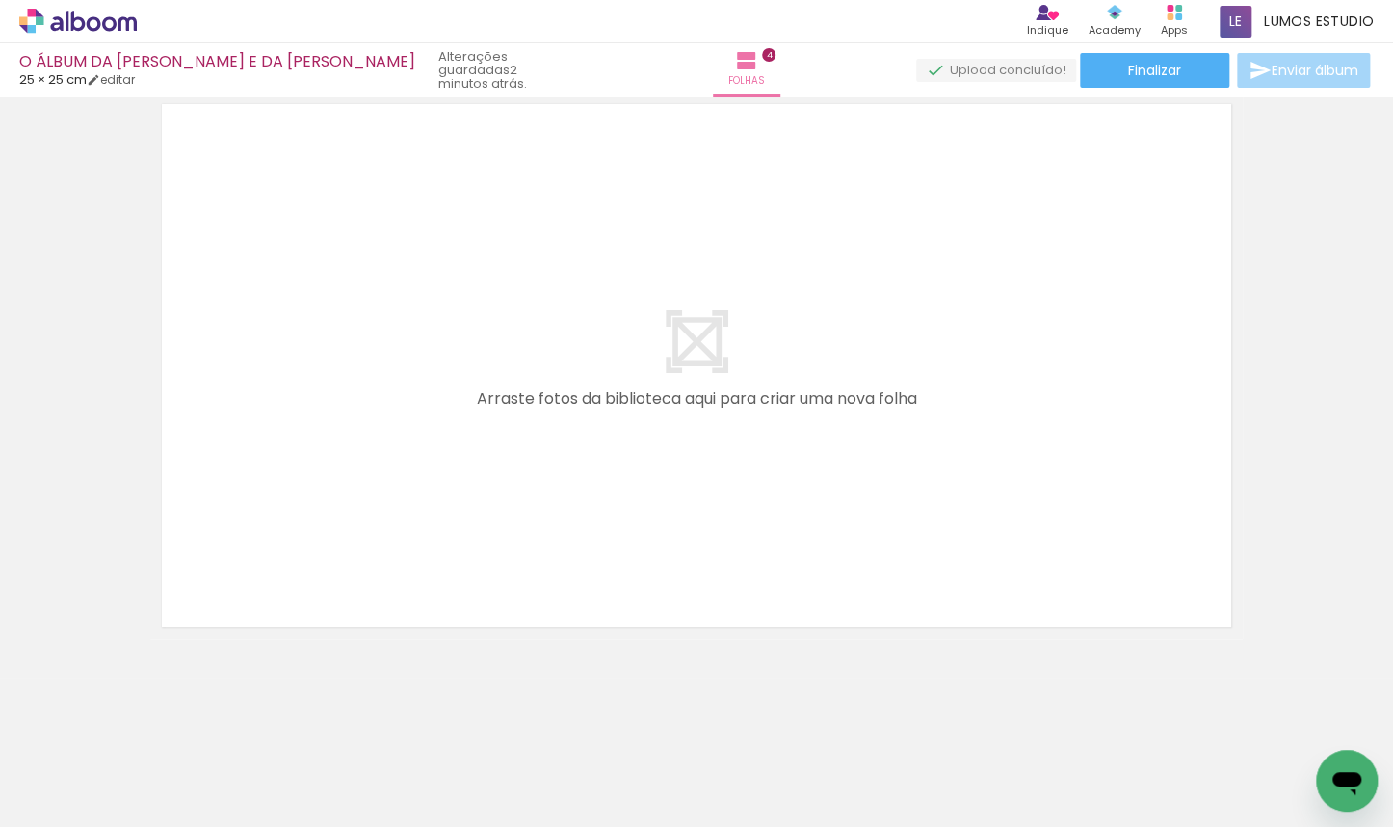
scroll to position [0, 748]
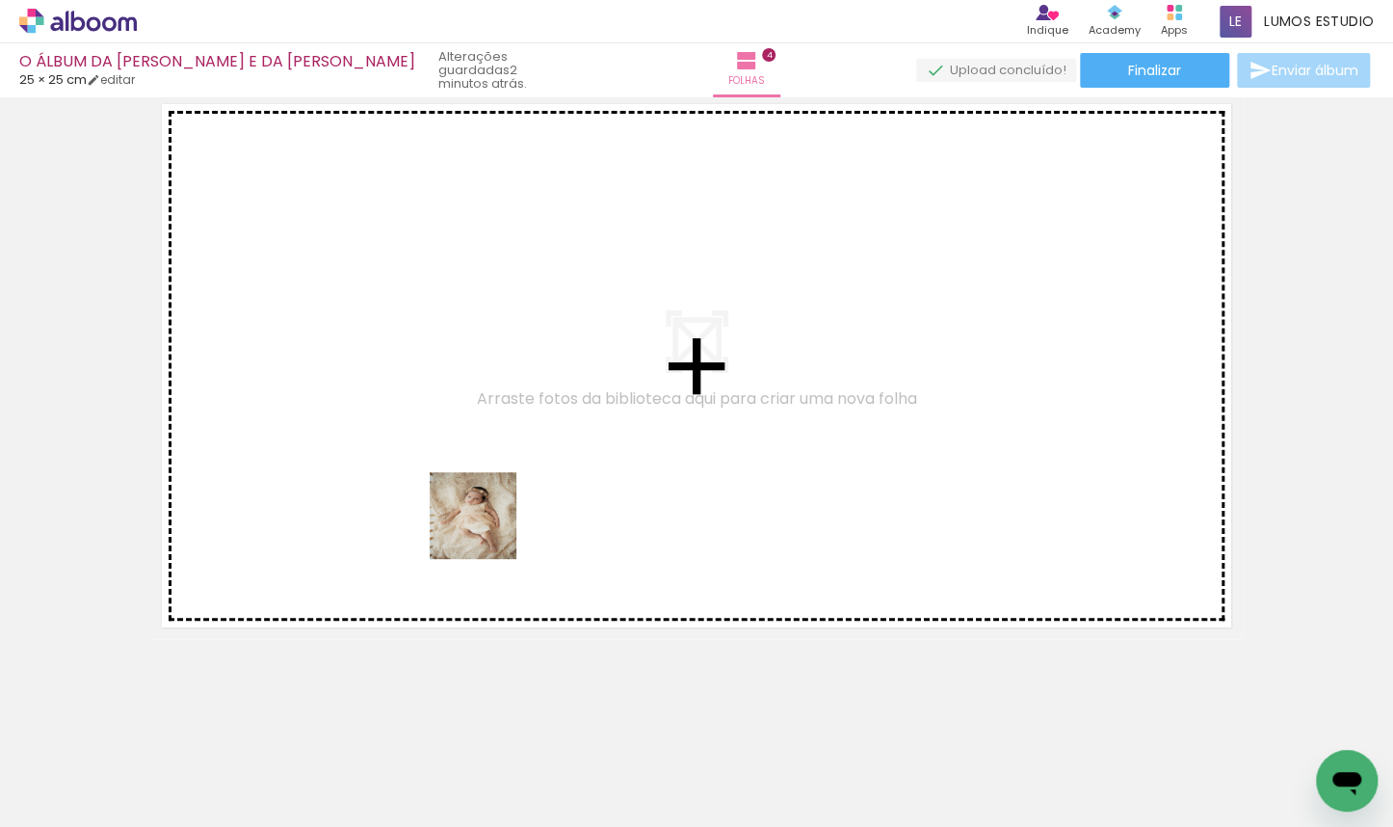
drag, startPoint x: 538, startPoint y: 755, endPoint x: 478, endPoint y: 470, distance: 291.3
click at [478, 470] on quentale-workspace at bounding box center [696, 413] width 1393 height 827
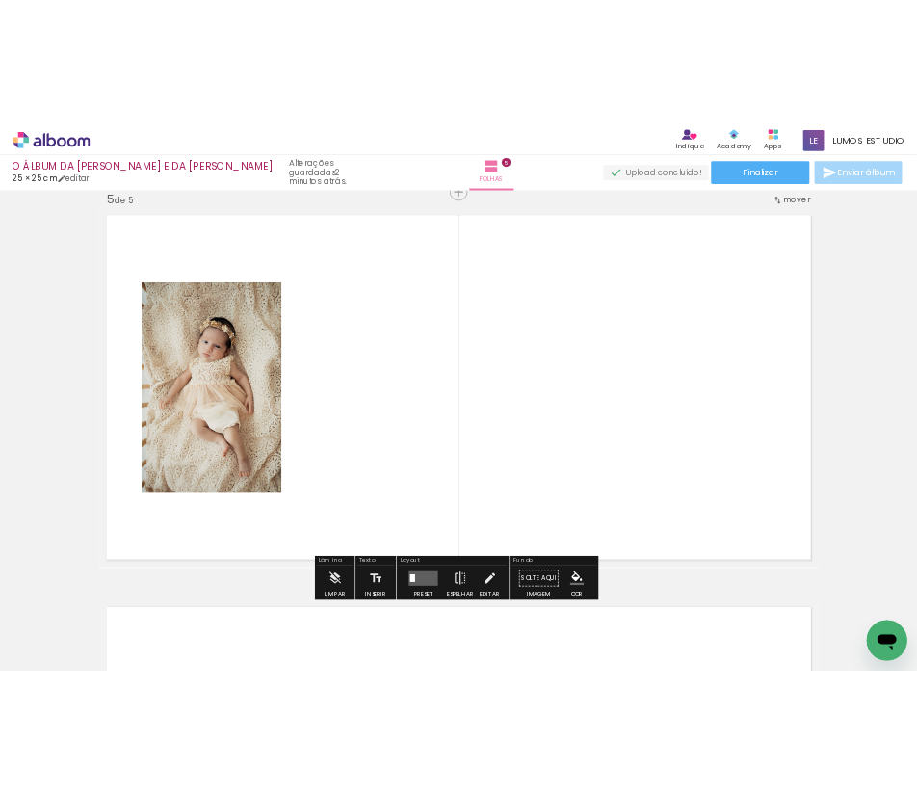
scroll to position [2402, 0]
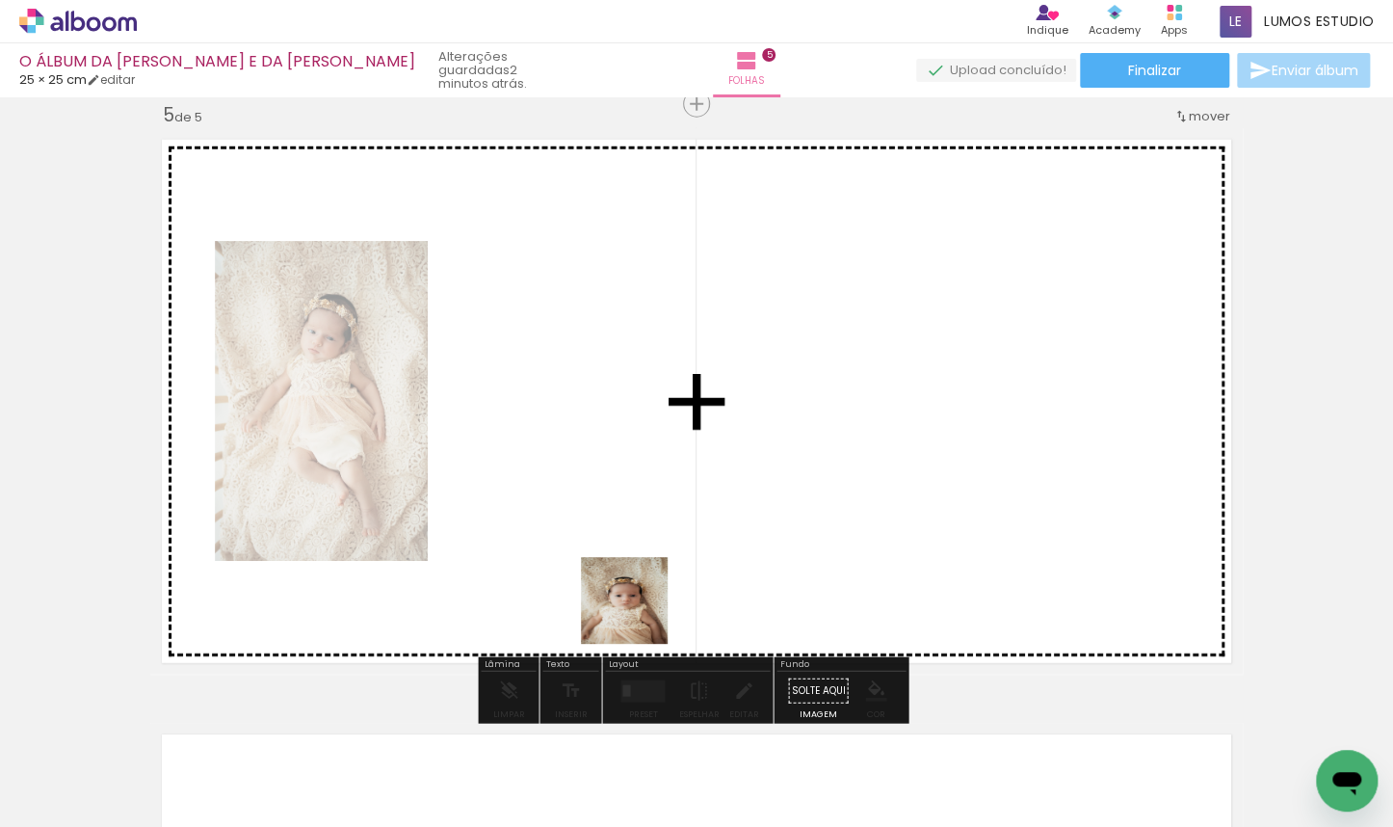
drag, startPoint x: 657, startPoint y: 749, endPoint x: 620, endPoint y: 485, distance: 267.4
click at [620, 485] on quentale-workspace at bounding box center [696, 413] width 1393 height 827
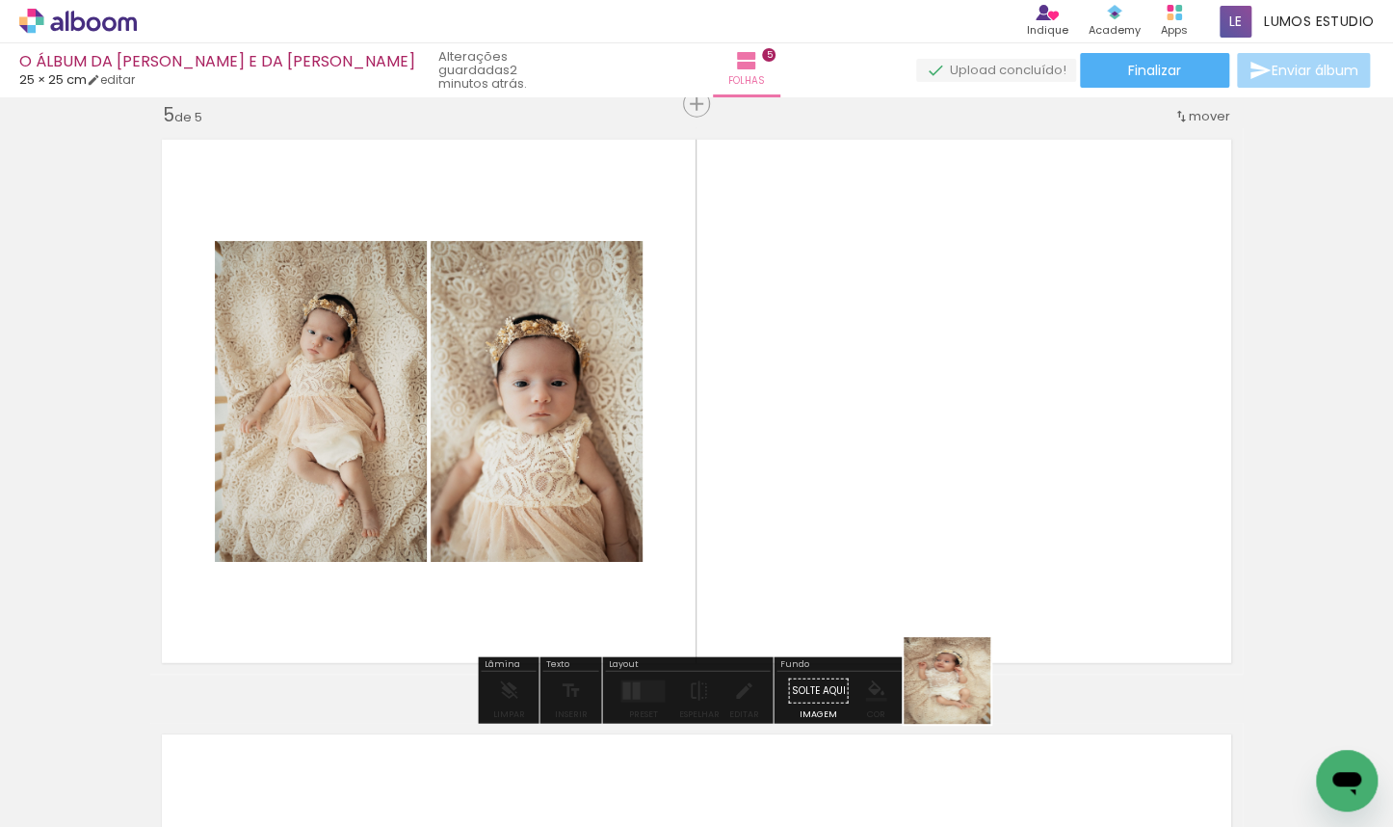
drag, startPoint x: 965, startPoint y: 707, endPoint x: 869, endPoint y: 486, distance: 241.6
click at [869, 486] on quentale-workspace at bounding box center [696, 413] width 1393 height 827
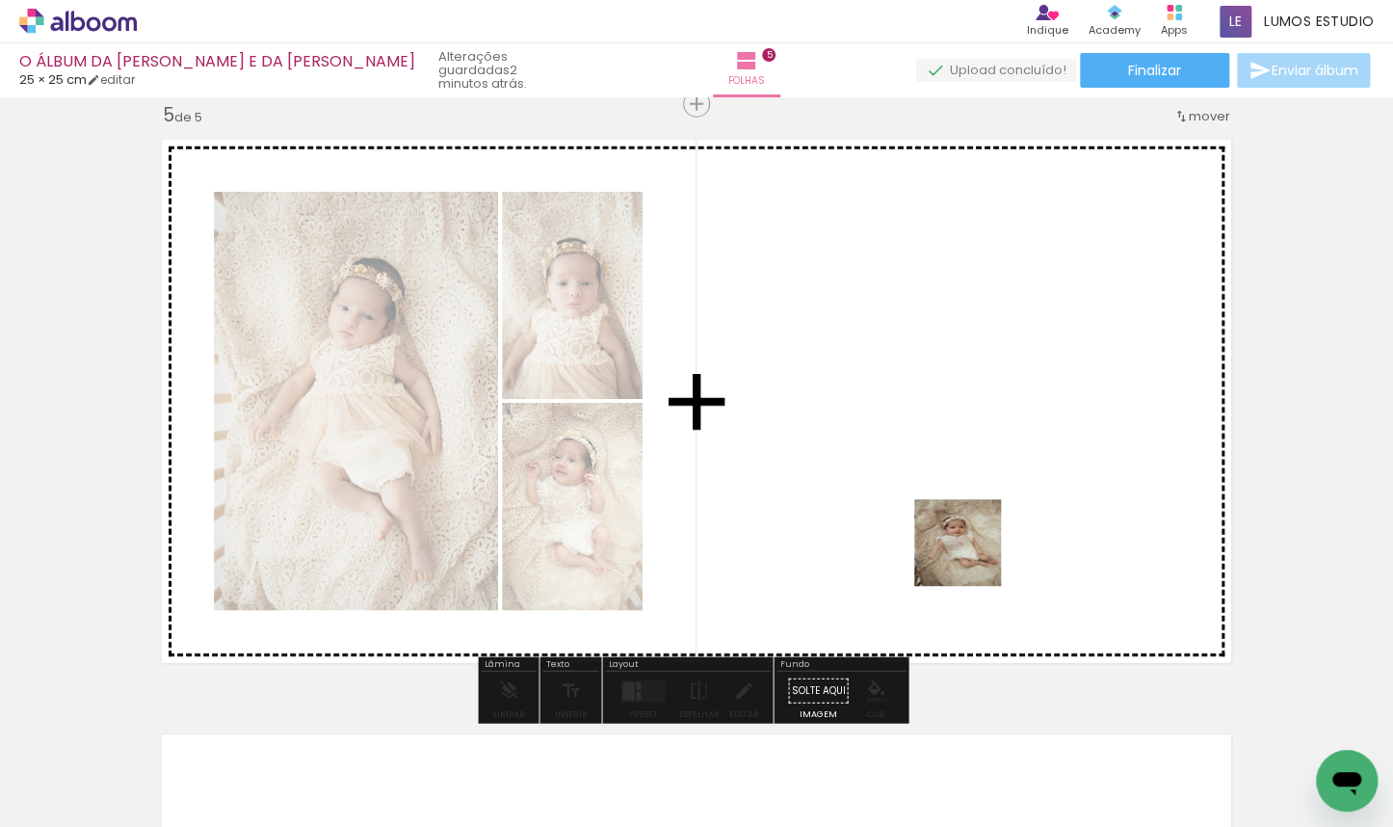
drag, startPoint x: 1078, startPoint y: 782, endPoint x: 957, endPoint y: 537, distance: 274.0
click at [916, 537] on quentale-workspace at bounding box center [696, 413] width 1393 height 827
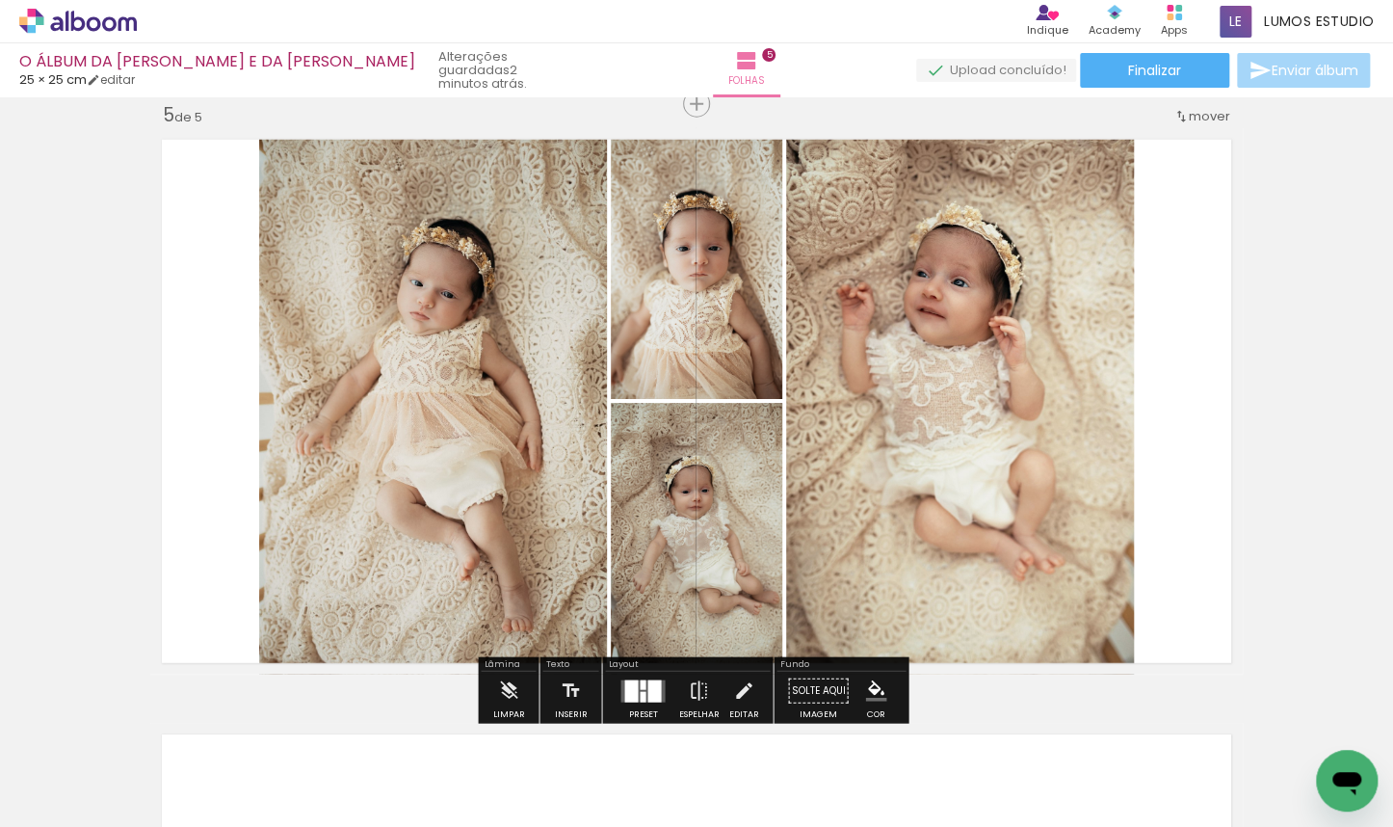
click at [640, 694] on div at bounding box center [643, 696] width 6 height 11
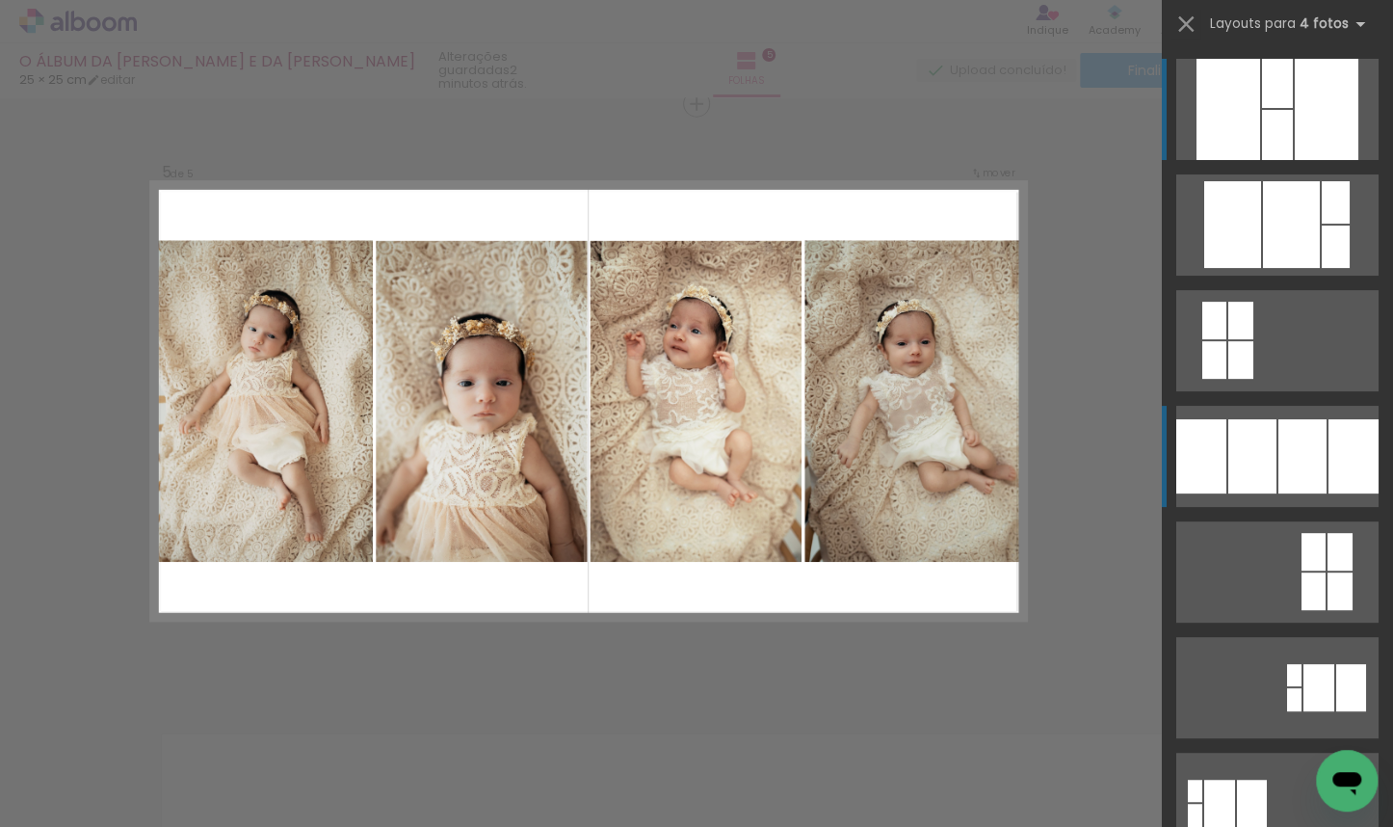
click at [916, 440] on div at bounding box center [1353, 456] width 50 height 74
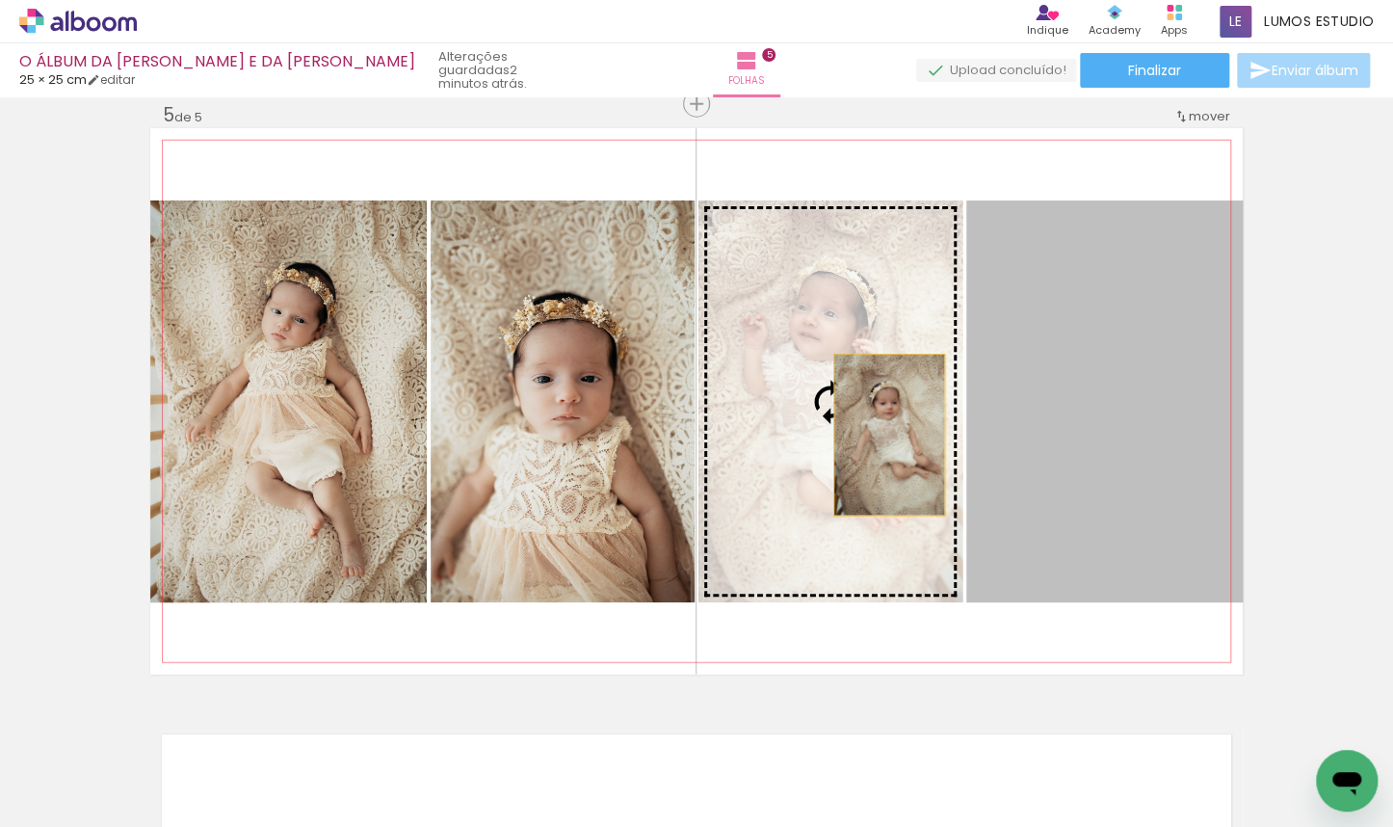
drag, startPoint x: 1144, startPoint y: 441, endPoint x: 858, endPoint y: 438, distance: 286.1
click at [0, 0] on slot at bounding box center [0, 0] width 0 height 0
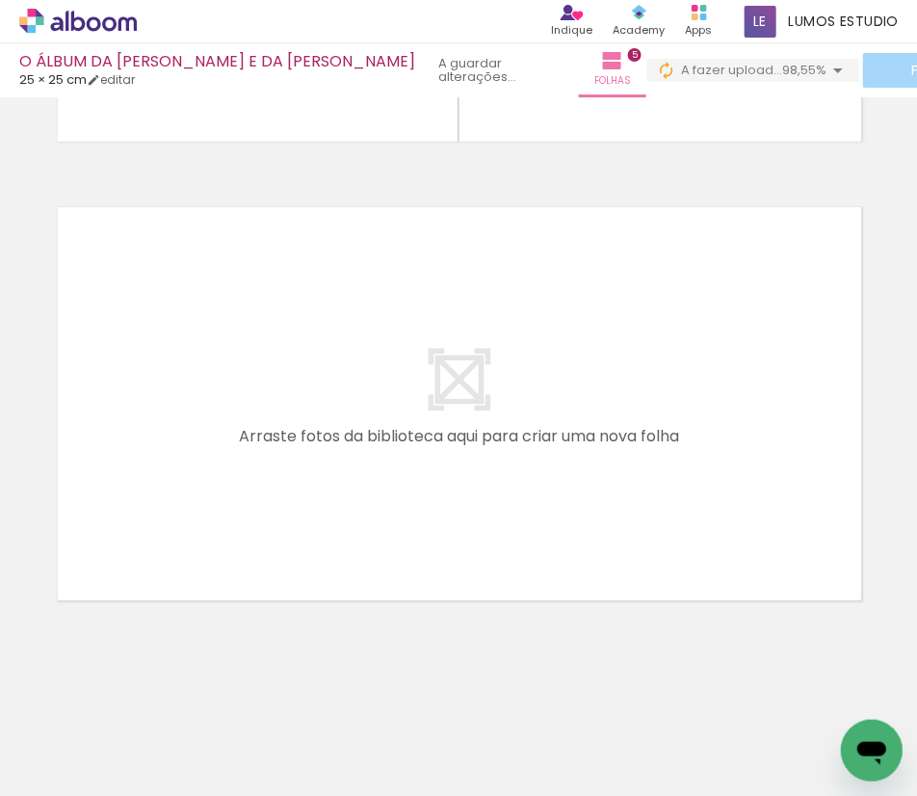
scroll to position [0, 1199]
drag, startPoint x: 279, startPoint y: 786, endPoint x: 325, endPoint y: 702, distance: 95.3
click at [158, 786] on iron-horizontal-list at bounding box center [138, 735] width 39 height 120
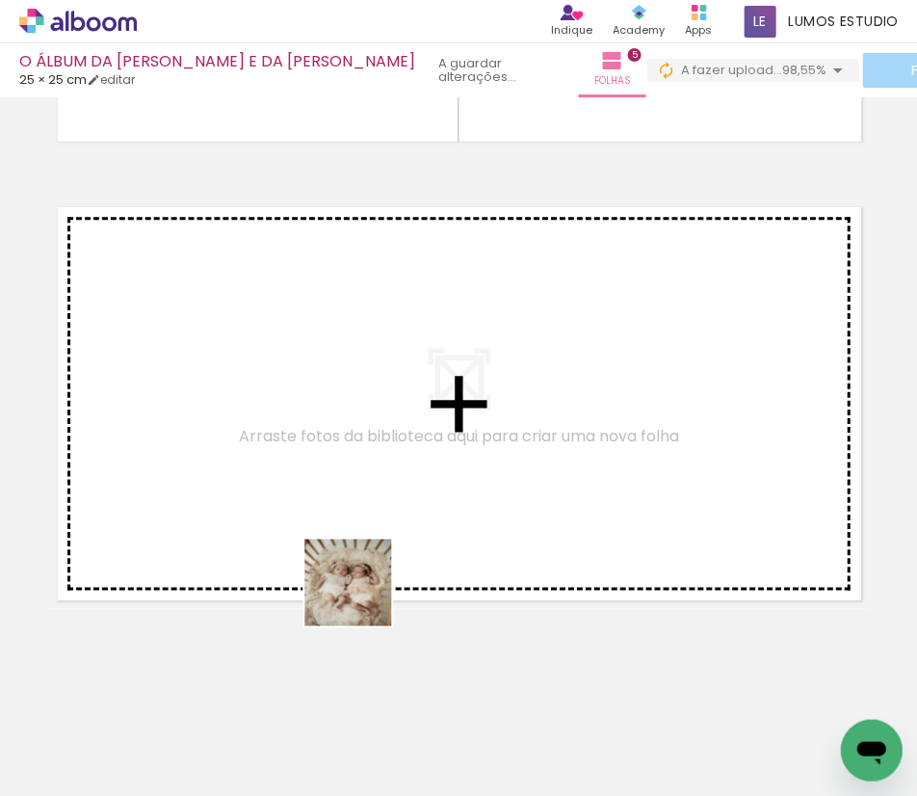
drag, startPoint x: 398, startPoint y: 730, endPoint x: 315, endPoint y: 443, distance: 298.8
click at [315, 443] on quentale-workspace at bounding box center [458, 398] width 917 height 796
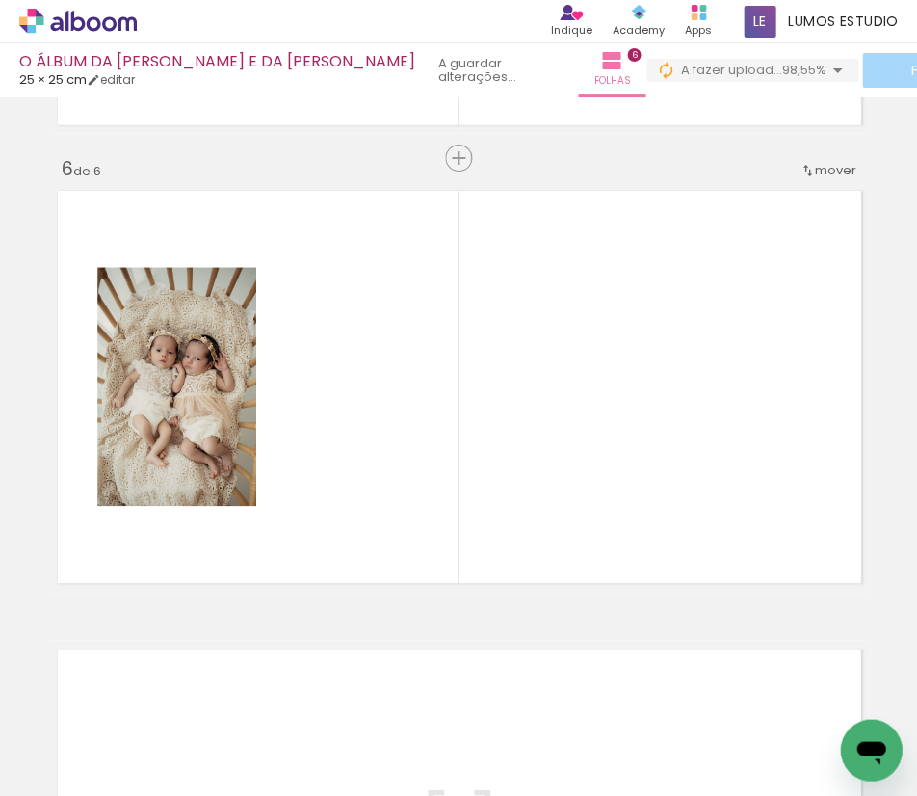
scroll to position [0, 1295]
drag, startPoint x: 320, startPoint y: 786, endPoint x: 347, endPoint y: 788, distance: 27.0
click at [417, 795] on html "link( href="../../bower_components/polymer/polymer.html" rel="import" ) picture…" at bounding box center [458, 398] width 917 height 796
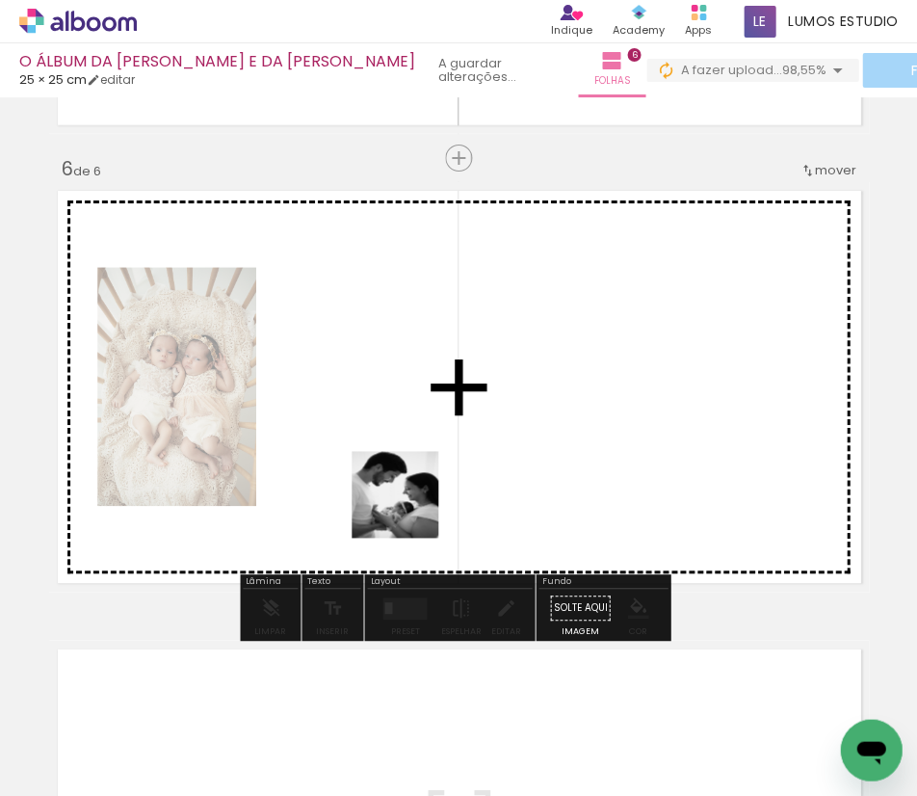
drag, startPoint x: 356, startPoint y: 748, endPoint x: 432, endPoint y: 454, distance: 304.2
click at [432, 454] on quentale-workspace at bounding box center [458, 398] width 917 height 796
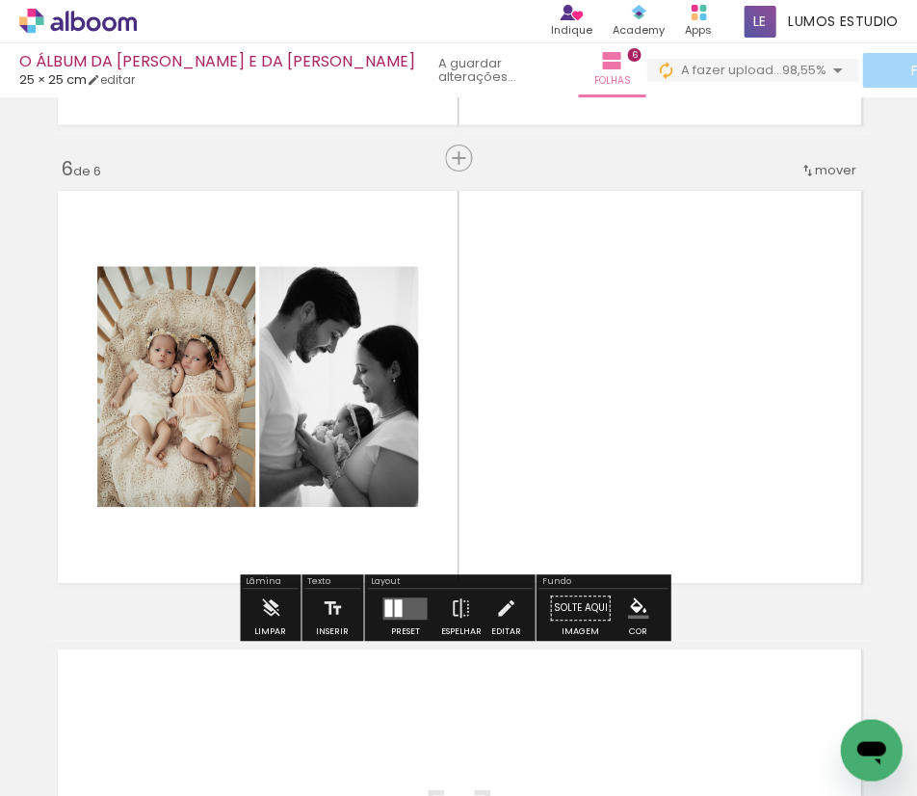
scroll to position [0, 1621]
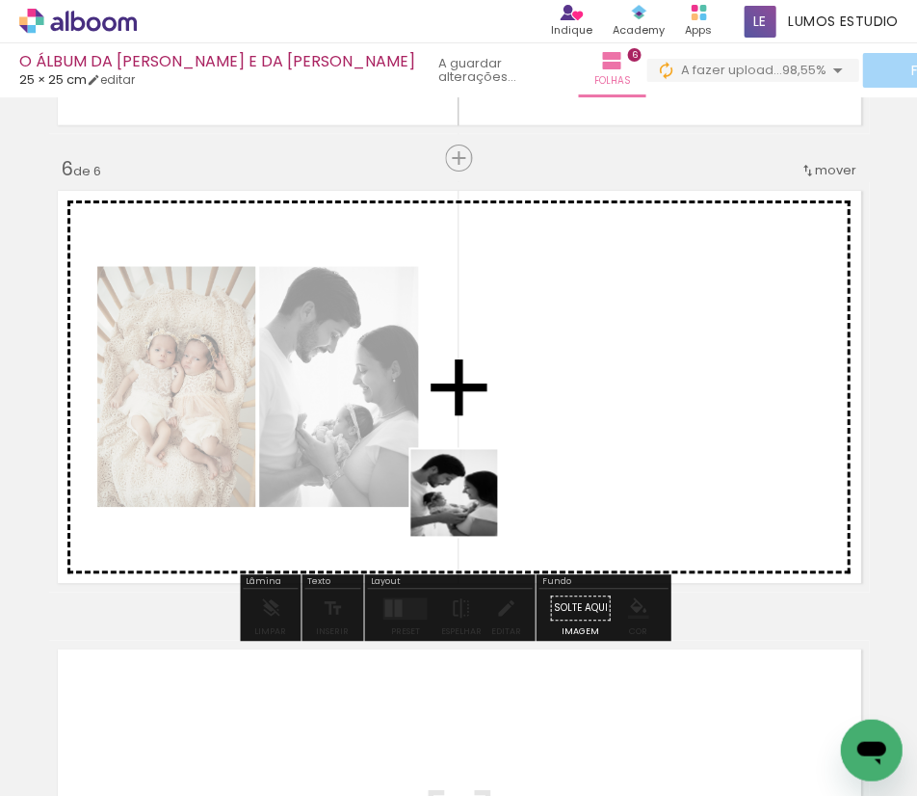
drag, startPoint x: 334, startPoint y: 736, endPoint x: 495, endPoint y: 467, distance: 313.2
click at [495, 467] on quentale-workspace at bounding box center [458, 398] width 917 height 796
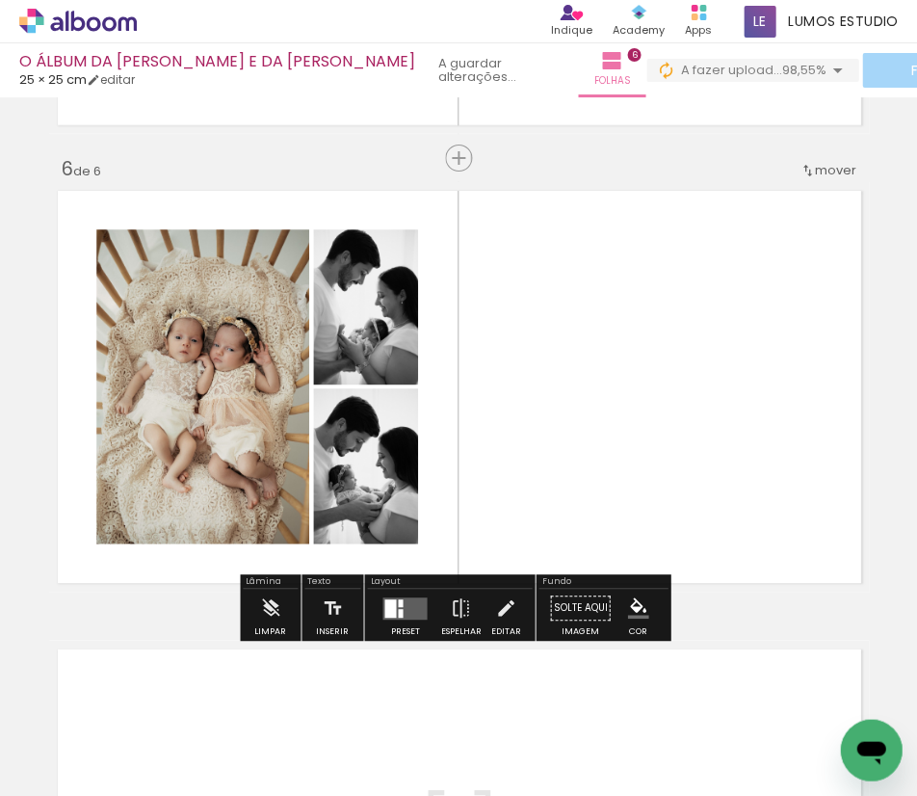
drag, startPoint x: 396, startPoint y: 605, endPoint x: 817, endPoint y: 412, distance: 463.0
click at [398, 605] on div at bounding box center [400, 602] width 5 height 8
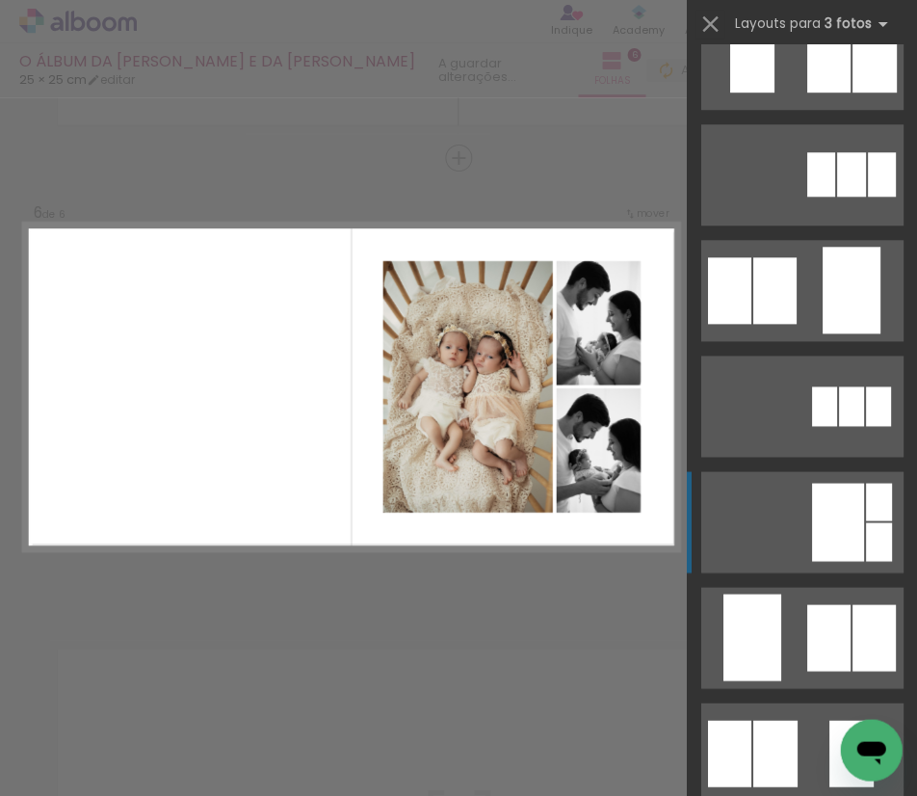
scroll to position [279, 0]
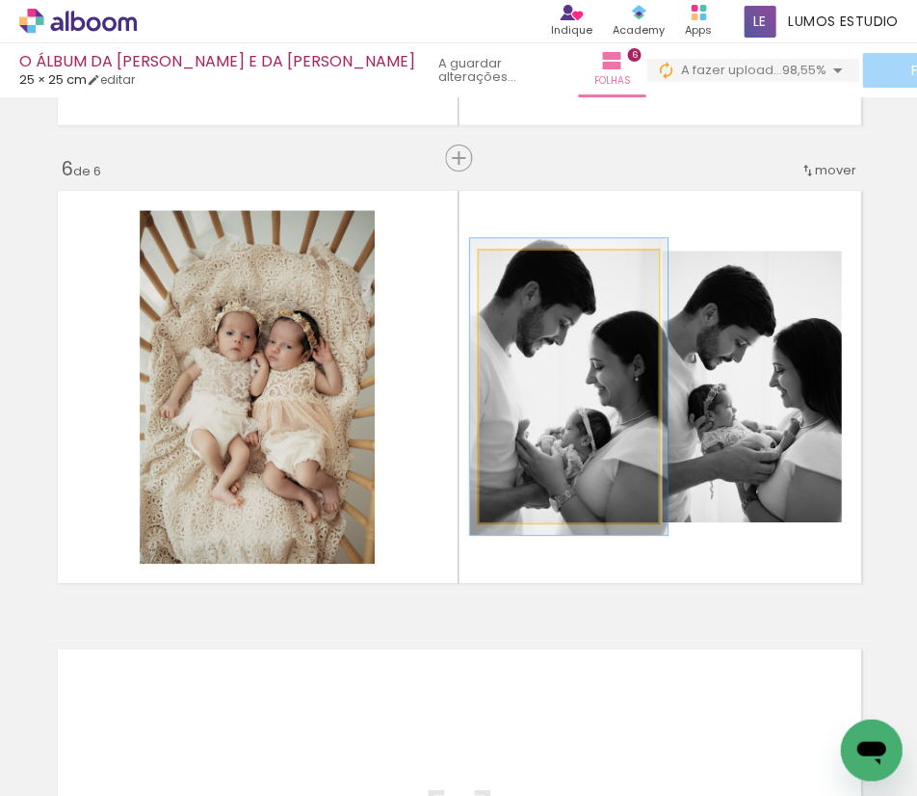
type paper-slider "109"
click at [525, 267] on div at bounding box center [529, 270] width 17 height 17
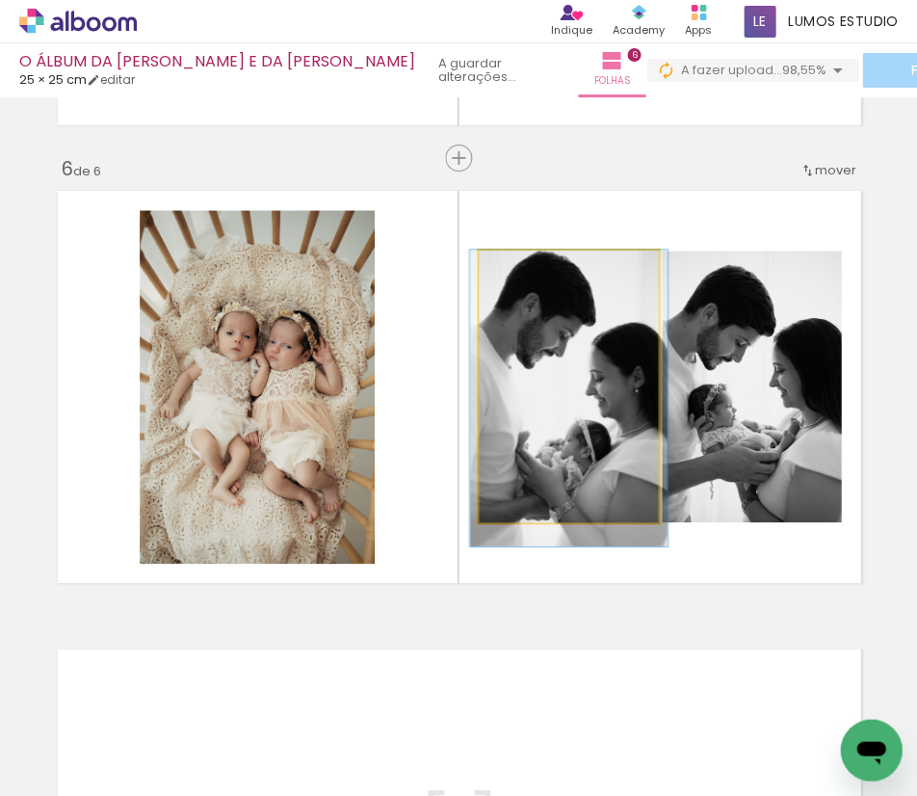
drag, startPoint x: 540, startPoint y: 378, endPoint x: 540, endPoint y: 397, distance: 19.3
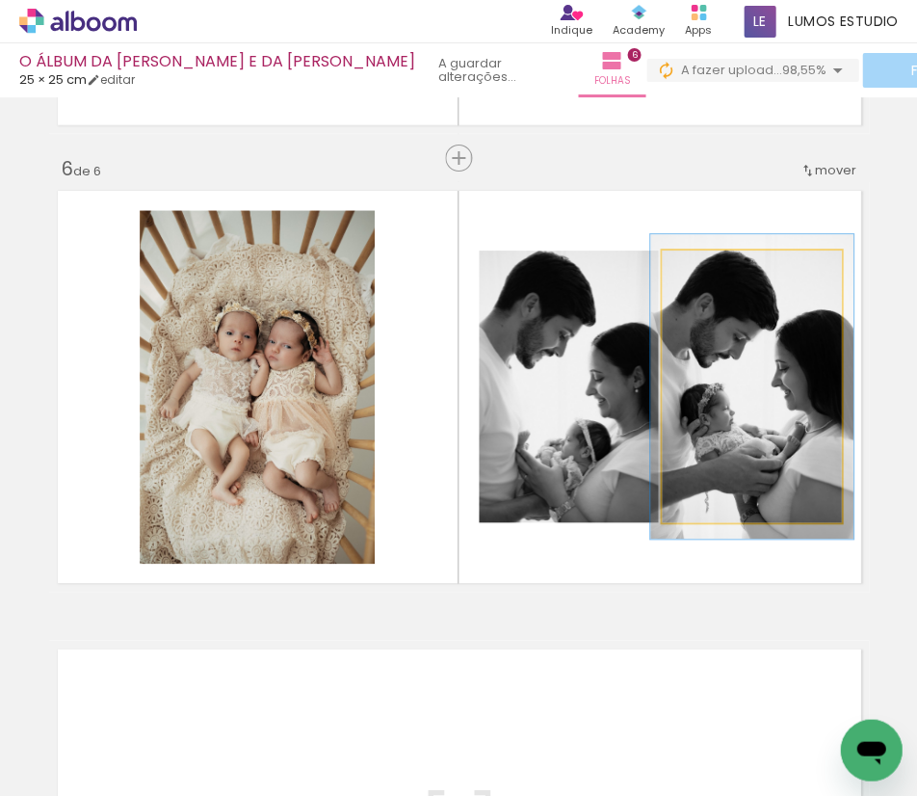
type paper-slider "112"
click at [709, 269] on div at bounding box center [714, 270] width 17 height 17
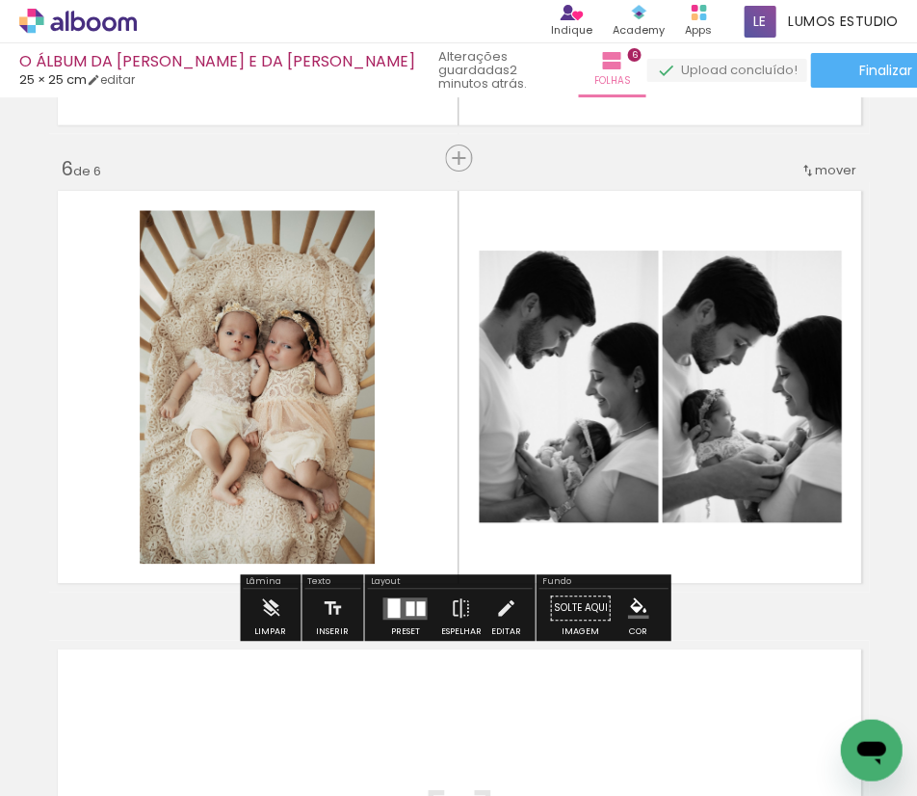
click at [682, 212] on quentale-layouter at bounding box center [459, 386] width 820 height 409
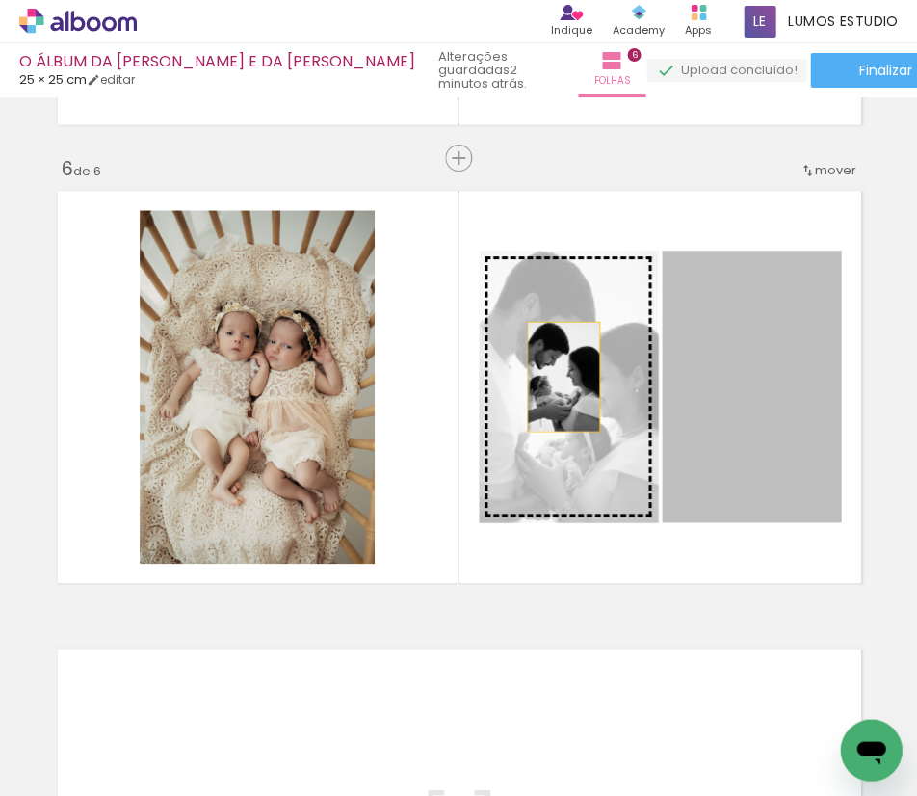
drag, startPoint x: 736, startPoint y: 382, endPoint x: 556, endPoint y: 377, distance: 180.2
click at [0, 0] on slot at bounding box center [0, 0] width 0 height 0
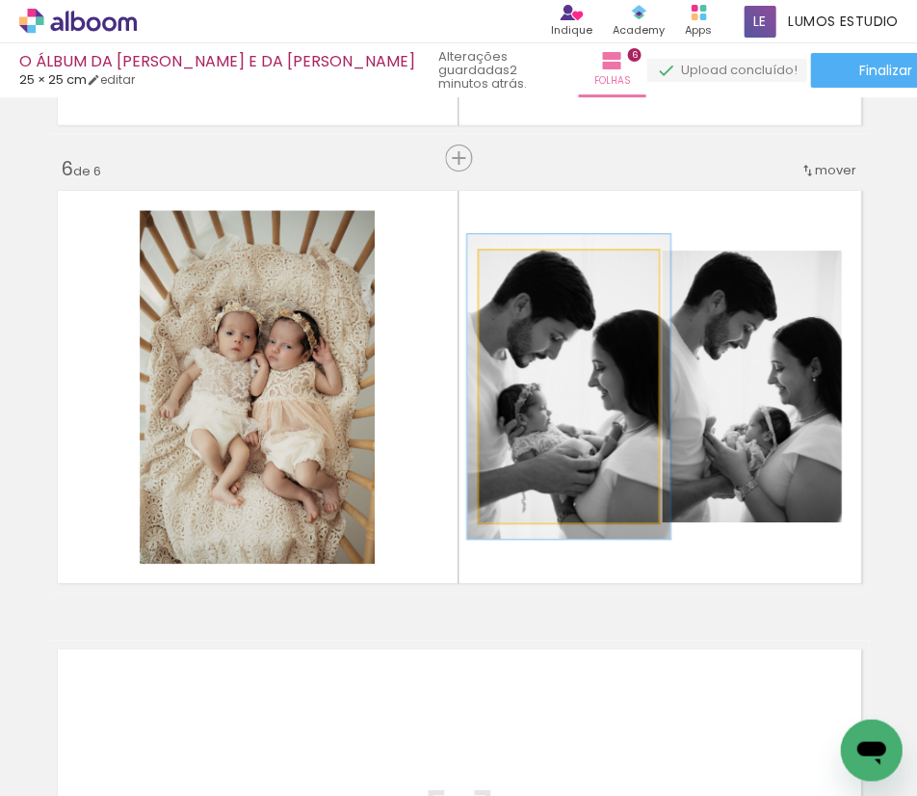
click at [528, 276] on div at bounding box center [531, 270] width 17 height 17
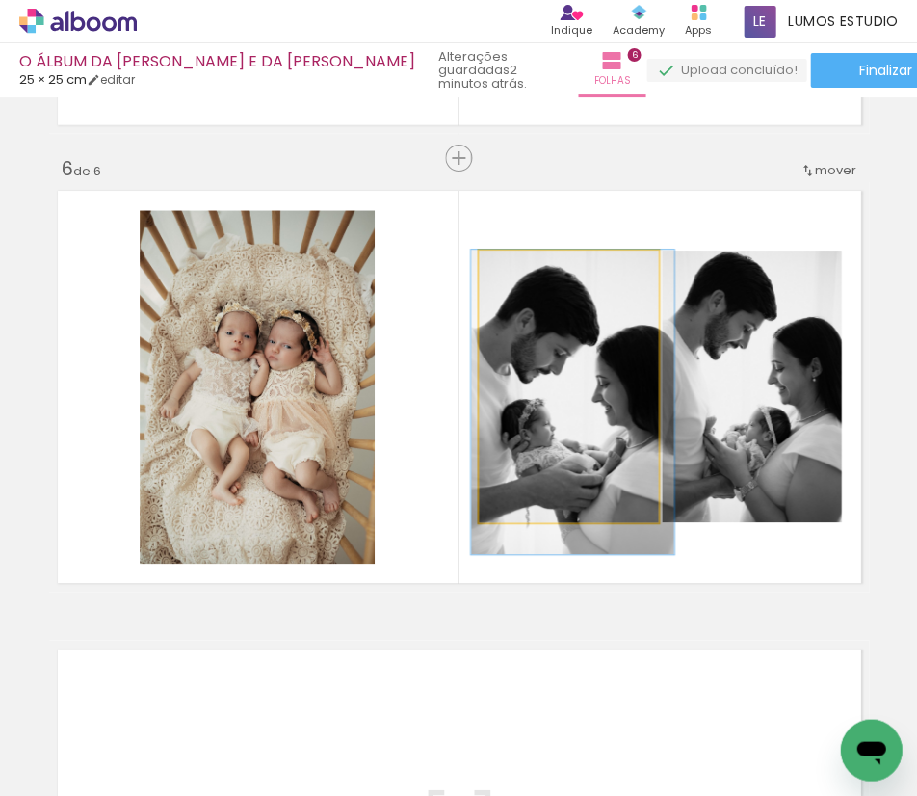
drag, startPoint x: 543, startPoint y: 370, endPoint x: 547, endPoint y: 385, distance: 15.9
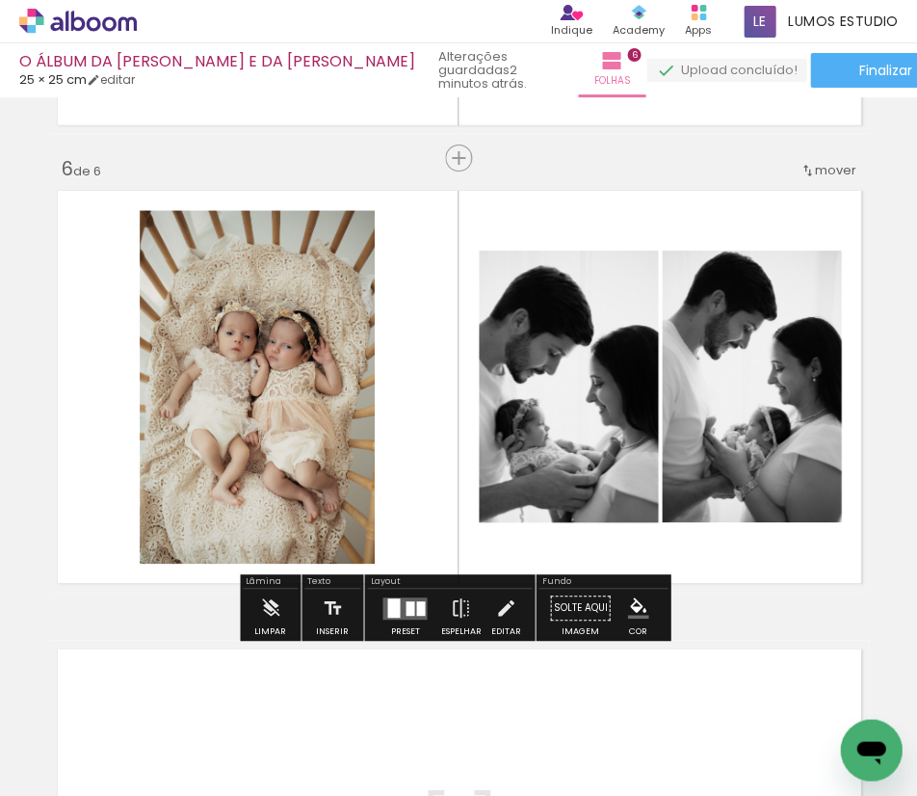
click at [694, 346] on quentale-photo at bounding box center [751, 386] width 179 height 272
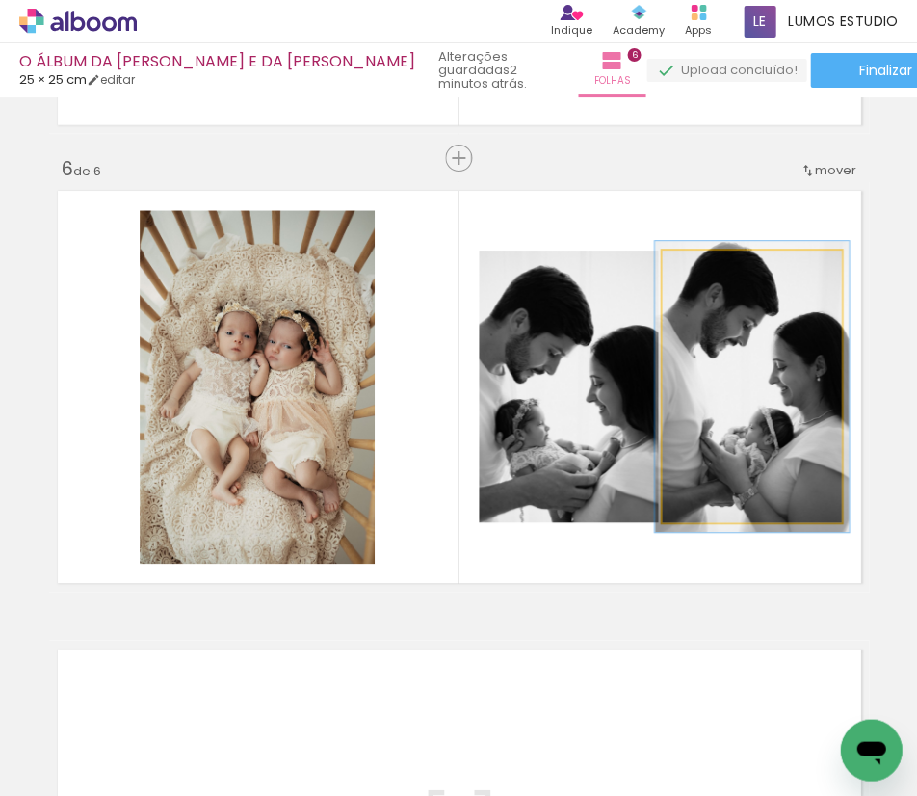
type paper-slider "107"
click at [708, 269] on div at bounding box center [710, 270] width 17 height 17
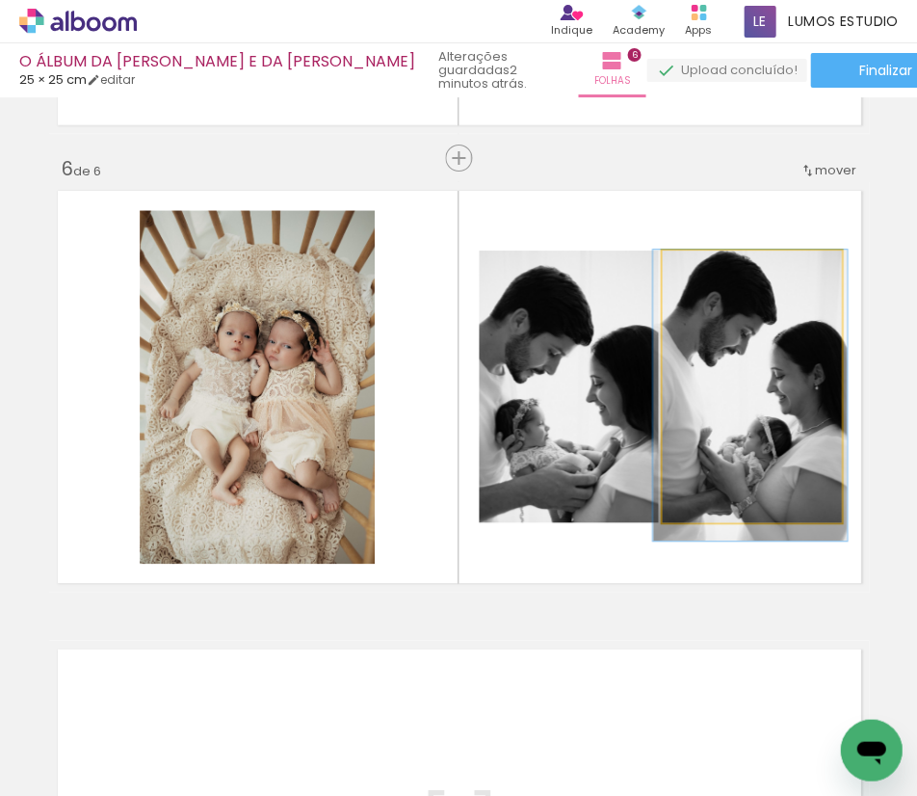
drag, startPoint x: 740, startPoint y: 377, endPoint x: 738, endPoint y: 403, distance: 26.1
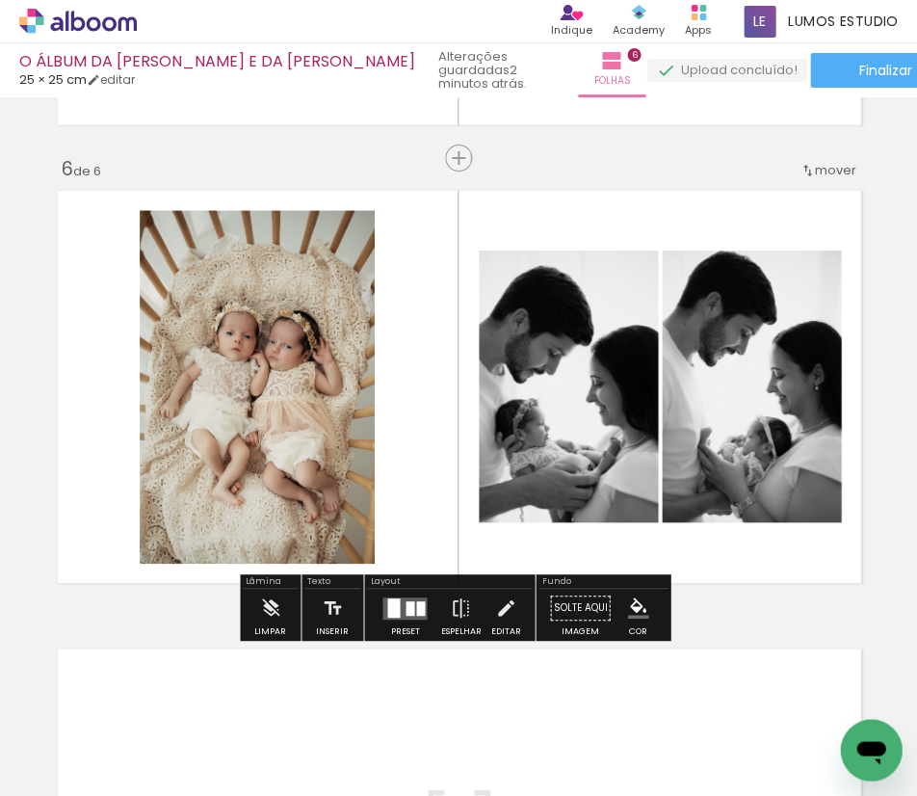
click at [763, 216] on quentale-layouter at bounding box center [459, 386] width 820 height 409
click at [517, 609] on paper-button "Editar" at bounding box center [505, 613] width 39 height 49
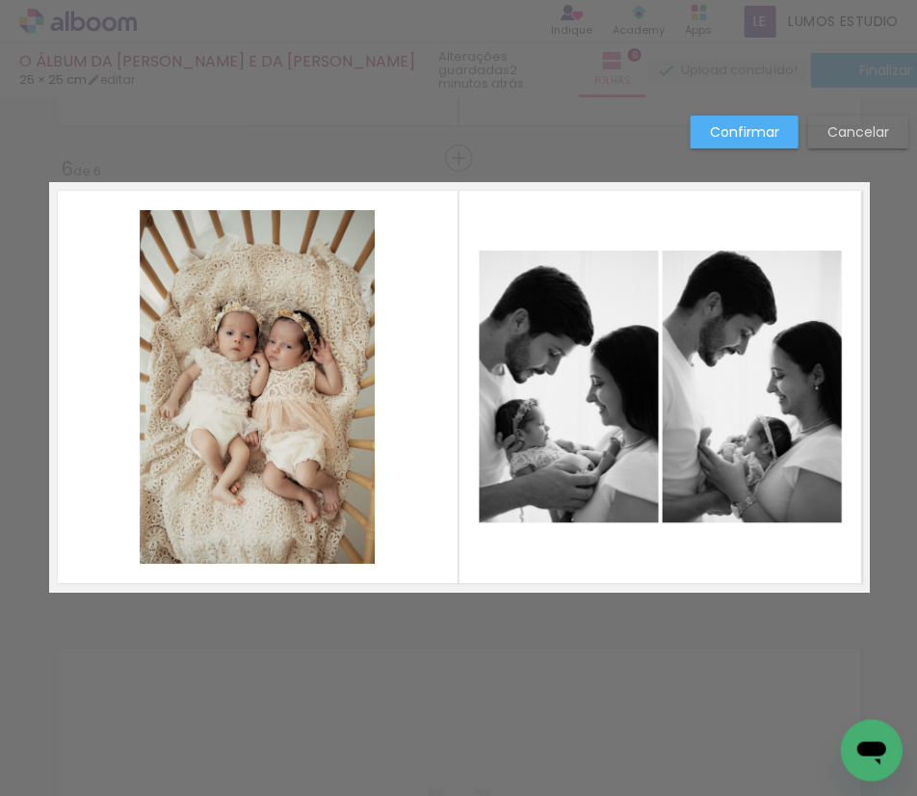
click at [301, 474] on quentale-photo at bounding box center [257, 387] width 235 height 354
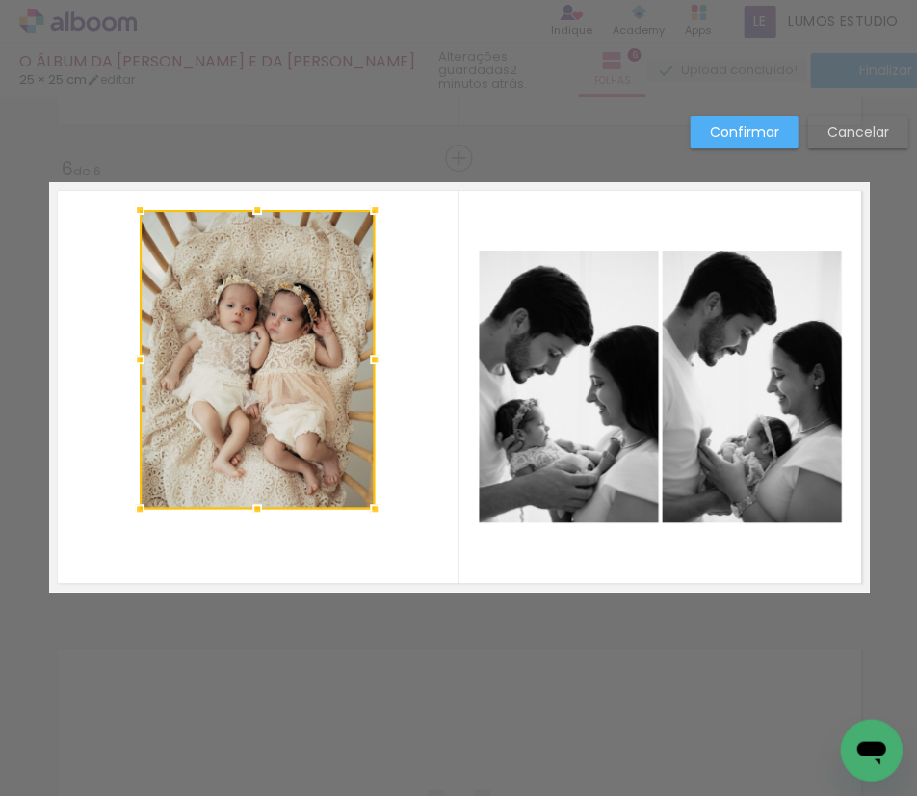
drag, startPoint x: 248, startPoint y: 545, endPoint x: 254, endPoint y: 504, distance: 42.0
click at [254, 504] on div at bounding box center [257, 508] width 39 height 39
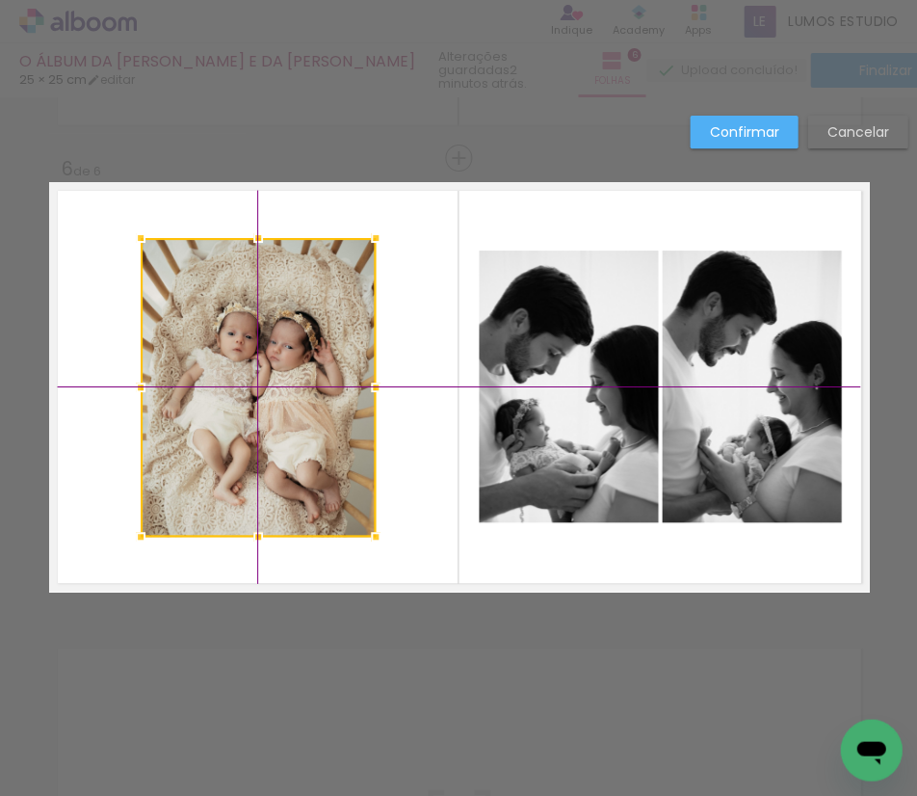
drag, startPoint x: 277, startPoint y: 316, endPoint x: 274, endPoint y: 342, distance: 26.3
click at [274, 342] on div at bounding box center [258, 387] width 235 height 299
click at [0, 0] on slot "Confirmar" at bounding box center [0, 0] width 0 height 0
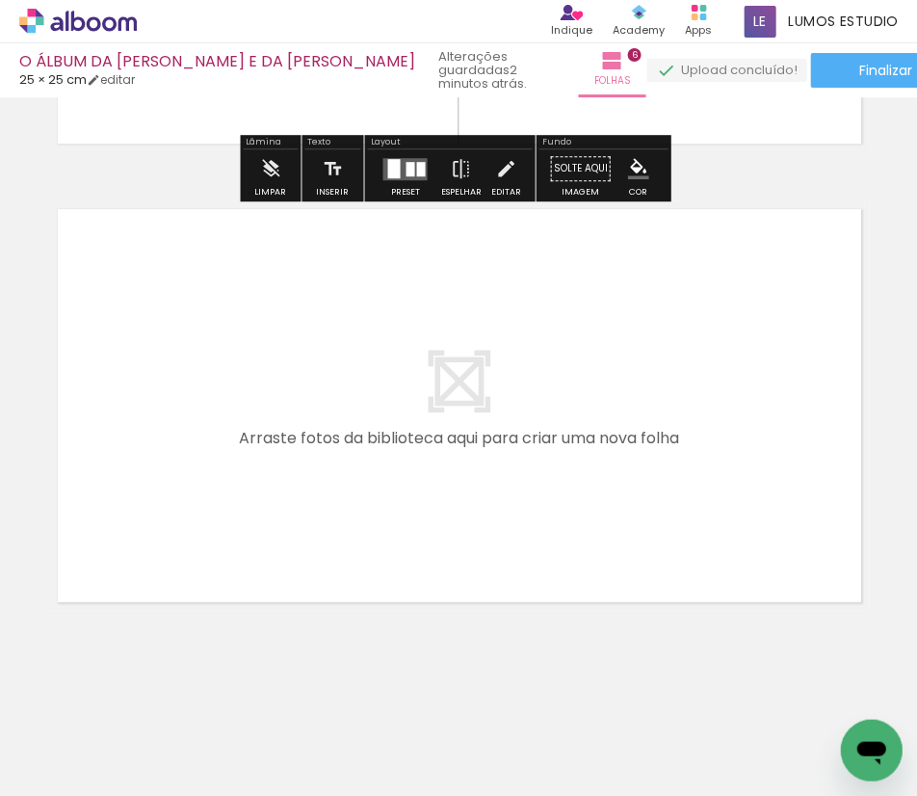
scroll to position [0, 1767]
drag, startPoint x: 360, startPoint y: 789, endPoint x: 431, endPoint y: 787, distance: 70.3
click at [158, 789] on iron-horizontal-list at bounding box center [138, 735] width 39 height 120
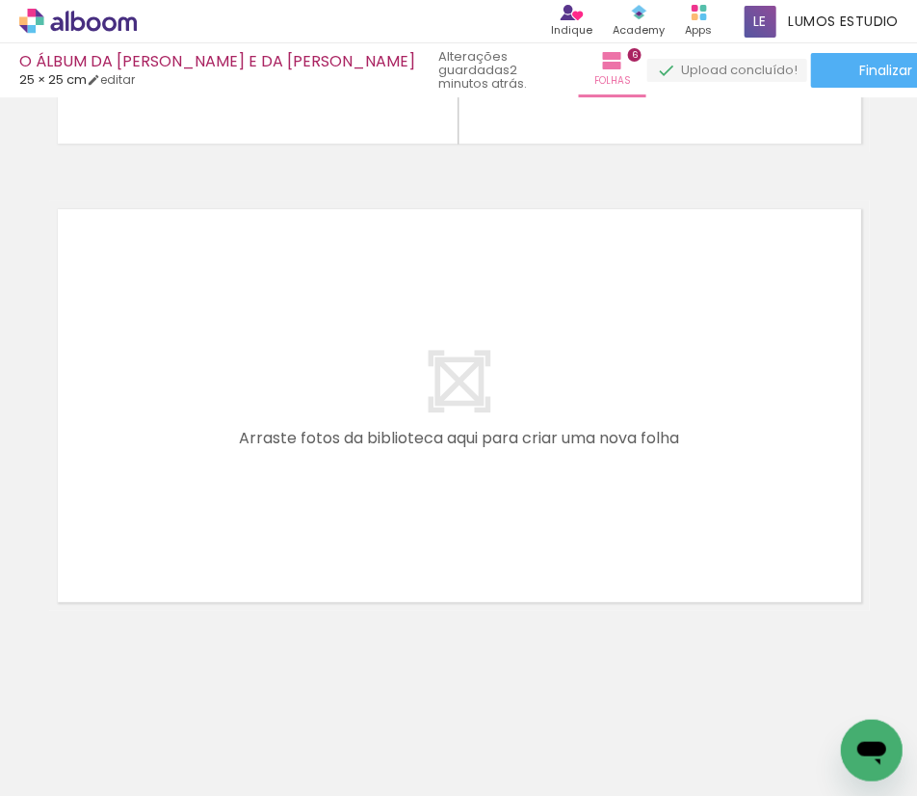
scroll to position [0, 2130]
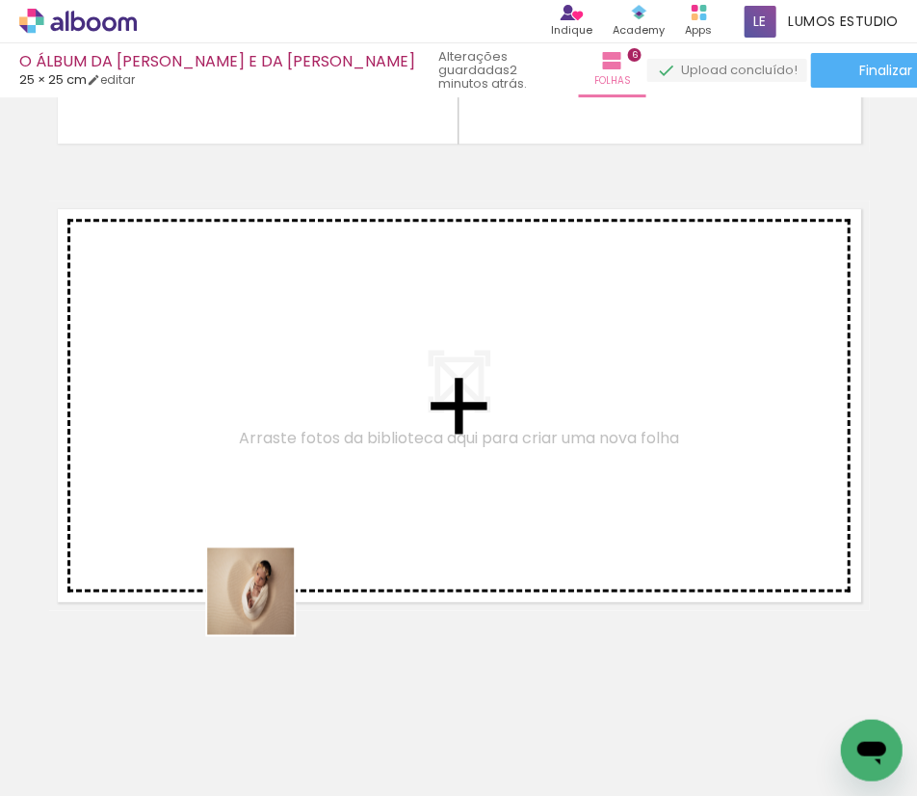
drag, startPoint x: 231, startPoint y: 690, endPoint x: 539, endPoint y: 708, distance: 308.8
click at [299, 474] on quentale-workspace at bounding box center [458, 398] width 917 height 796
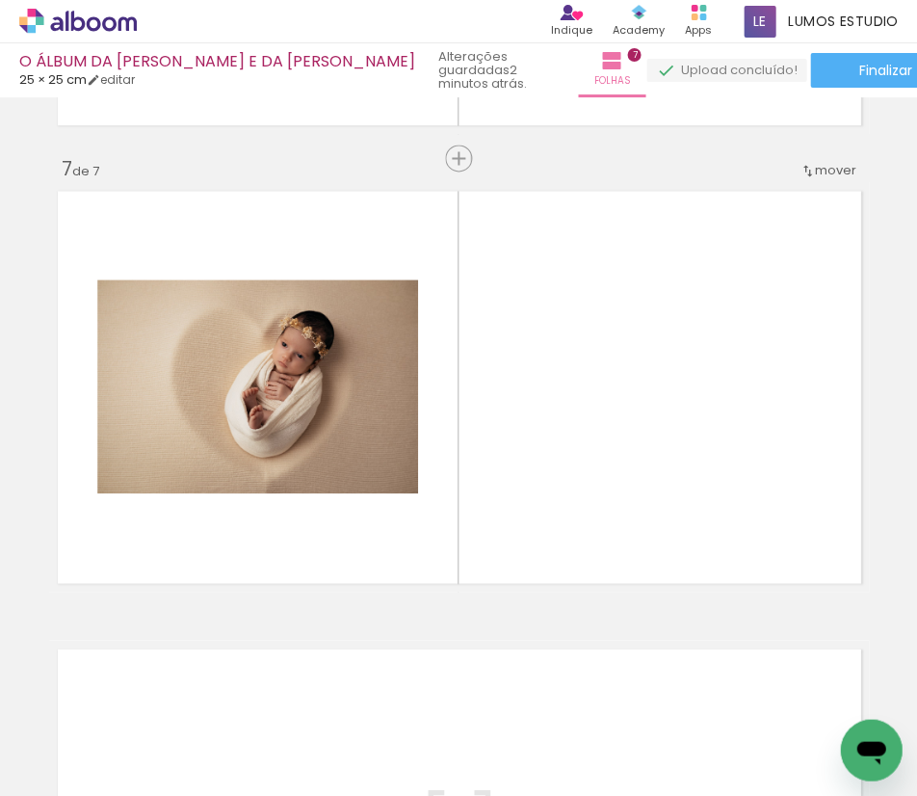
scroll to position [2717, 0]
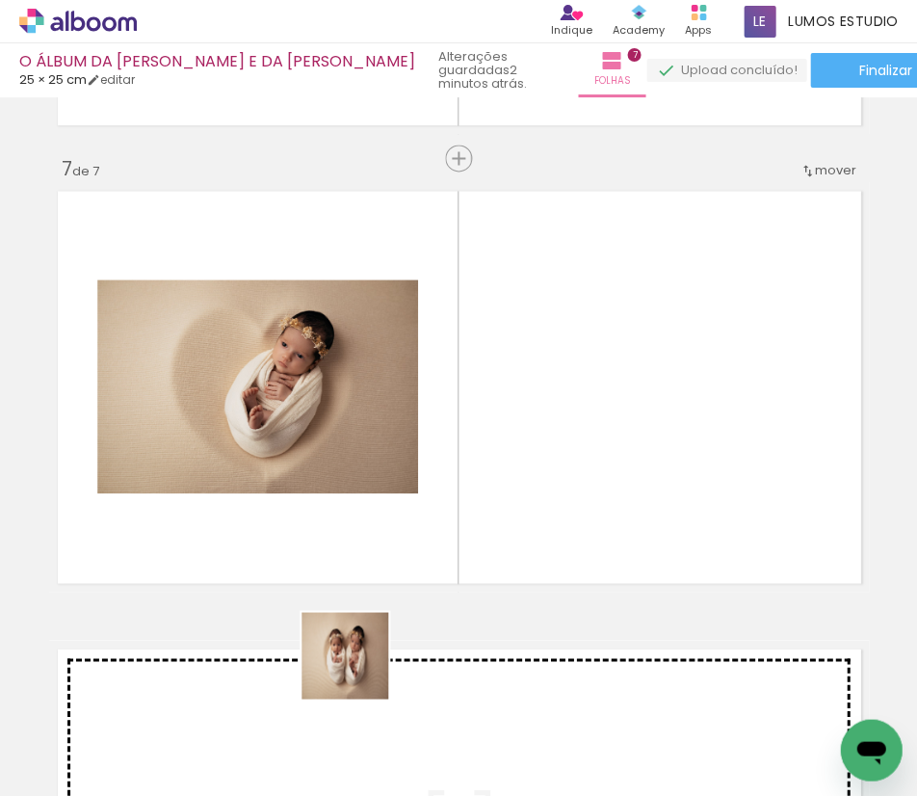
drag, startPoint x: 328, startPoint y: 739, endPoint x: 475, endPoint y: 462, distance: 312.8
click at [475, 462] on quentale-workspace at bounding box center [458, 398] width 917 height 796
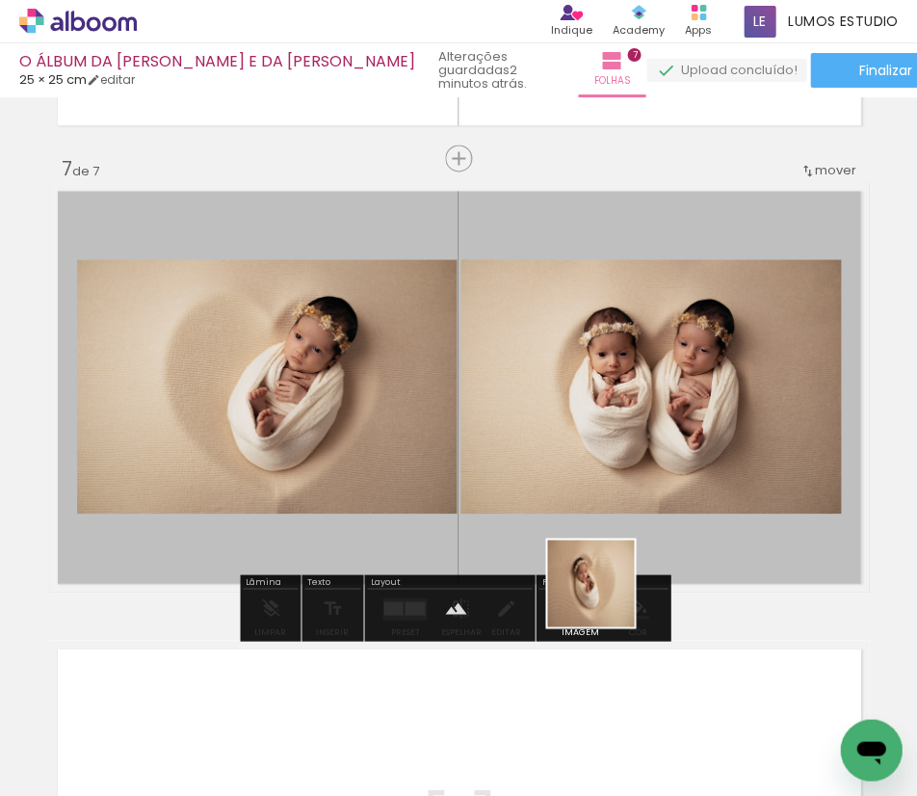
drag, startPoint x: 663, startPoint y: 734, endPoint x: 528, endPoint y: 499, distance: 271.0
click at [528, 499] on quentale-workspace at bounding box center [458, 398] width 917 height 796
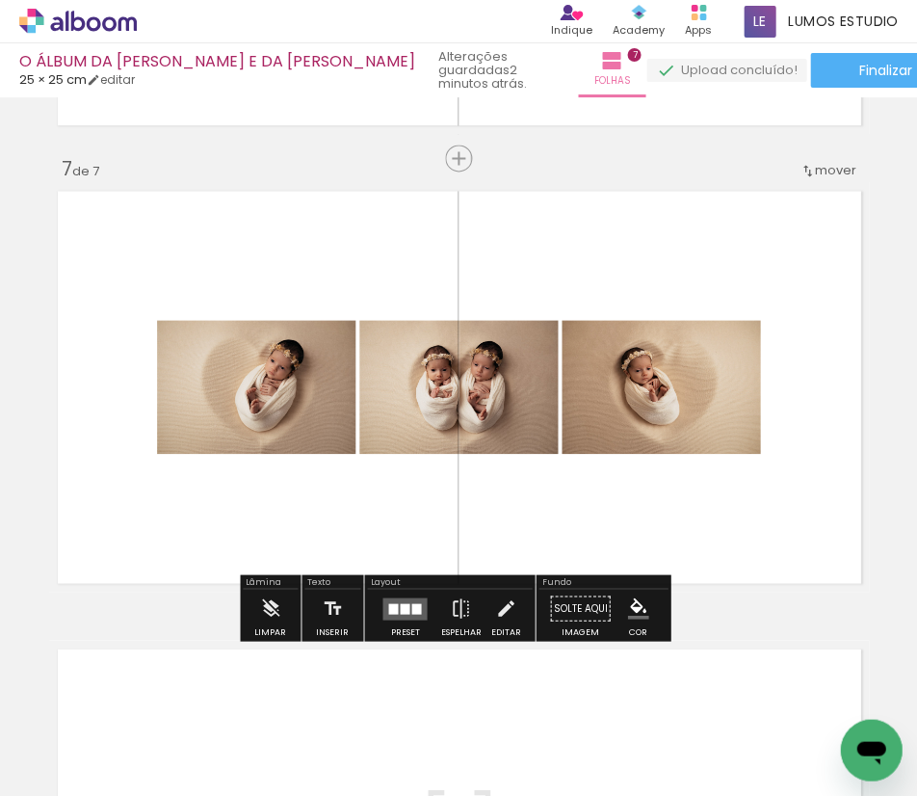
click at [422, 617] on quentale-layouter at bounding box center [404, 607] width 44 height 22
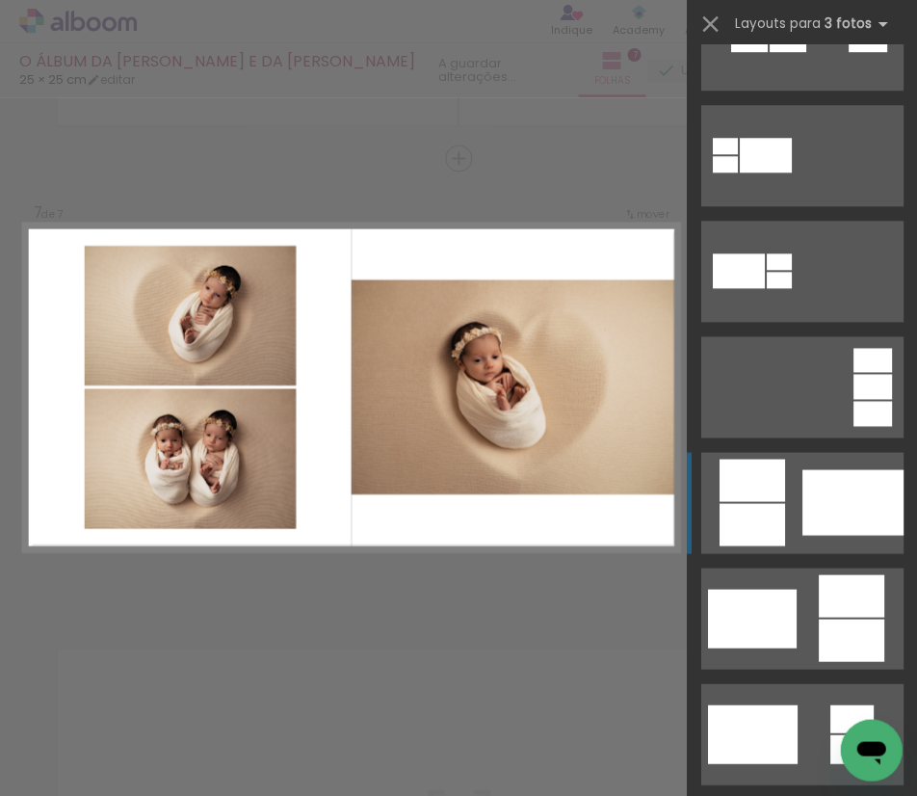
scroll to position [258, 0]
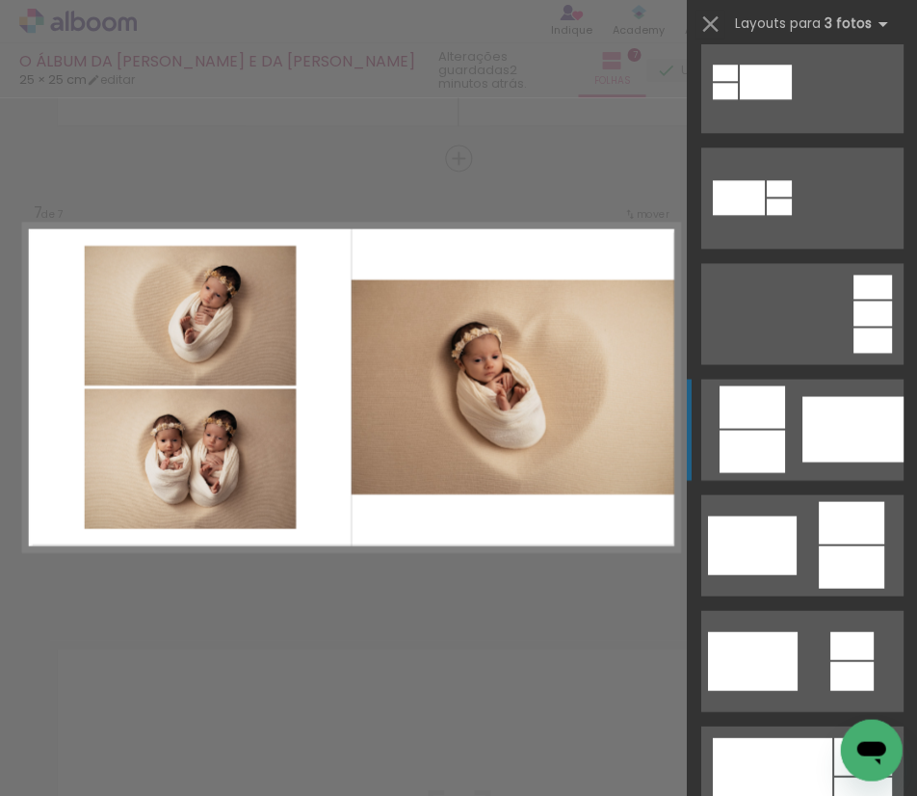
click at [804, 418] on div at bounding box center [851, 429] width 101 height 66
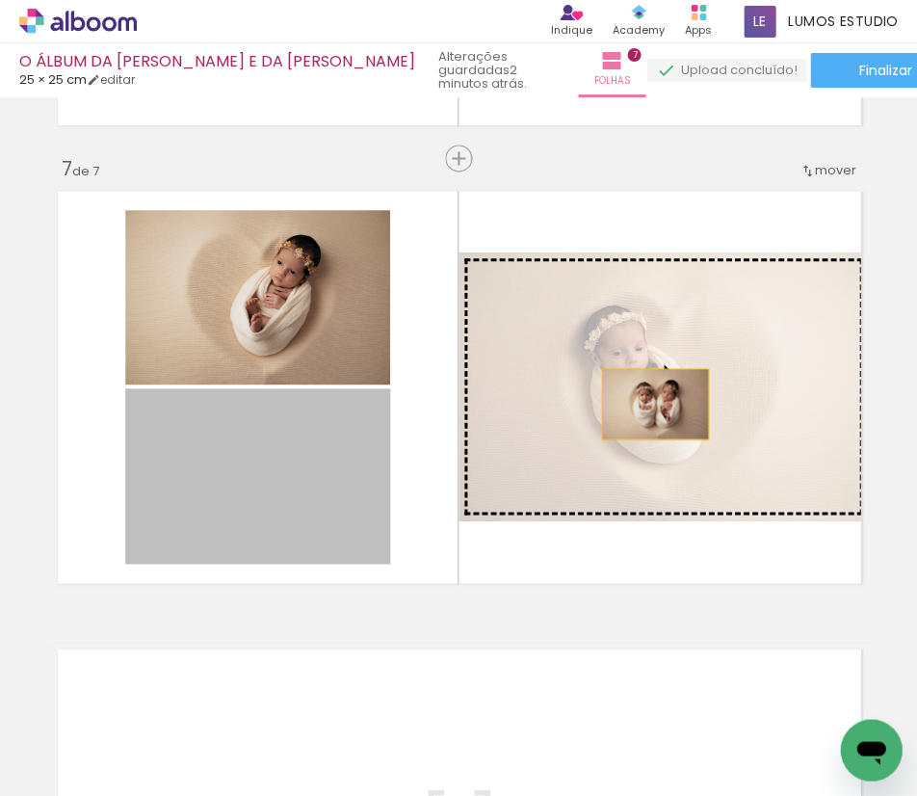
drag, startPoint x: 304, startPoint y: 485, endPoint x: 648, endPoint y: 404, distance: 353.3
click at [0, 0] on slot at bounding box center [0, 0] width 0 height 0
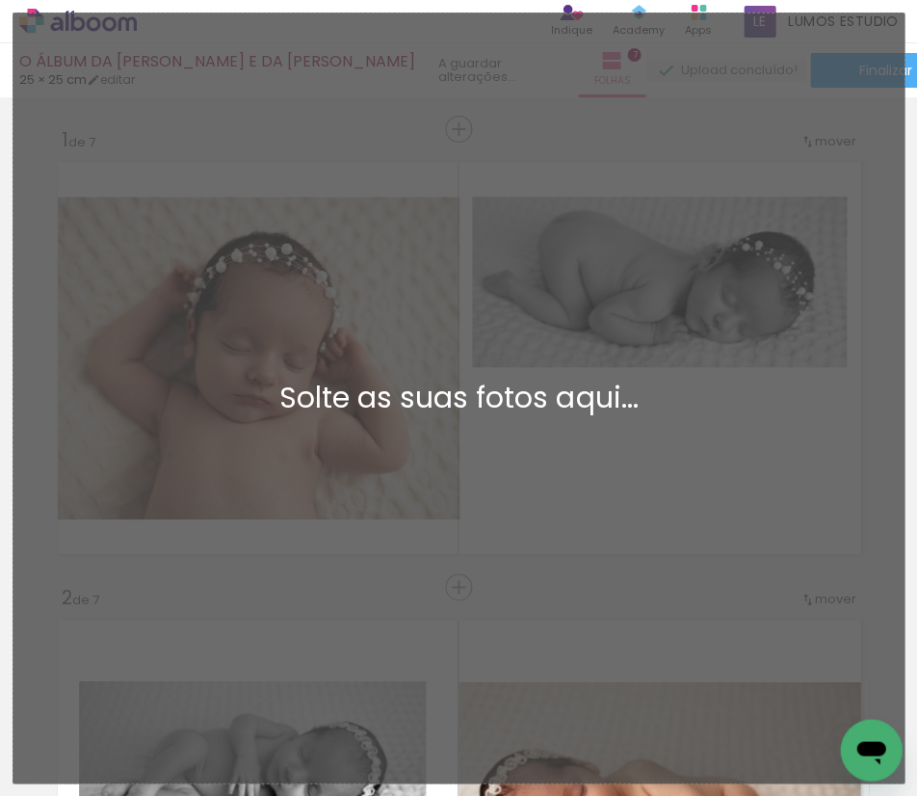
scroll to position [0, 2130]
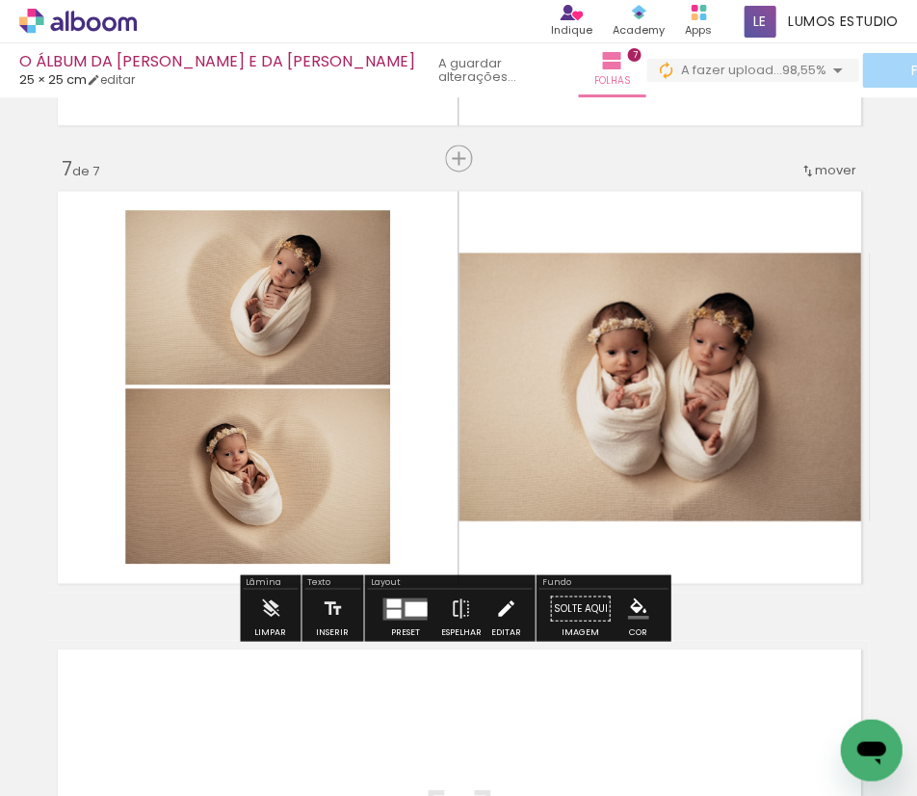
click at [513, 617] on paper-button "Editar" at bounding box center [505, 613] width 39 height 49
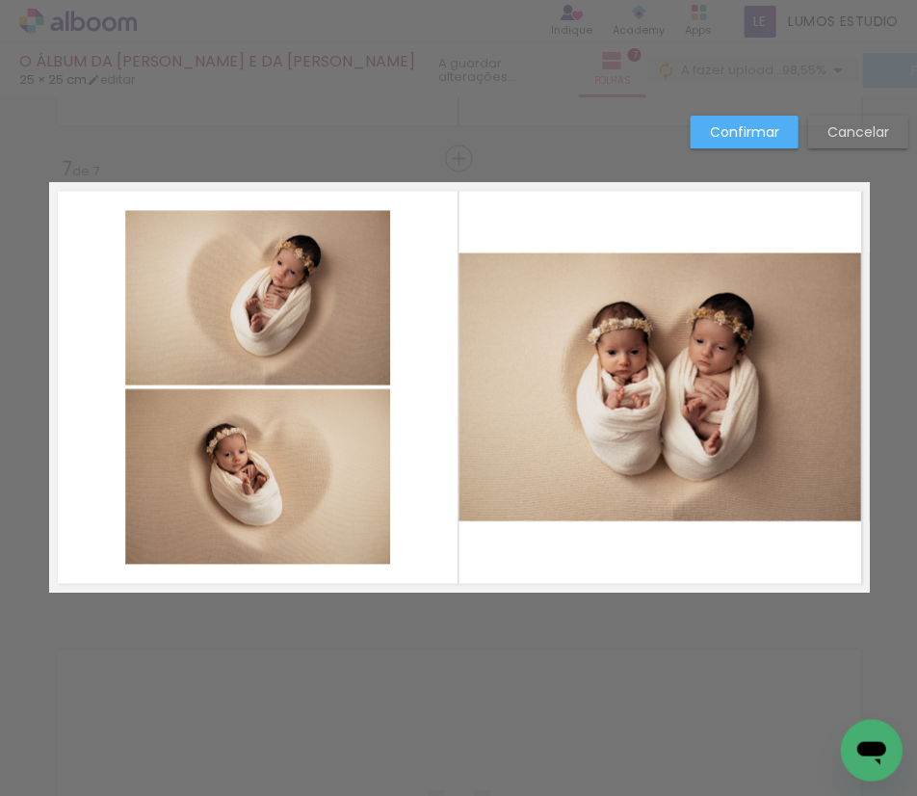
click at [500, 390] on quentale-photo at bounding box center [664, 386] width 410 height 268
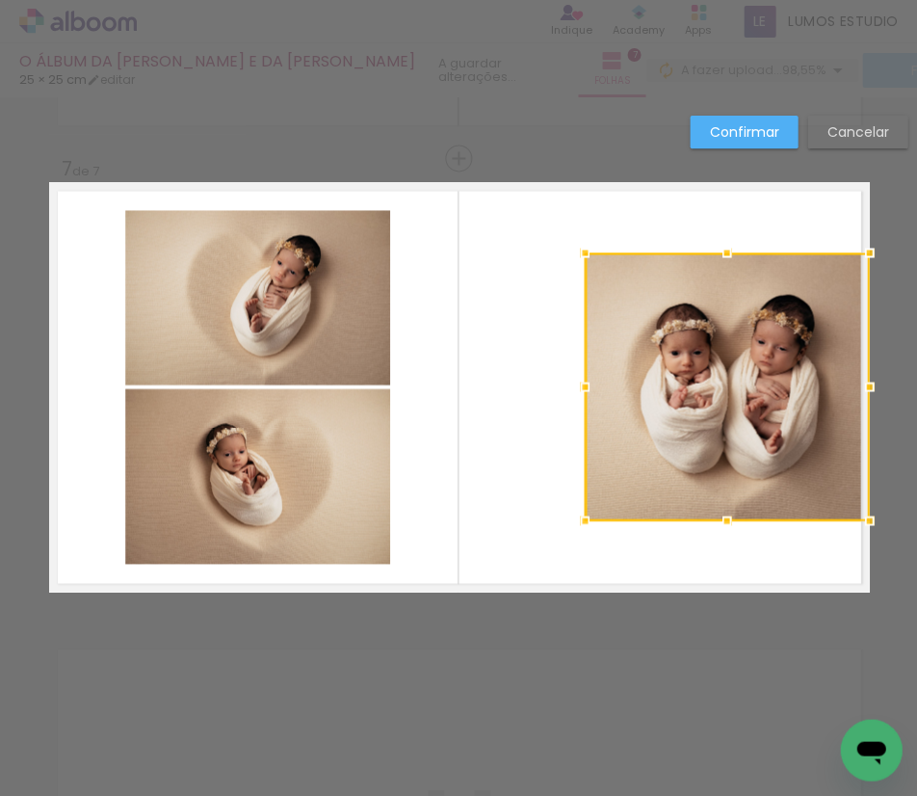
drag, startPoint x: 455, startPoint y: 383, endPoint x: 688, endPoint y: 385, distance: 233.1
click at [587, 400] on div at bounding box center [584, 386] width 39 height 39
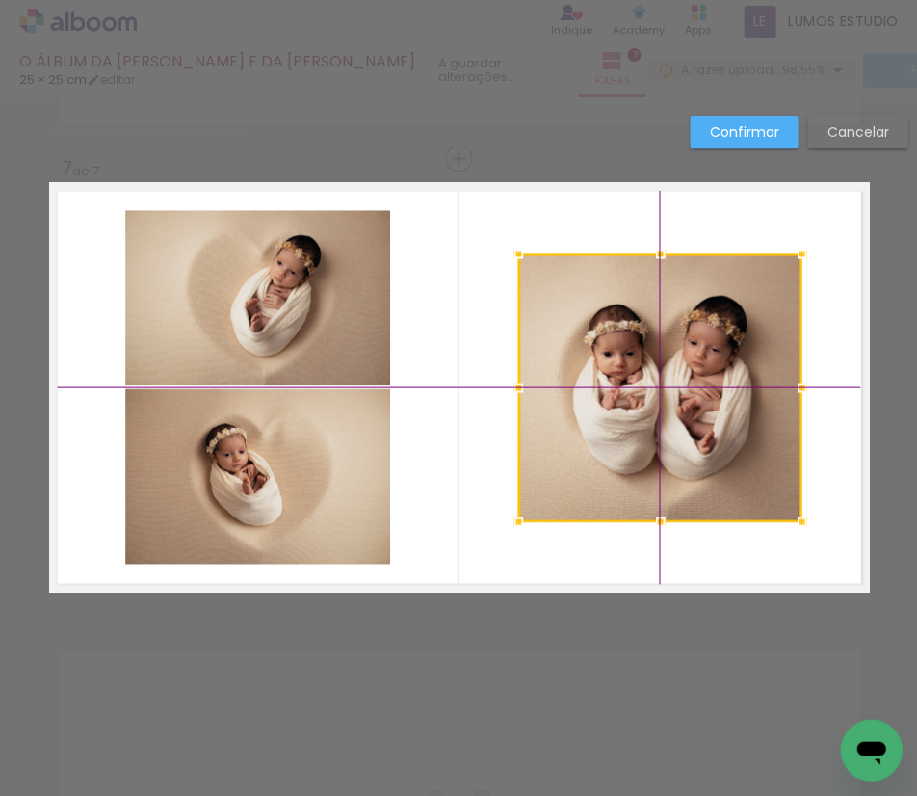
drag, startPoint x: 713, startPoint y: 375, endPoint x: 666, endPoint y: 382, distance: 47.8
click at [666, 382] on div at bounding box center [659, 387] width 283 height 268
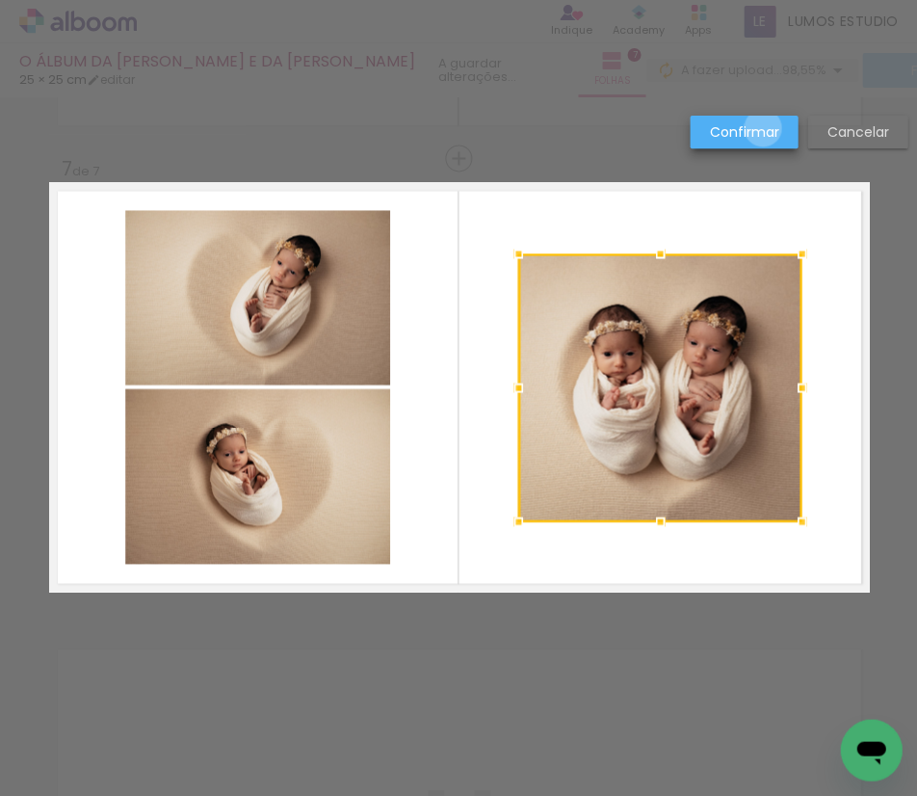
click at [0, 0] on slot "Confirmar" at bounding box center [0, 0] width 0 height 0
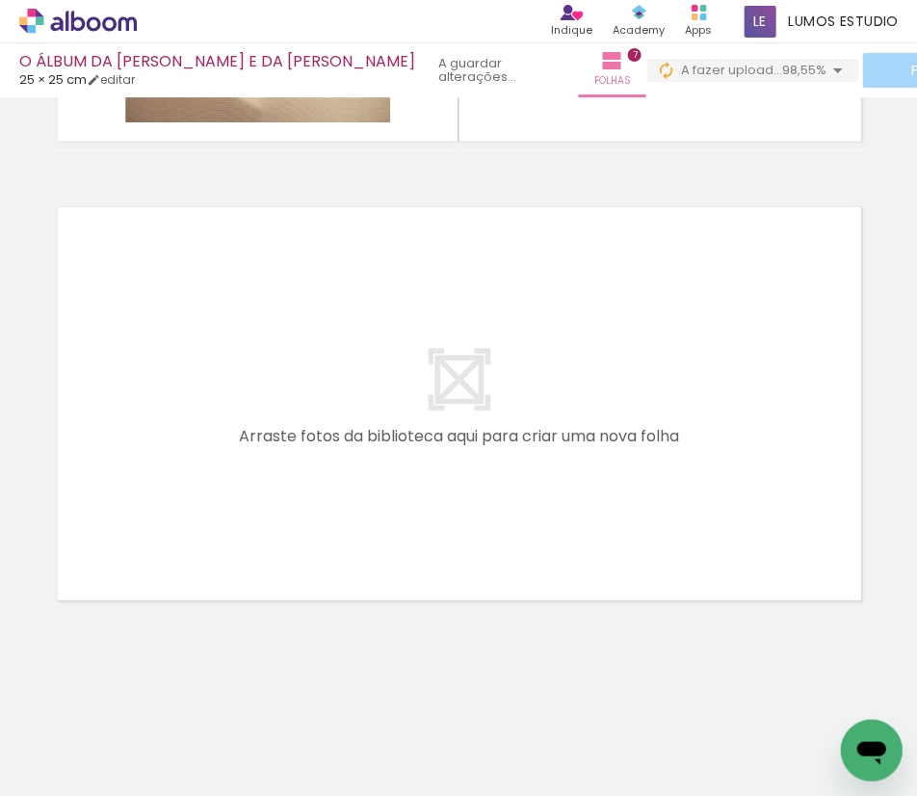
scroll to position [0, 2166]
drag, startPoint x: 417, startPoint y: 789, endPoint x: 490, endPoint y: 784, distance: 73.4
click at [158, 790] on iron-horizontal-list at bounding box center [138, 735] width 39 height 120
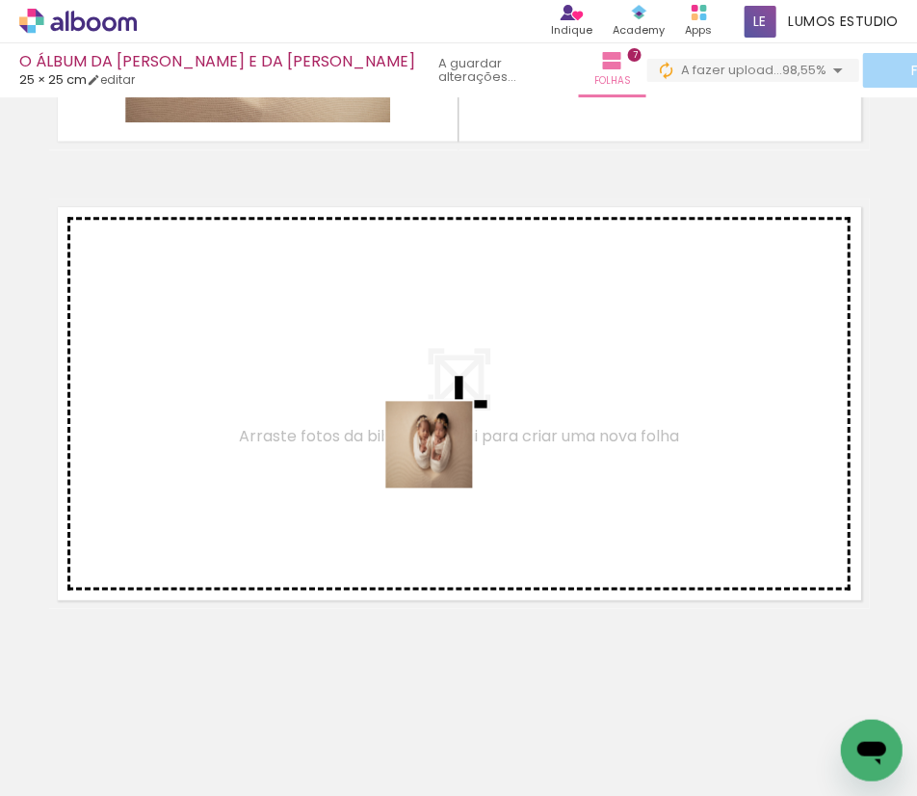
drag, startPoint x: 517, startPoint y: 744, endPoint x: 443, endPoint y: 455, distance: 298.4
click at [443, 455] on quentale-workspace at bounding box center [458, 398] width 917 height 796
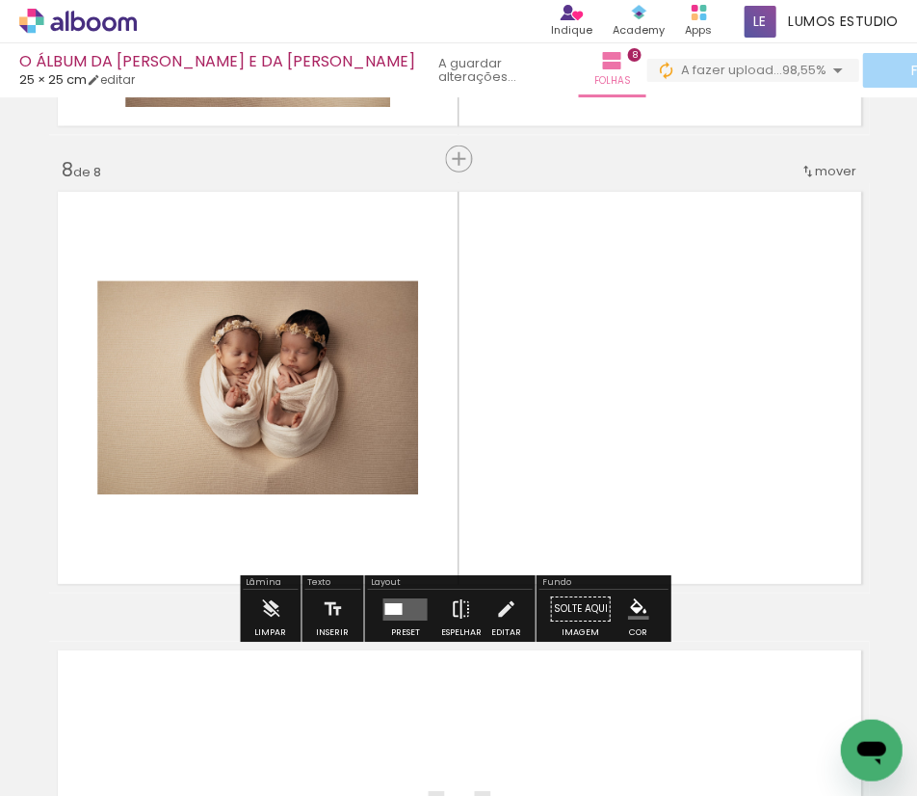
scroll to position [3175, 0]
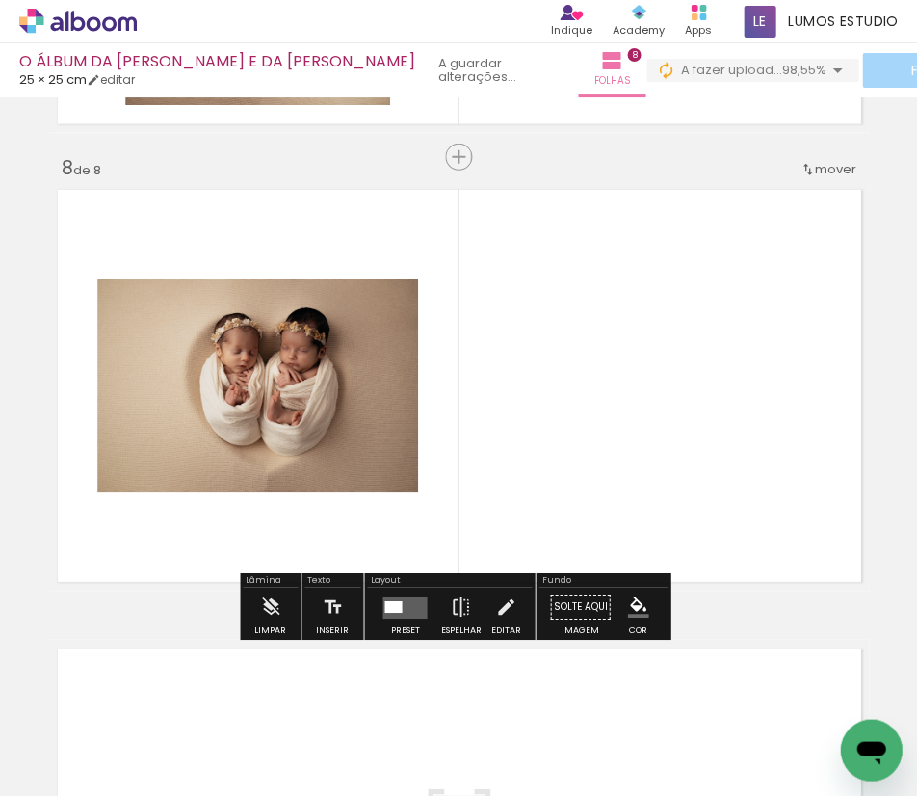
click at [412, 607] on quentale-layouter at bounding box center [404, 606] width 44 height 22
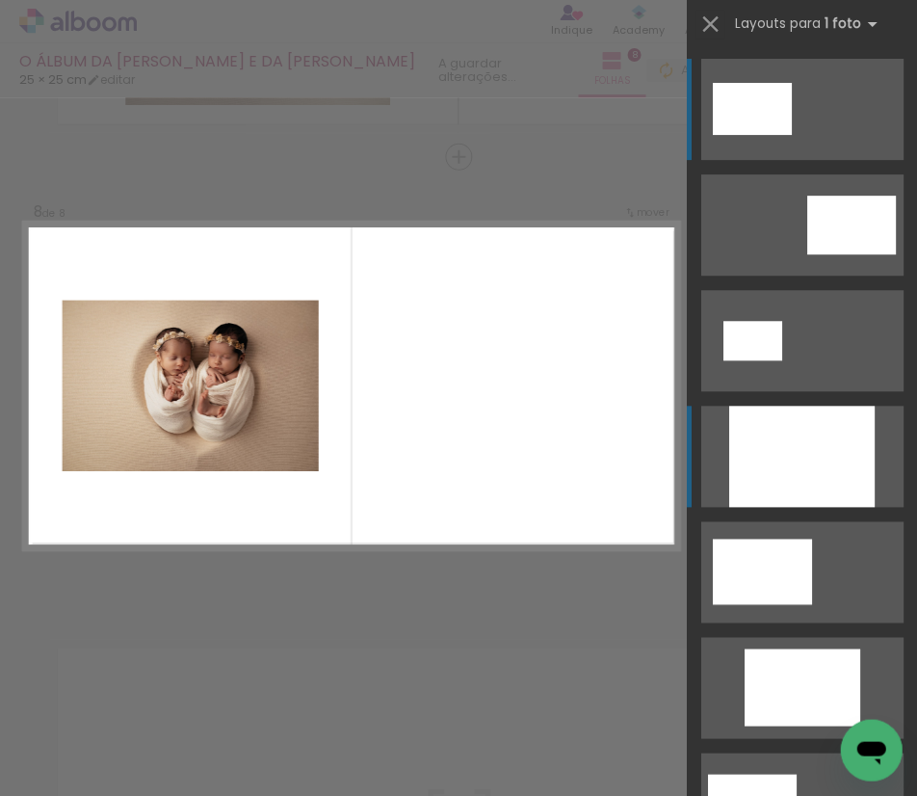
scroll to position [3174, 0]
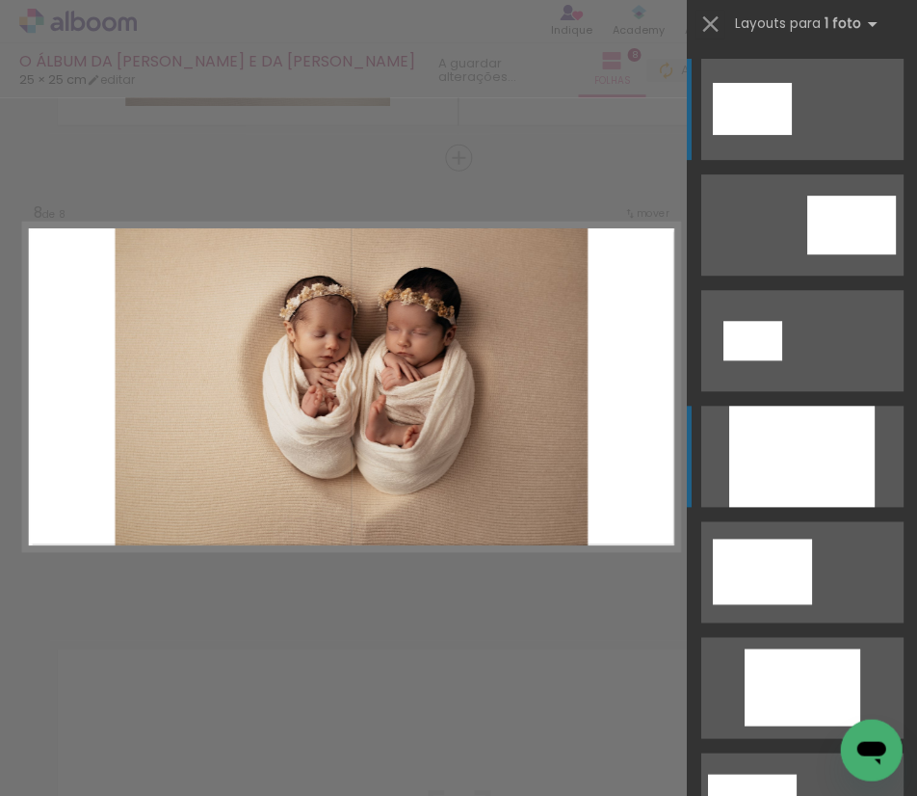
click at [827, 445] on div at bounding box center [800, 456] width 145 height 101
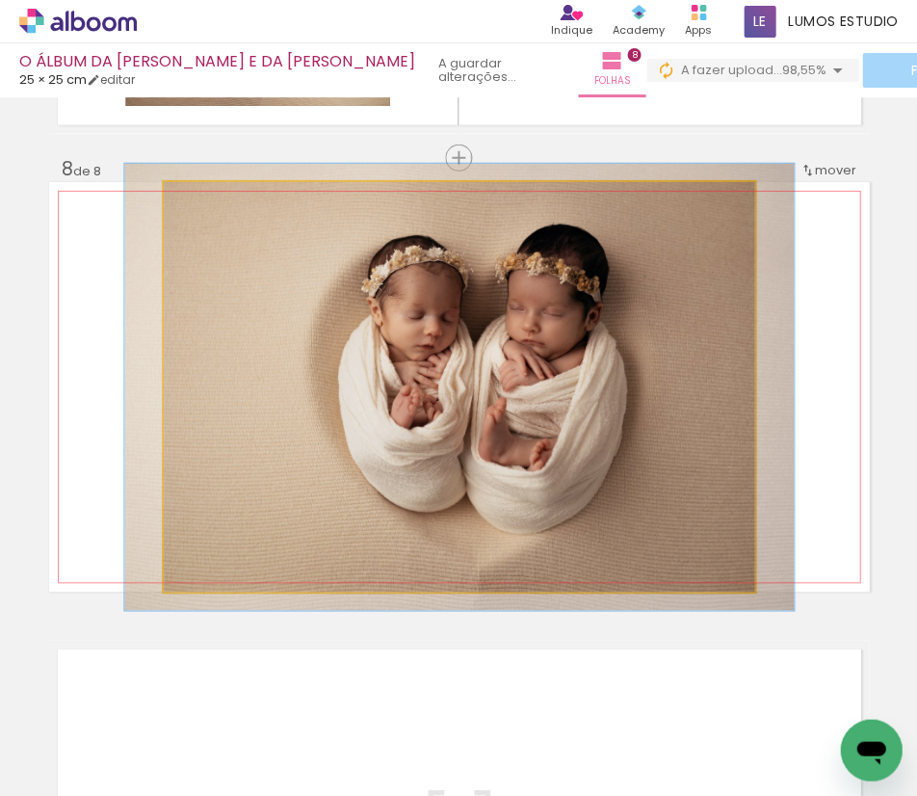
type paper-slider "109"
click at [208, 202] on div at bounding box center [214, 202] width 17 height 17
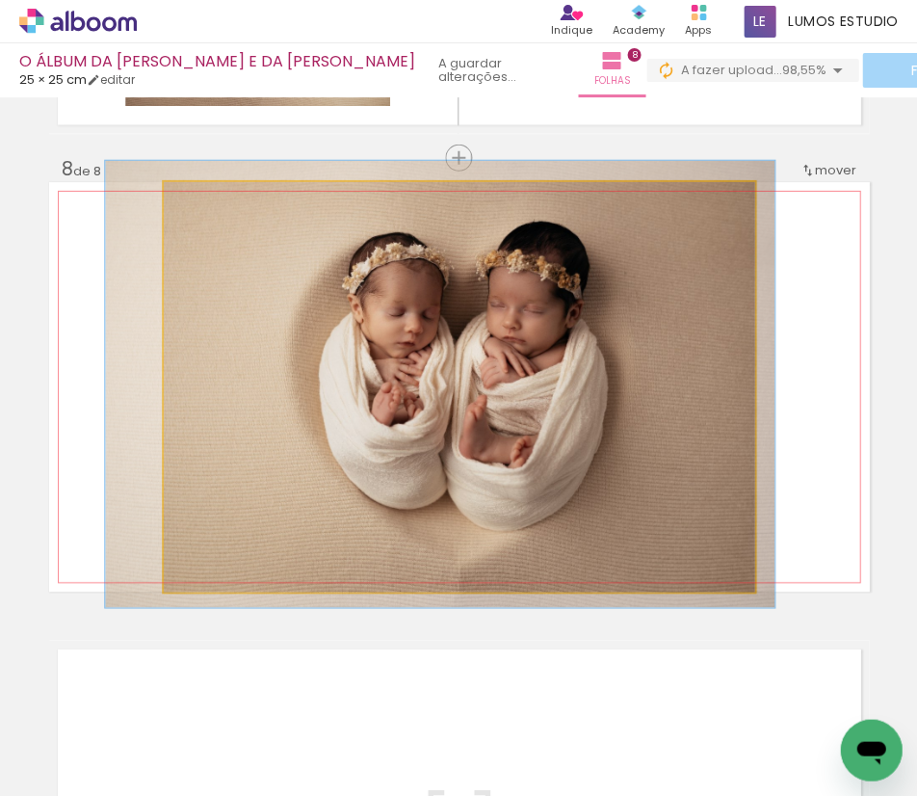
drag, startPoint x: 380, startPoint y: 376, endPoint x: 362, endPoint y: 373, distance: 17.6
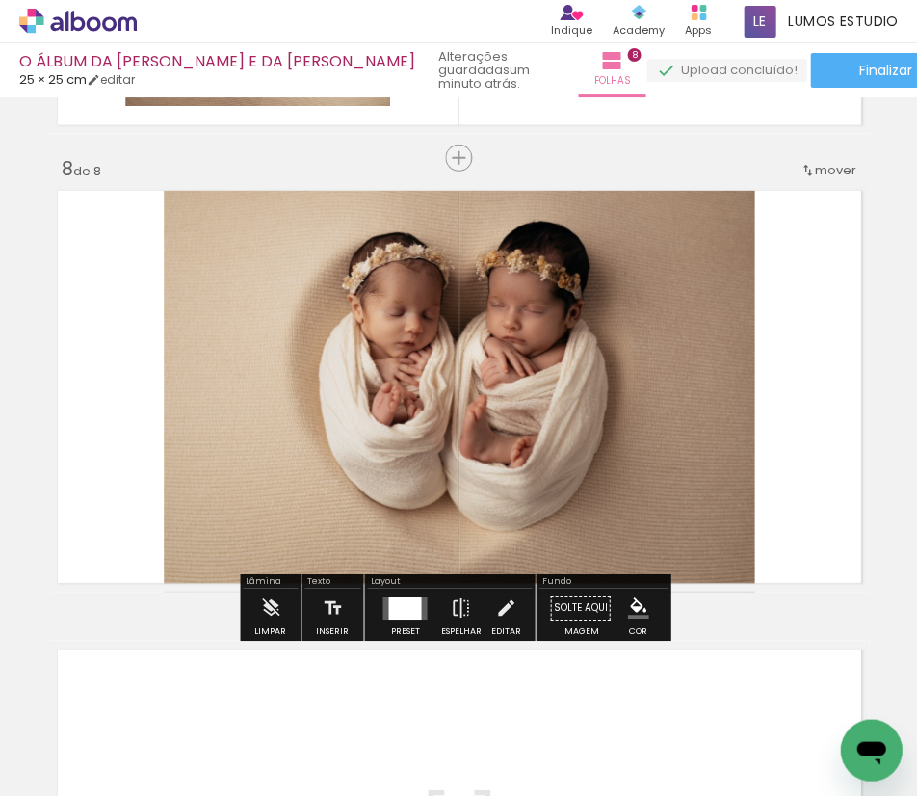
scroll to position [0, 2261]
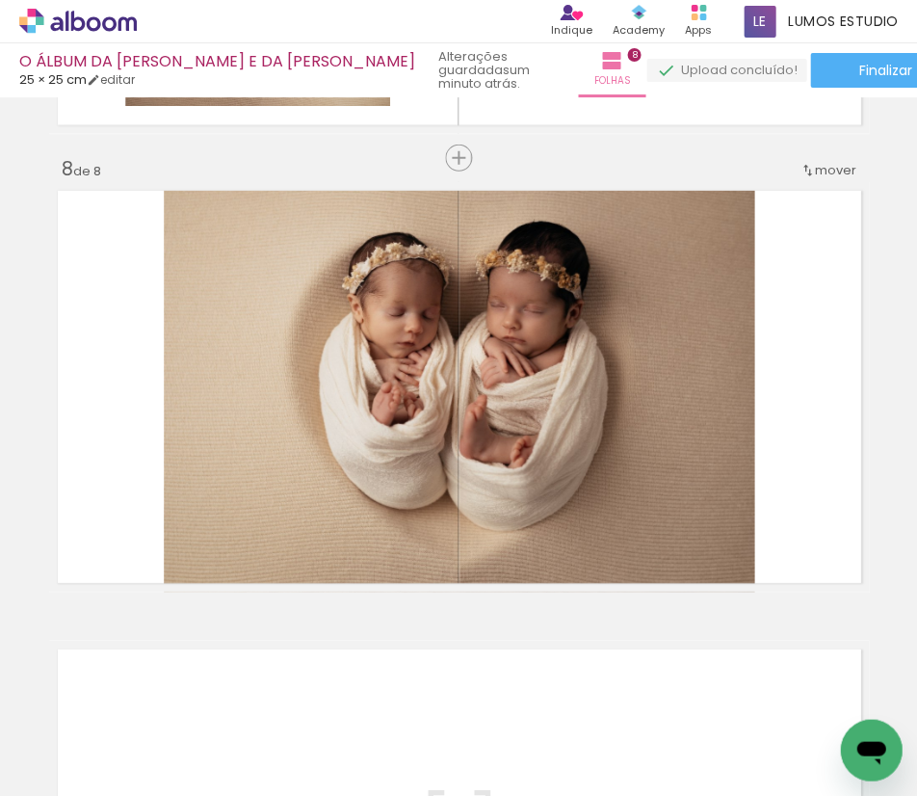
drag, startPoint x: 408, startPoint y: 789, endPoint x: 515, endPoint y: 786, distance: 107.0
click at [158, 786] on iron-horizontal-list at bounding box center [138, 735] width 39 height 120
drag, startPoint x: 223, startPoint y: 708, endPoint x: 743, endPoint y: 688, distance: 519.6
click at [431, 490] on quentale-workspace at bounding box center [458, 398] width 917 height 796
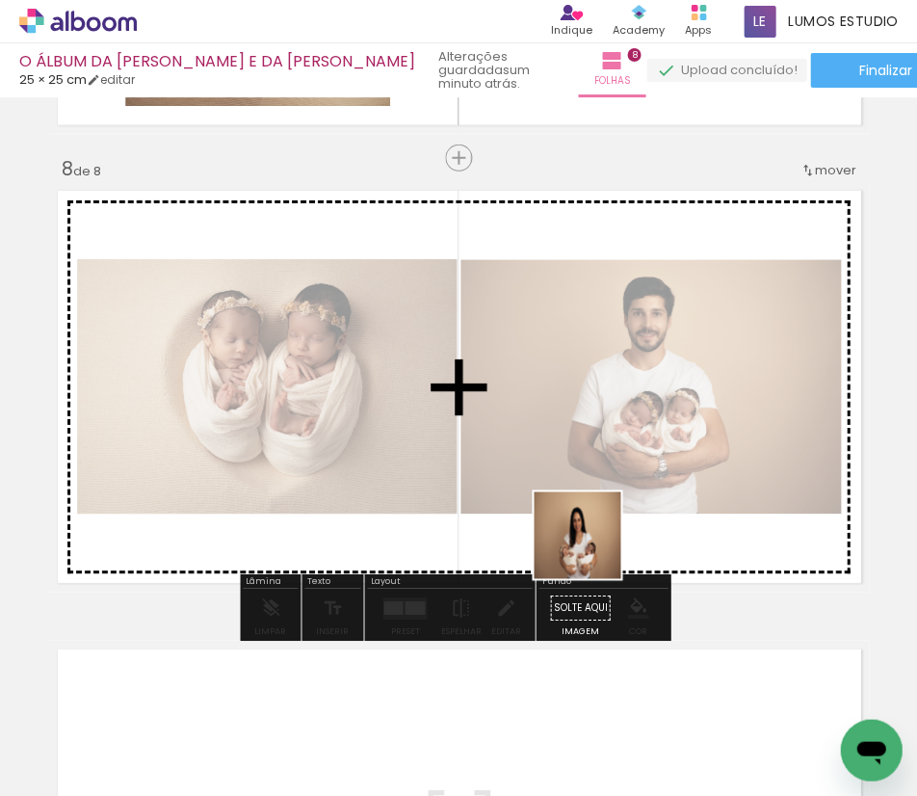
drag, startPoint x: 770, startPoint y: 664, endPoint x: 531, endPoint y: 512, distance: 283.3
click at [531, 512] on quentale-workspace at bounding box center [458, 398] width 917 height 796
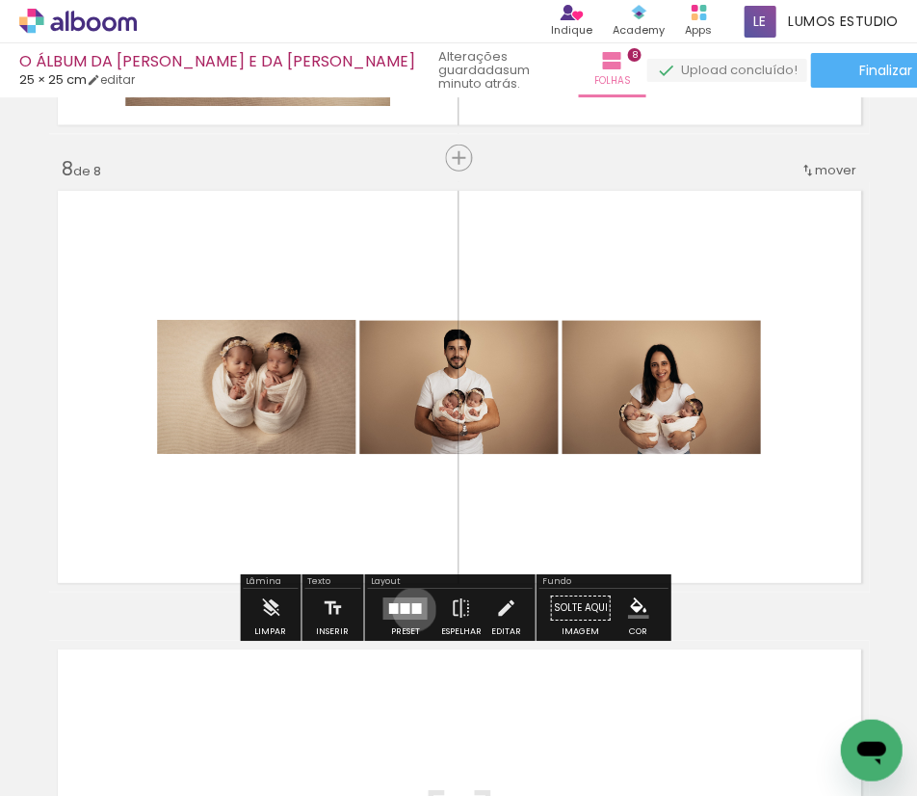
click at [411, 610] on div at bounding box center [416, 607] width 10 height 11
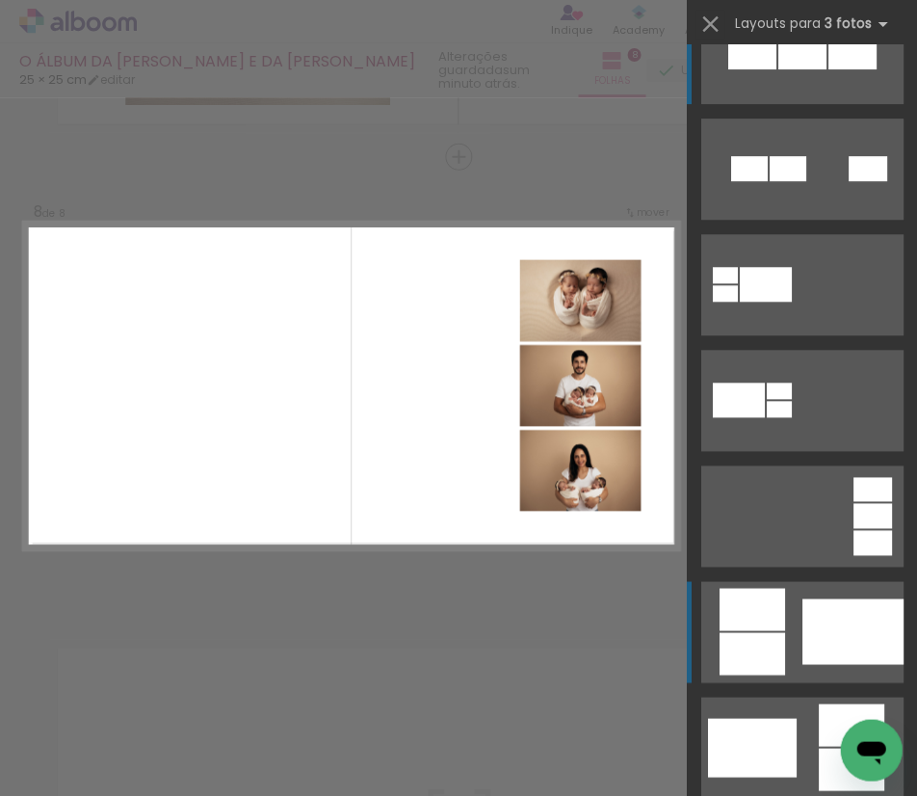
scroll to position [103, 0]
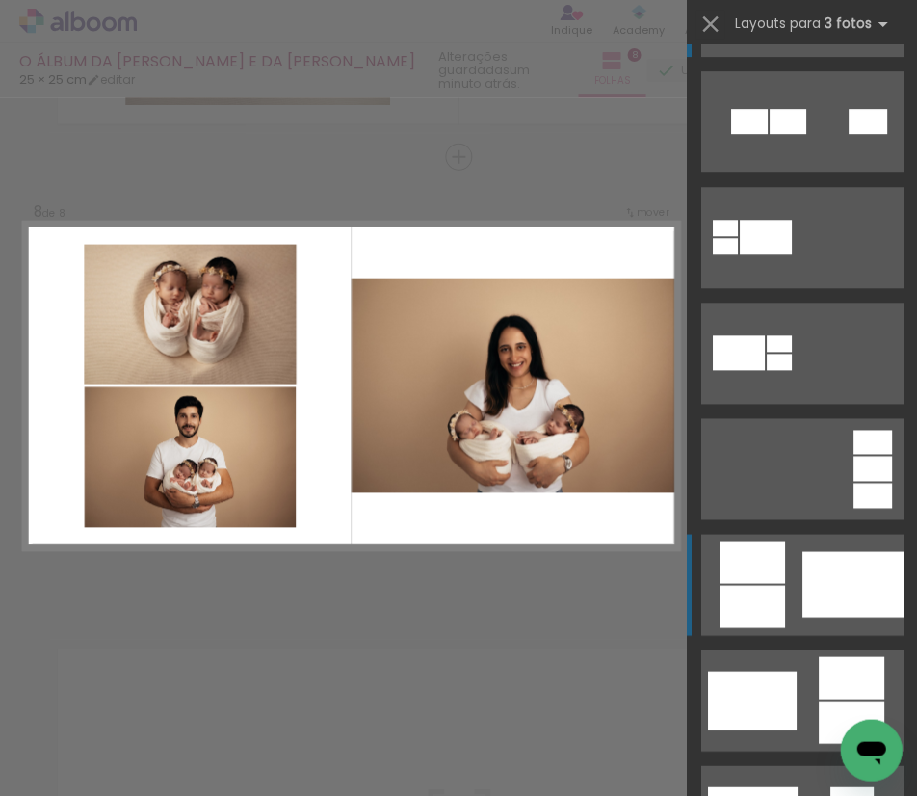
click at [804, 585] on div at bounding box center [851, 584] width 101 height 66
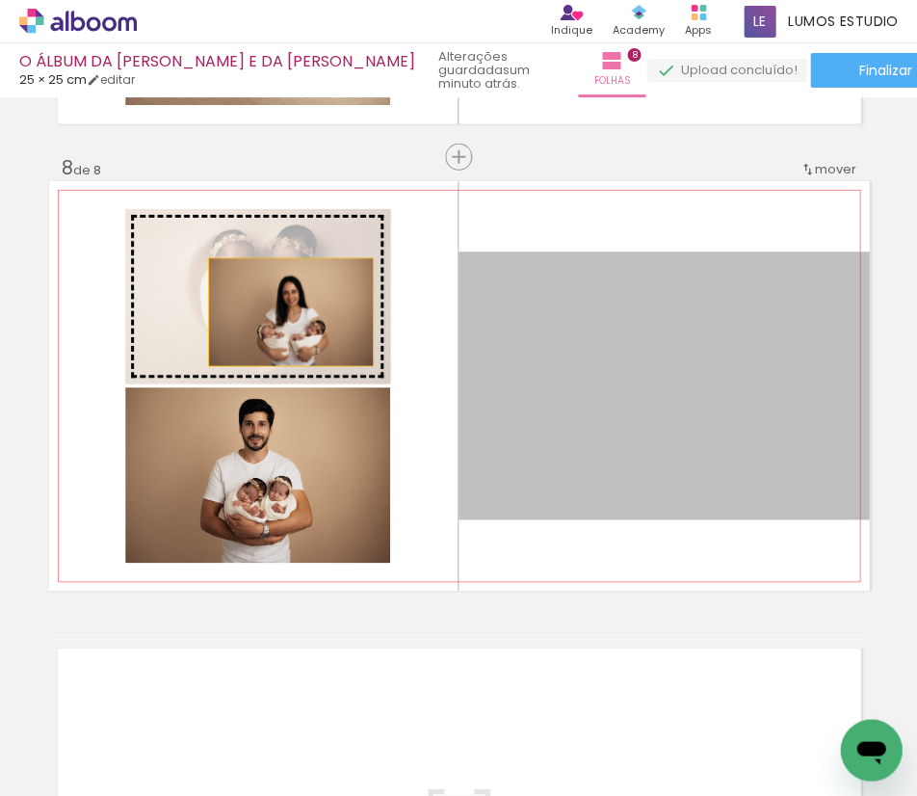
drag, startPoint x: 586, startPoint y: 395, endPoint x: 266, endPoint y: 309, distance: 331.1
click at [0, 0] on slot at bounding box center [0, 0] width 0 height 0
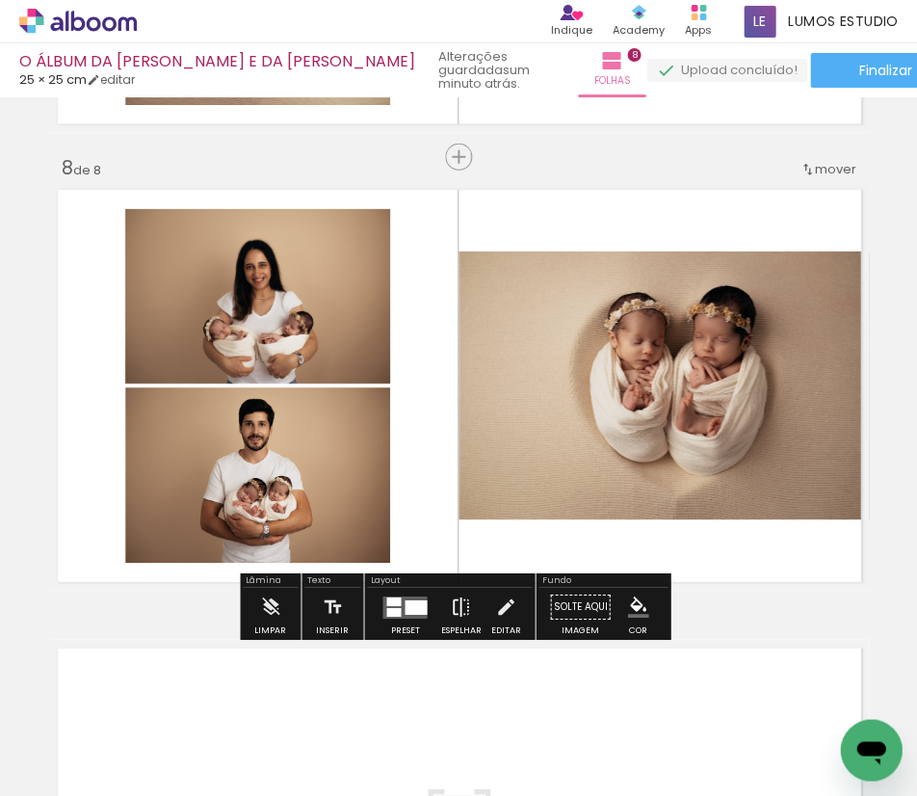
click at [473, 605] on paper-button "Espelhar" at bounding box center [460, 612] width 50 height 49
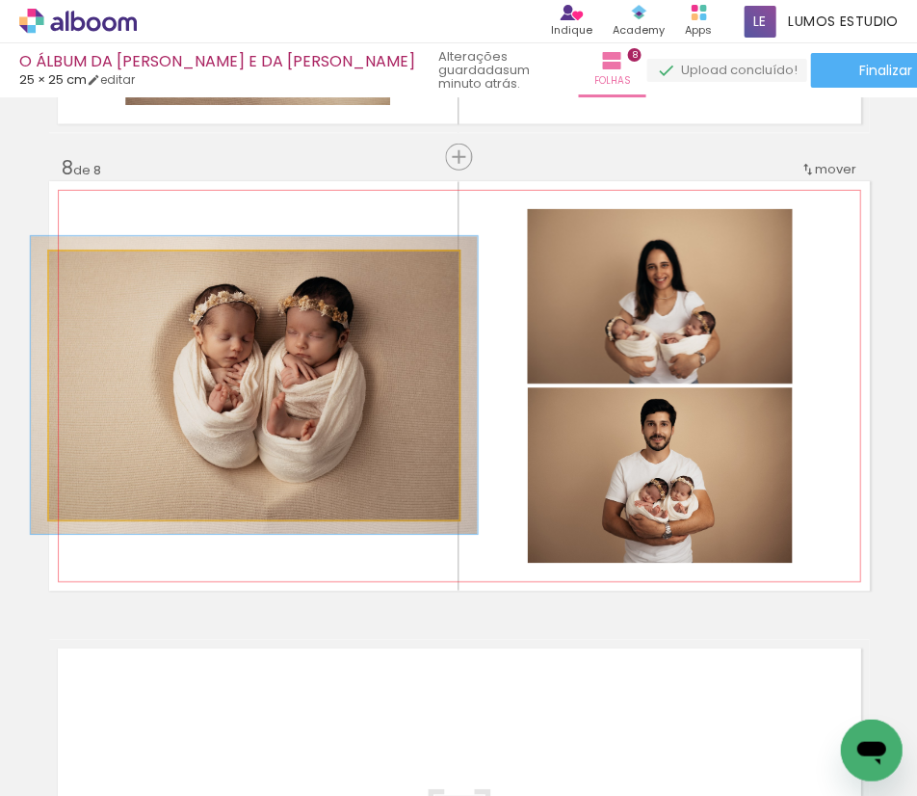
type paper-slider "110"
click at [98, 271] on div at bounding box center [100, 271] width 17 height 17
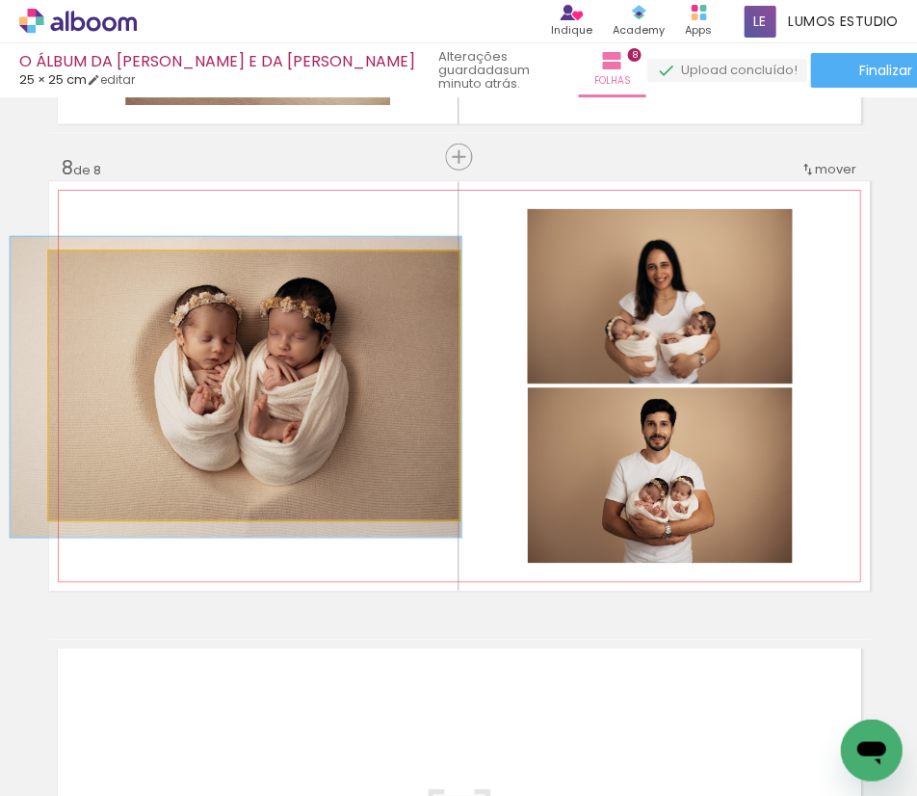
drag, startPoint x: 243, startPoint y: 388, endPoint x: 224, endPoint y: 390, distance: 18.4
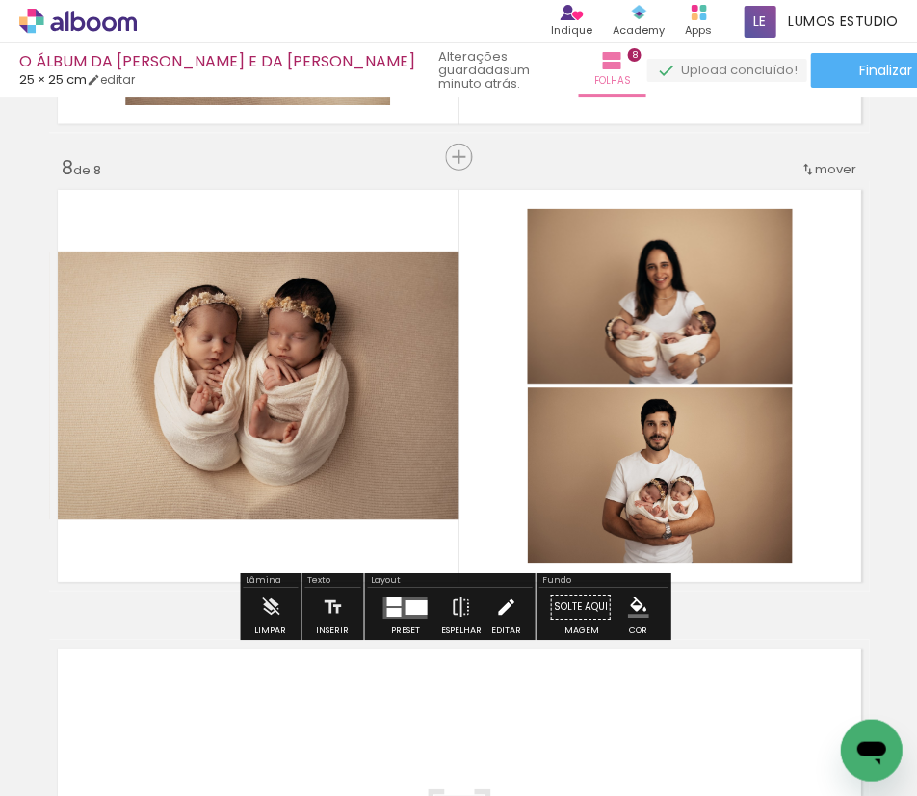
scroll to position [3628, 0]
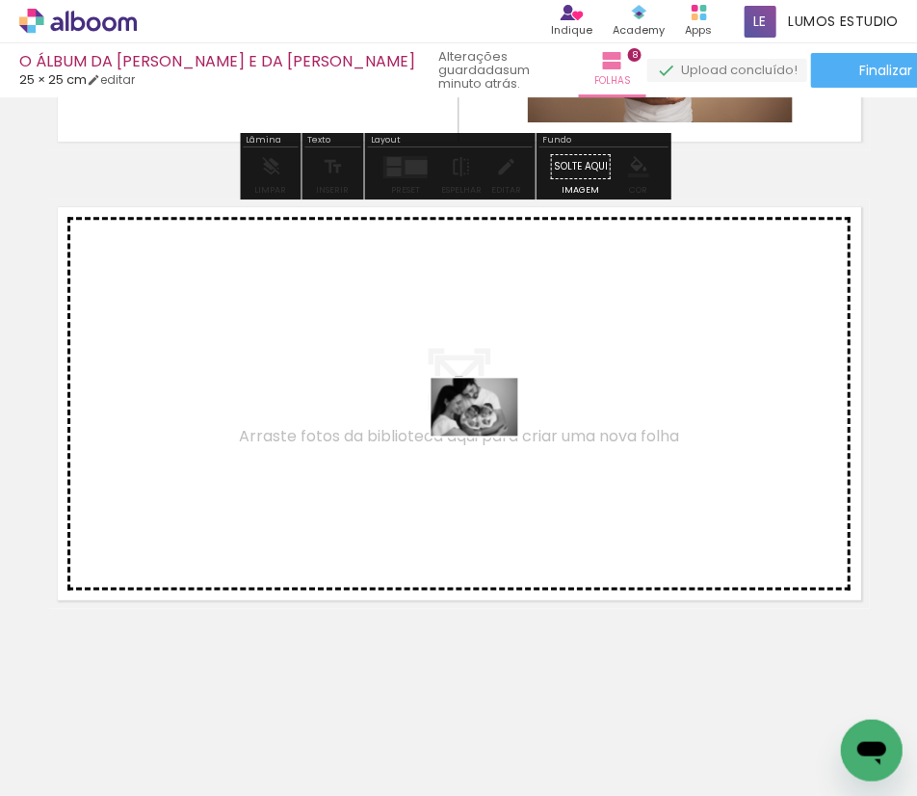
drag, startPoint x: 316, startPoint y: 748, endPoint x: 488, endPoint y: 433, distance: 358.3
click at [488, 433] on quentale-workspace at bounding box center [458, 398] width 917 height 796
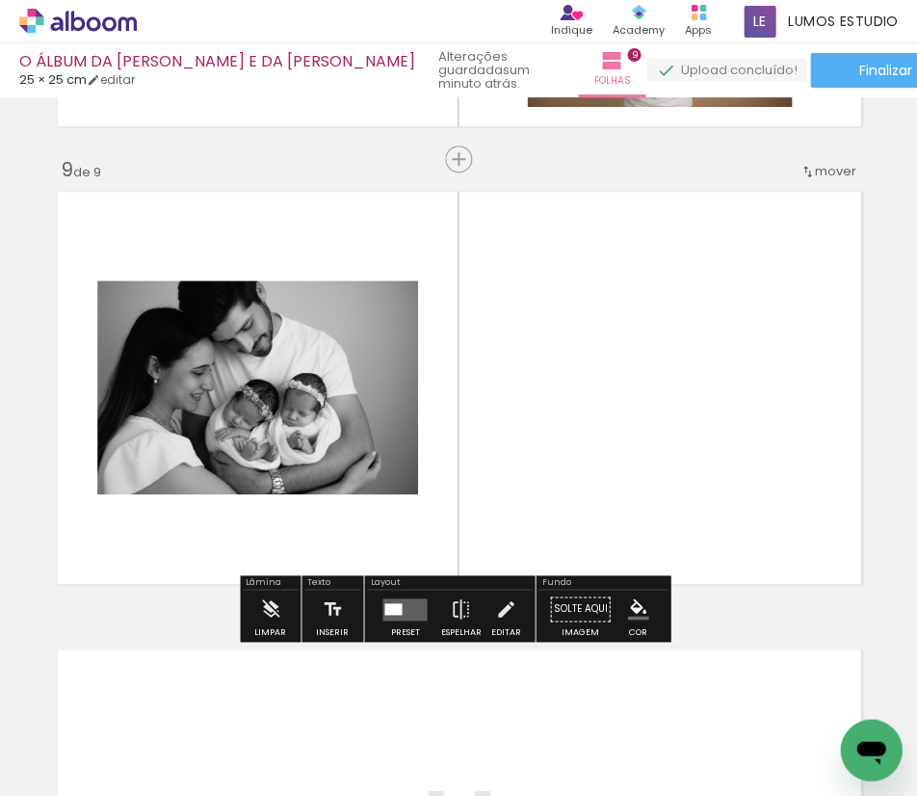
scroll to position [3633, 0]
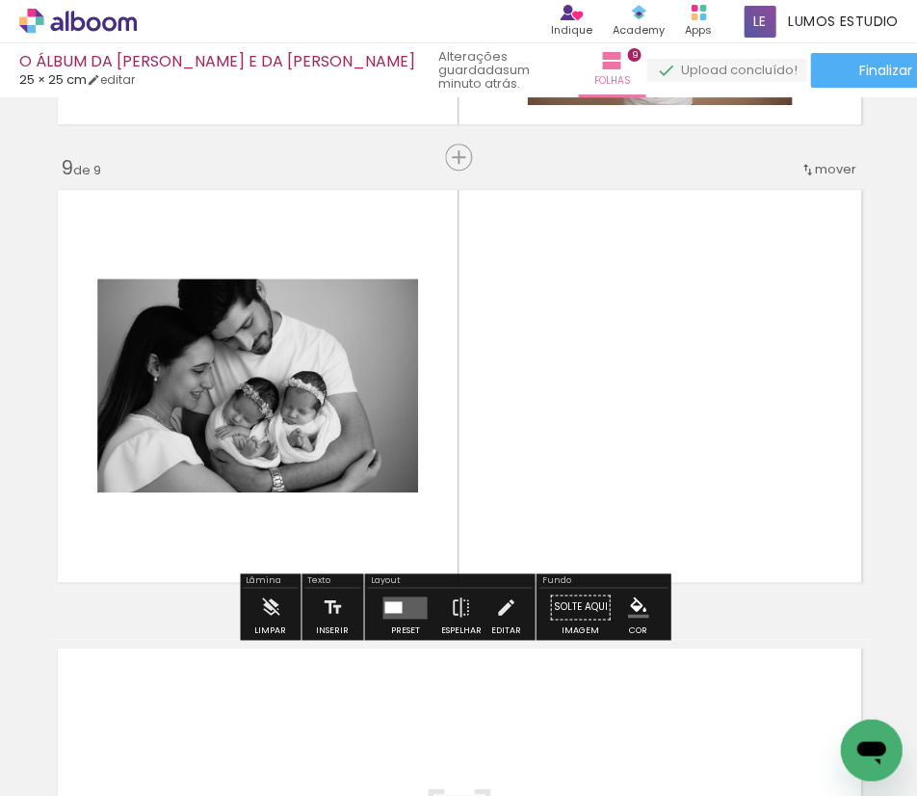
drag, startPoint x: 397, startPoint y: 616, endPoint x: 769, endPoint y: 505, distance: 388.0
click at [397, 616] on quentale-layouter at bounding box center [404, 606] width 44 height 22
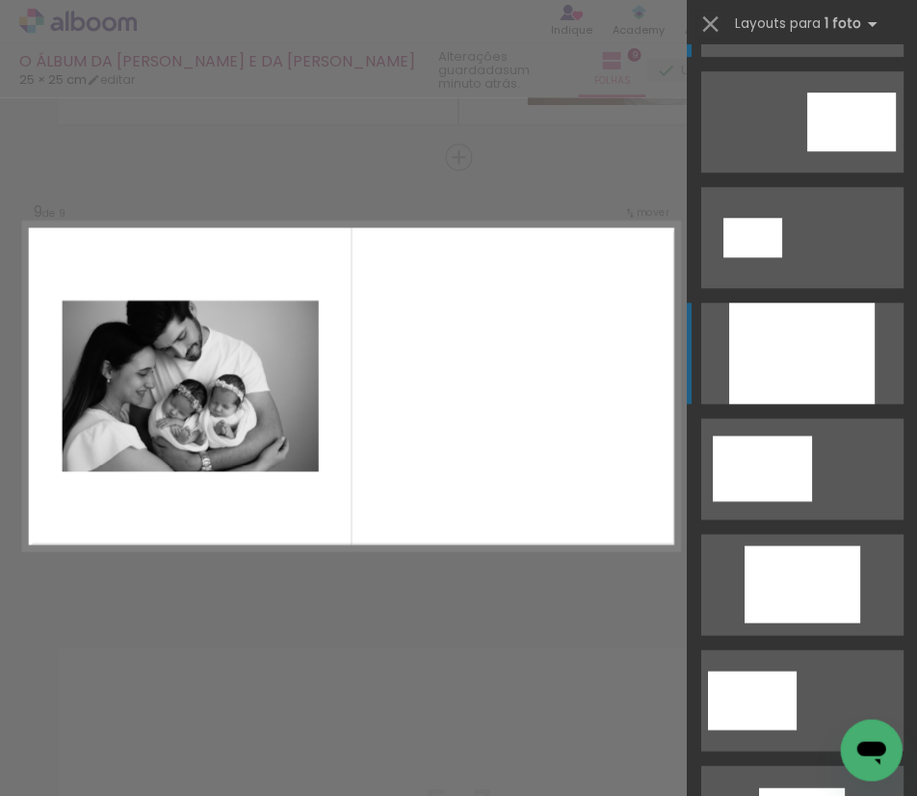
scroll to position [0, 0]
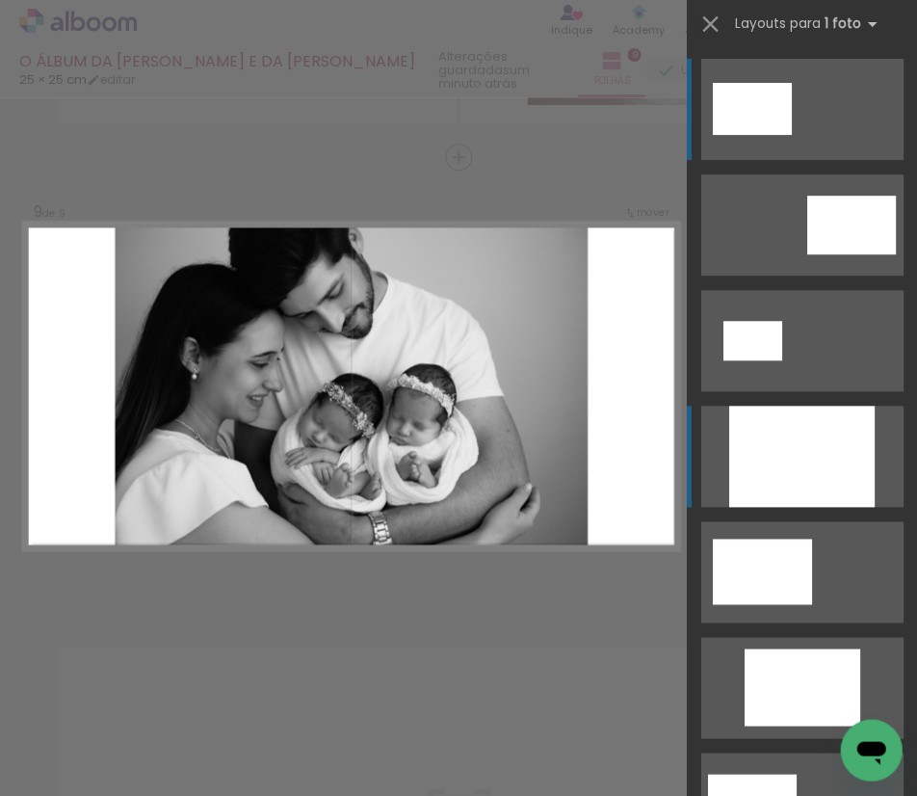
click at [822, 457] on div at bounding box center [800, 456] width 145 height 101
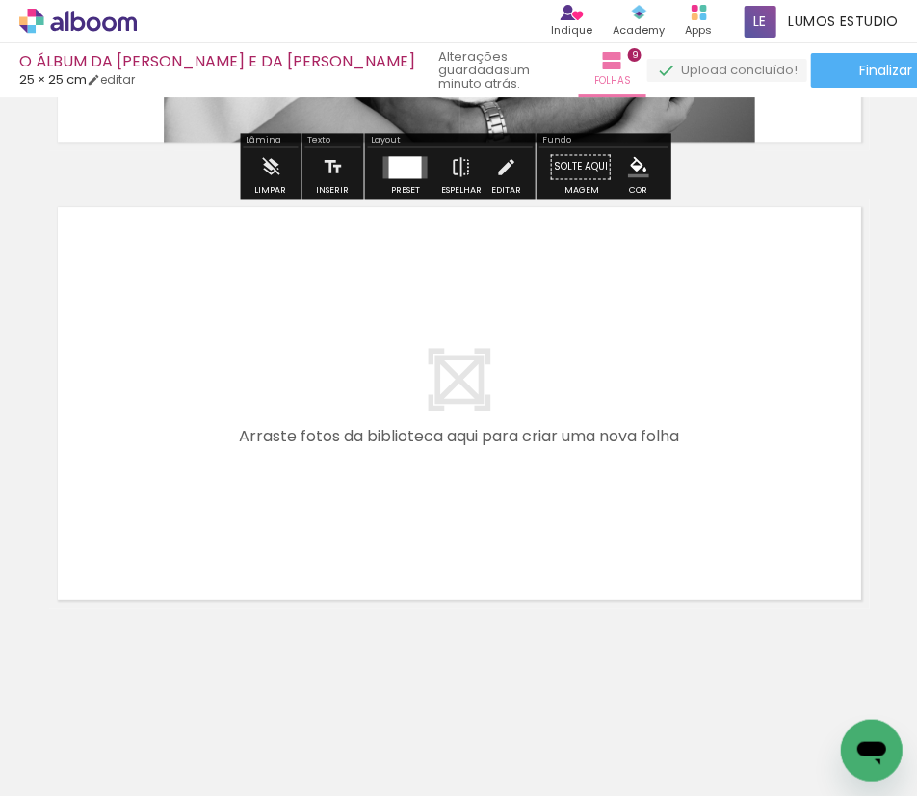
scroll to position [0, 2901]
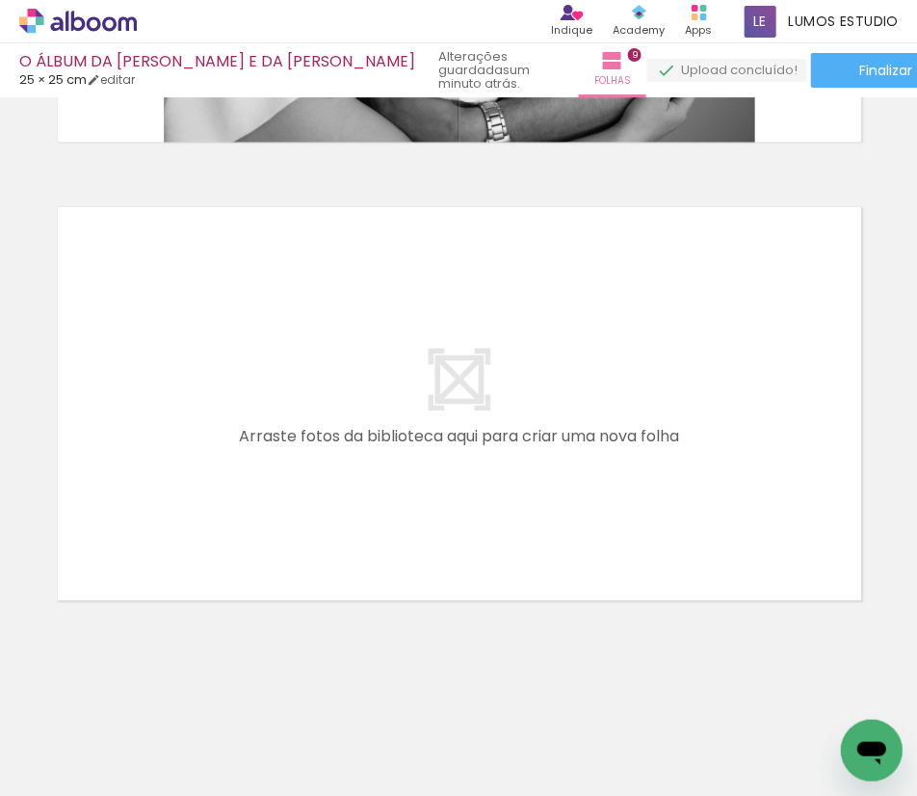
drag, startPoint x: 458, startPoint y: 790, endPoint x: 521, endPoint y: 794, distance: 63.7
click at [158, 794] on iron-horizontal-list at bounding box center [138, 735] width 39 height 120
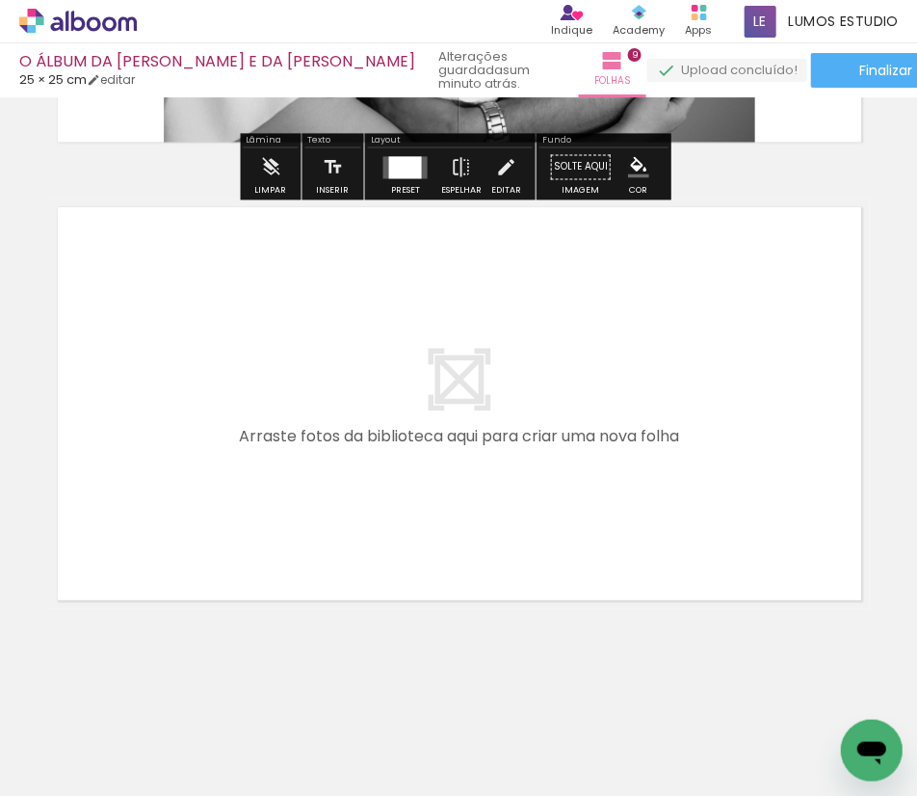
scroll to position [3725, 0]
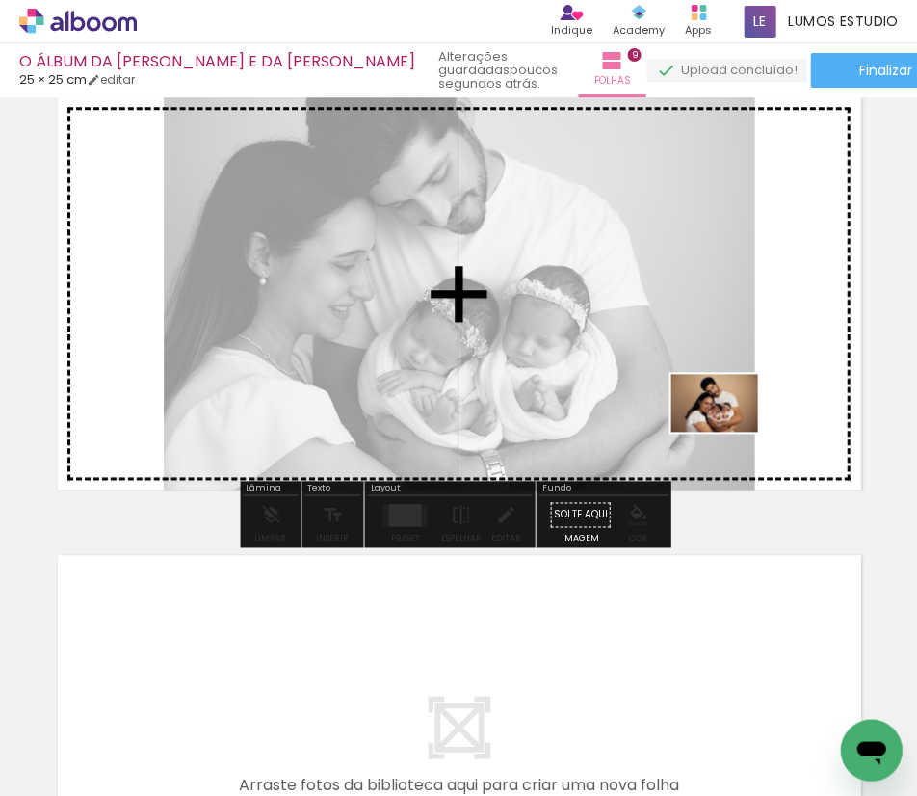
drag, startPoint x: 651, startPoint y: 732, endPoint x: 732, endPoint y: 407, distance: 335.5
click at [732, 407] on quentale-workspace at bounding box center [458, 398] width 917 height 796
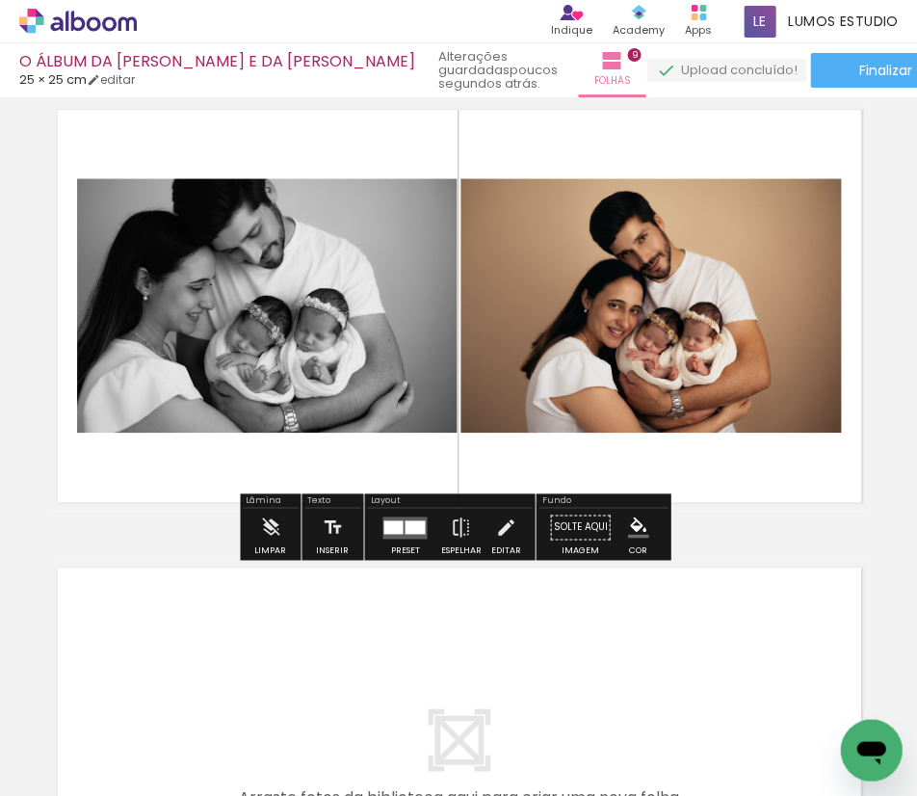
scroll to position [3654, 0]
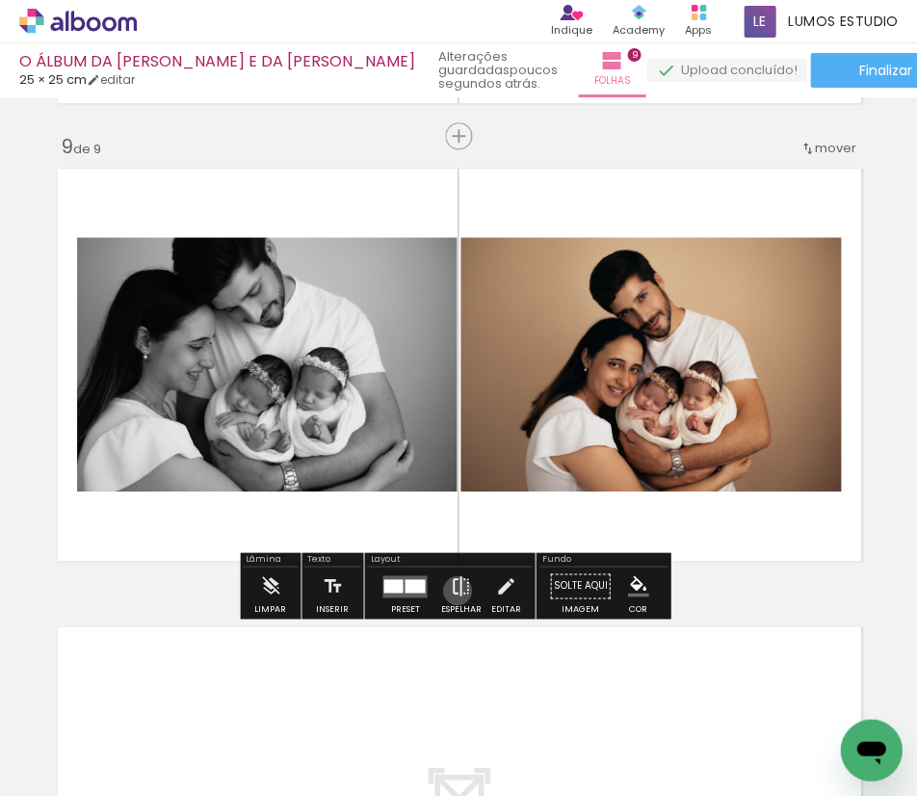
click at [453, 590] on iron-icon at bounding box center [460, 585] width 21 height 39
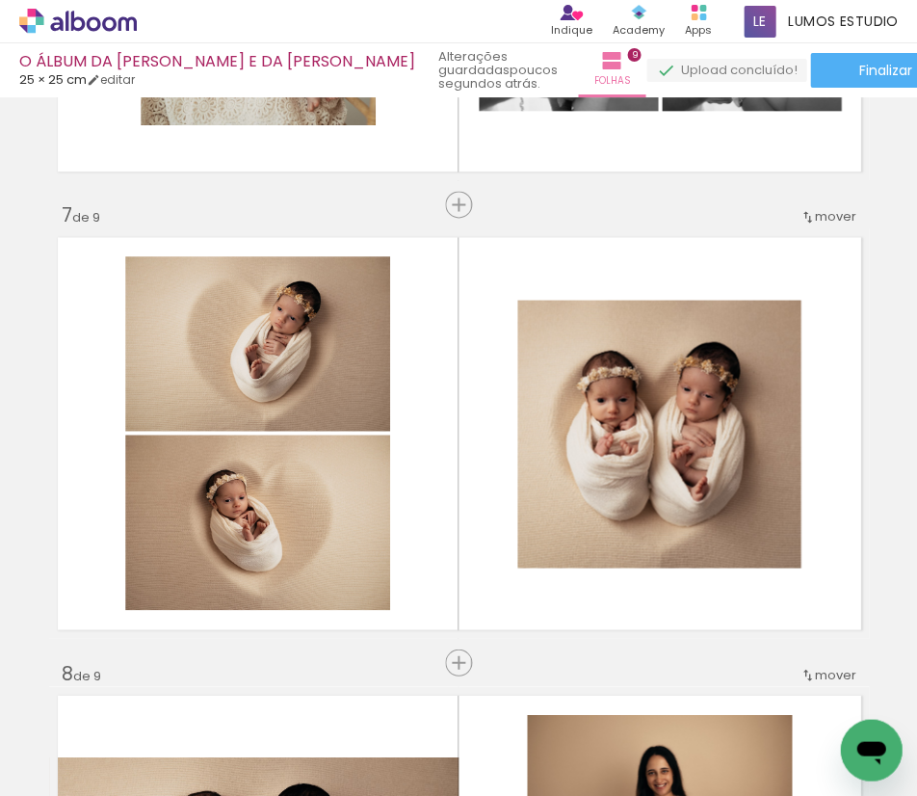
scroll to position [0, 2798]
drag, startPoint x: 486, startPoint y: 791, endPoint x: 532, endPoint y: 786, distance: 46.5
click at [158, 786] on iron-horizontal-list at bounding box center [138, 735] width 39 height 120
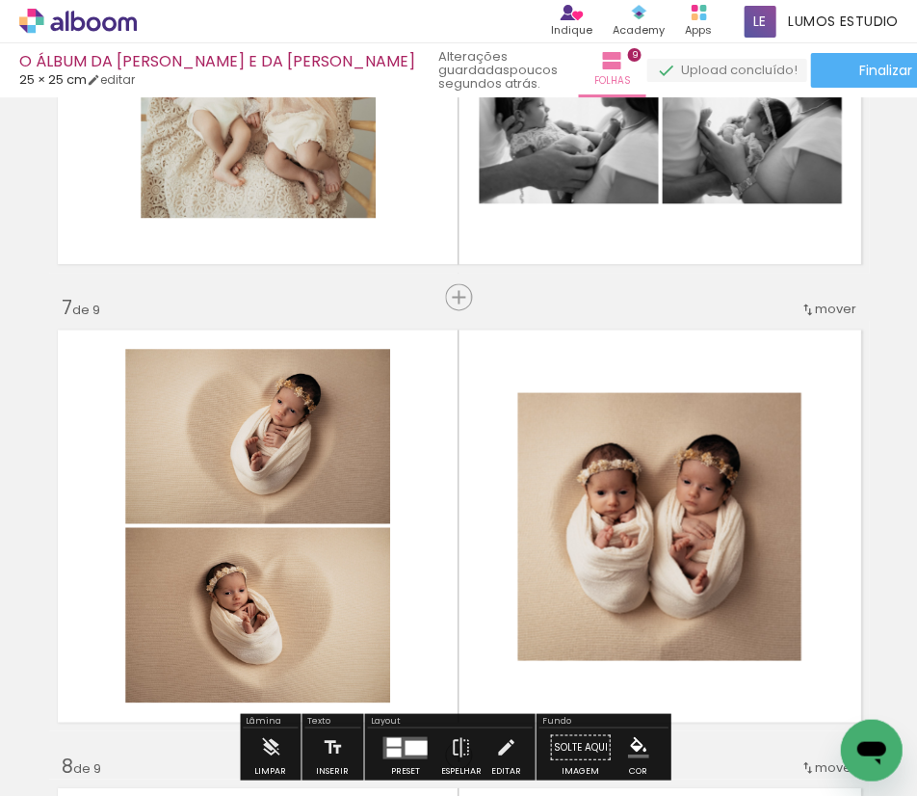
scroll to position [2515, 0]
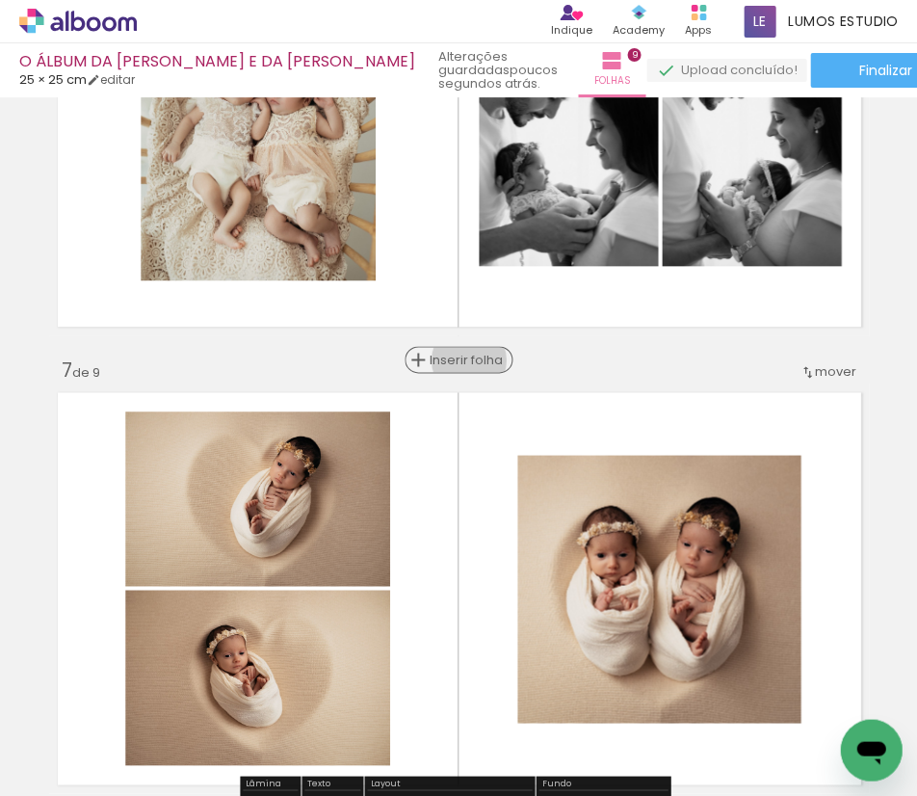
click at [462, 360] on span "Inserir folha" at bounding box center [467, 360] width 75 height 13
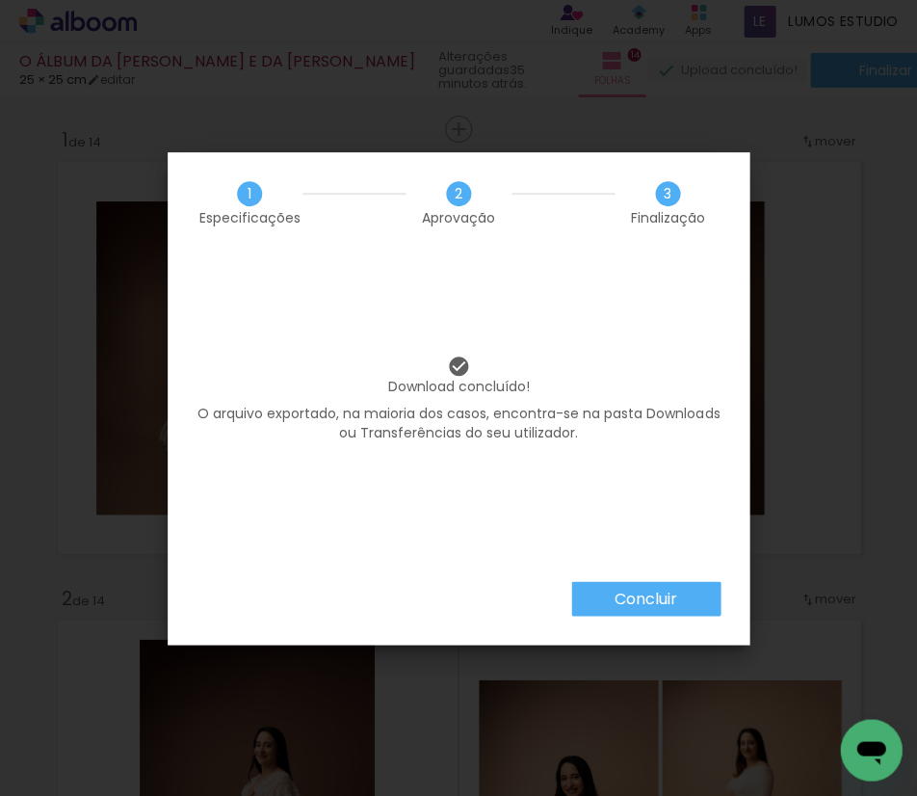
scroll to position [0, 6673]
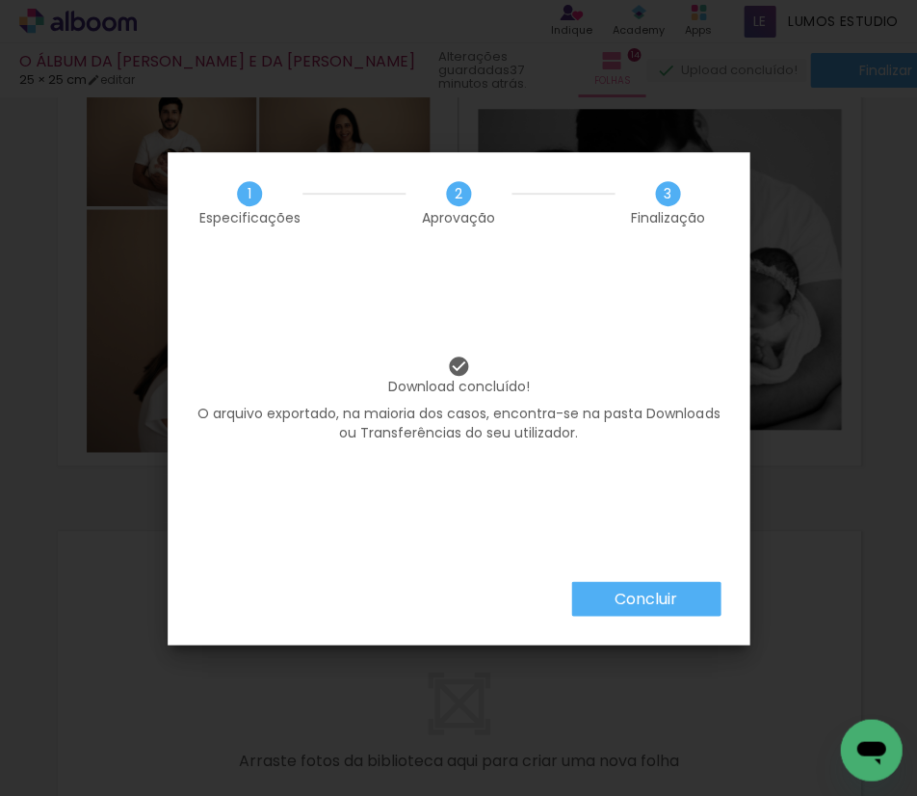
click at [0, 0] on slot "Concluir" at bounding box center [0, 0] width 0 height 0
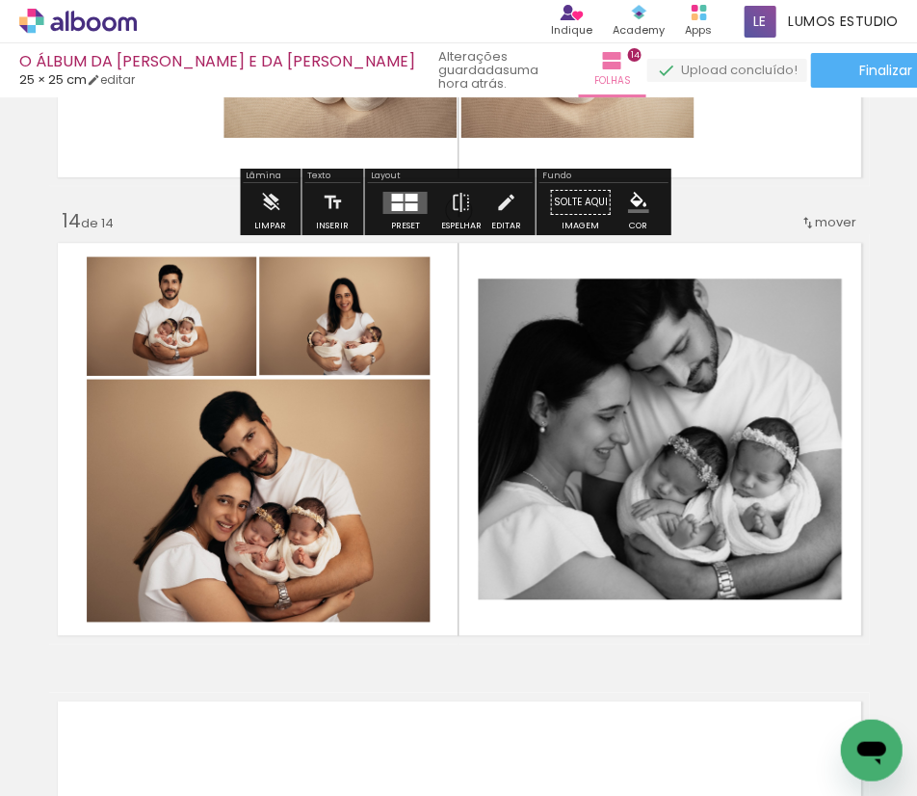
scroll to position [5491, 0]
